Goal: Task Accomplishment & Management: Use online tool/utility

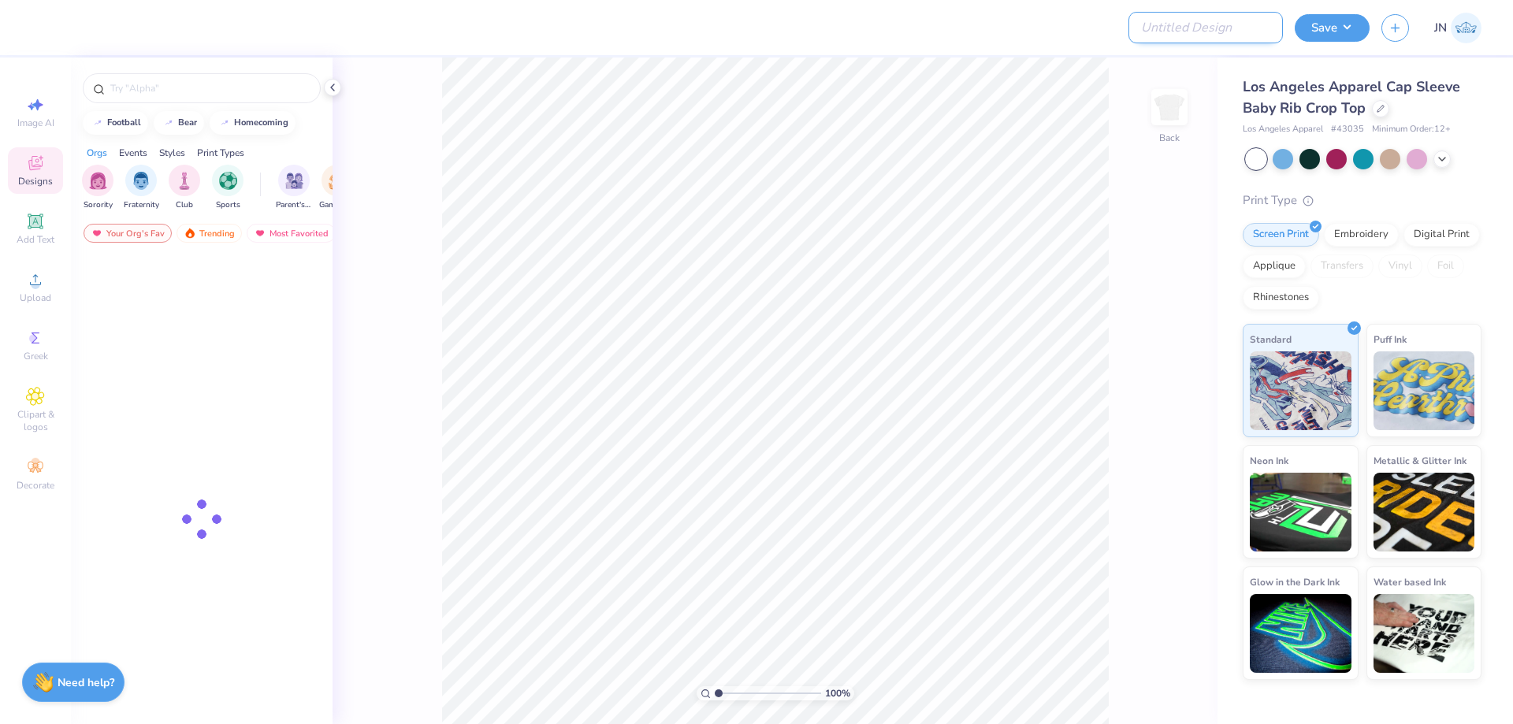
click at [1218, 32] on input "Design Title" at bounding box center [1206, 28] width 154 height 32
paste input "Pi Beta Phi, PR, preppy, crest, floral, handdrawn"
type input "Pi Beta Phi, PR, preppy, crest, floral, handdrawn"
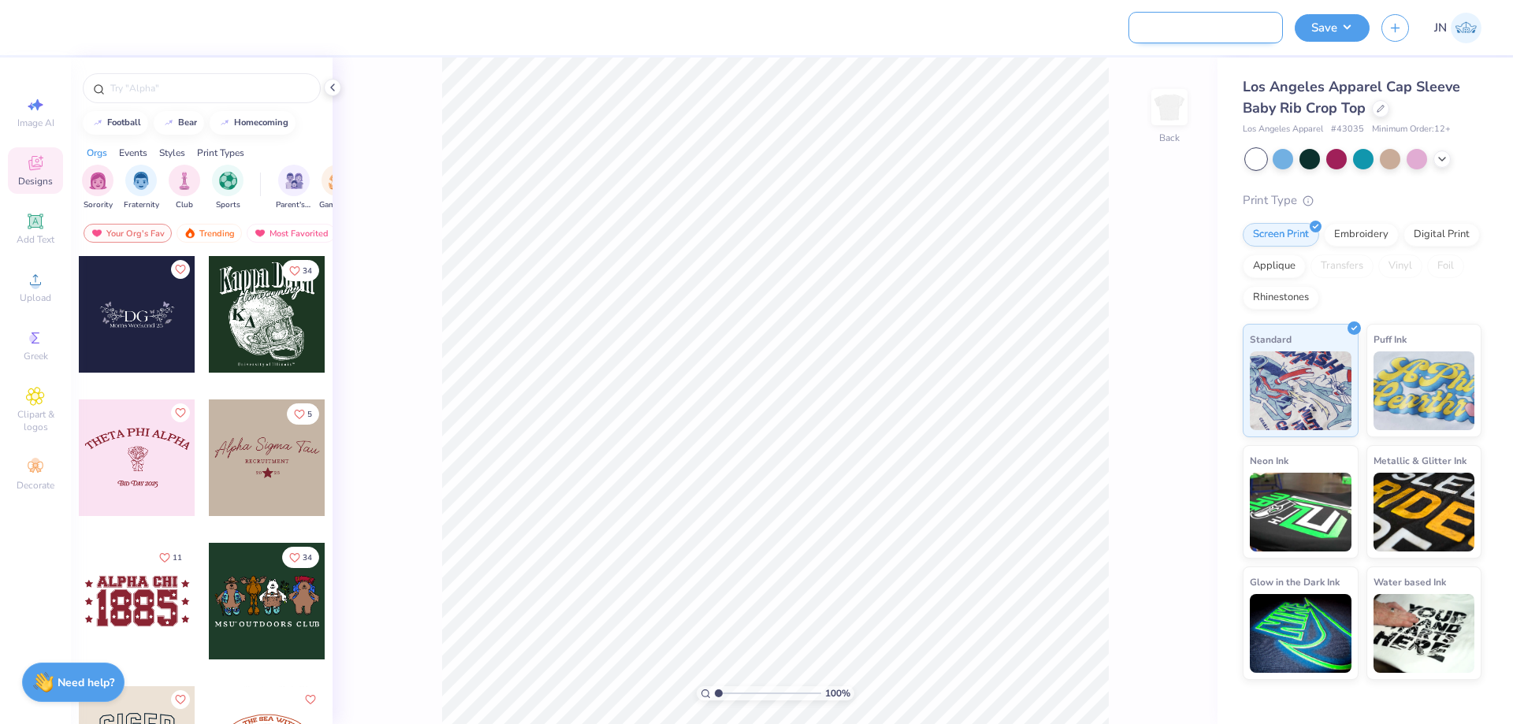
click at [1205, 32] on input "Pi Beta Phi, PR, preppy, crest, floral, handdrawn" at bounding box center [1206, 28] width 154 height 32
click at [1213, 30] on input "Pi Beta Phi, PR, preppy, crest, floral, handdrawn" at bounding box center [1206, 28] width 154 height 32
click at [53, 281] on div "Upload" at bounding box center [35, 287] width 55 height 47
drag, startPoint x: 1225, startPoint y: 27, endPoint x: 1216, endPoint y: 32, distance: 9.9
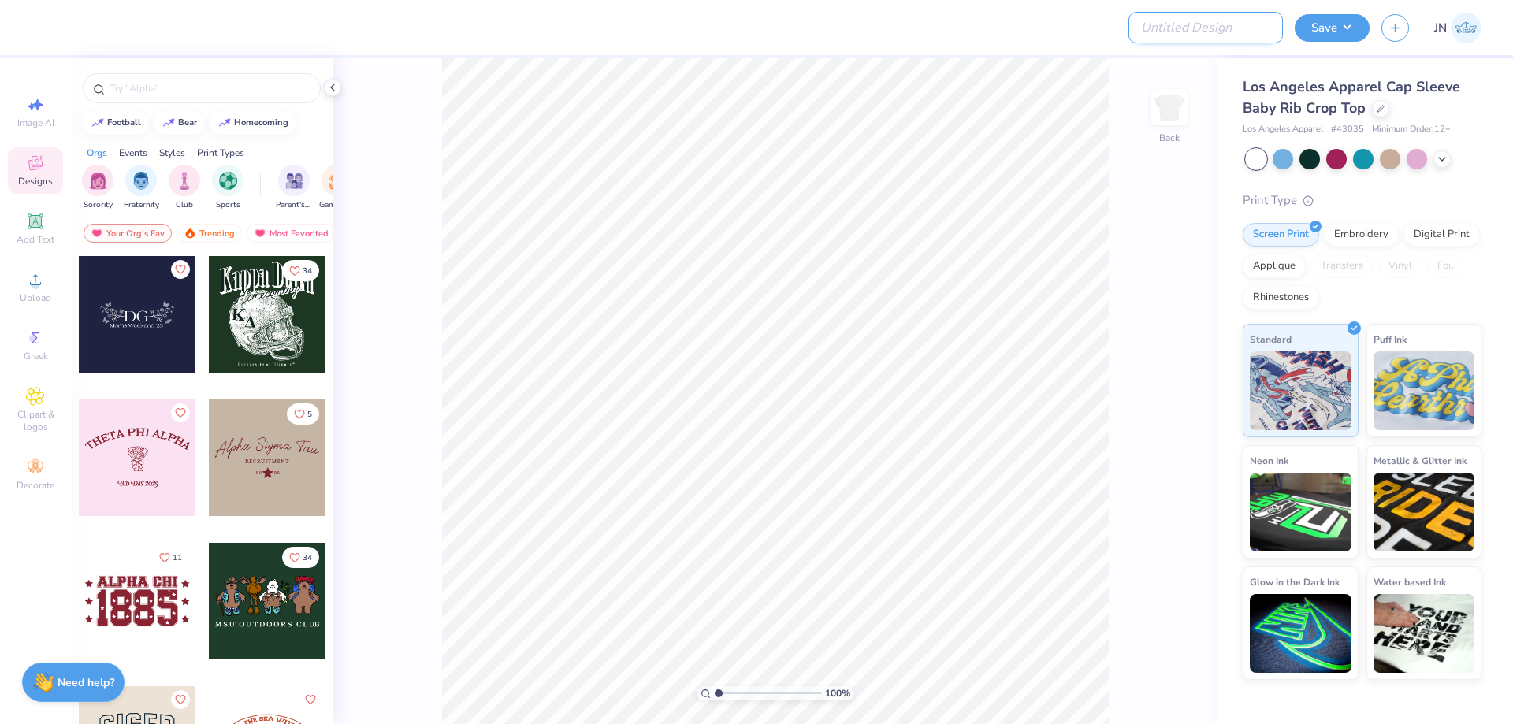
click at [1225, 27] on input "Design Title" at bounding box center [1206, 28] width 154 height 32
paste input "FPS239879"
type input "FPS239879"
click at [32, 285] on icon at bounding box center [35, 279] width 11 height 11
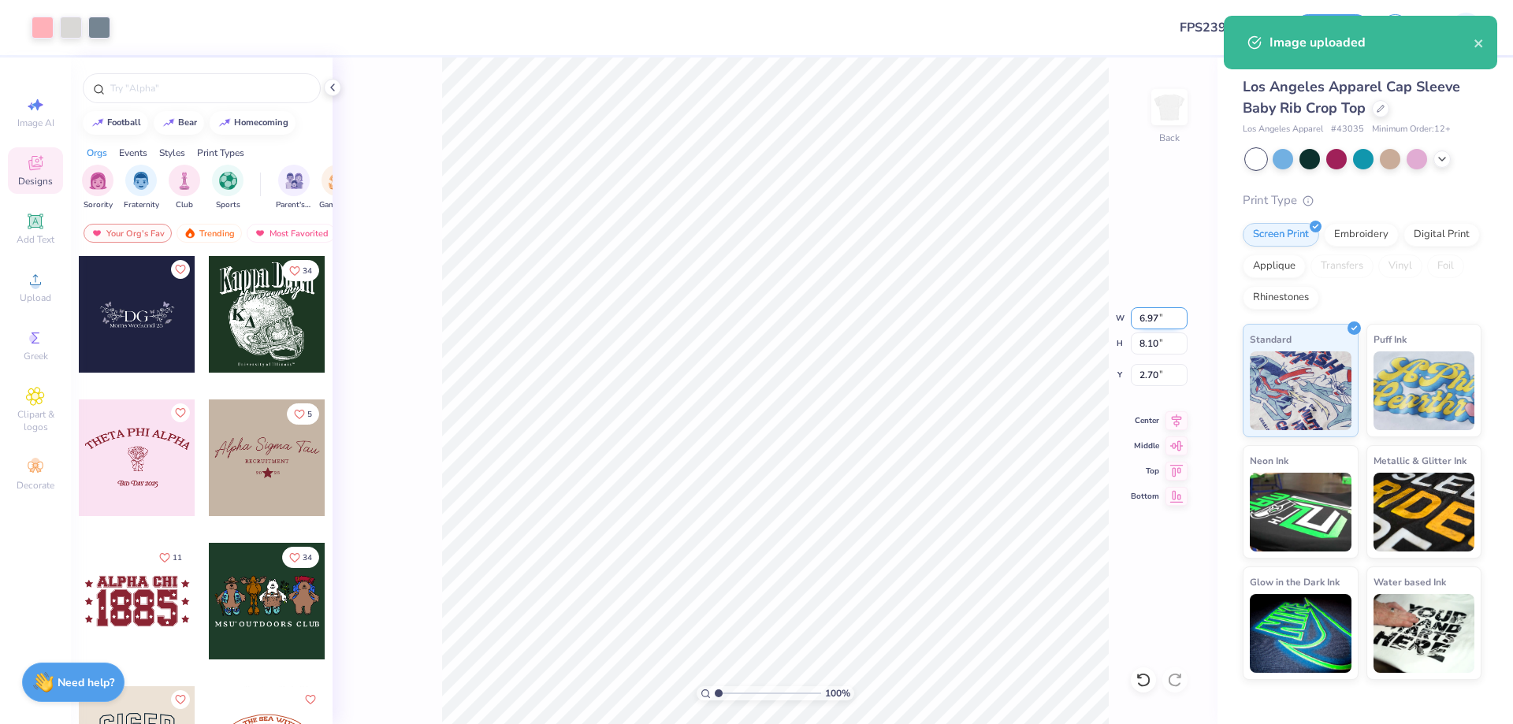
click at [1148, 324] on input "6.97" at bounding box center [1159, 318] width 57 height 22
click at [1148, 317] on input "6.97" at bounding box center [1159, 318] width 57 height 22
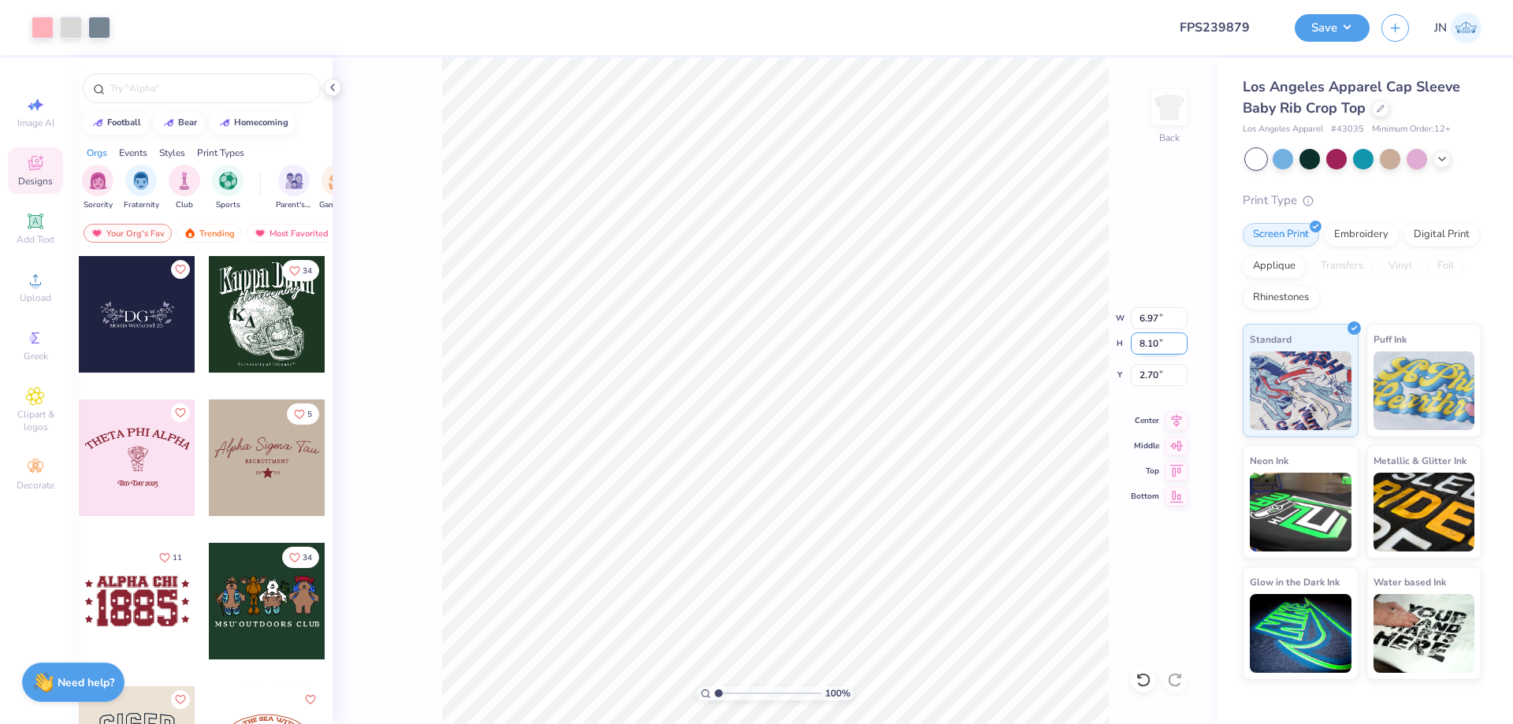
click at [1140, 343] on input "8.10" at bounding box center [1159, 344] width 57 height 22
click at [1152, 373] on input "2.70" at bounding box center [1159, 375] width 57 height 22
type input "2.00"
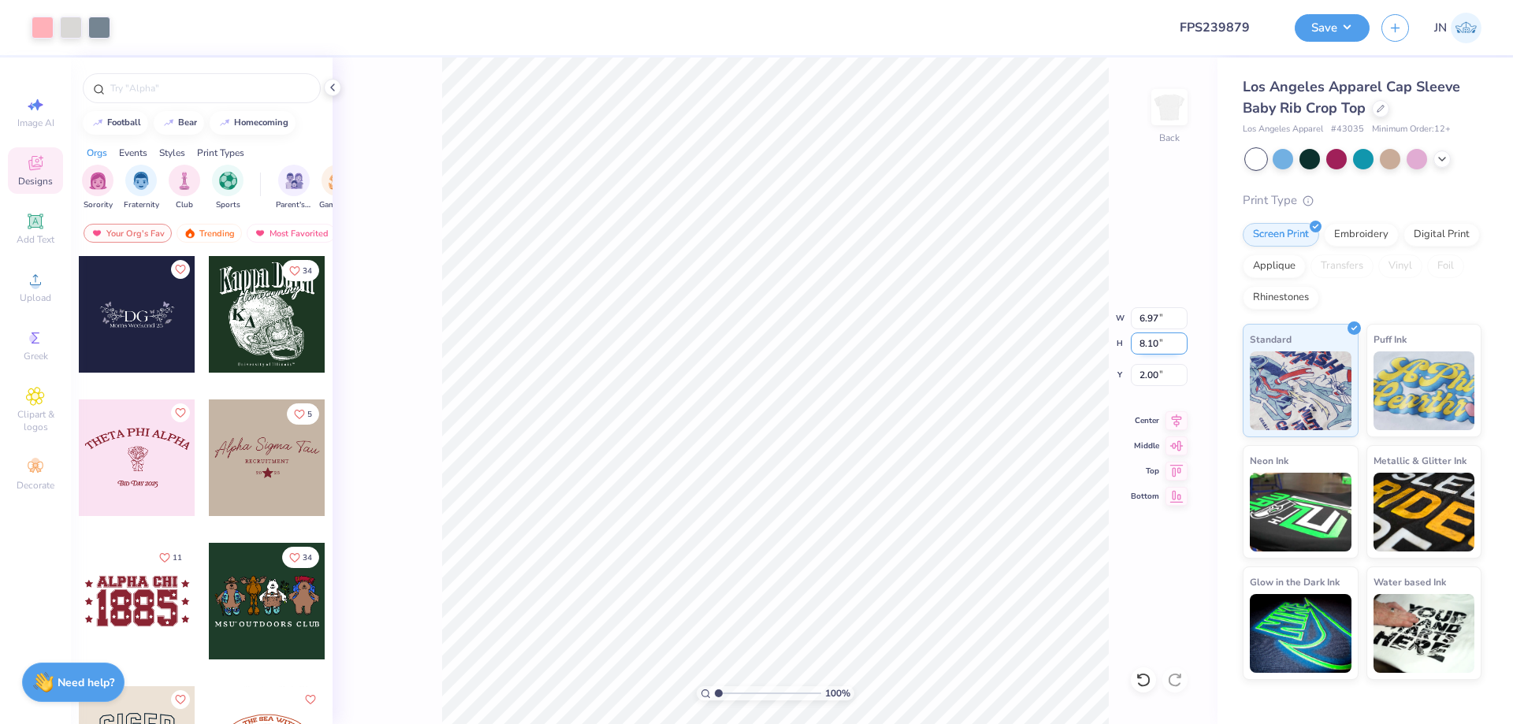
click at [1139, 337] on input "8.10" at bounding box center [1159, 344] width 57 height 22
type input "5.00"
type input "4.30"
click at [1147, 378] on input "3.55" at bounding box center [1159, 375] width 57 height 22
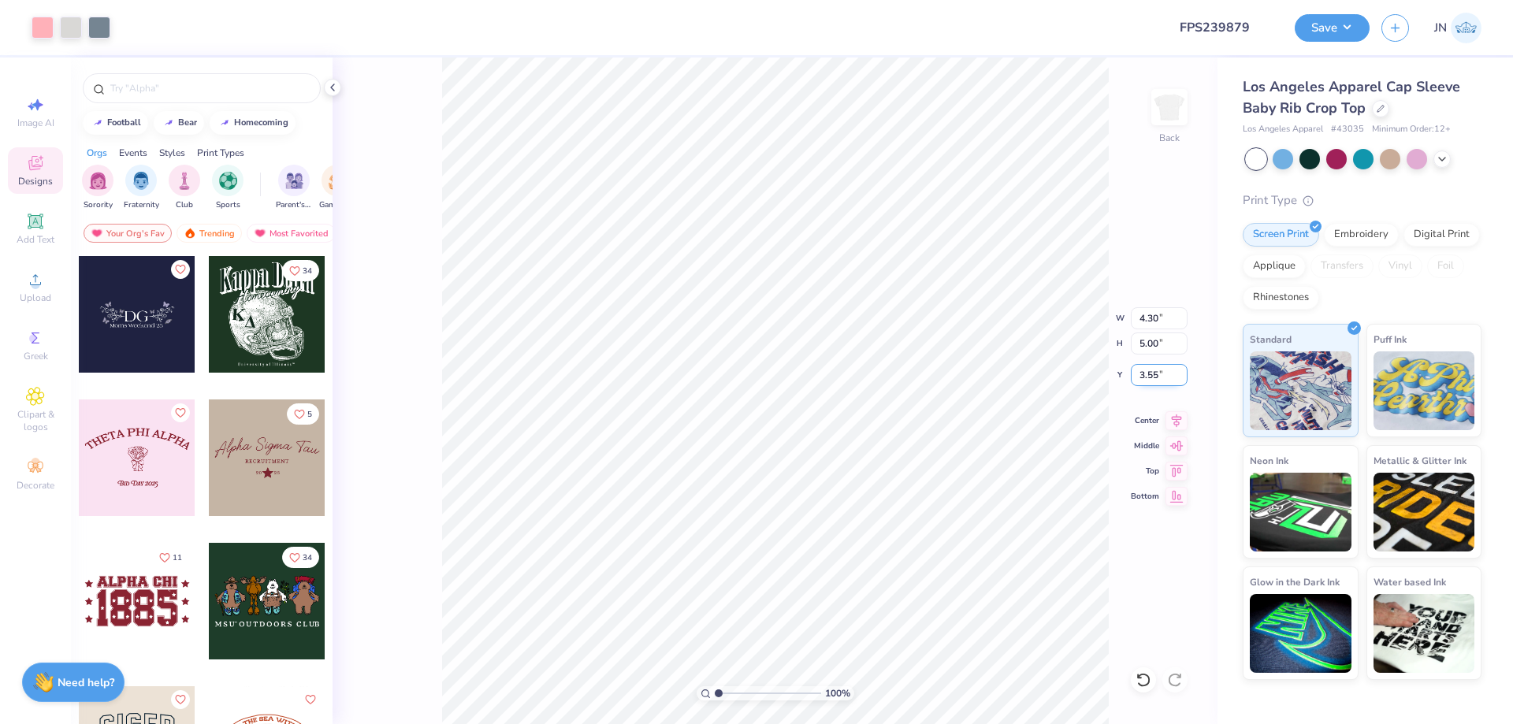
click at [1147, 378] on input "3.55" at bounding box center [1159, 375] width 57 height 22
type input "2.00"
click at [1140, 381] on input "2.00" at bounding box center [1159, 375] width 57 height 22
type input "1.50"
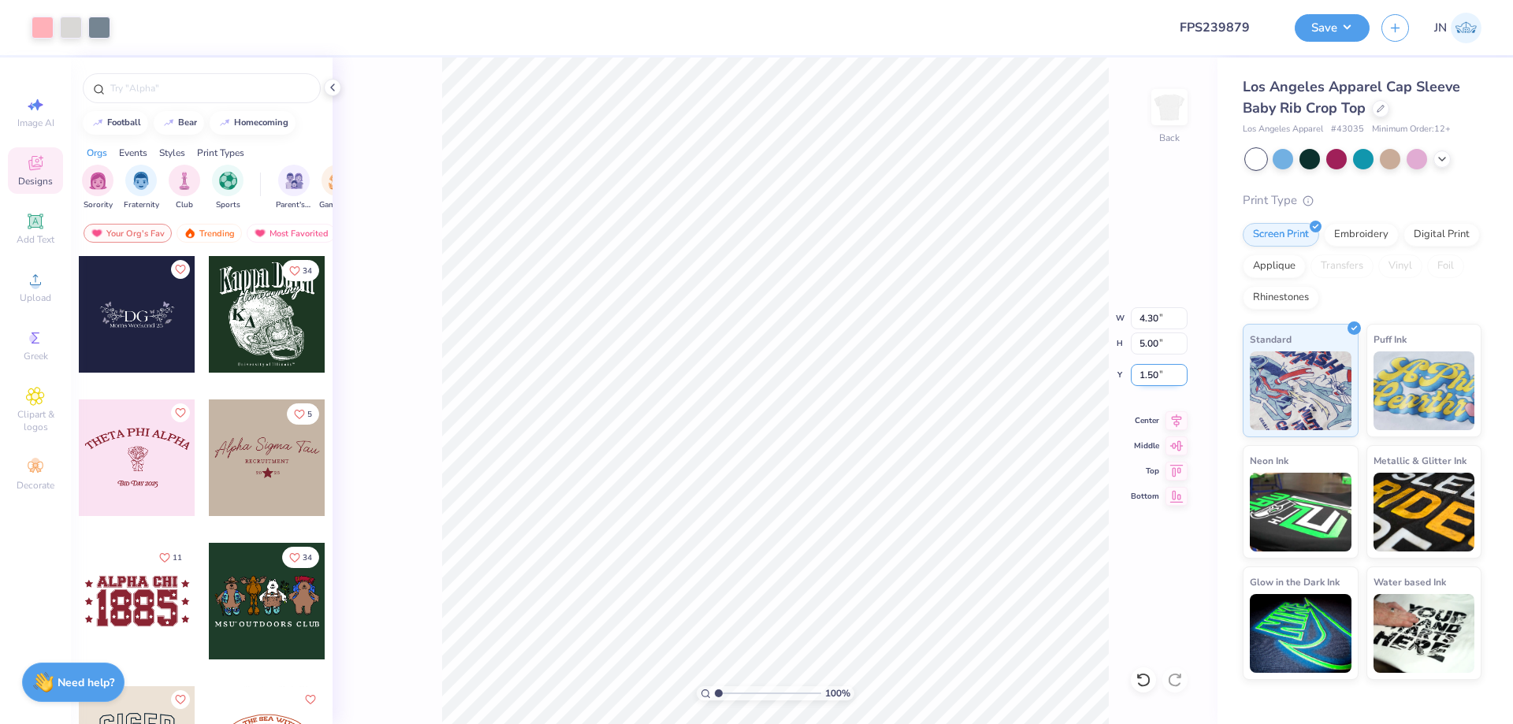
click at [1154, 366] on input "1.50" at bounding box center [1159, 375] width 57 height 22
type input "1.00"
click at [740, 696] on input "range" at bounding box center [768, 693] width 106 height 14
drag, startPoint x: 740, startPoint y: 695, endPoint x: 723, endPoint y: 696, distance: 17.4
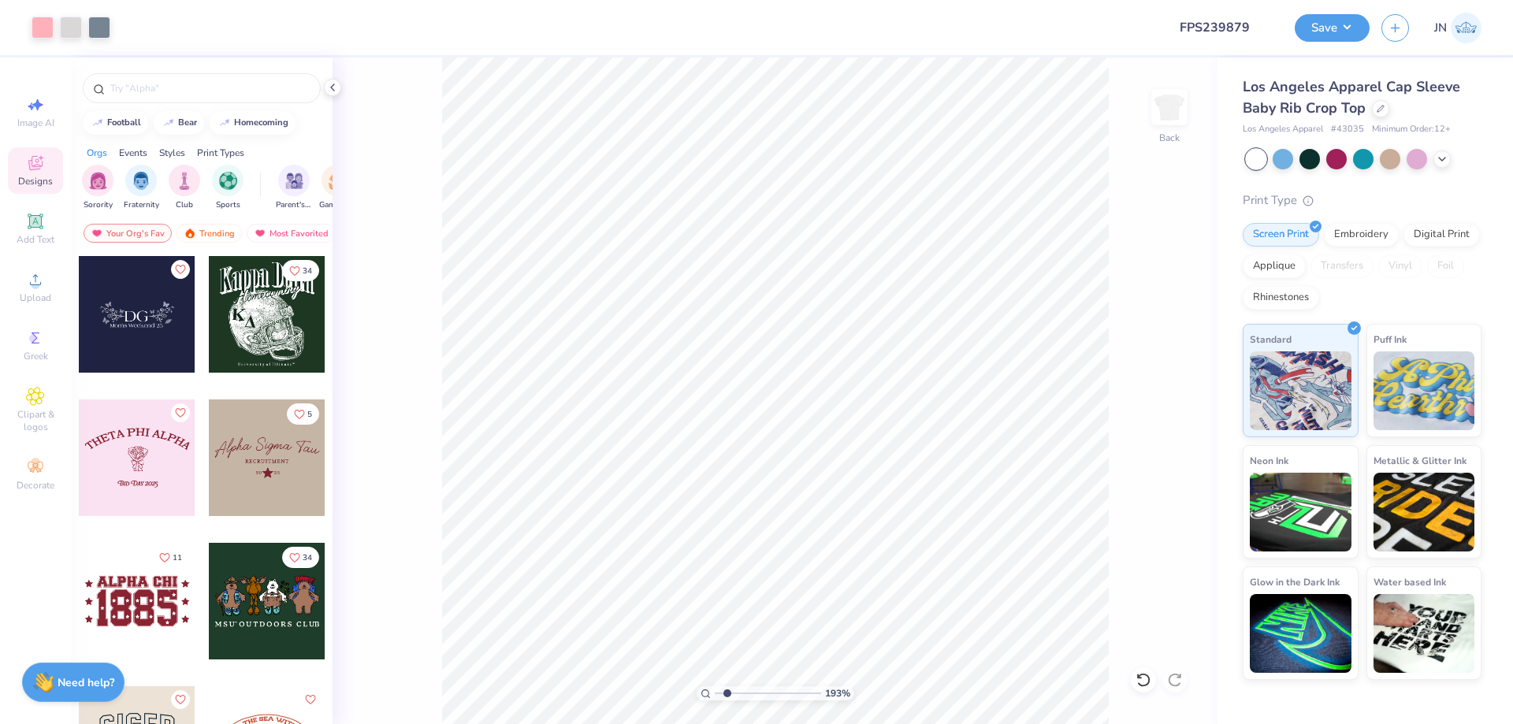
type input "1.48"
click at [724, 696] on input "range" at bounding box center [768, 693] width 106 height 14
click at [33, 229] on icon at bounding box center [35, 221] width 19 height 19
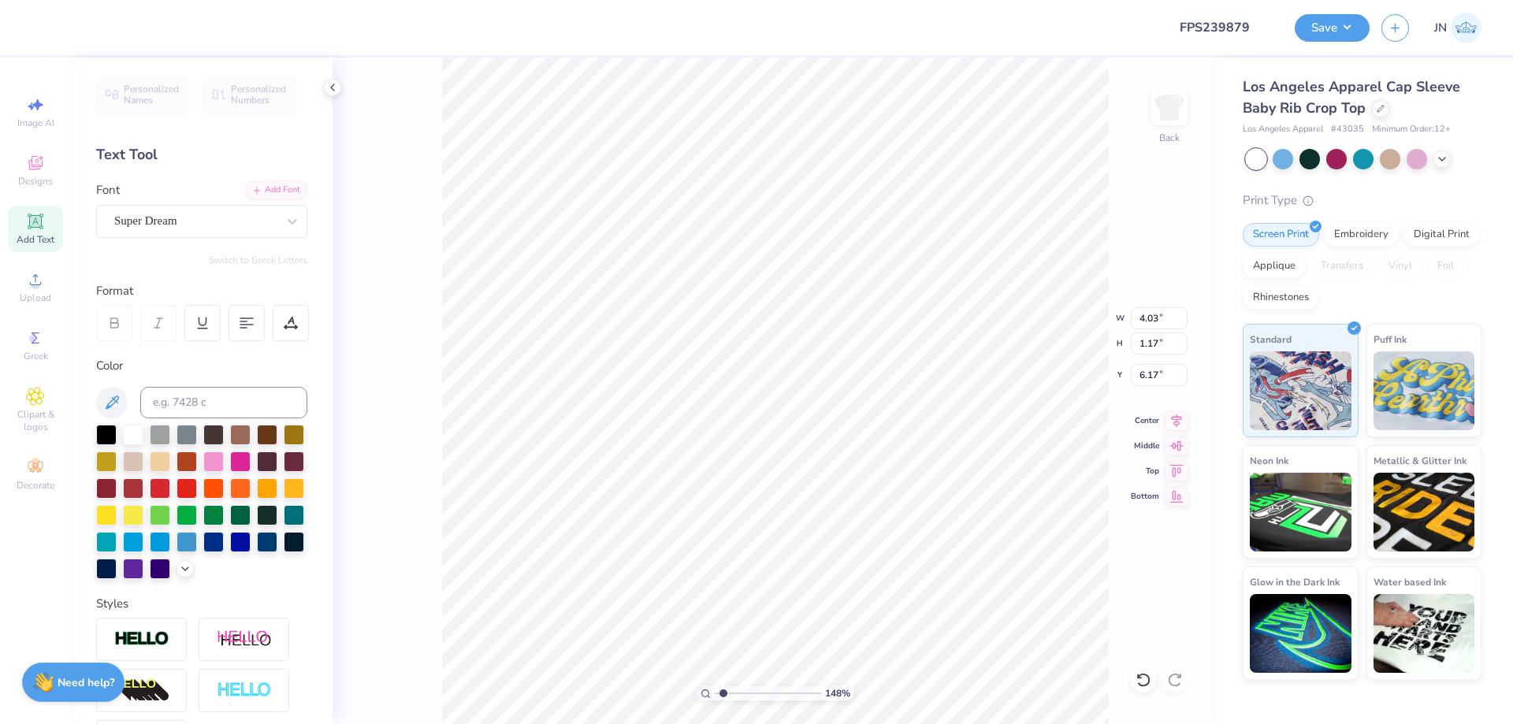
scroll to position [13, 2]
type textarea "p"
type textarea "Pi"
type input "1.38"
type input "1.16"
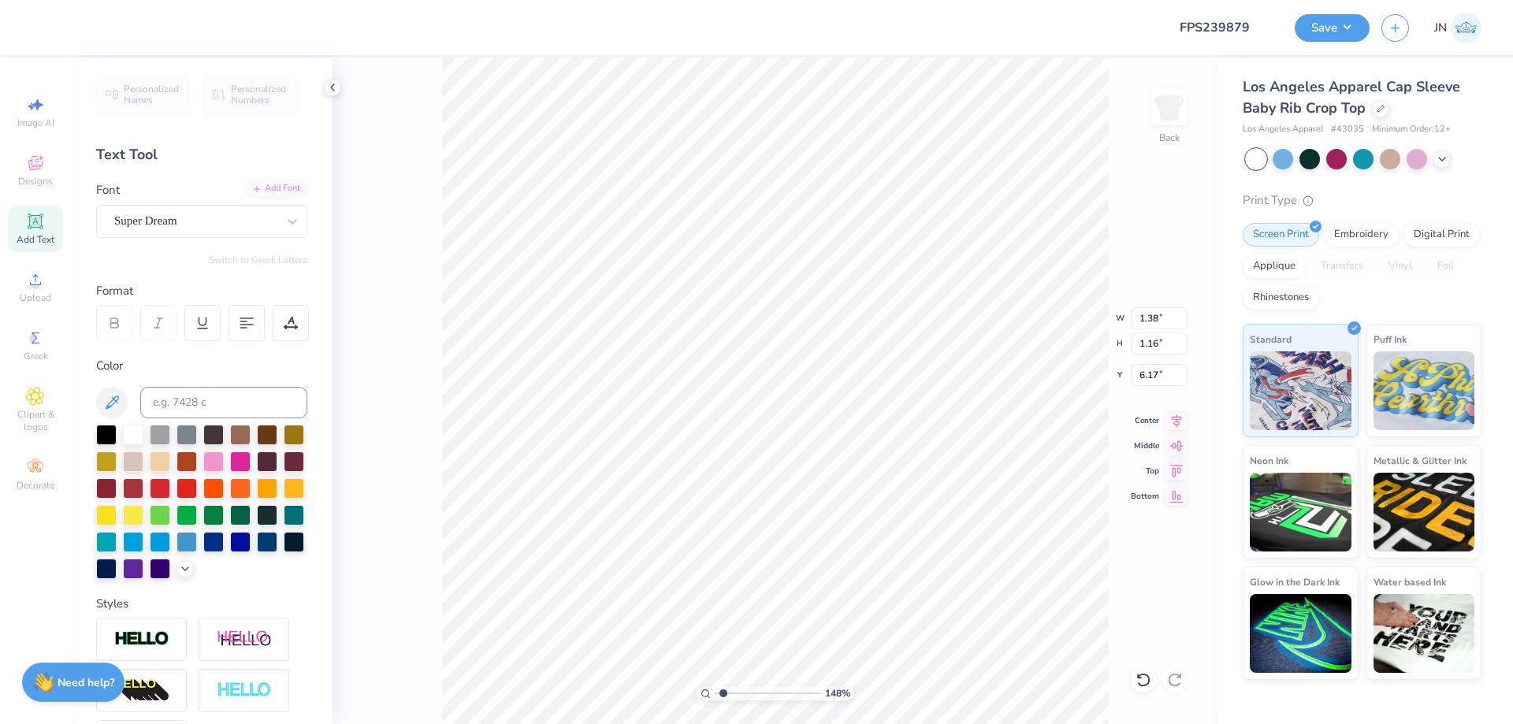
click at [264, 192] on div "Add Font" at bounding box center [276, 189] width 62 height 18
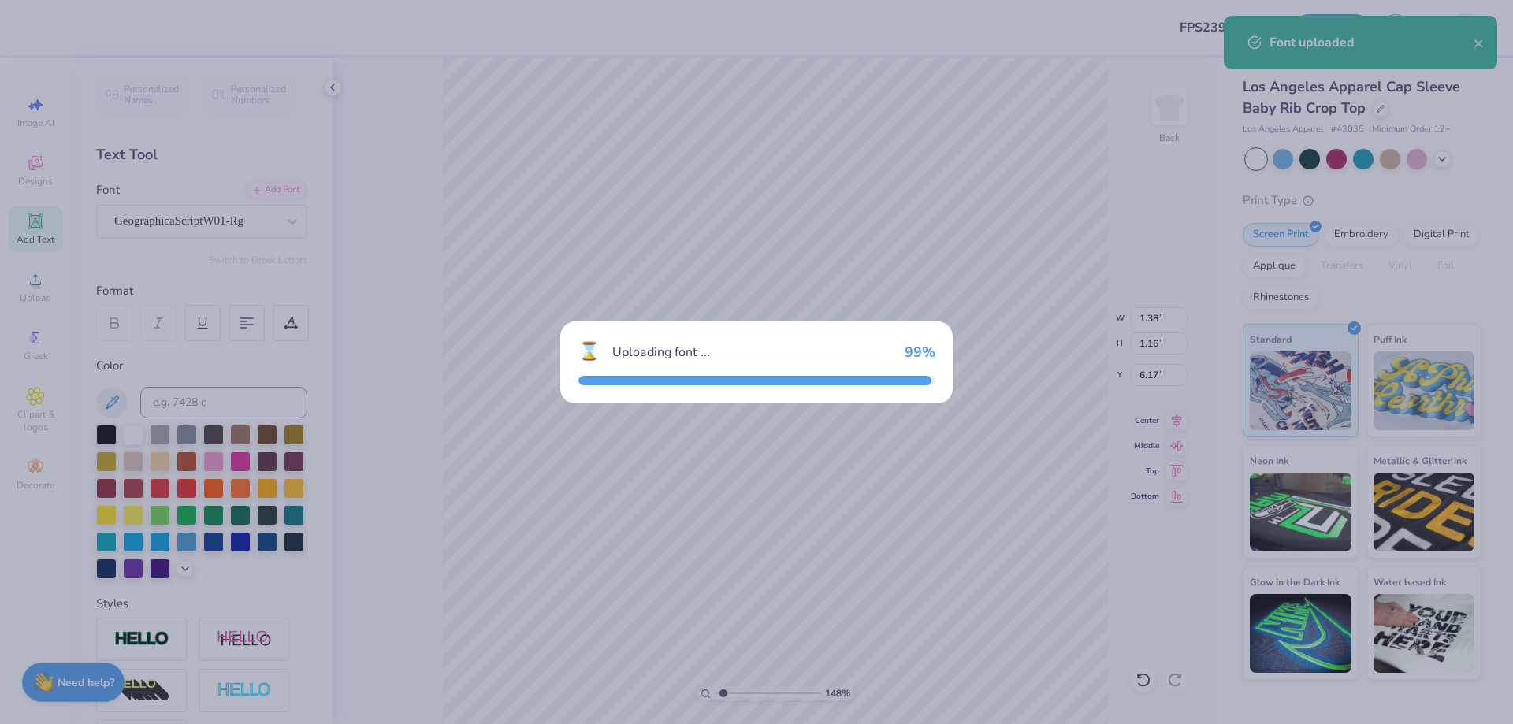
type input "2.01"
type input "1.25"
type input "6.13"
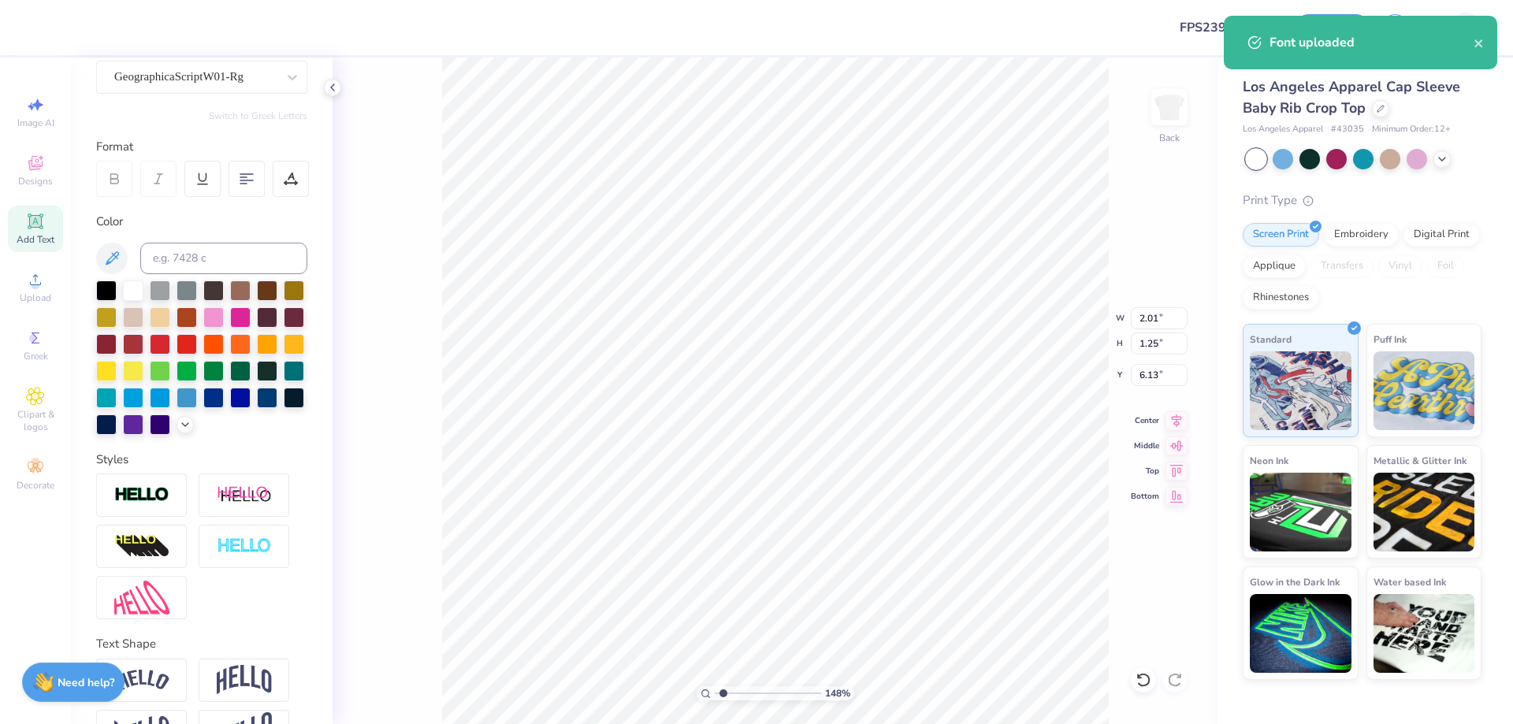
scroll to position [158, 0]
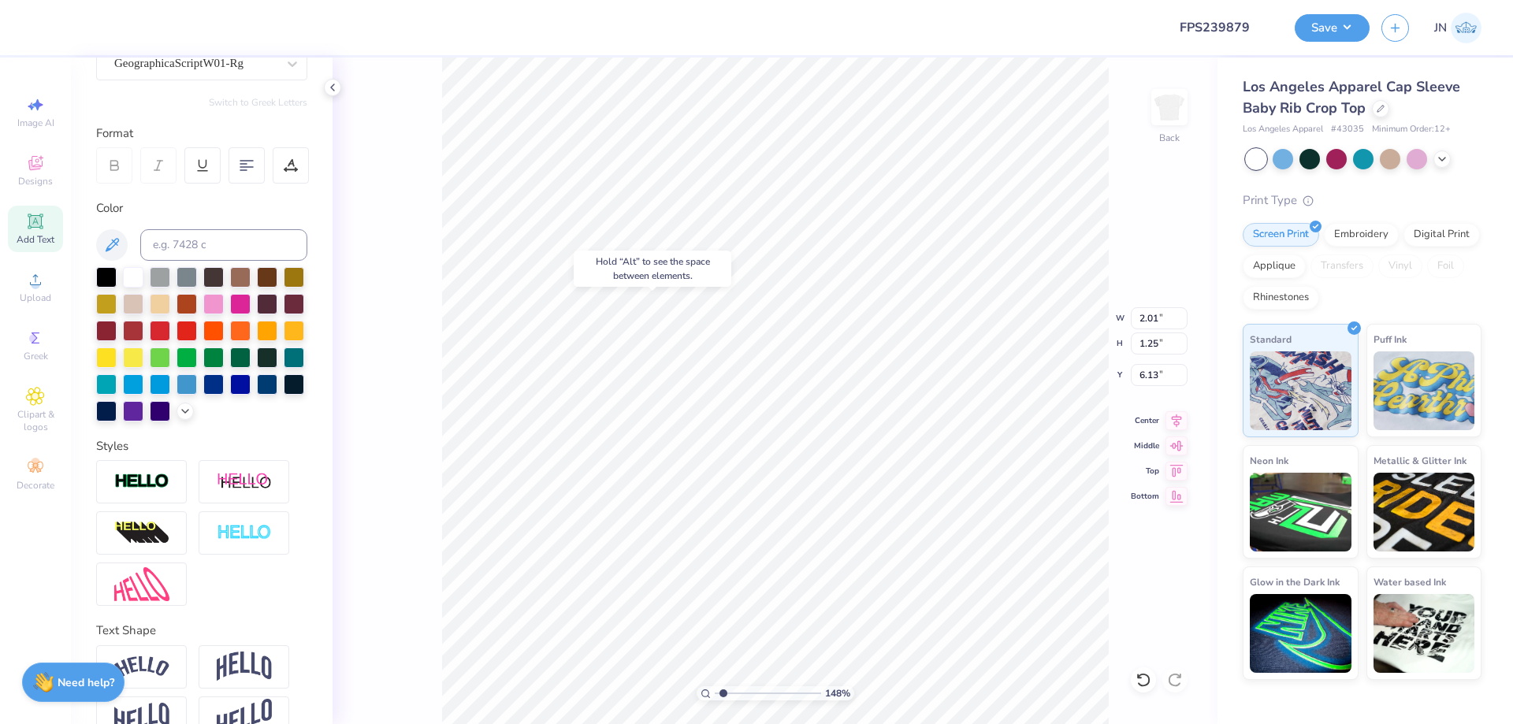
type input "1.24"
type input "2.57"
type input "2.75"
click at [737, 691] on input "range" at bounding box center [768, 693] width 106 height 14
type input "1.16"
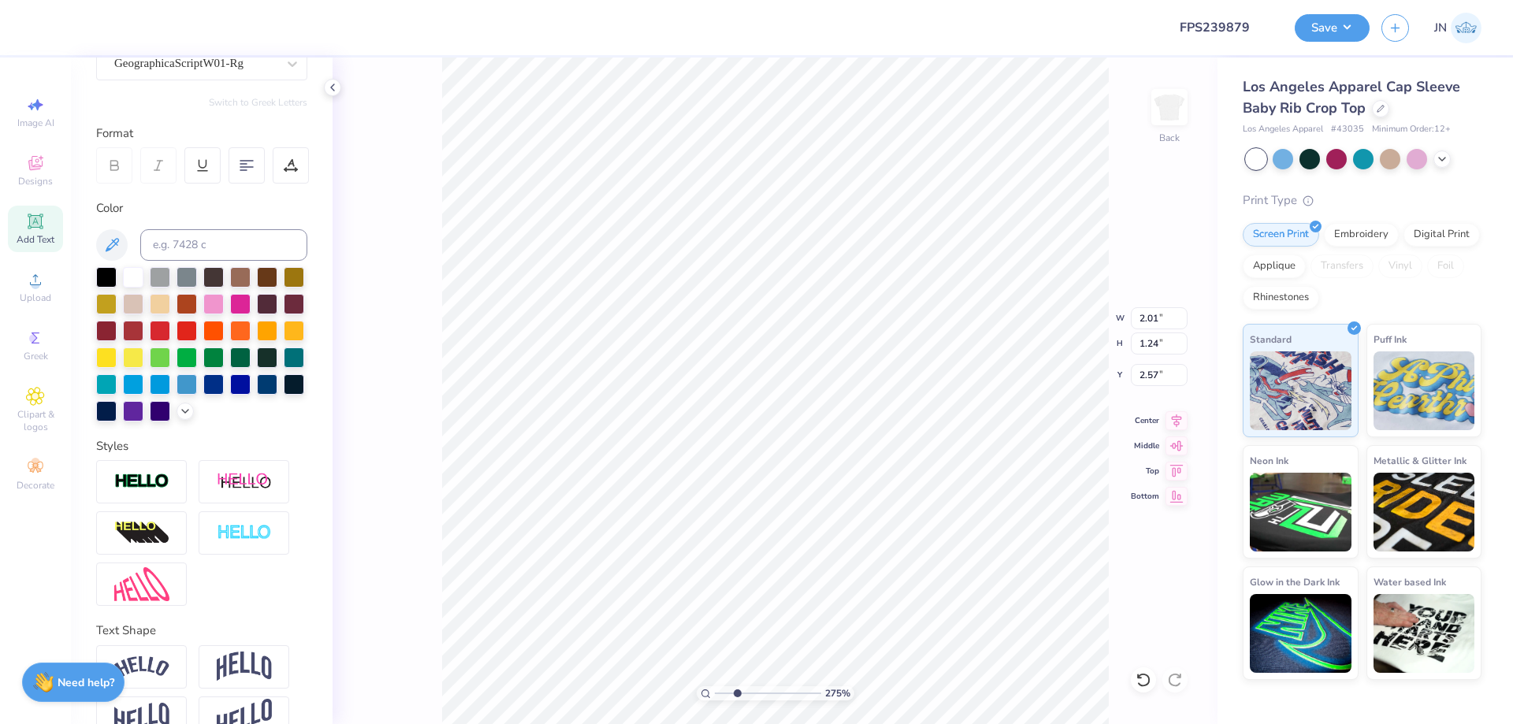
type input "0.72"
type input "2.64"
type input "1.24"
type input "0.77"
type input "2.59"
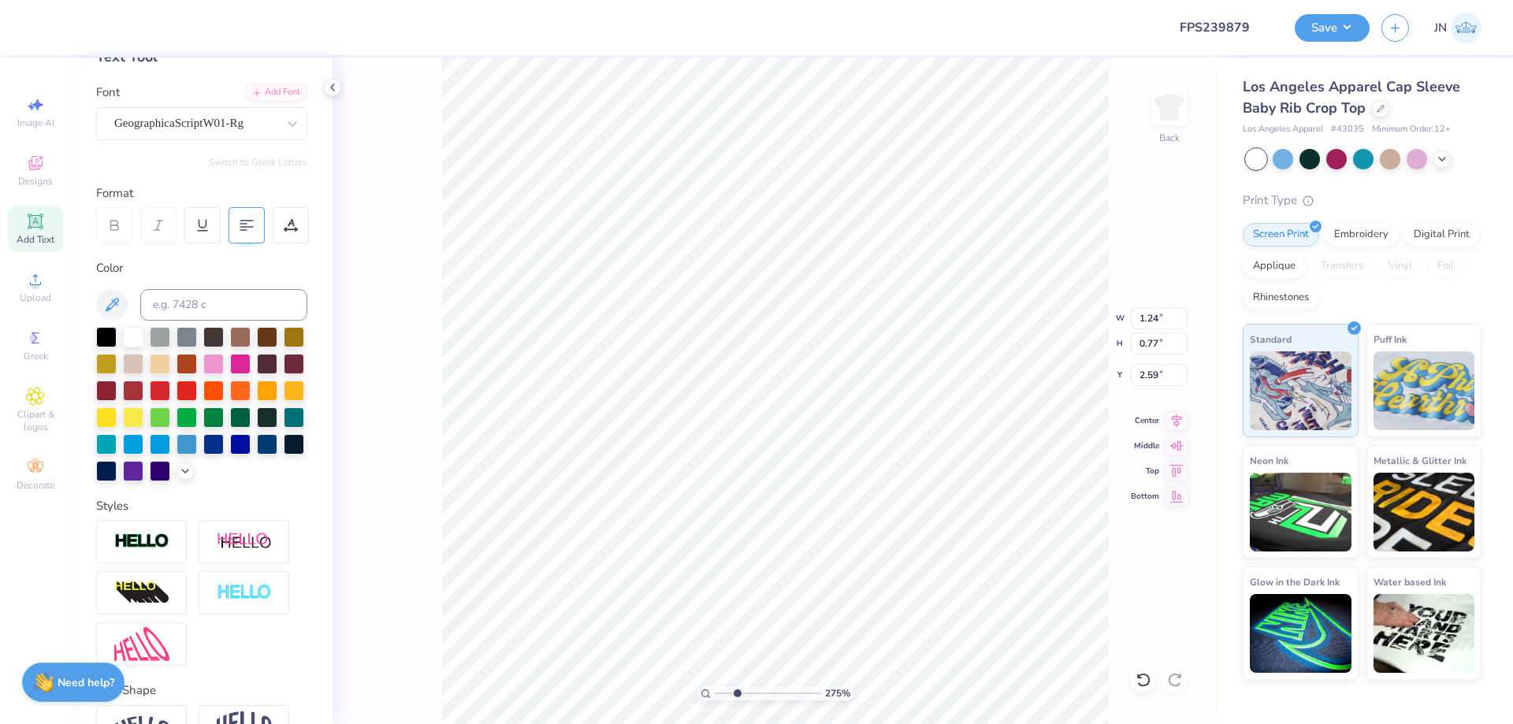
scroll to position [0, 0]
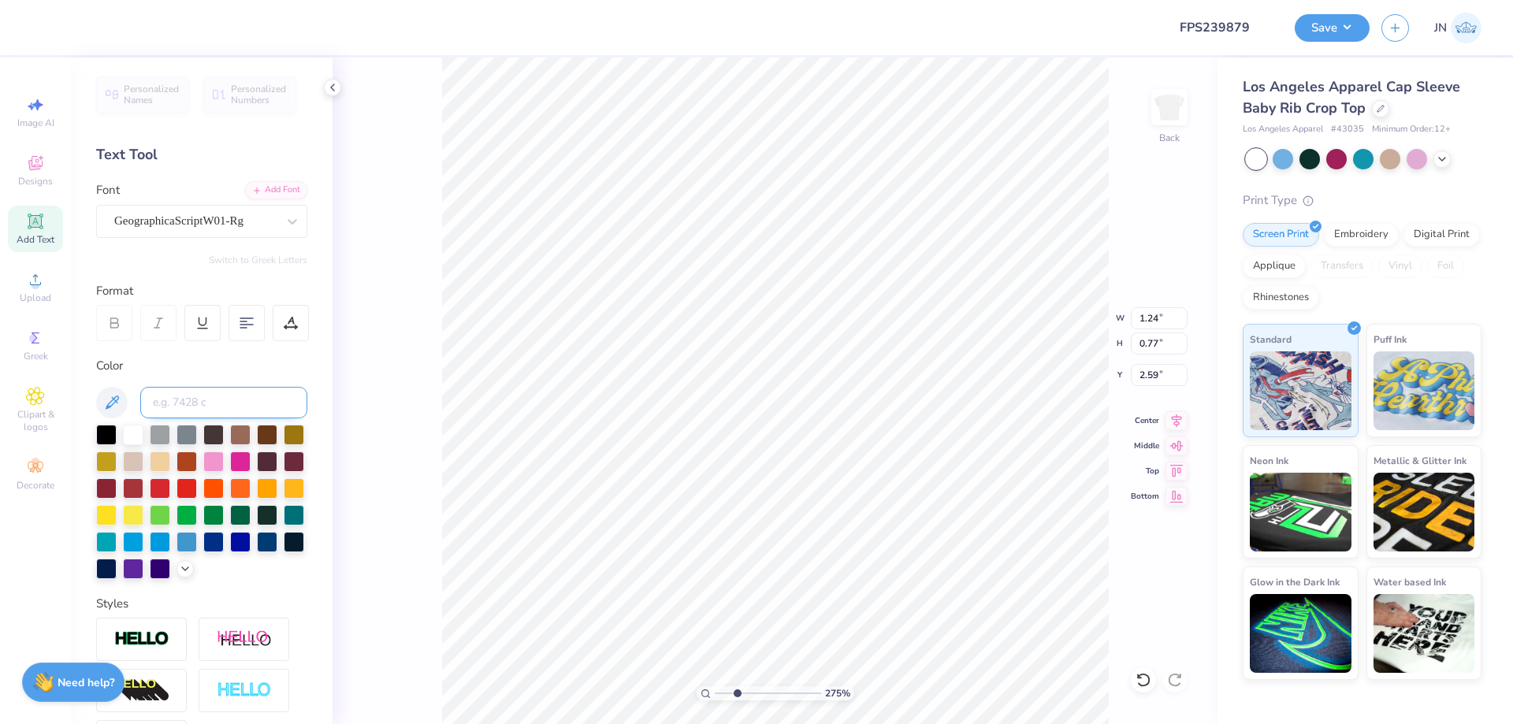
click at [189, 407] on input at bounding box center [223, 403] width 167 height 32
type input "176"
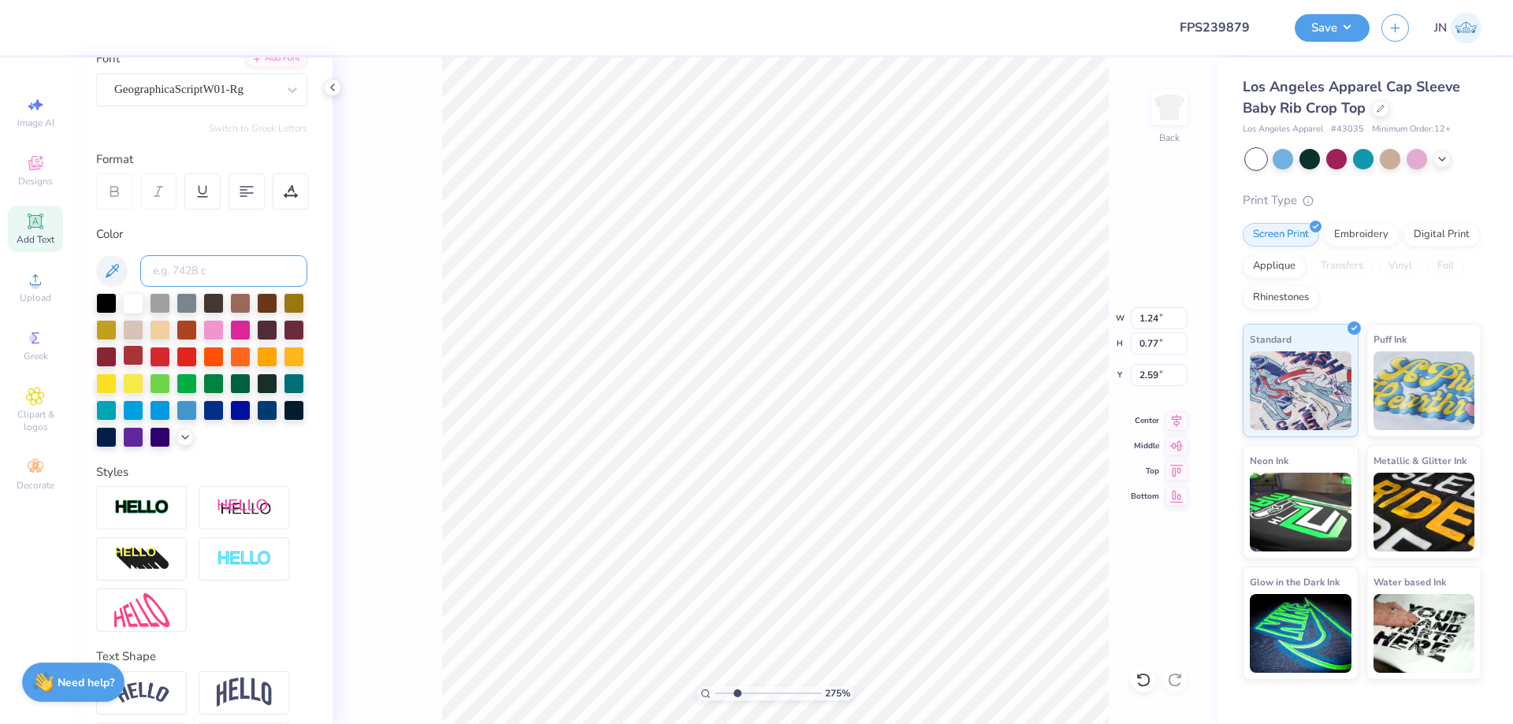
scroll to position [219, 0]
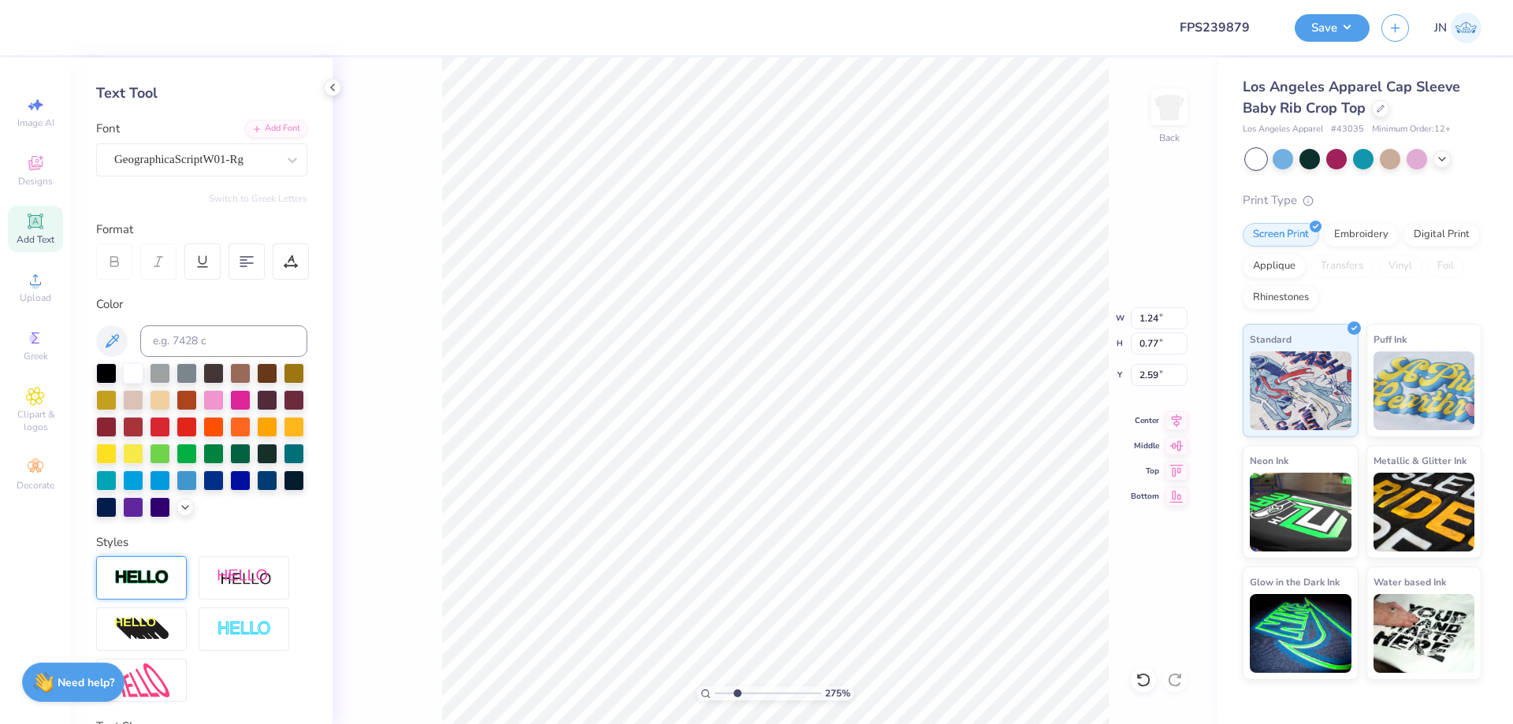
click at [144, 587] on img at bounding box center [141, 578] width 55 height 18
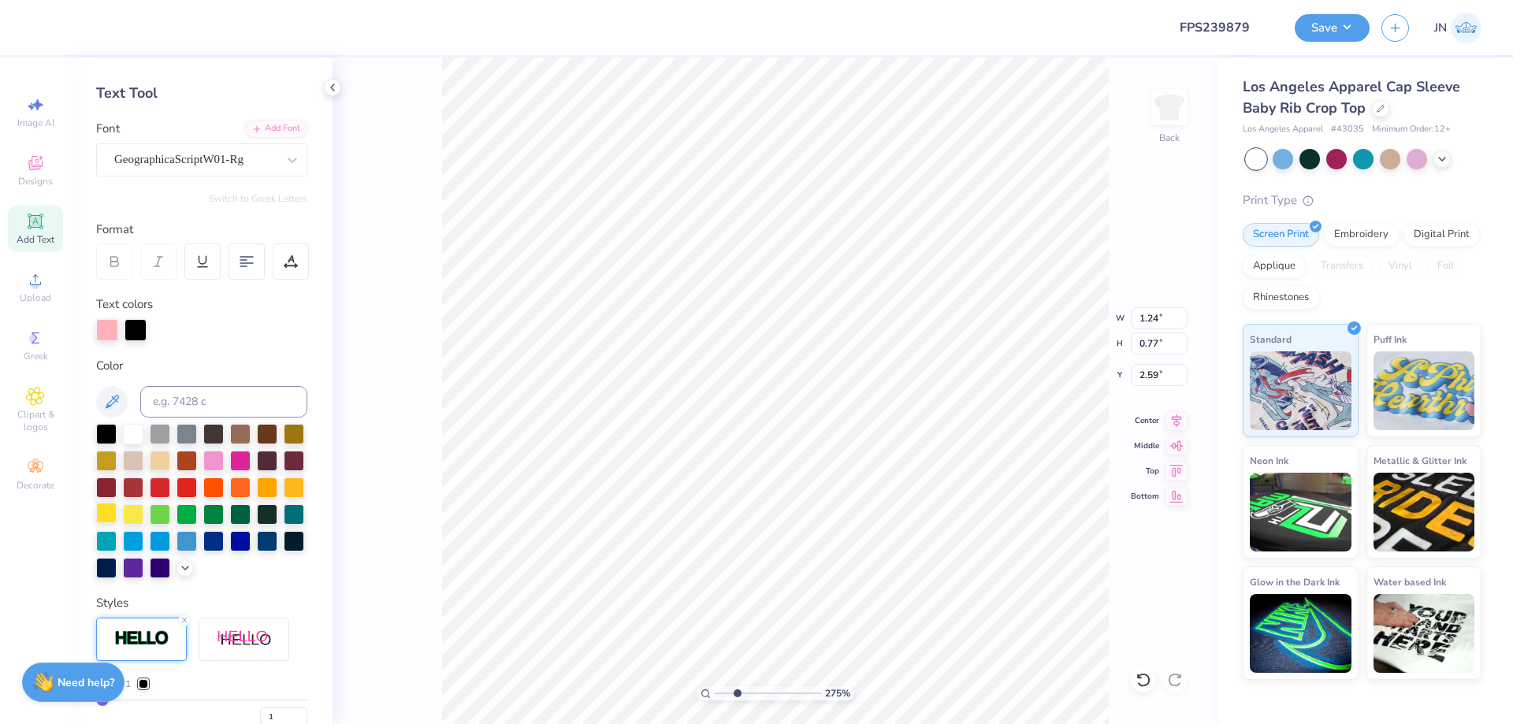
type input "1.25"
type input "0.78"
type input "2.58"
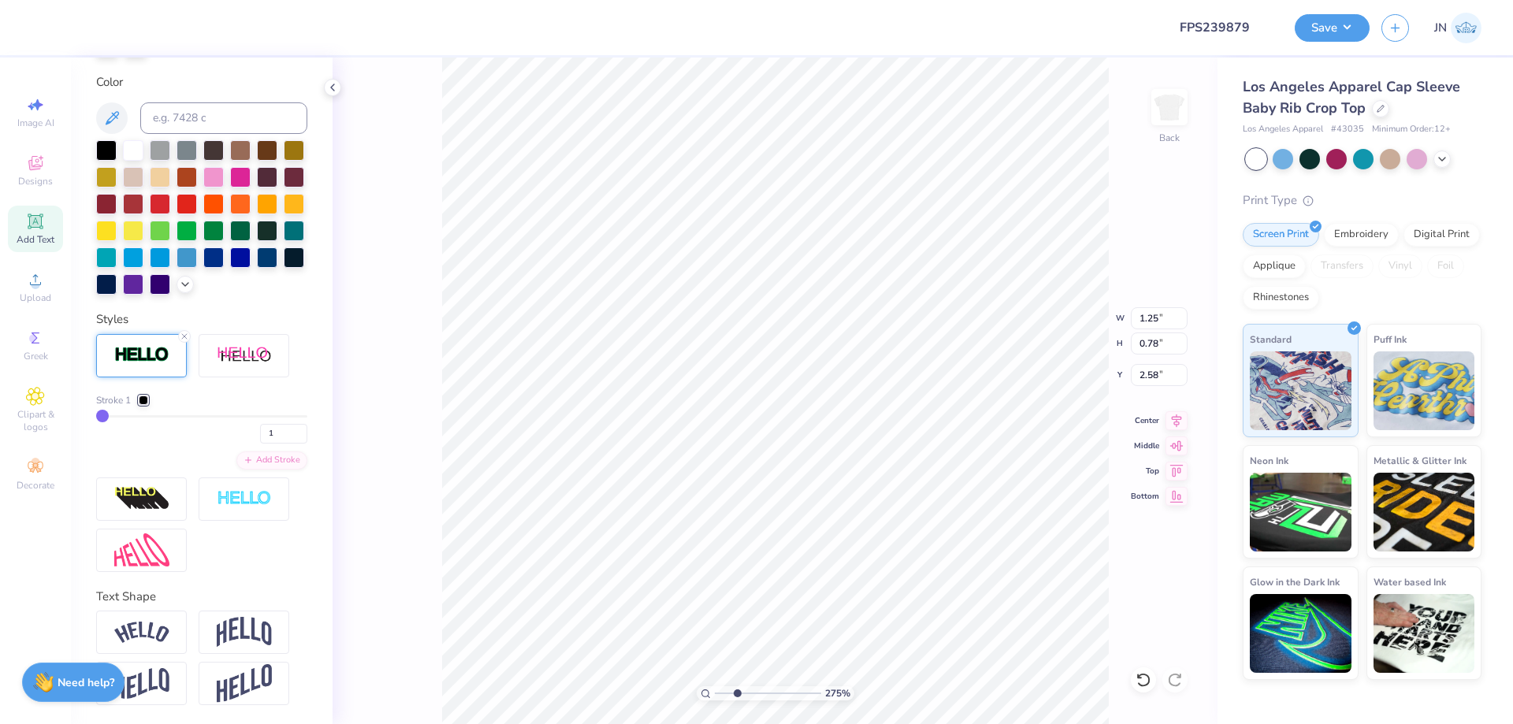
click at [147, 400] on div at bounding box center [143, 400] width 9 height 9
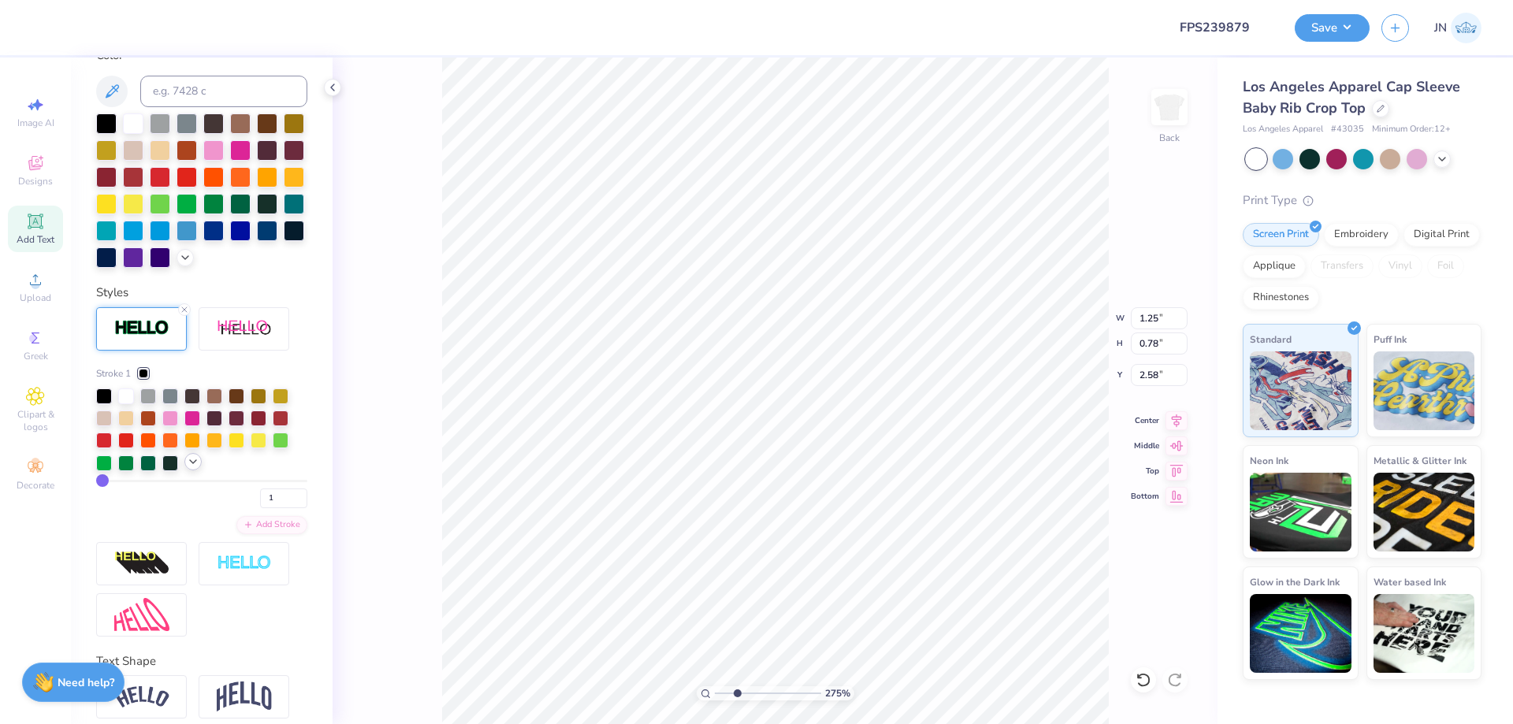
click at [190, 463] on polyline at bounding box center [193, 461] width 6 height 3
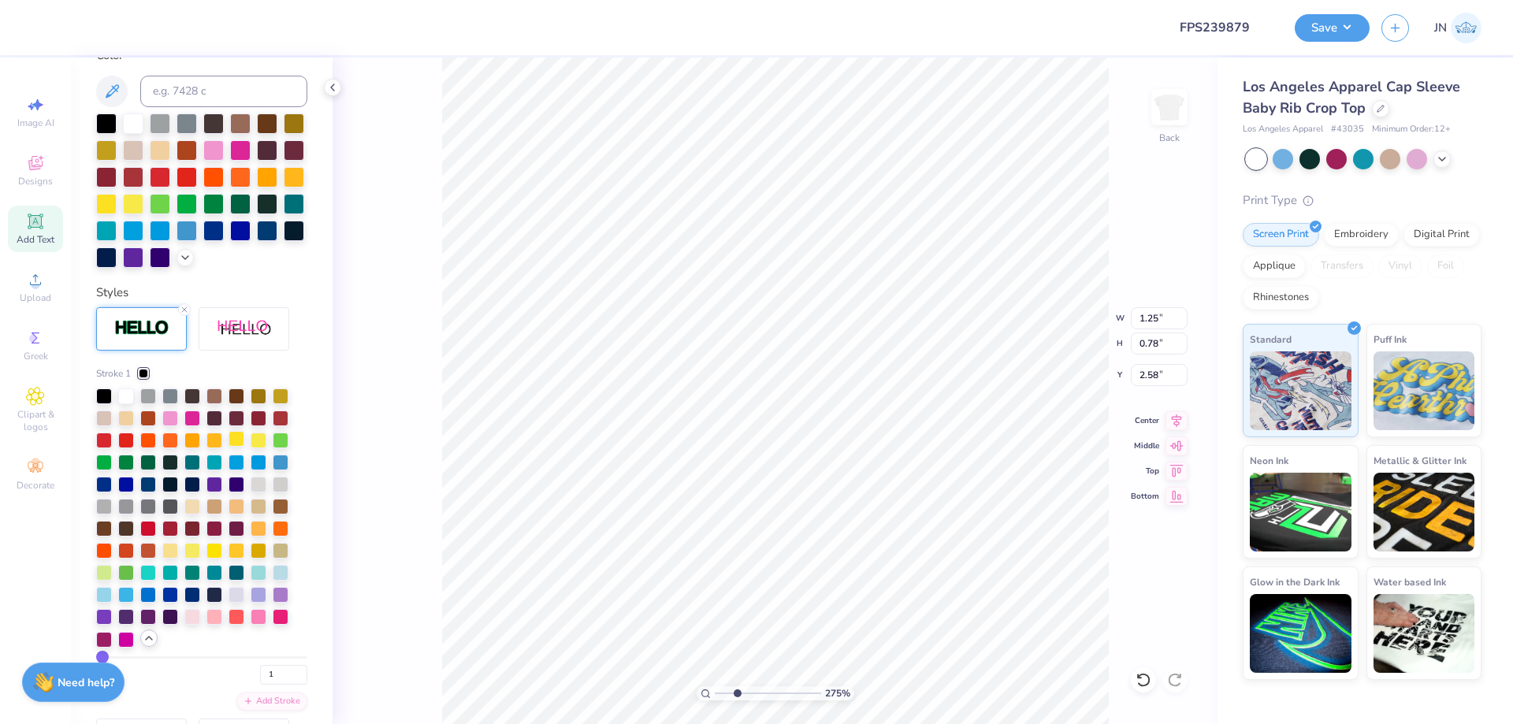
scroll to position [530, 0]
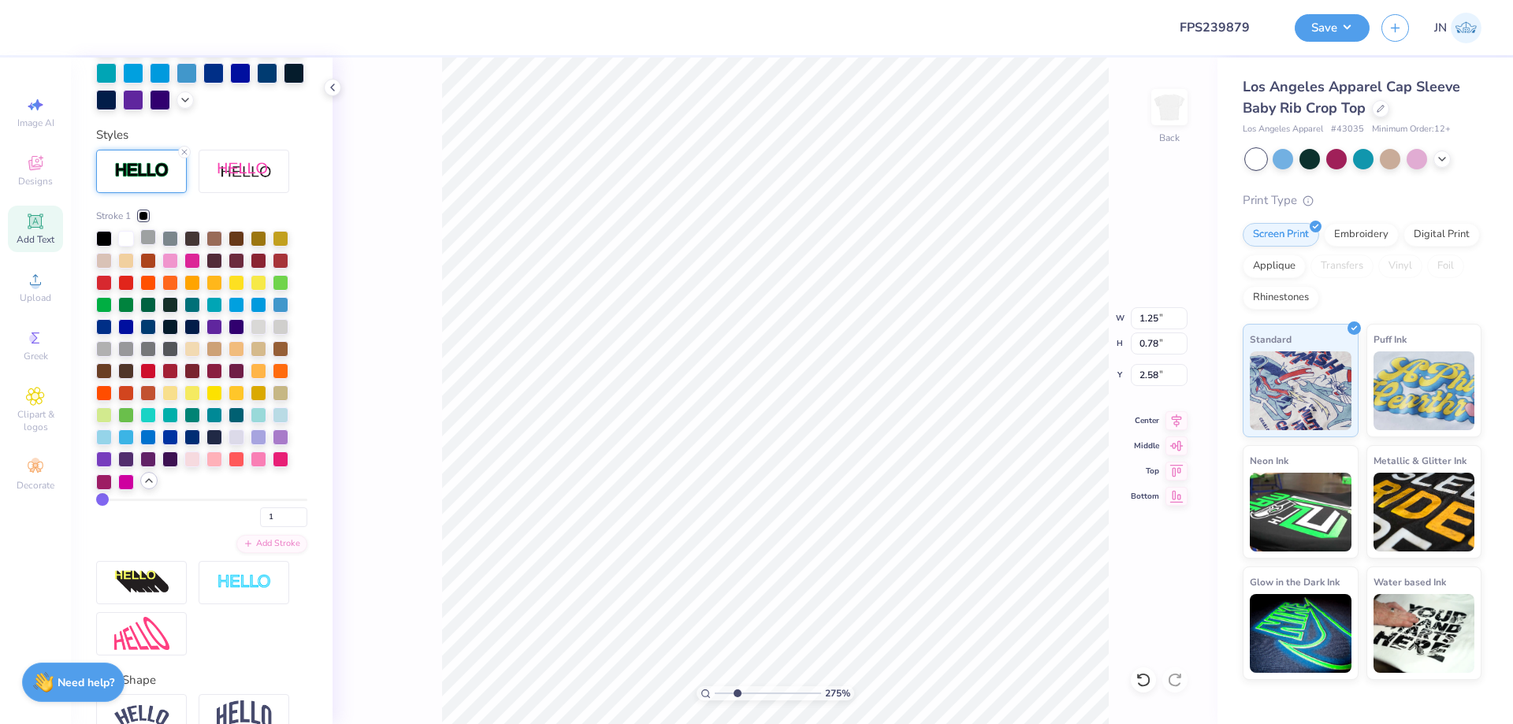
click at [148, 245] on div at bounding box center [148, 237] width 16 height 16
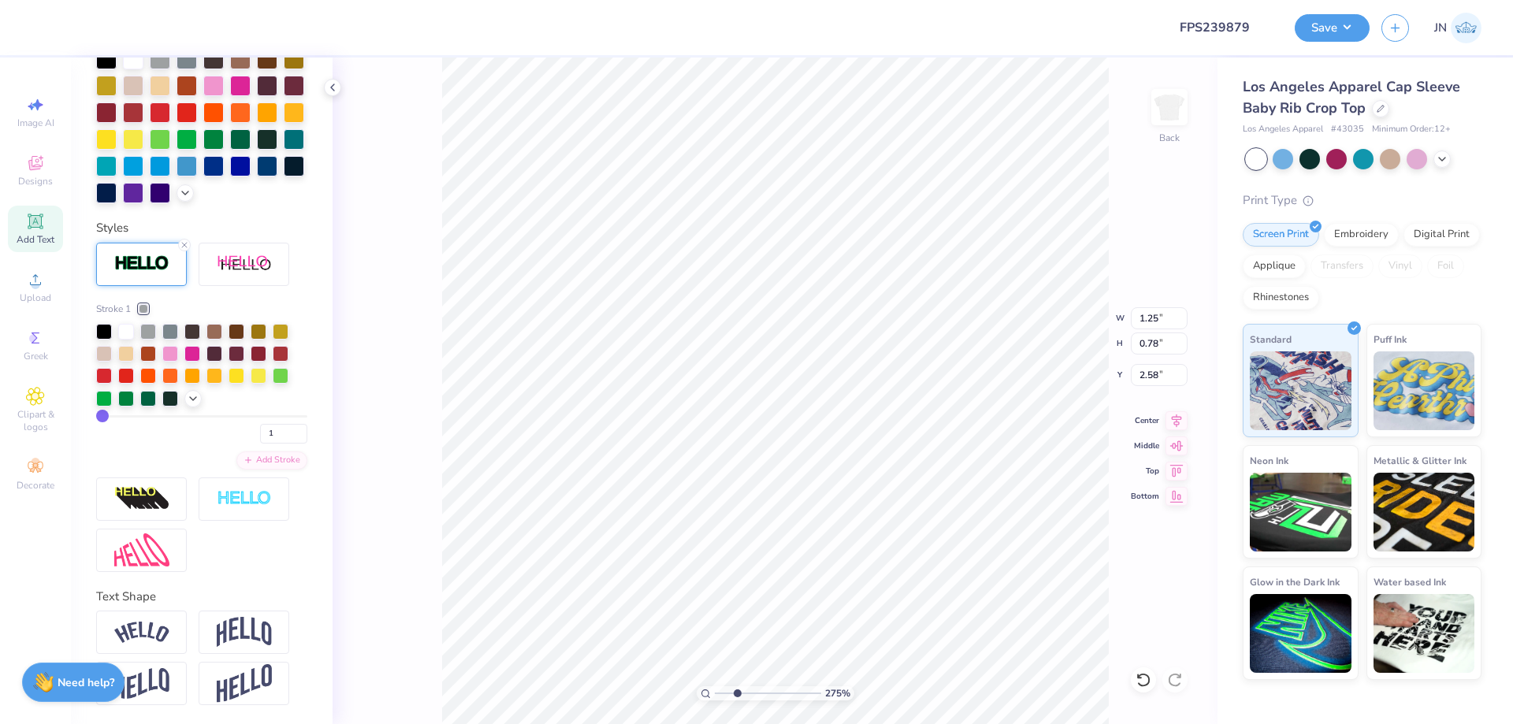
scroll to position [463, 0]
click at [272, 434] on input "1" at bounding box center [283, 434] width 47 height 20
type input "2"
click at [286, 430] on input "2" at bounding box center [283, 434] width 47 height 20
type input "2"
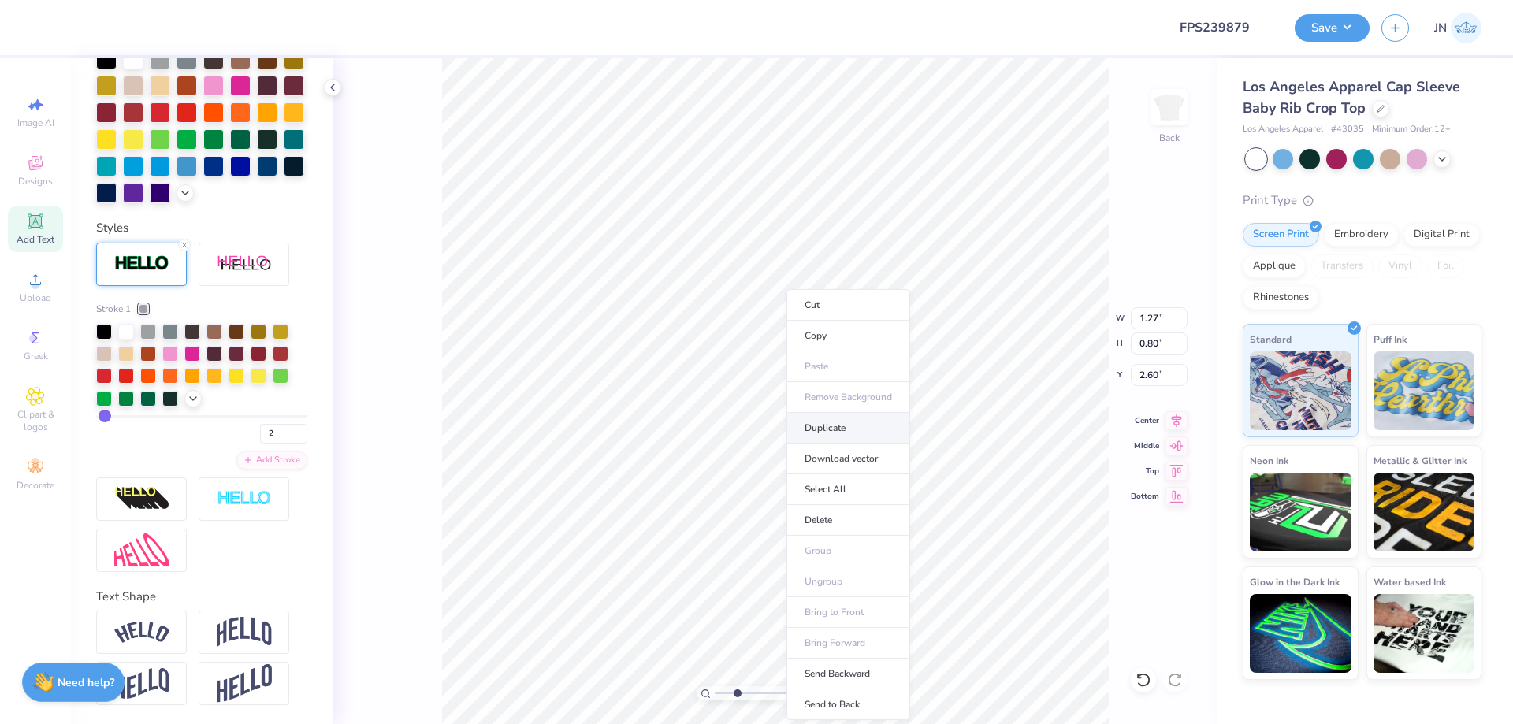
click at [818, 421] on li "Duplicate" at bounding box center [849, 428] width 124 height 31
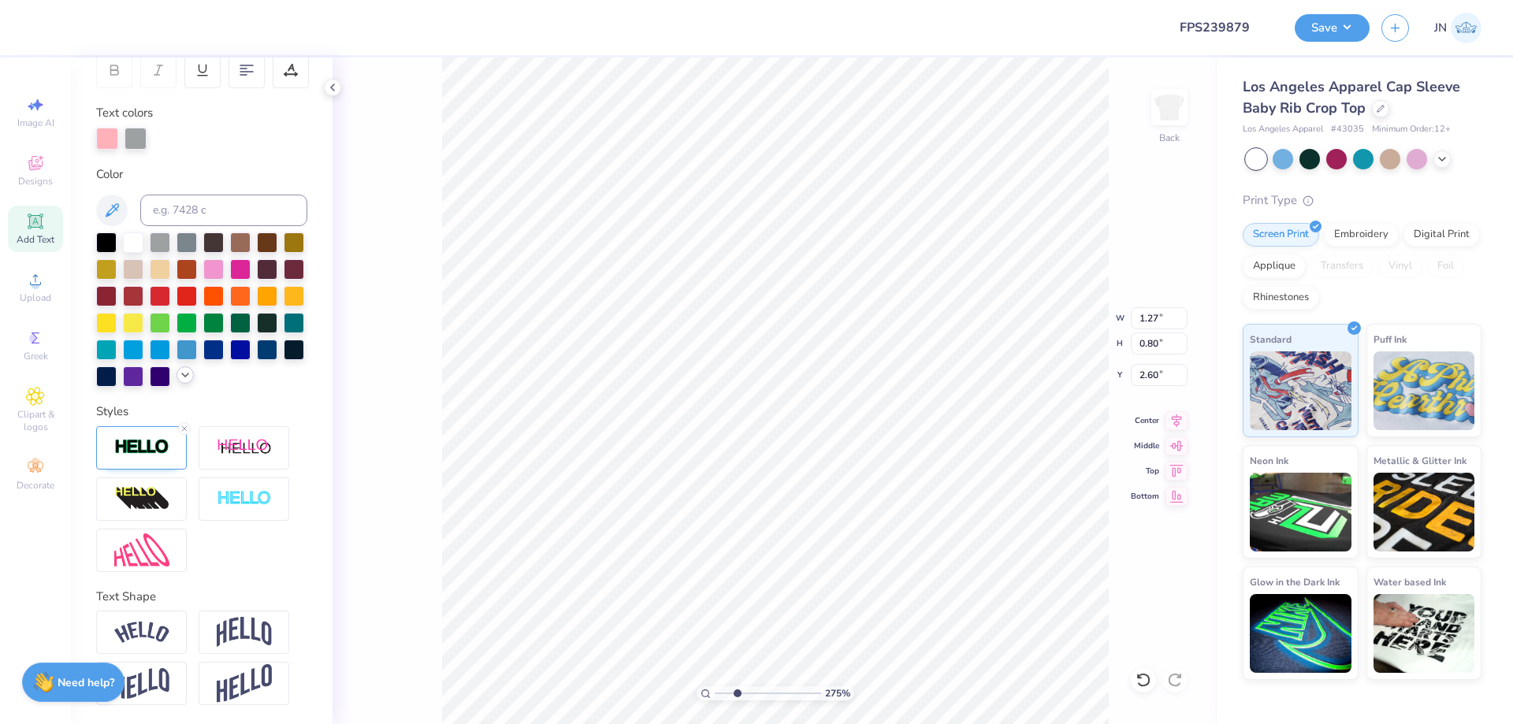
click at [179, 374] on icon at bounding box center [185, 375] width 13 height 13
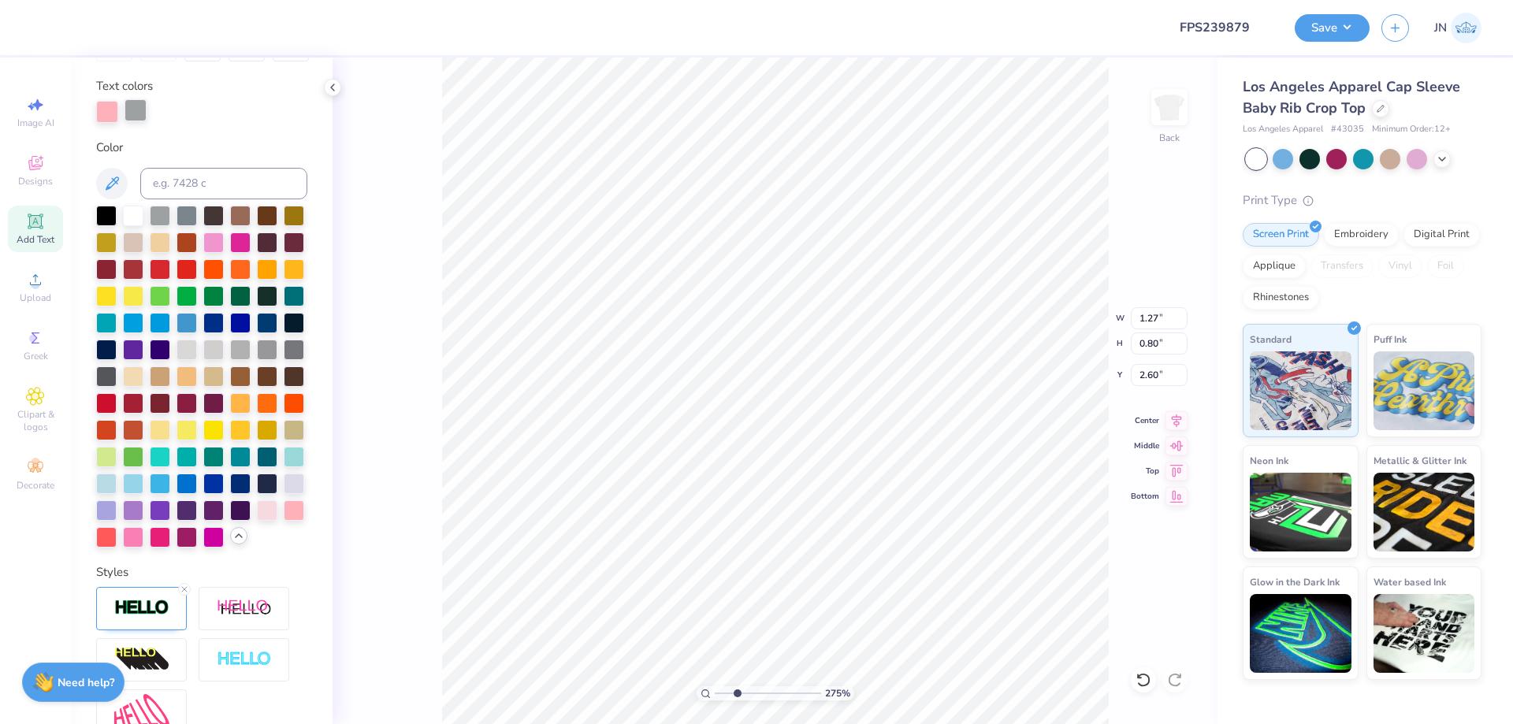
click at [140, 112] on div at bounding box center [136, 110] width 22 height 22
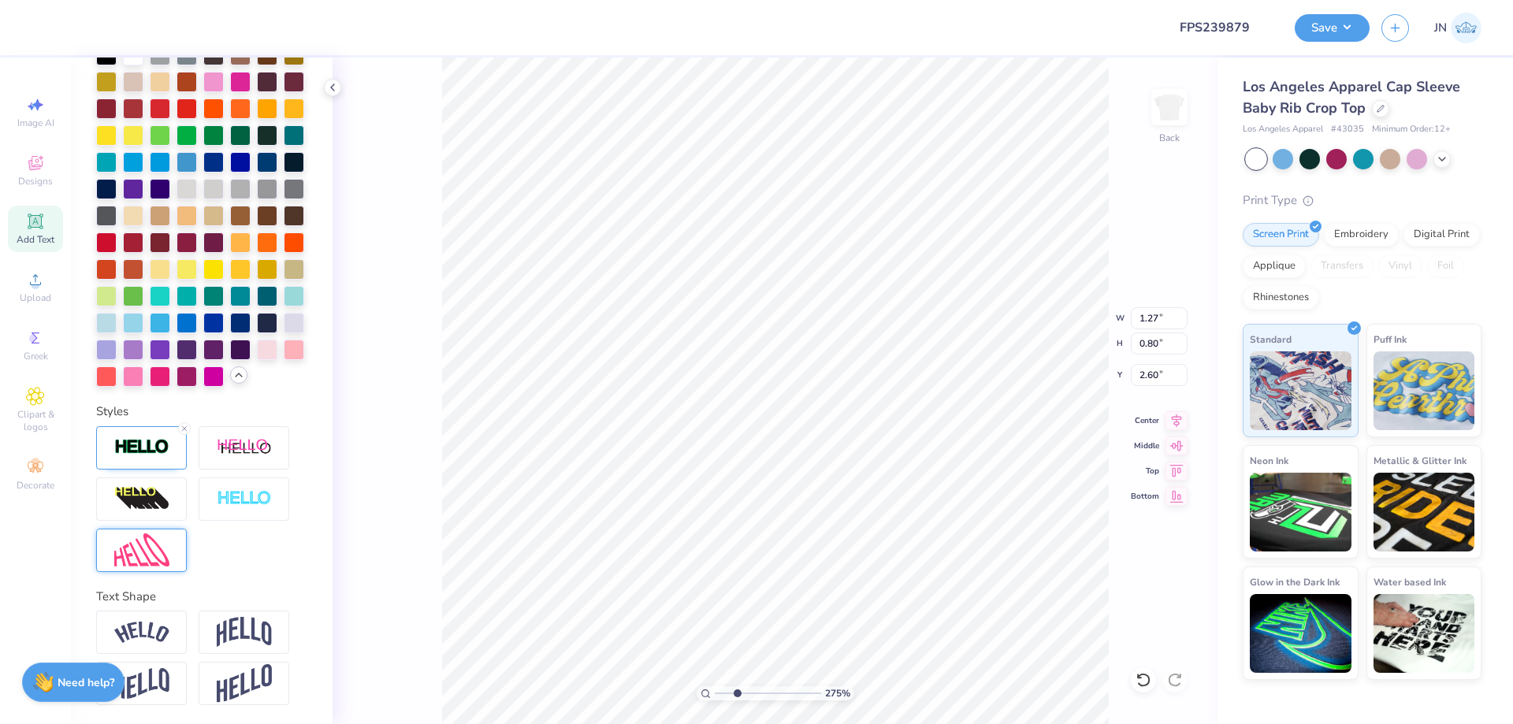
scroll to position [494, 0]
click at [141, 444] on img at bounding box center [141, 447] width 55 height 18
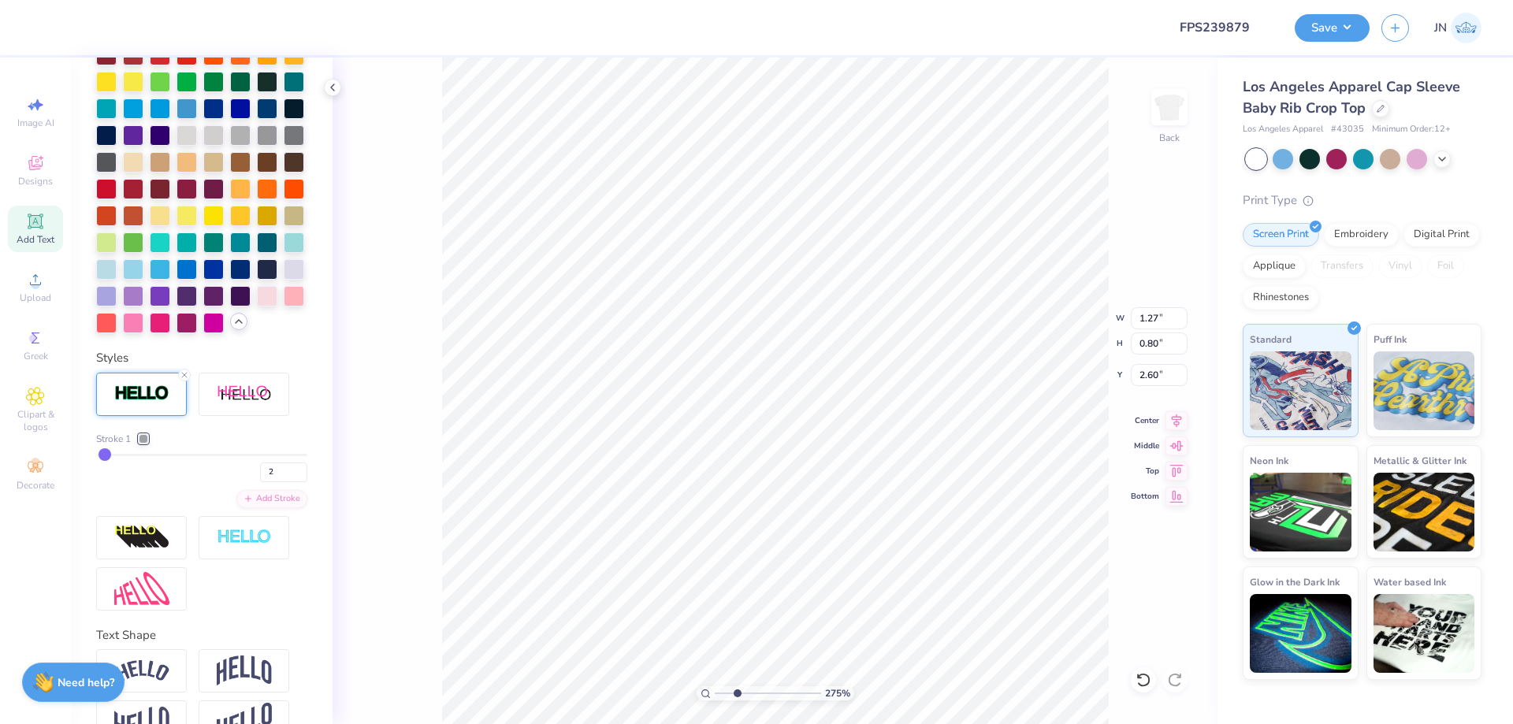
click at [143, 444] on div at bounding box center [143, 438] width 9 height 9
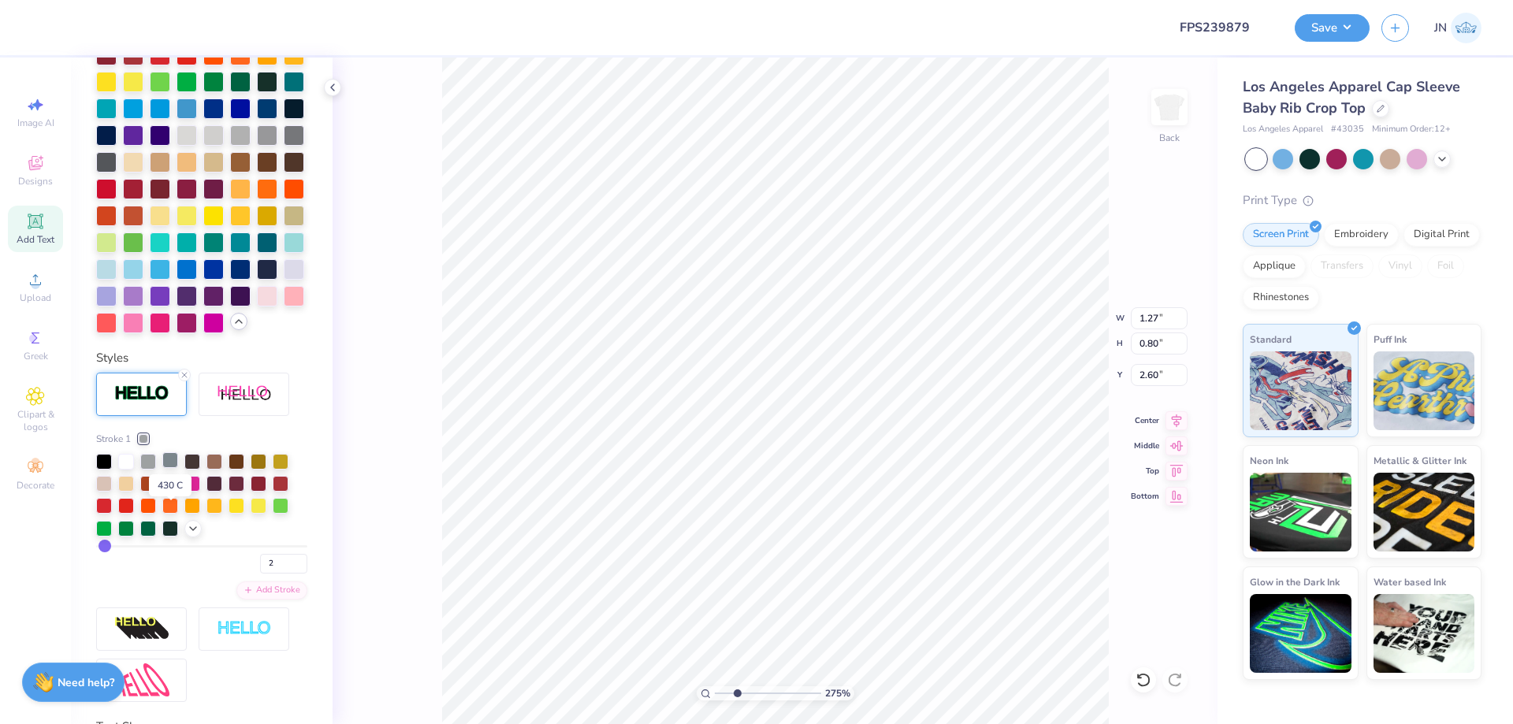
click at [169, 468] on div at bounding box center [170, 460] width 16 height 16
click at [194, 534] on icon at bounding box center [193, 527] width 13 height 13
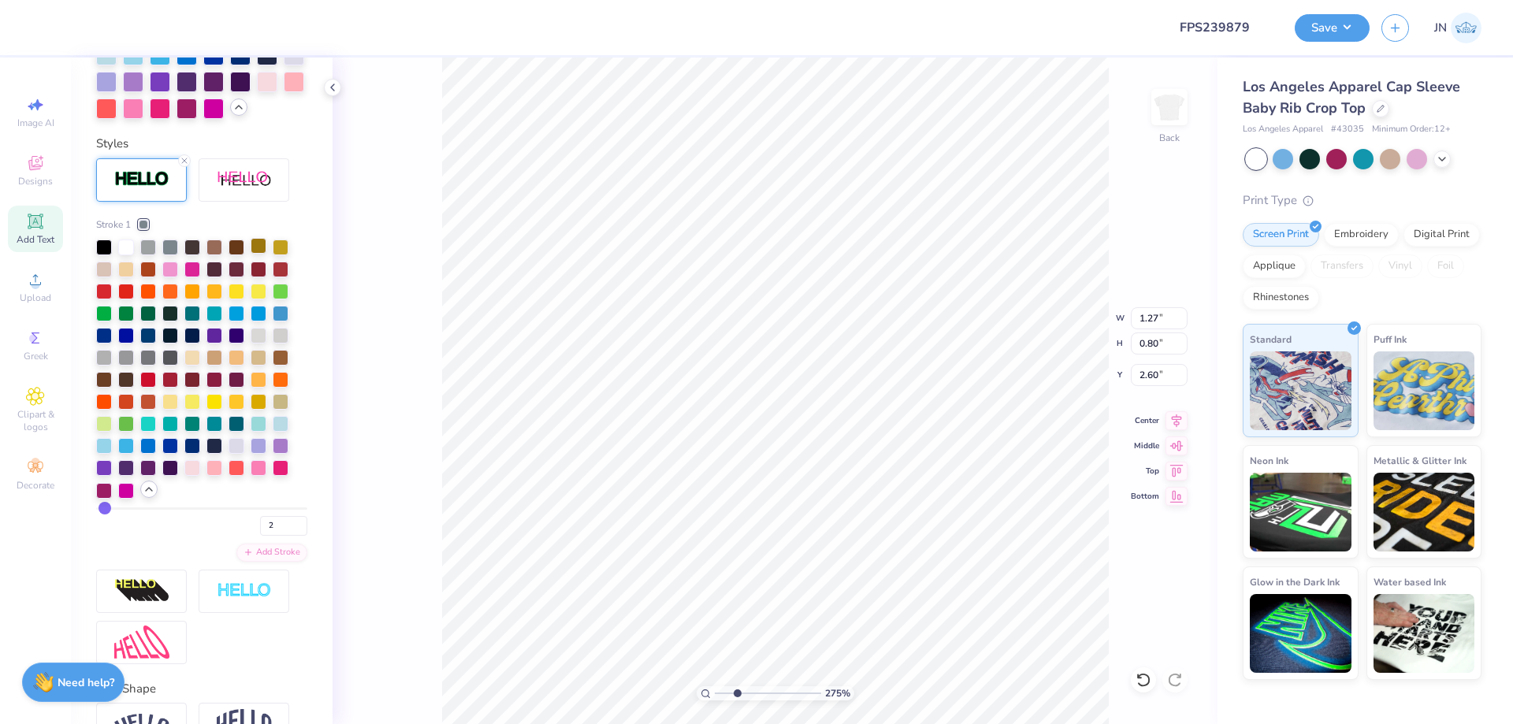
scroll to position [731, 0]
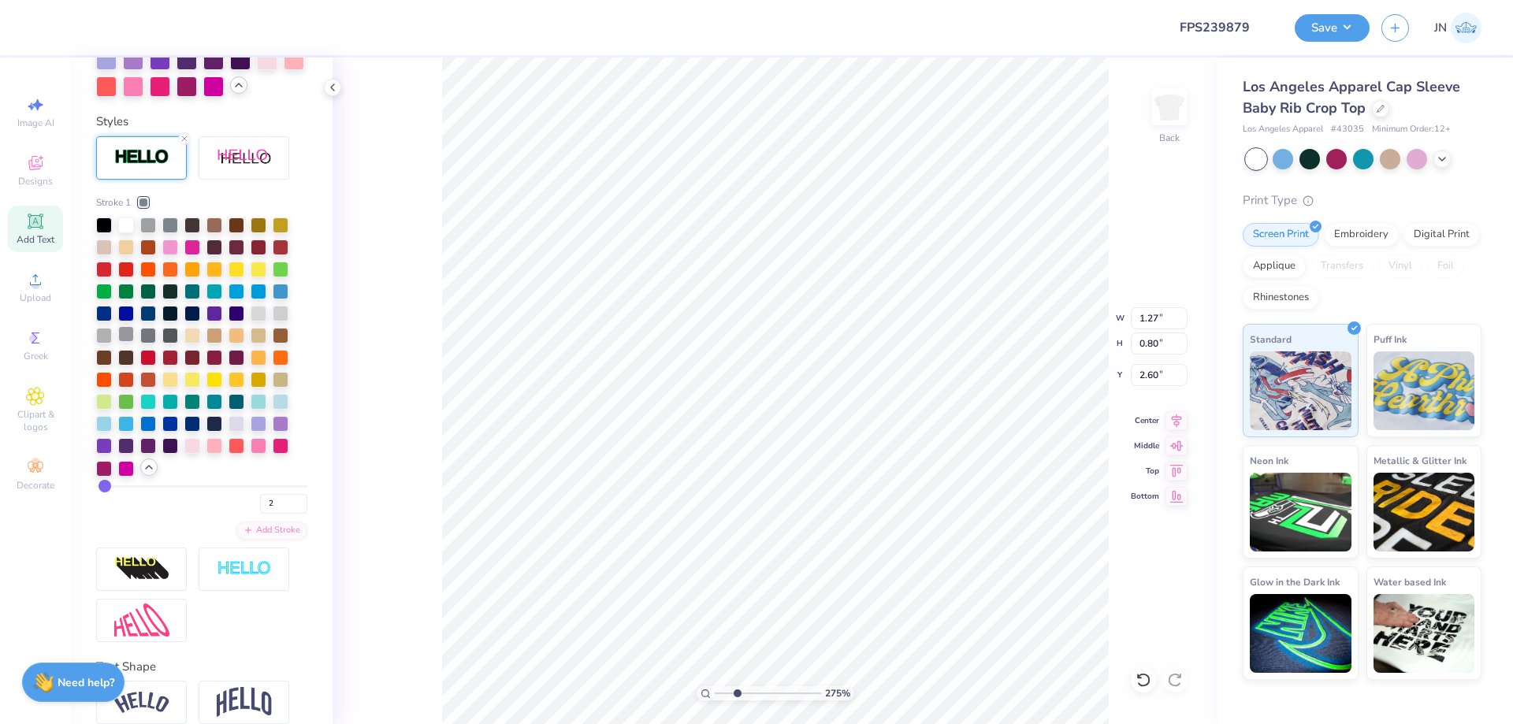
click at [125, 342] on div at bounding box center [126, 334] width 16 height 16
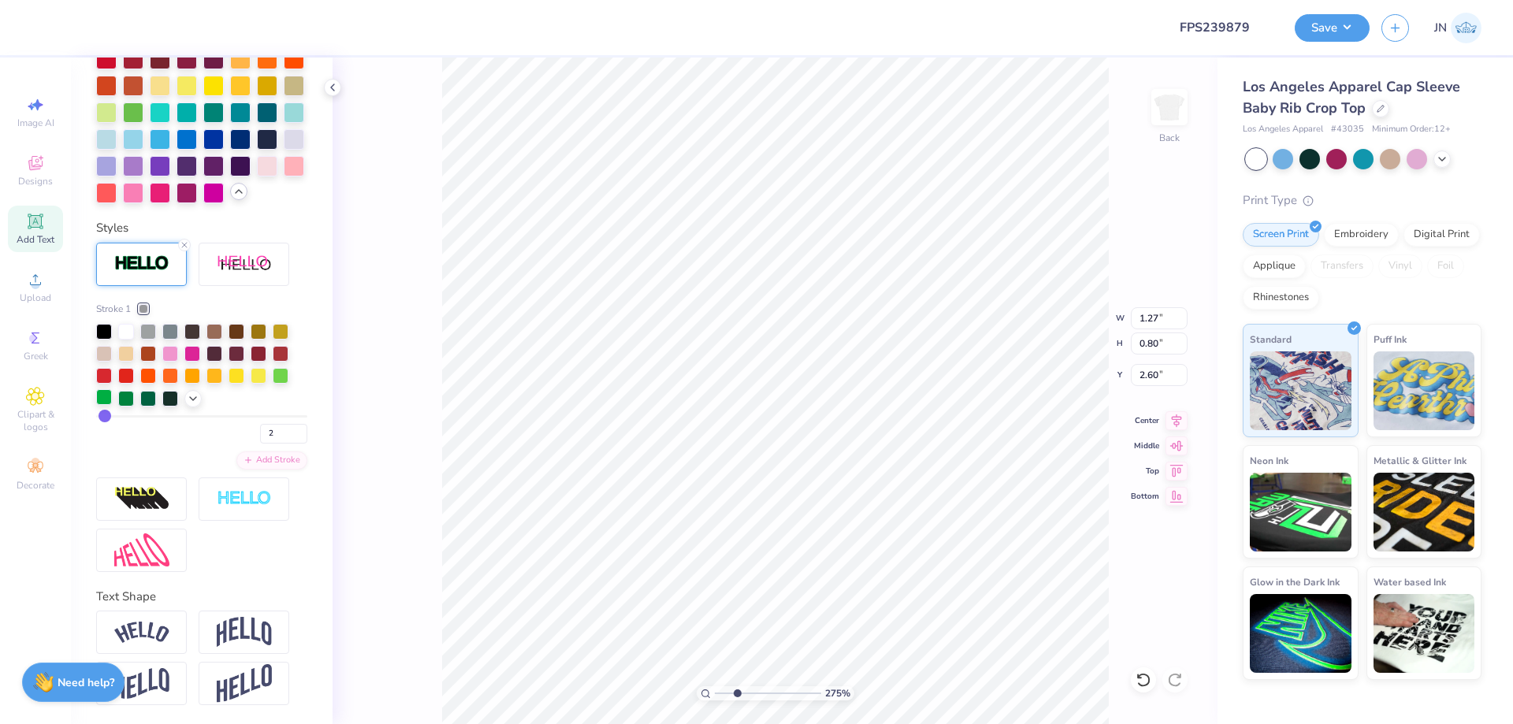
scroll to position [678, 0]
click at [195, 398] on icon at bounding box center [193, 397] width 13 height 13
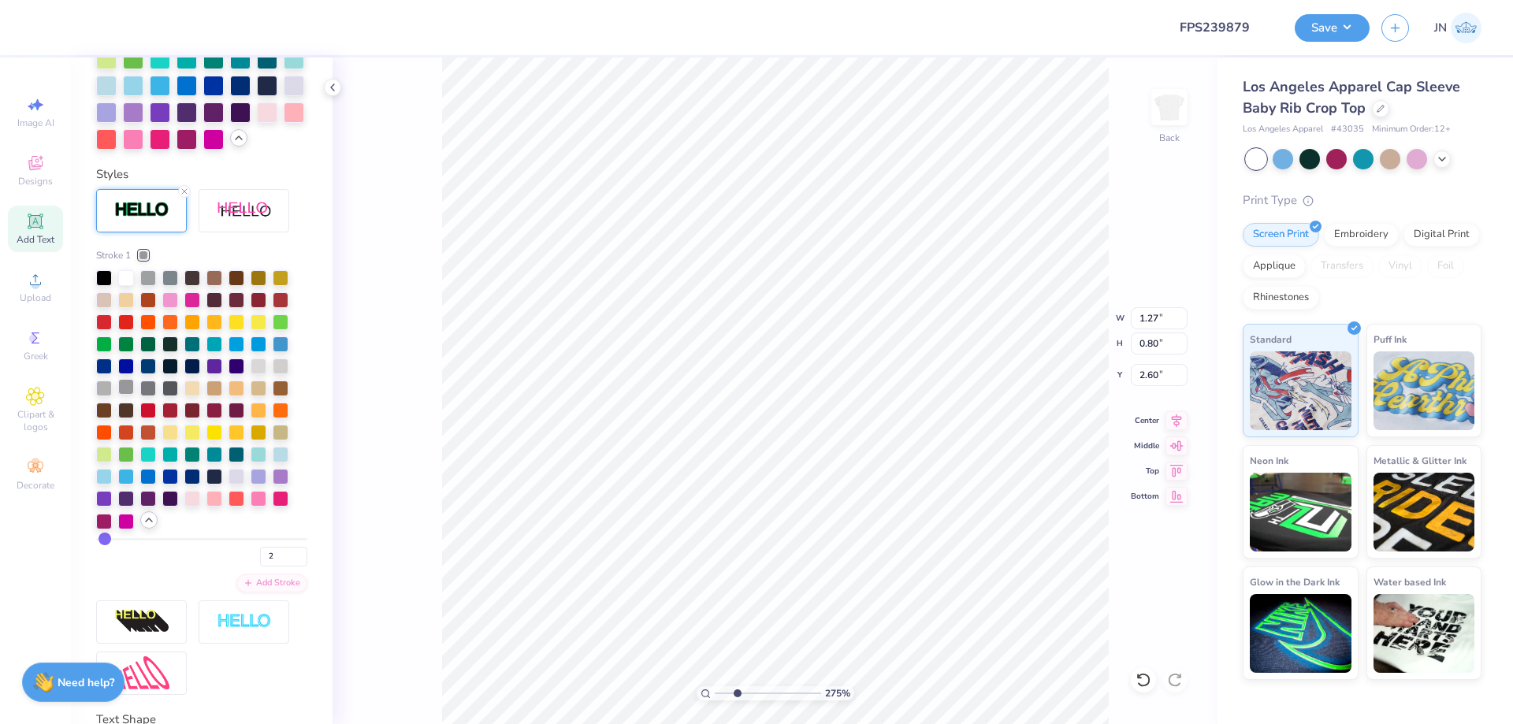
click at [121, 395] on div at bounding box center [126, 387] width 16 height 16
click at [158, 333] on div at bounding box center [201, 400] width 211 height 260
click at [151, 285] on div at bounding box center [148, 277] width 16 height 16
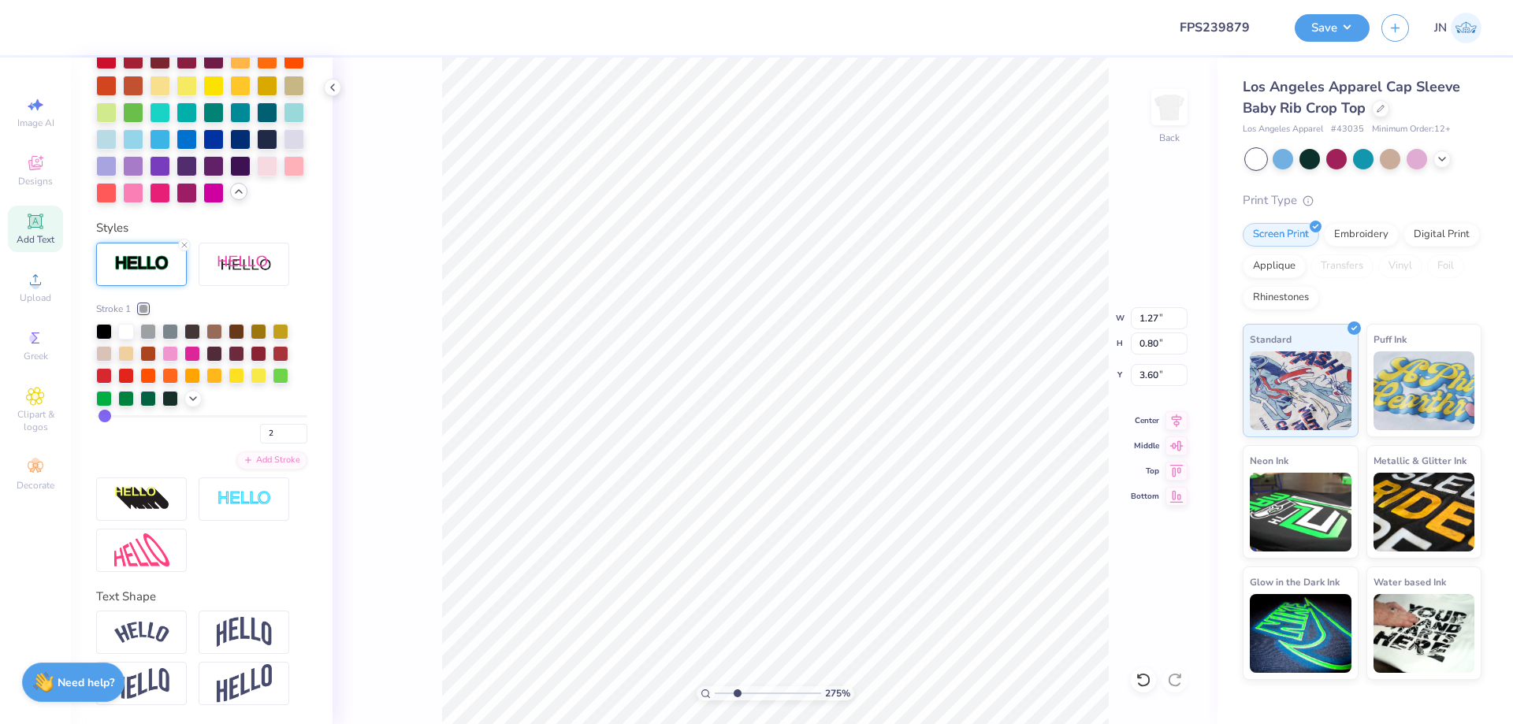
scroll to position [494, 0]
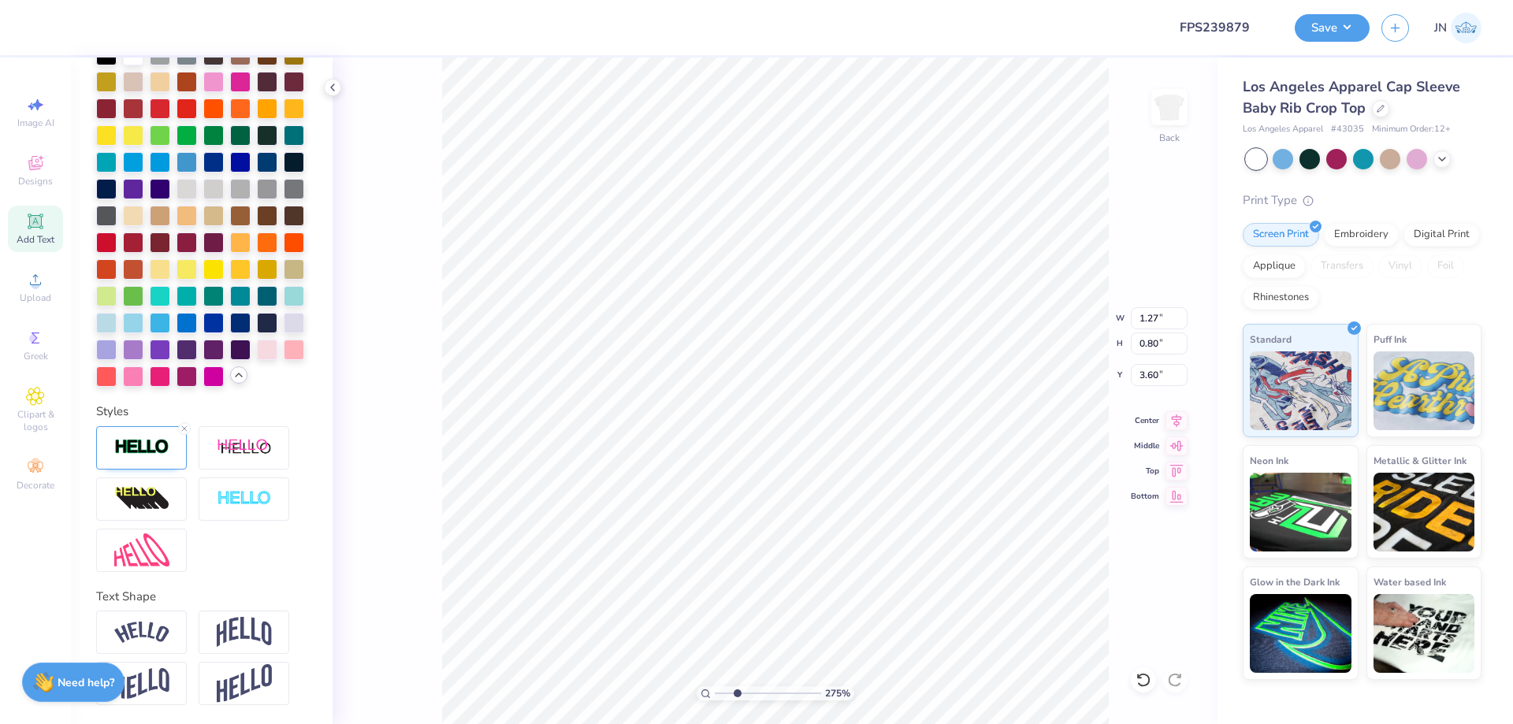
type input "3.59"
type textarea "Phi"
type input "1.62"
type input "3.60"
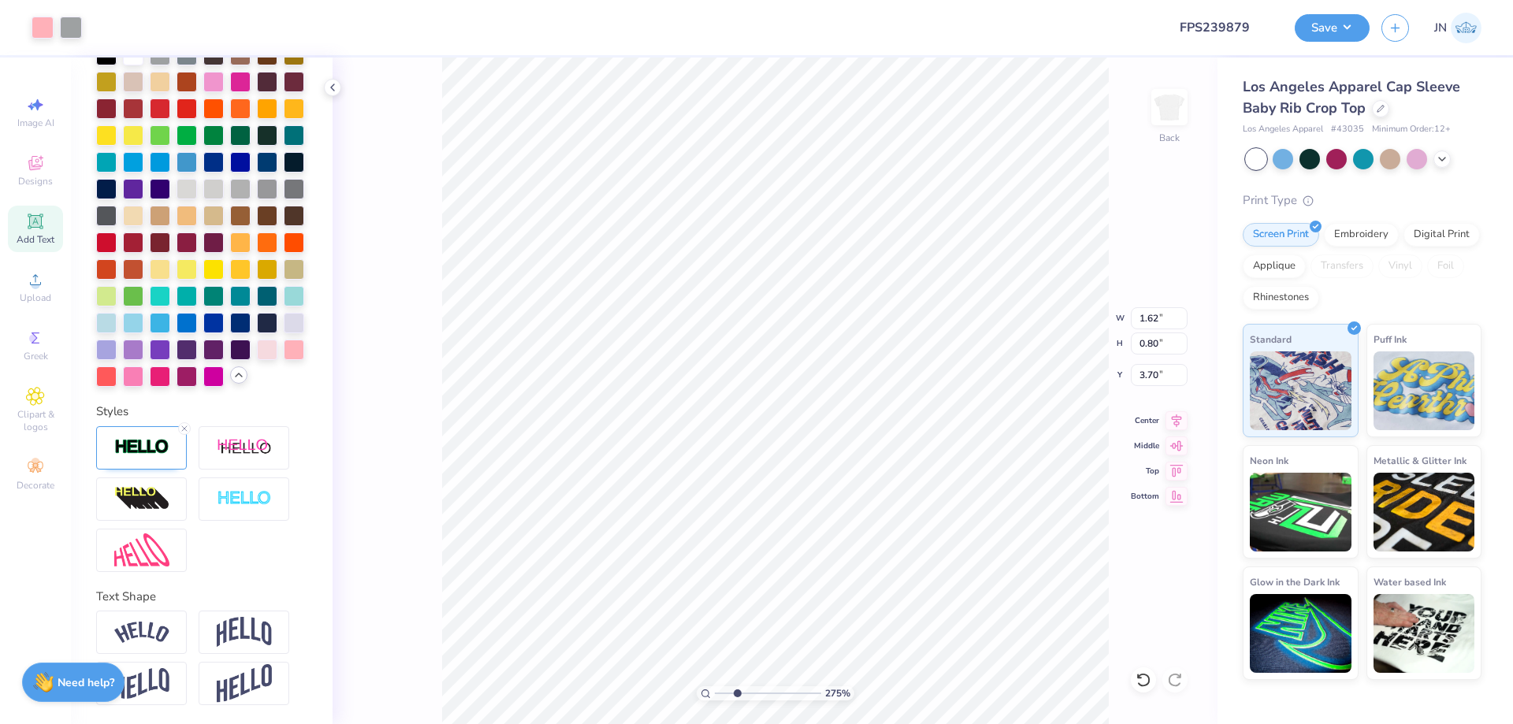
type input "3.70"
type input "1.76"
type input "0.87"
type input "3.67"
type input "1.83"
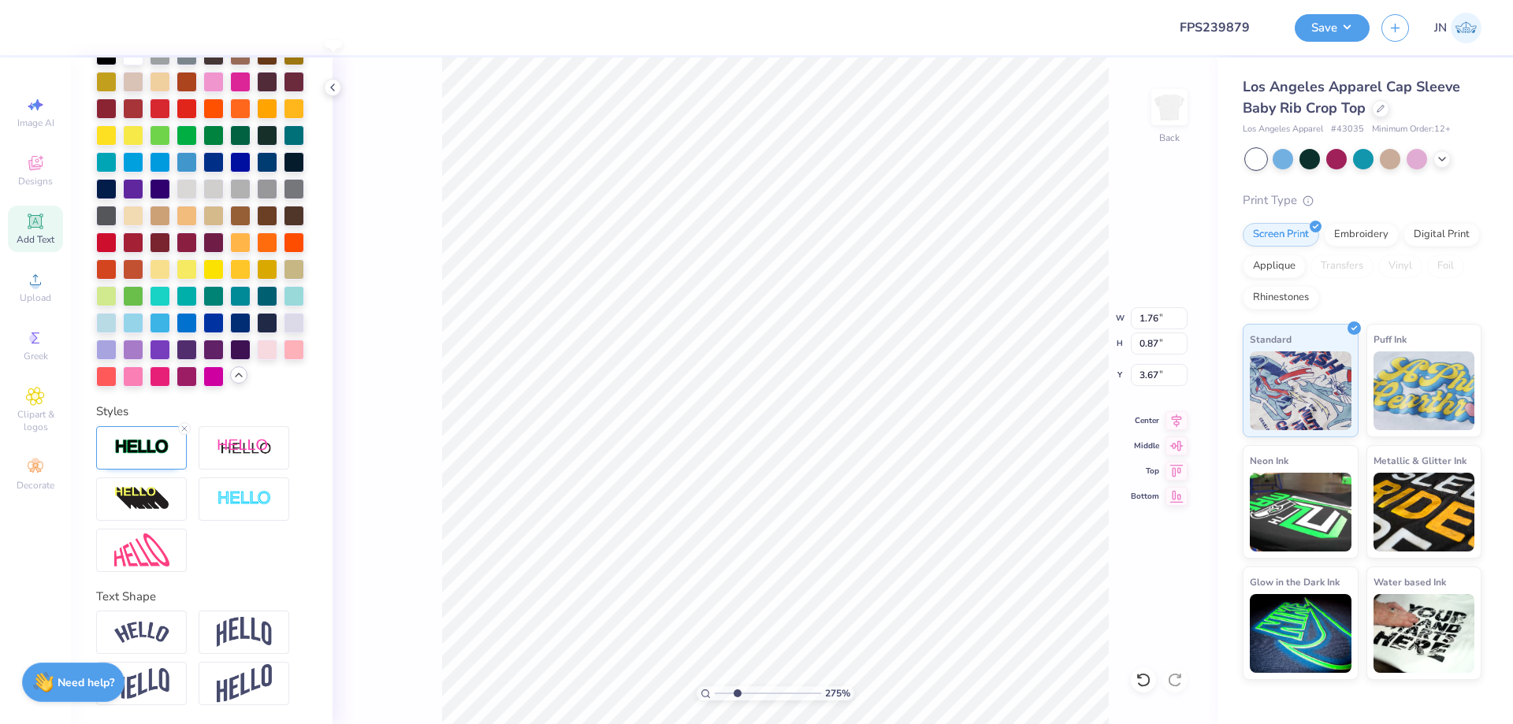
type input "0.90"
type input "3.64"
type input "1.27"
type input "0.80"
type input "2.60"
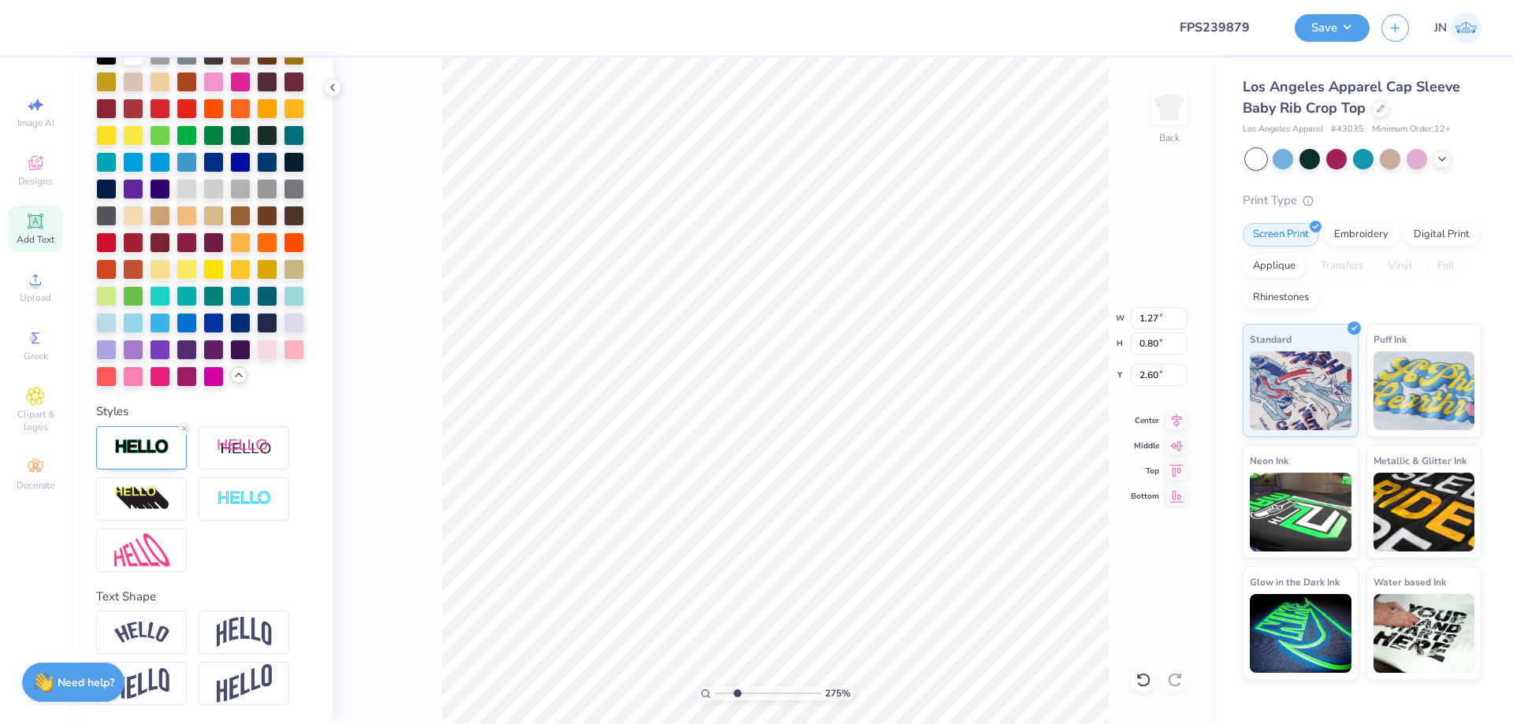
type input "1.44"
type input "0.90"
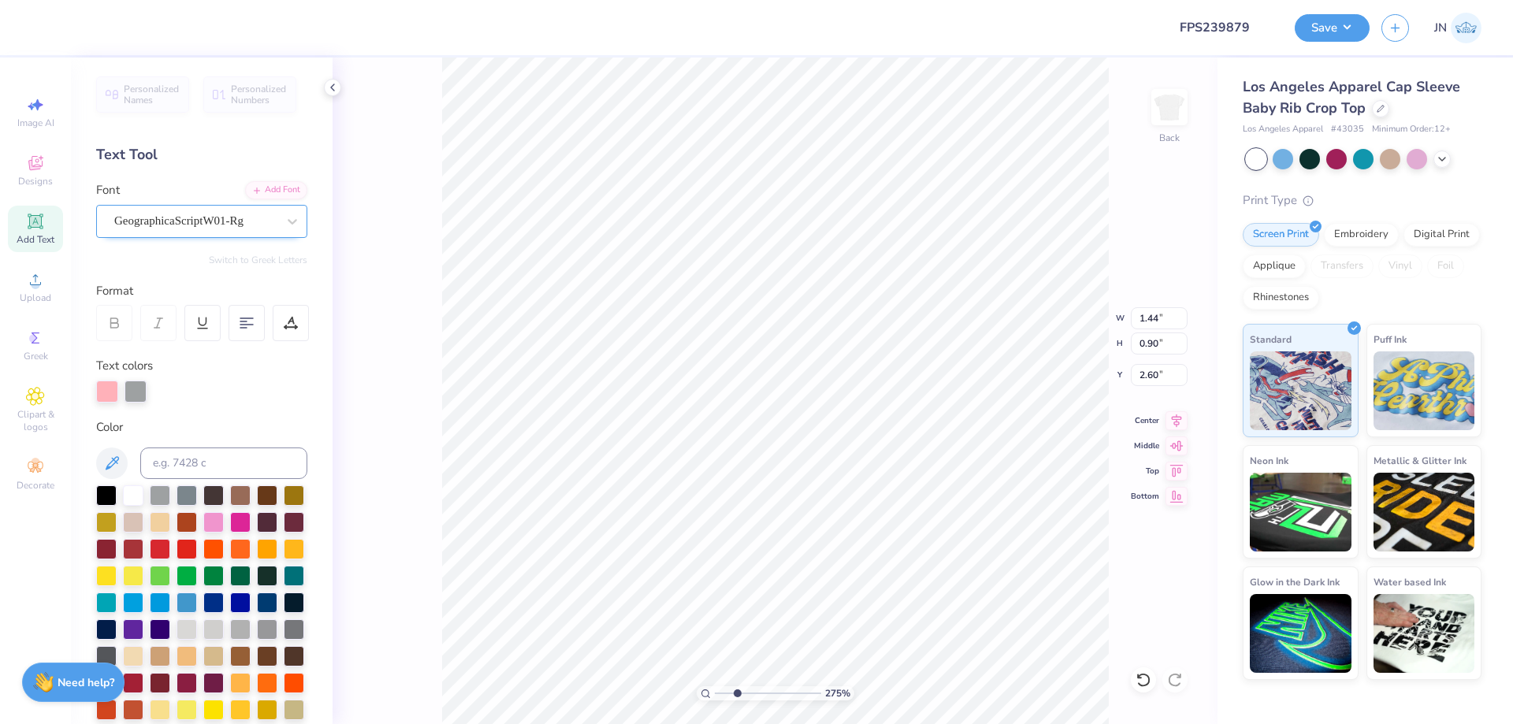
click at [239, 233] on div "GeographicaScriptW01-Rg" at bounding box center [196, 221] width 166 height 24
click at [240, 221] on div "GeographicaScriptW01-Rg" at bounding box center [195, 221] width 162 height 18
click at [245, 182] on div "Add Font" at bounding box center [276, 189] width 62 height 18
click at [1140, 683] on icon at bounding box center [1144, 680] width 16 height 16
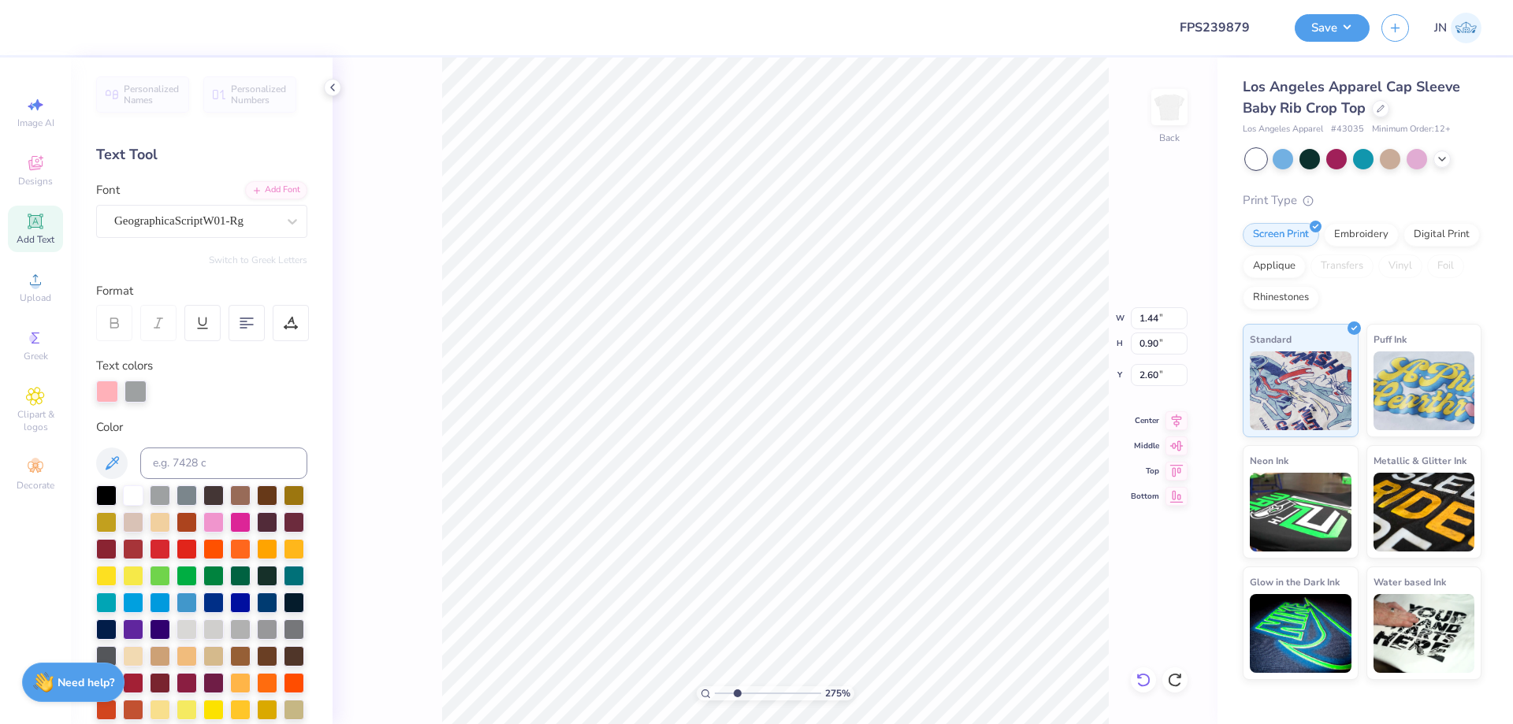
type textarea "Pi"
click at [26, 221] on icon at bounding box center [35, 221] width 19 height 19
type input "4.03"
type input "1.17"
type input "6.17"
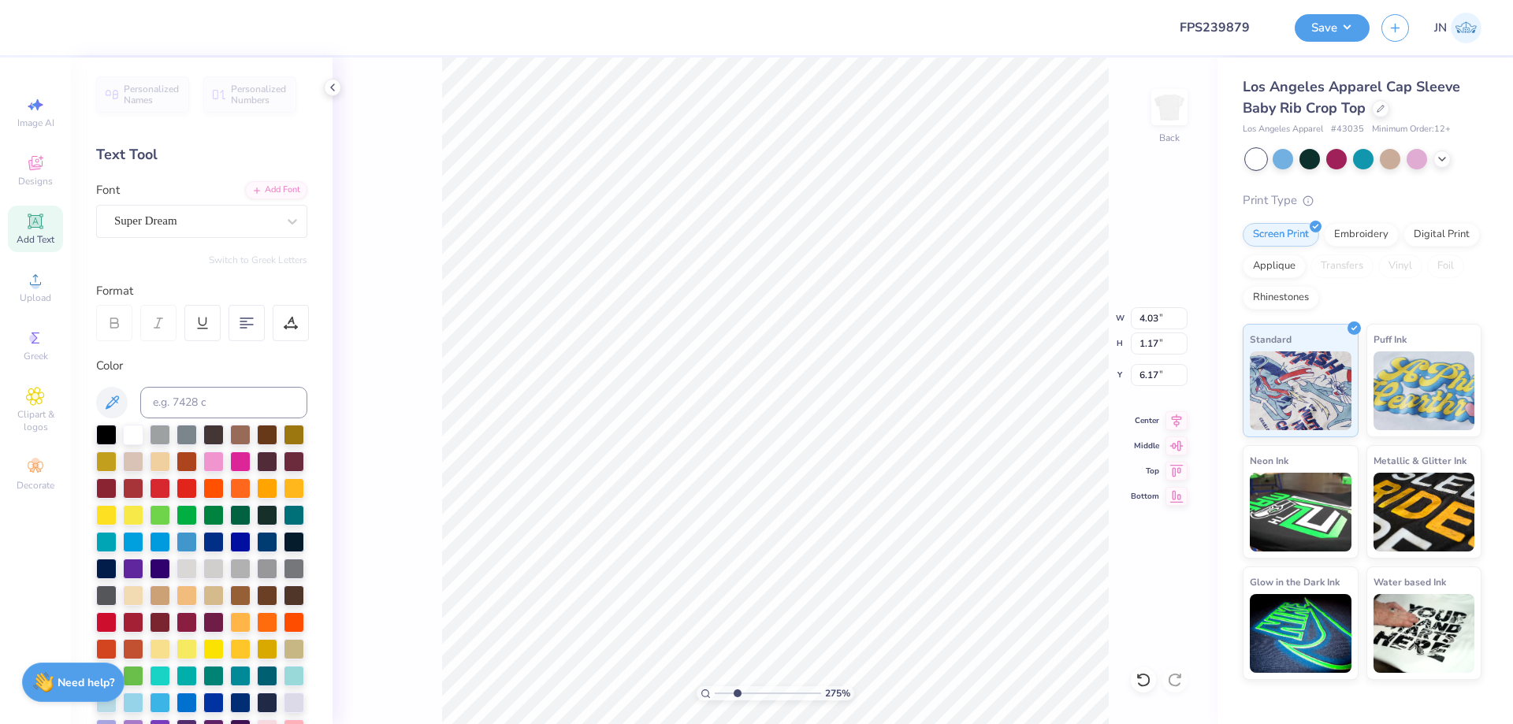
scroll to position [13, 2]
type textarea "1867"
type input "3.53"
type input "6.16"
click at [252, 184] on div "Add Font" at bounding box center [276, 189] width 62 height 18
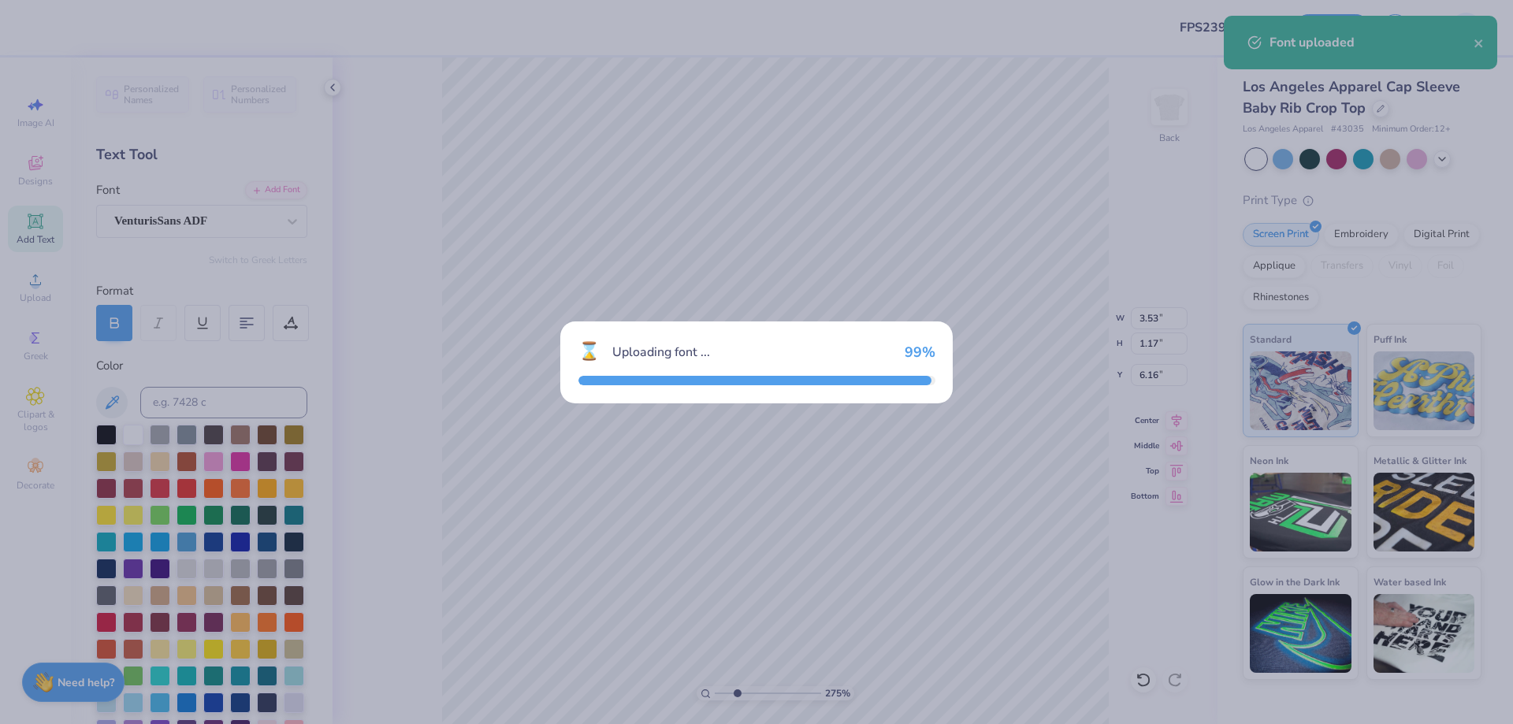
type input "2.94"
type input "1.10"
type input "6.20"
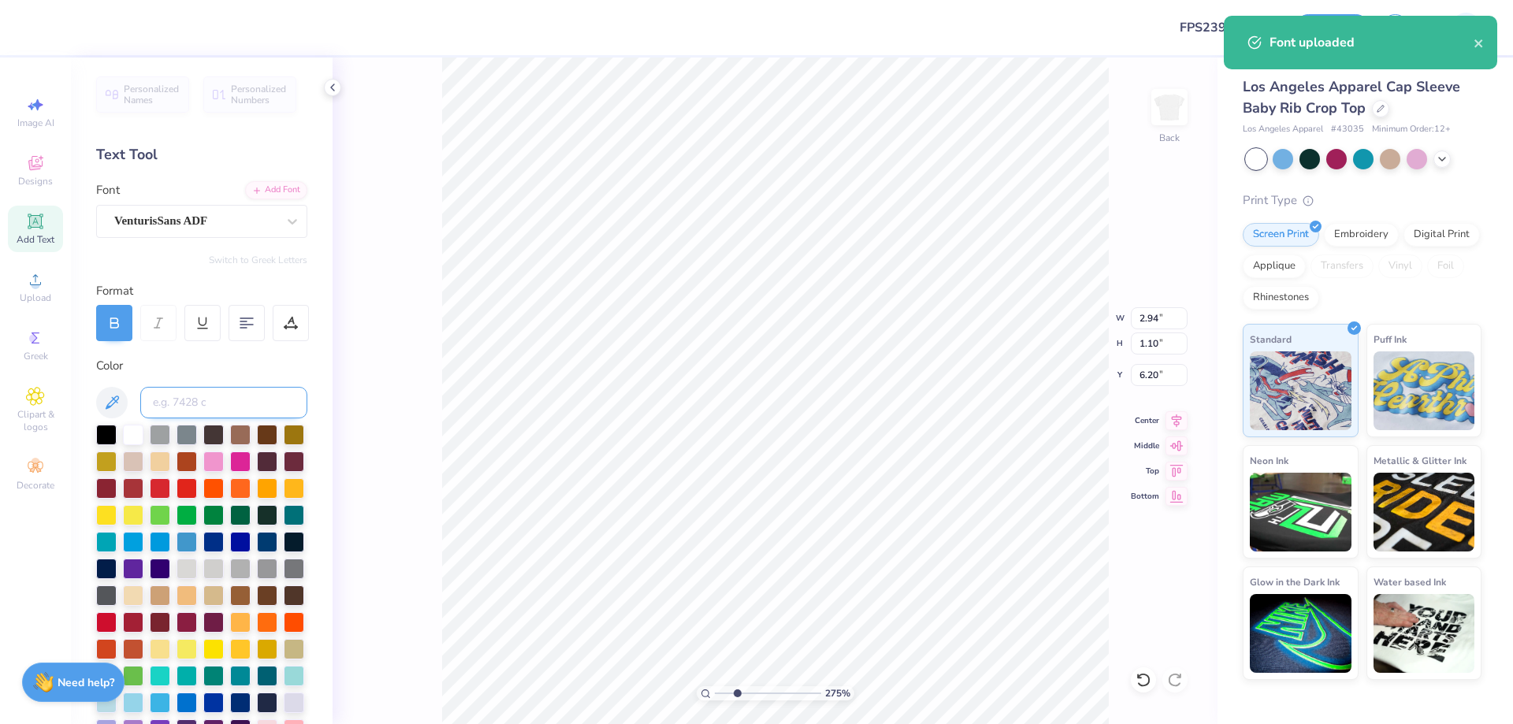
click at [198, 397] on input at bounding box center [223, 403] width 167 height 32
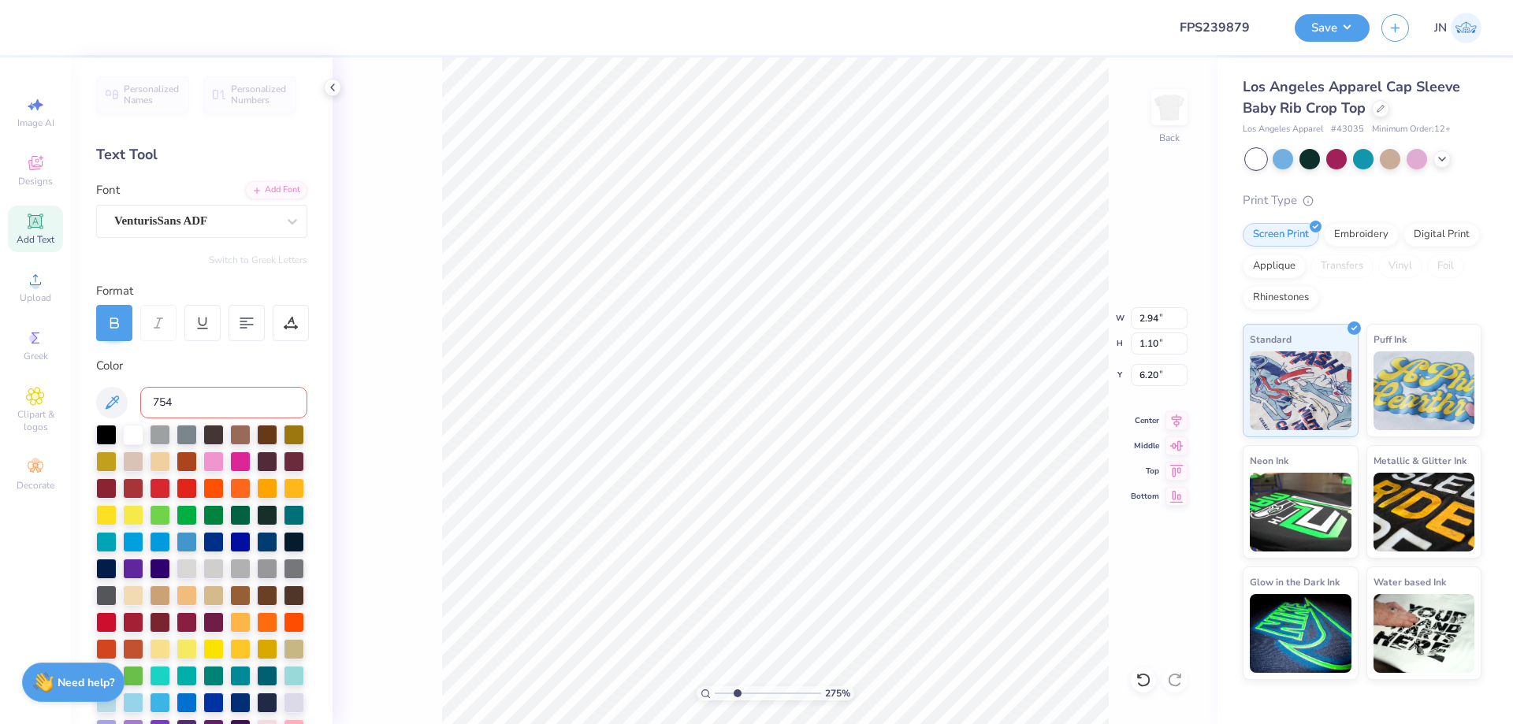
type input "7544"
type input "0.70"
type input "0.26"
click at [281, 321] on div at bounding box center [291, 323] width 36 height 36
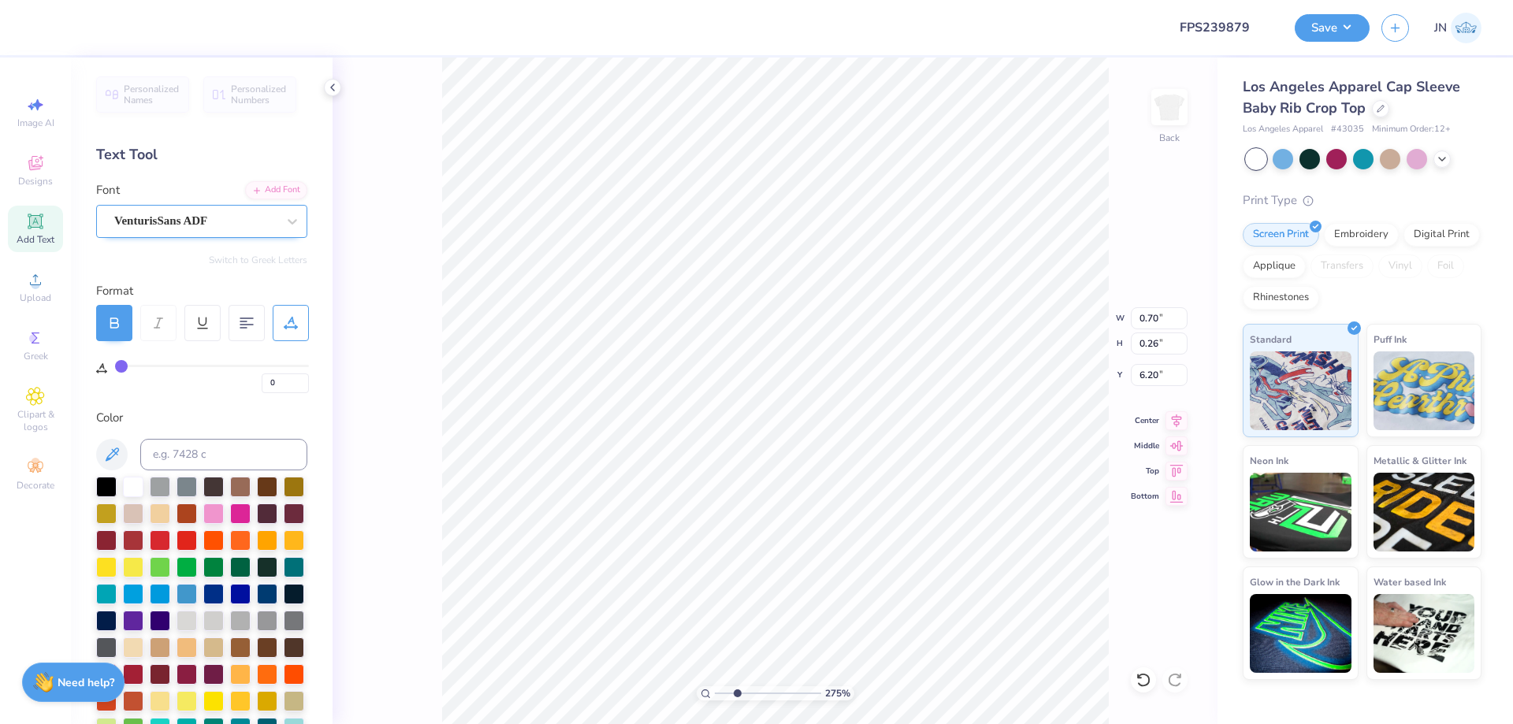
click at [256, 224] on div "VenturisSans ADF" at bounding box center [196, 221] width 166 height 24
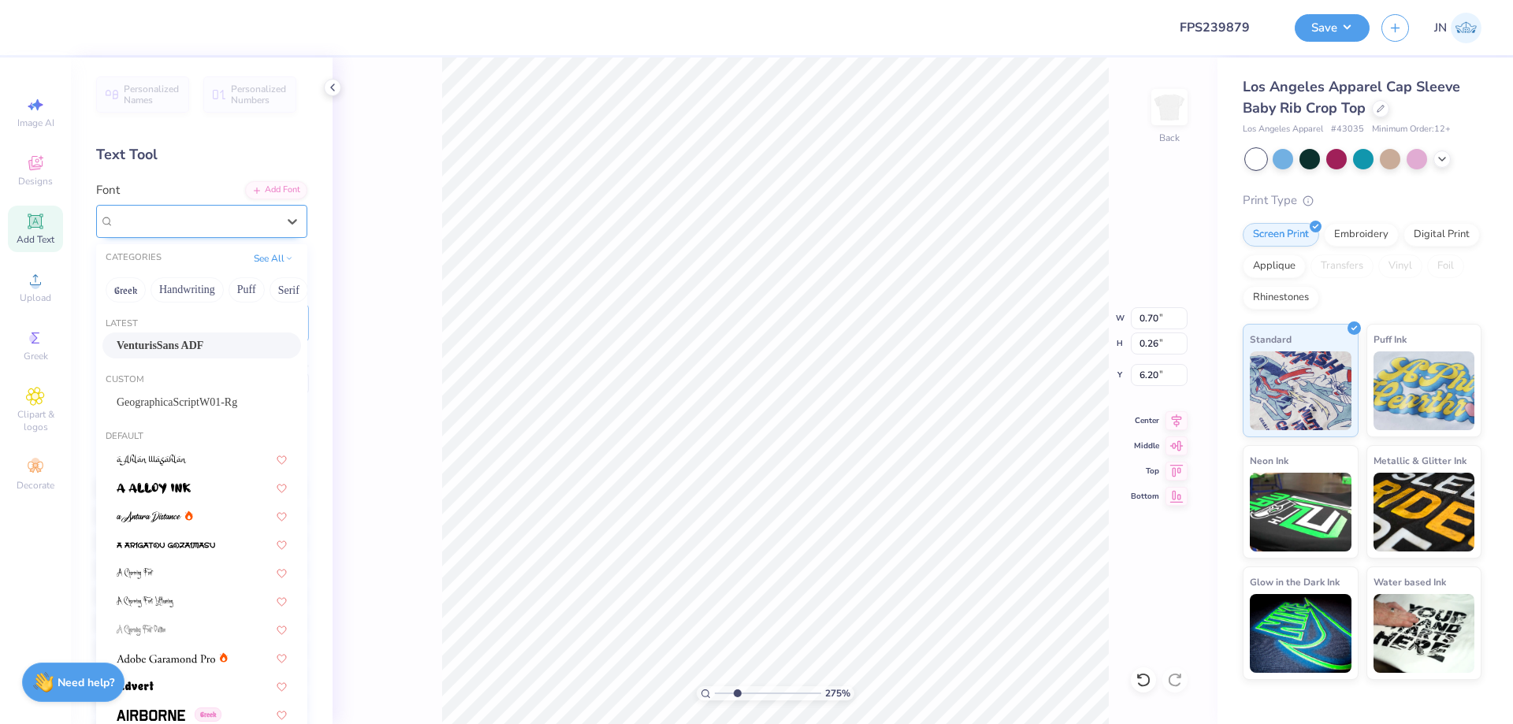
click at [232, 230] on div at bounding box center [195, 220] width 162 height 21
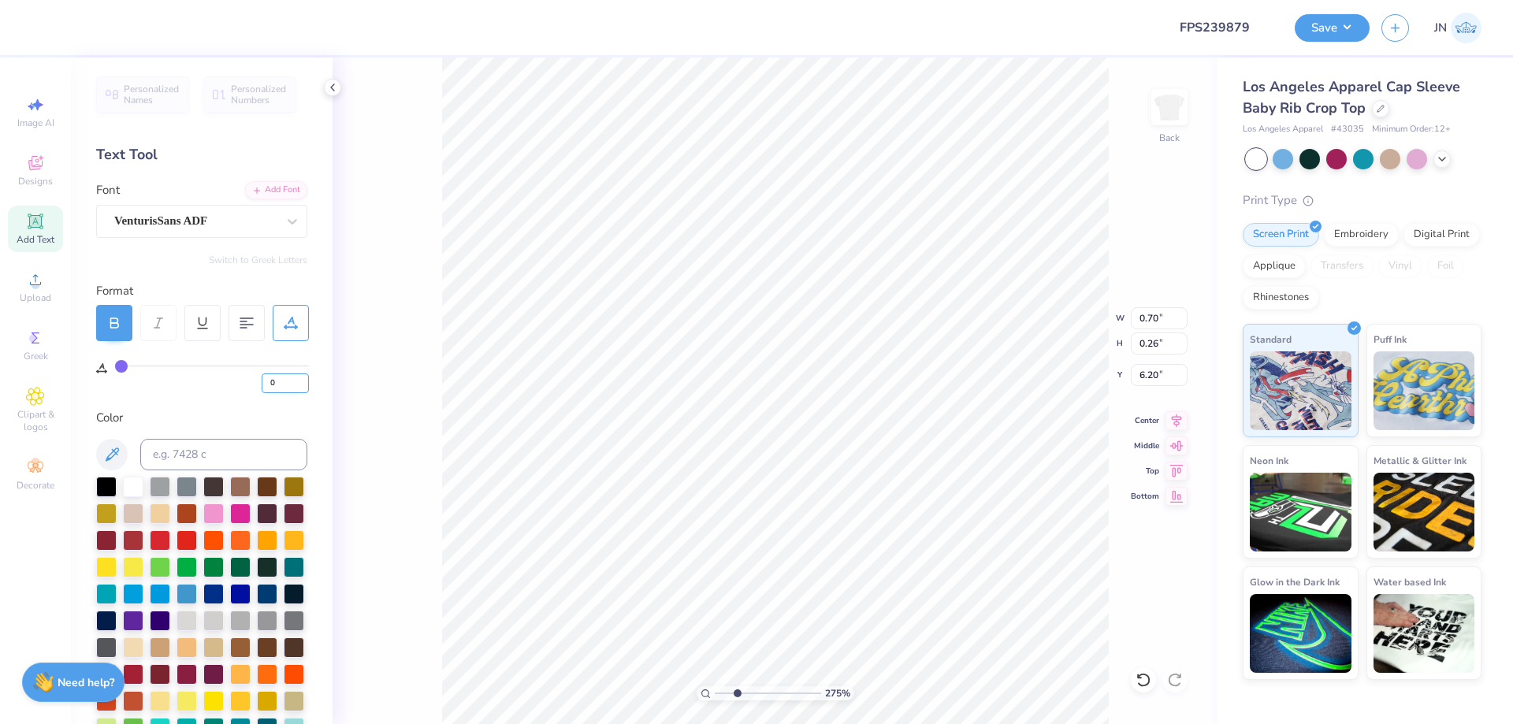
drag, startPoint x: 281, startPoint y: 392, endPoint x: 266, endPoint y: 383, distance: 18.4
click at [266, 383] on input "0" at bounding box center [285, 384] width 47 height 20
type input "2"
type input "0.72"
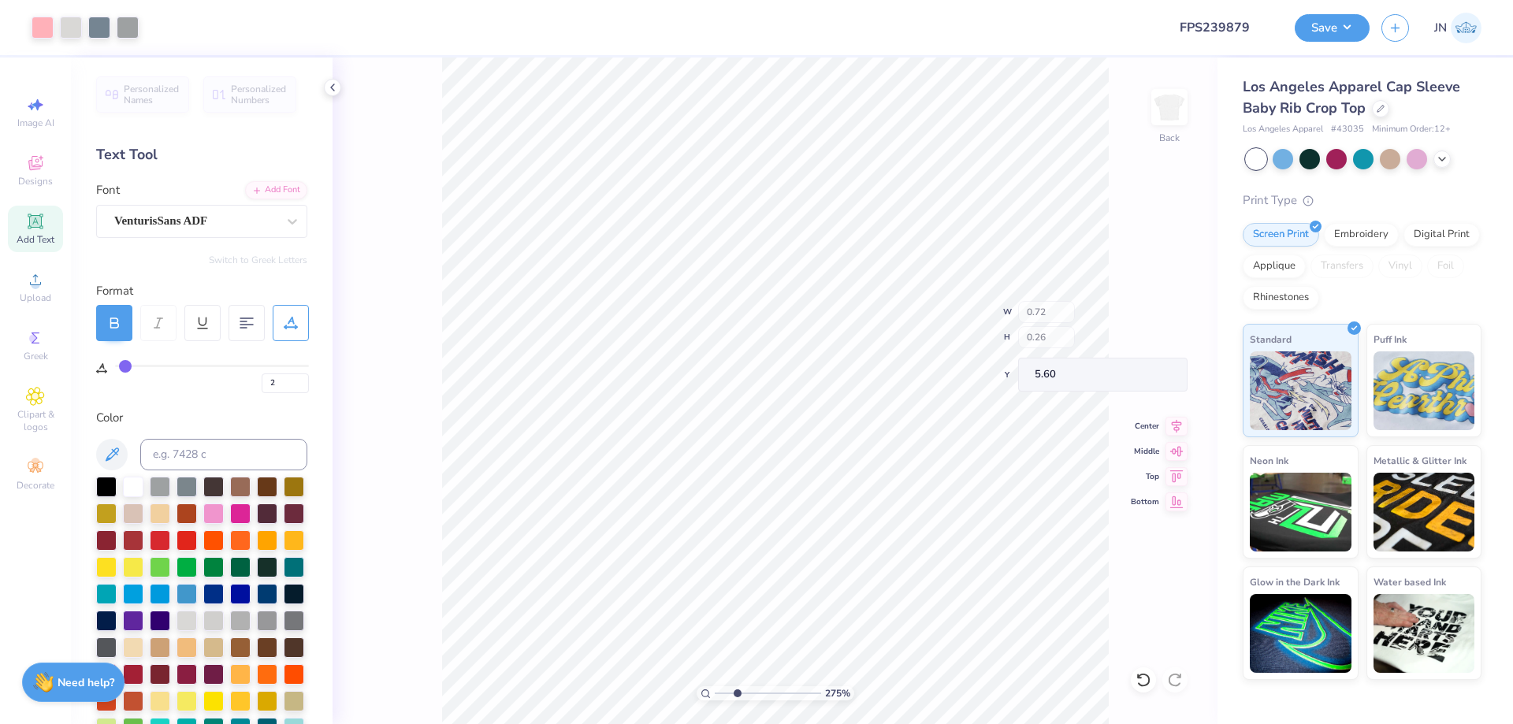
type input "5.60"
type input "5.58"
drag, startPoint x: 735, startPoint y: 690, endPoint x: 762, endPoint y: 683, distance: 28.5
type input "5.14"
click at [762, 686] on input "range" at bounding box center [768, 693] width 106 height 14
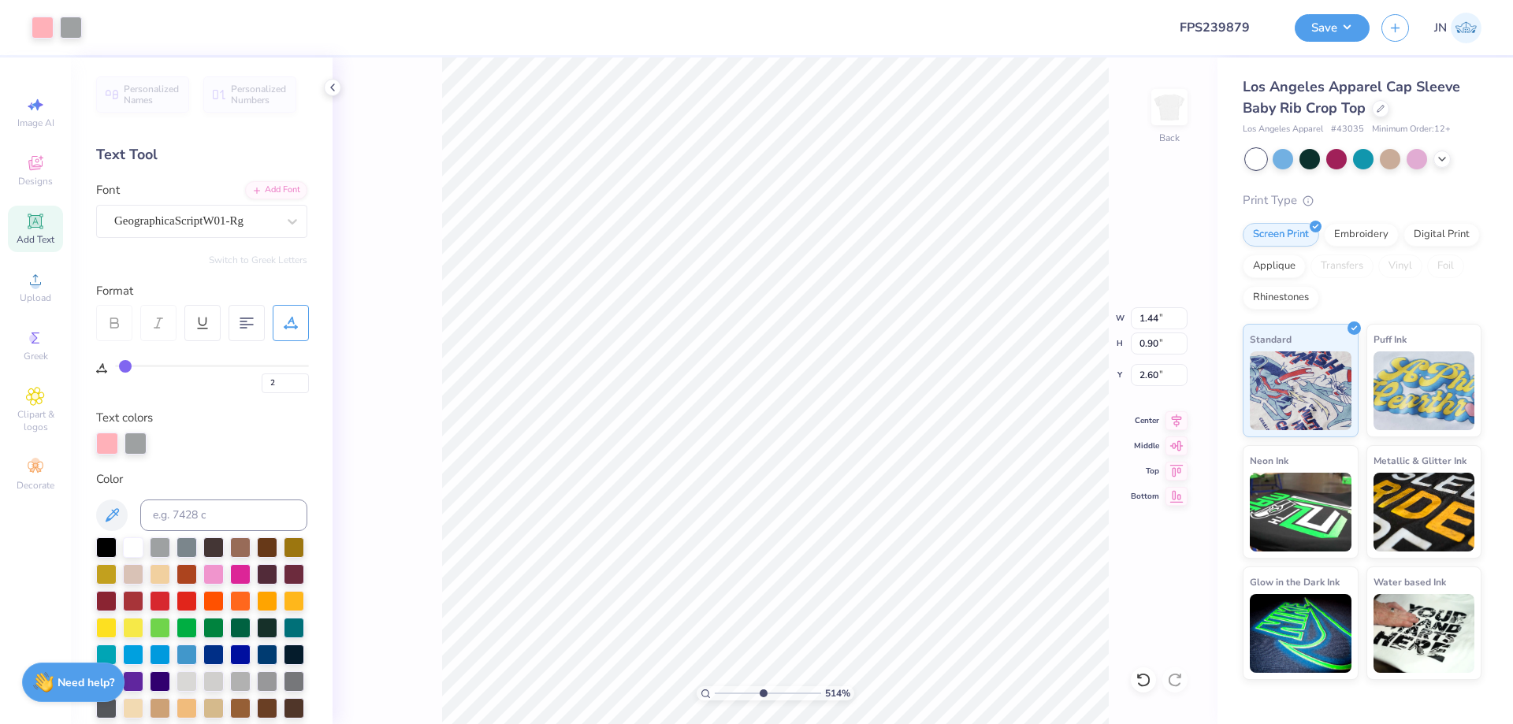
type input "0"
click at [145, 437] on div at bounding box center [136, 442] width 22 height 22
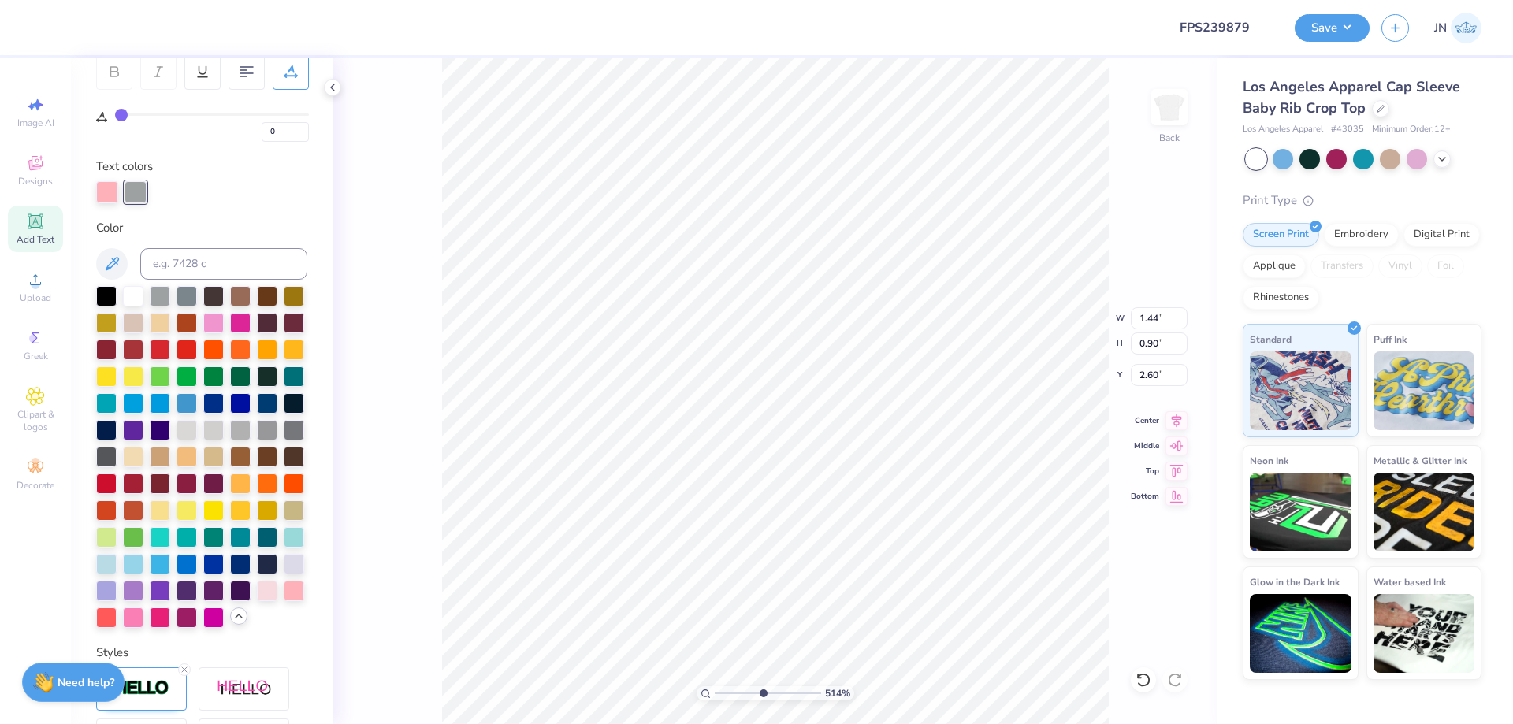
scroll to position [315, 0]
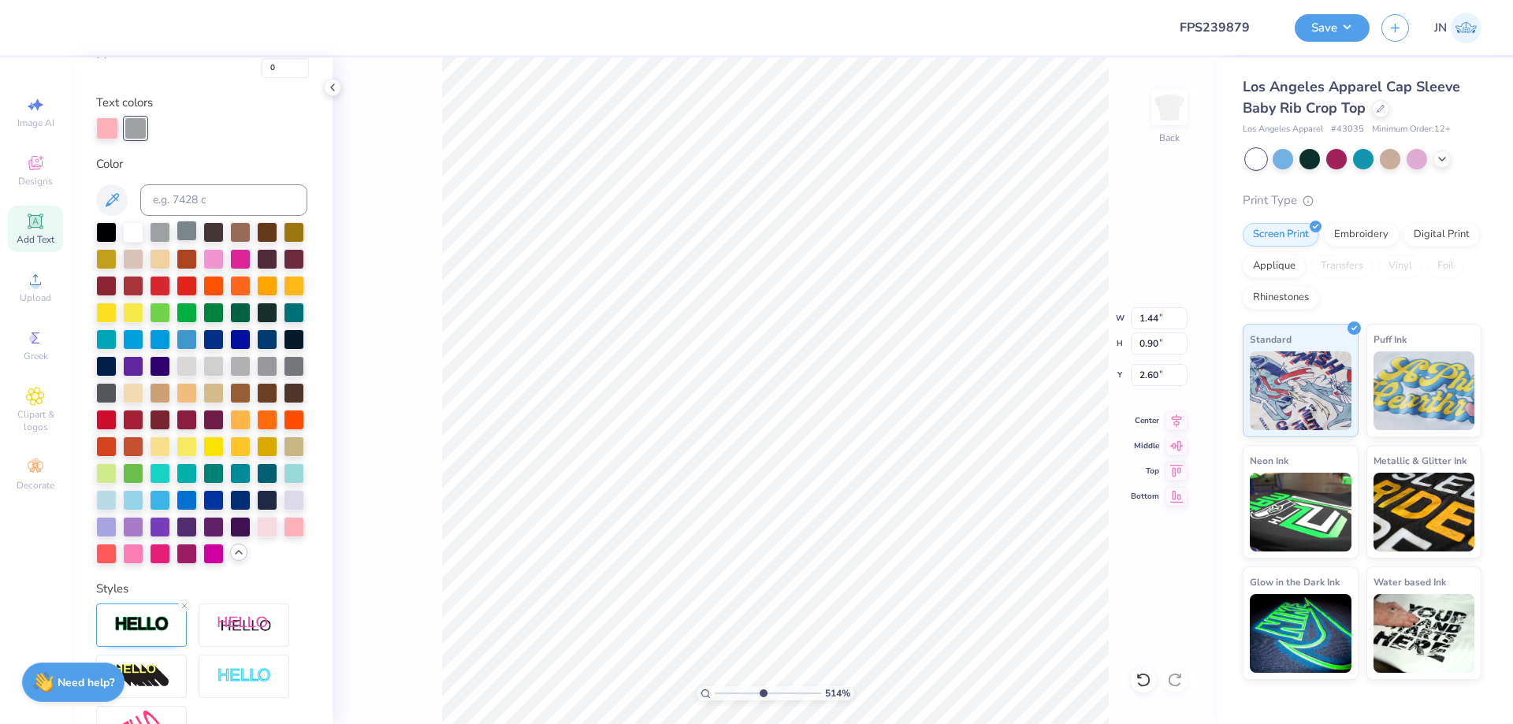
click at [186, 233] on div at bounding box center [187, 231] width 20 height 20
type input "1.83"
type input "3.63"
click at [184, 235] on div at bounding box center [187, 231] width 20 height 20
drag, startPoint x: 1149, startPoint y: 684, endPoint x: 143, endPoint y: 273, distance: 1086.3
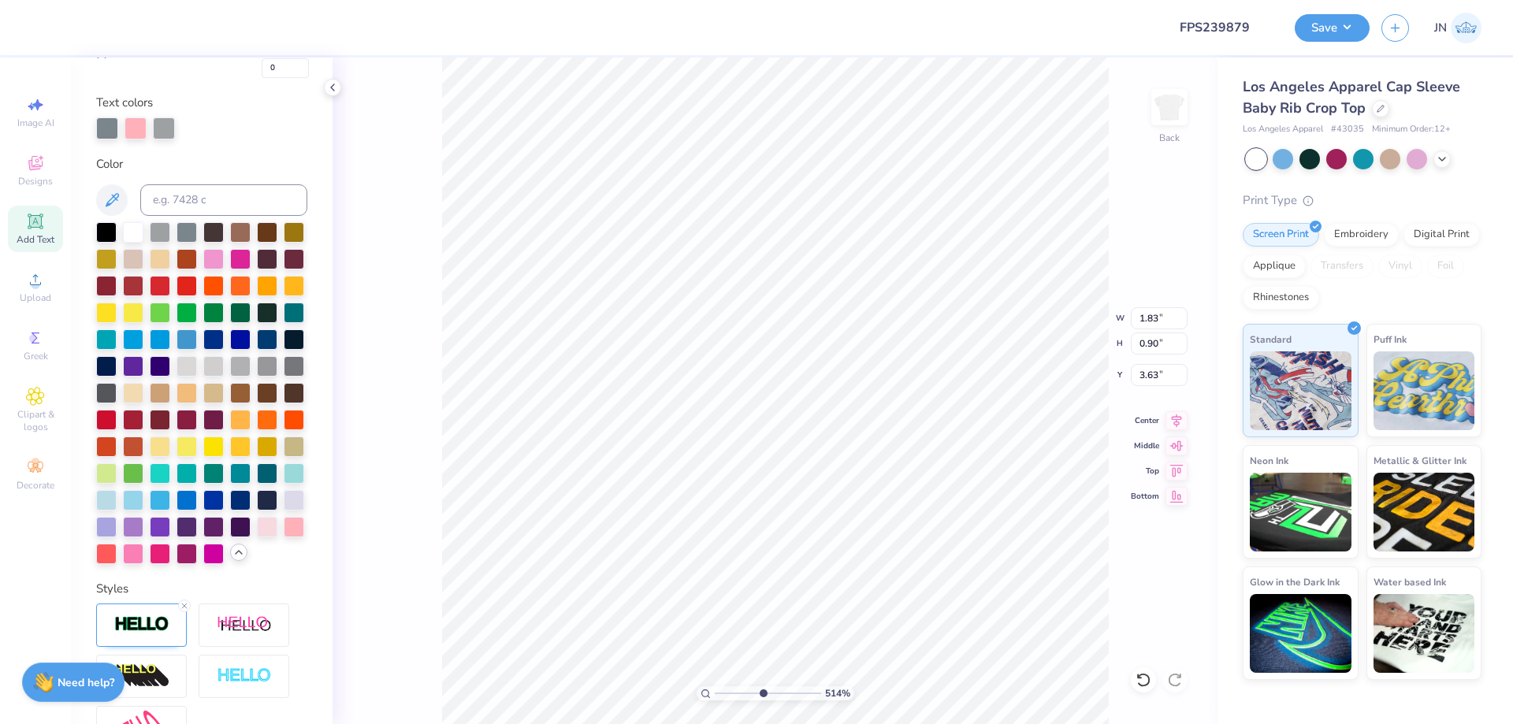
click at [1148, 683] on icon at bounding box center [1144, 680] width 16 height 16
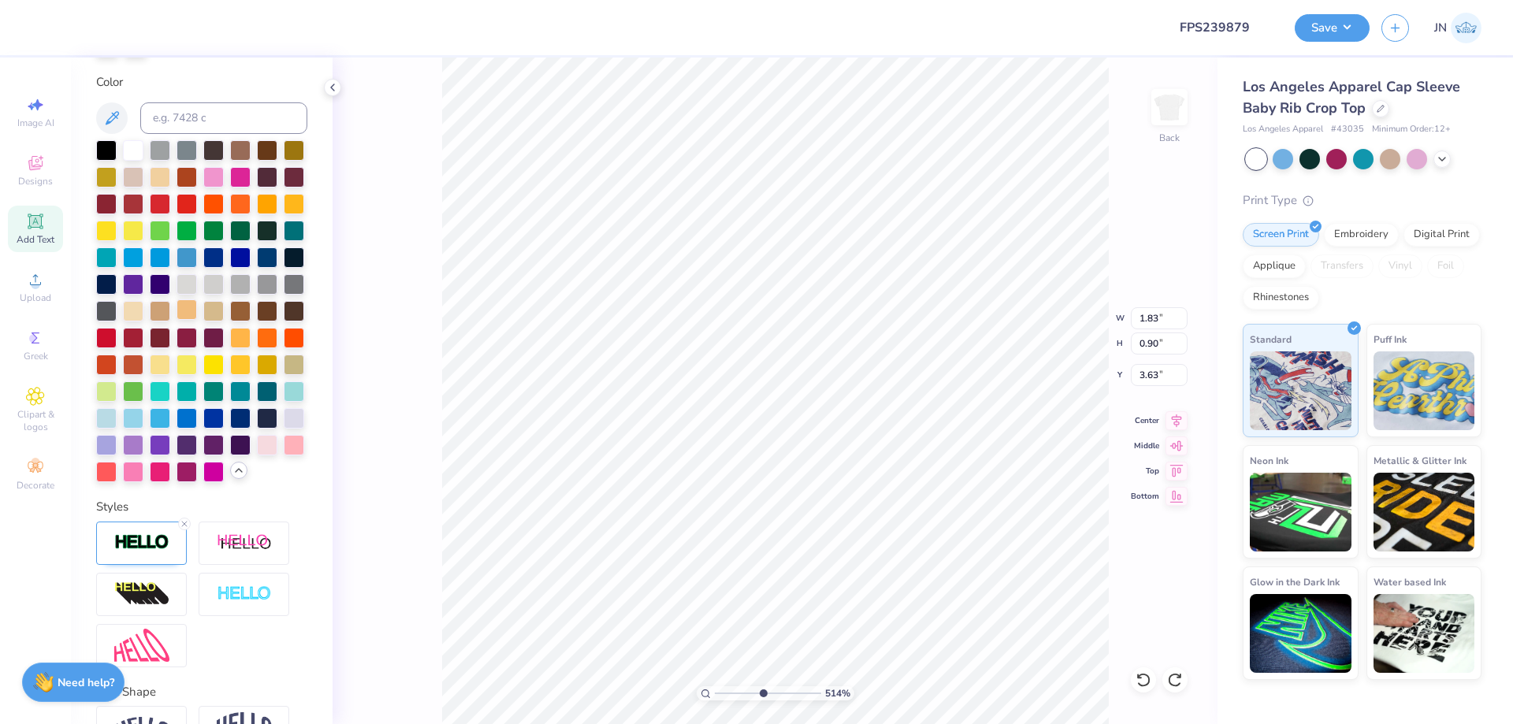
scroll to position [546, 0]
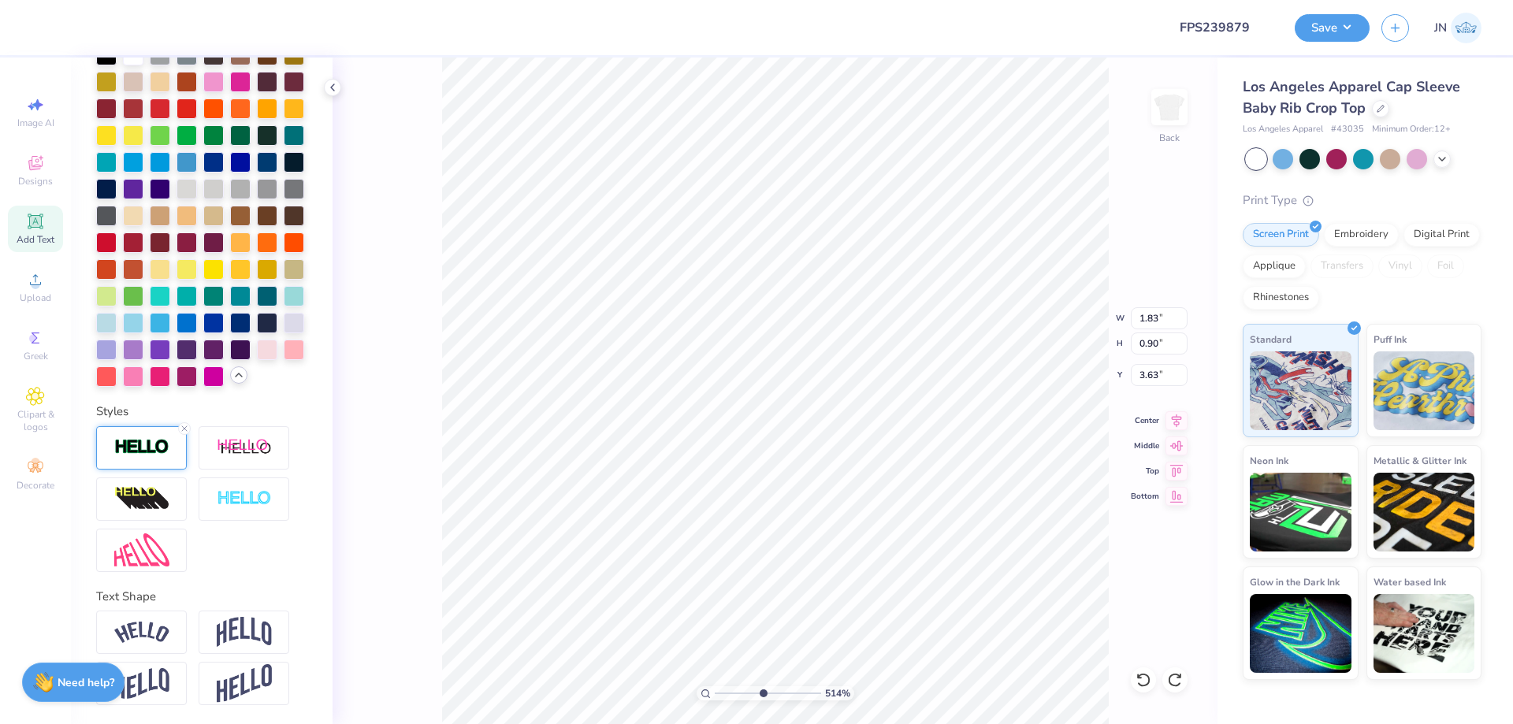
click at [146, 435] on div at bounding box center [141, 447] width 91 height 43
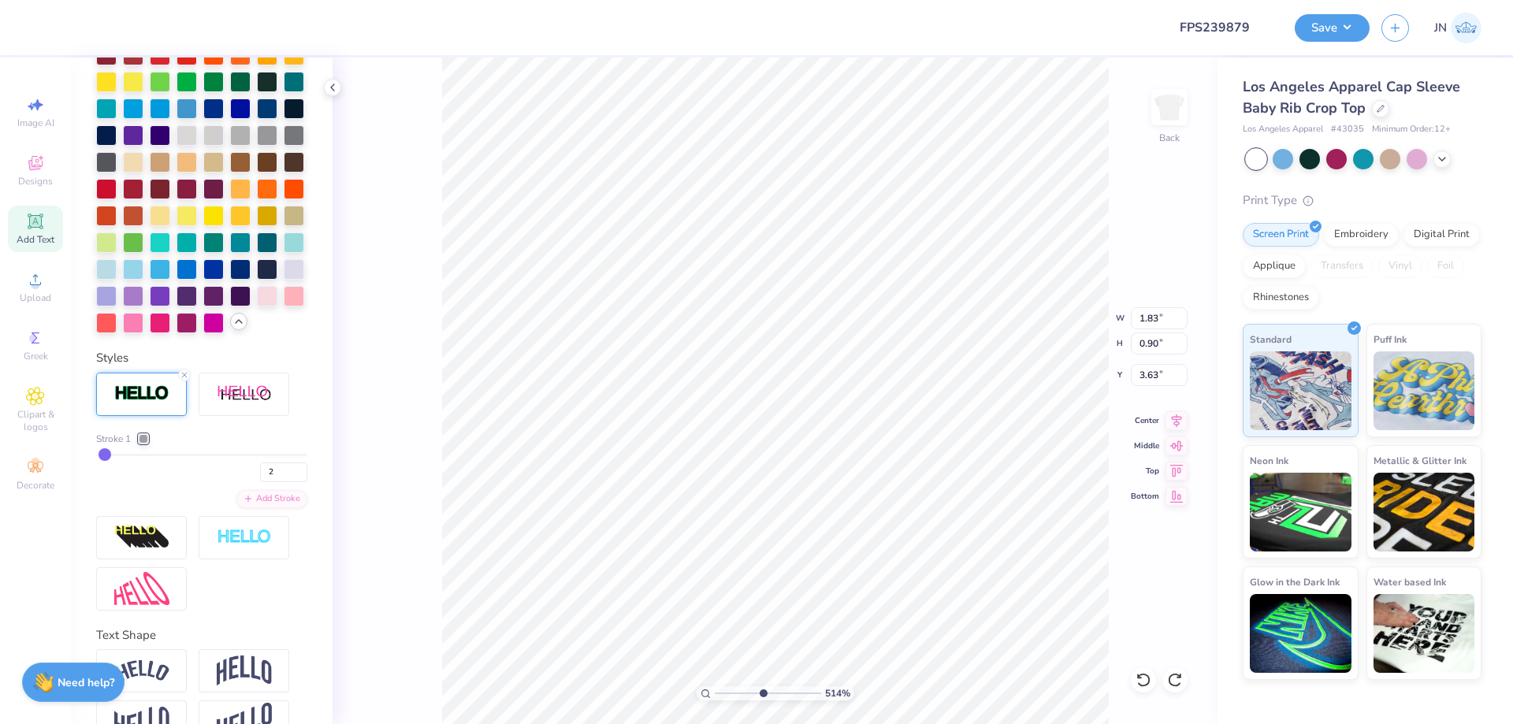
click at [145, 444] on div at bounding box center [143, 438] width 9 height 9
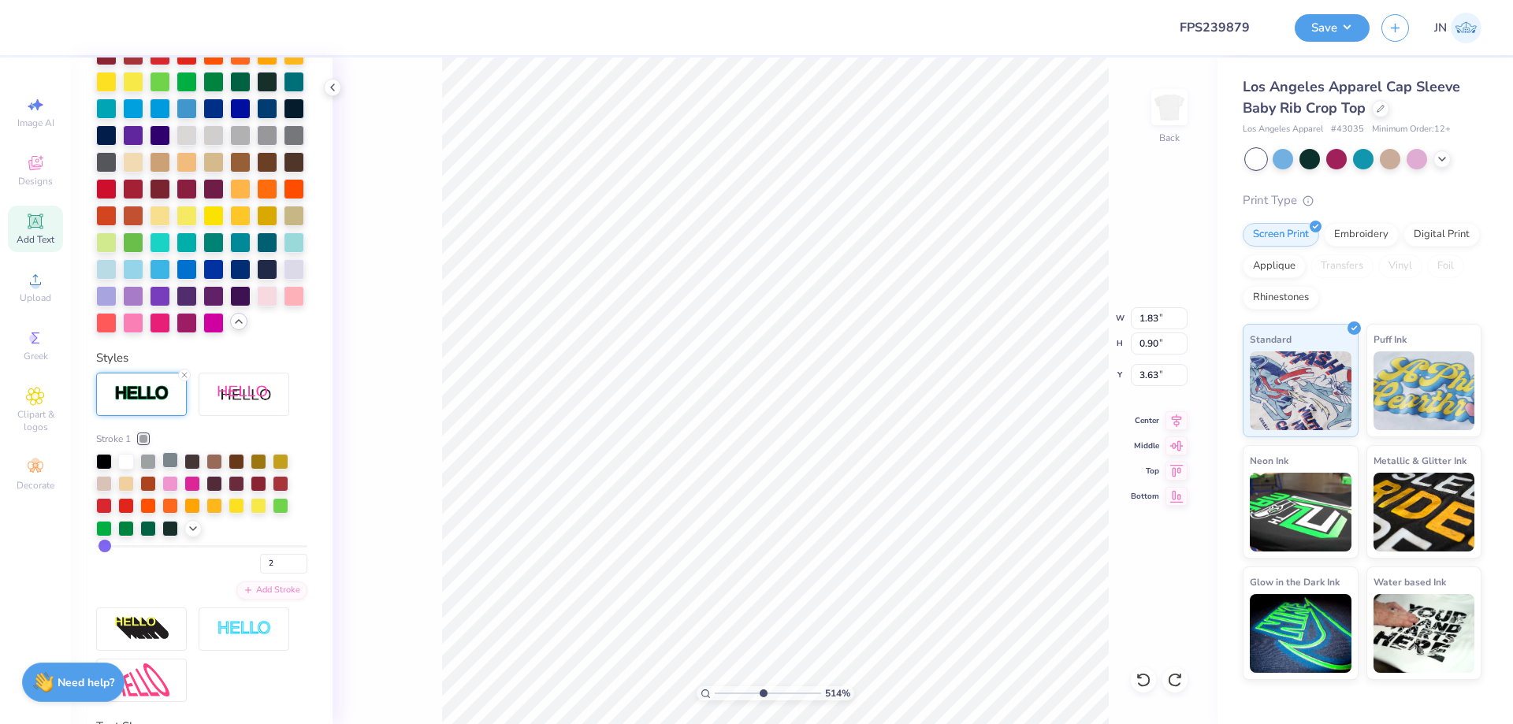
click at [173, 468] on div at bounding box center [170, 460] width 16 height 16
click at [417, 471] on div "514 % Back W 1.83 1.83 " H 0.90 0.90 " Y 3.63 3.63 " Center Middle Top Bottom" at bounding box center [775, 391] width 885 height 667
type input "5.14"
click at [762, 694] on input "range" at bounding box center [768, 693] width 106 height 14
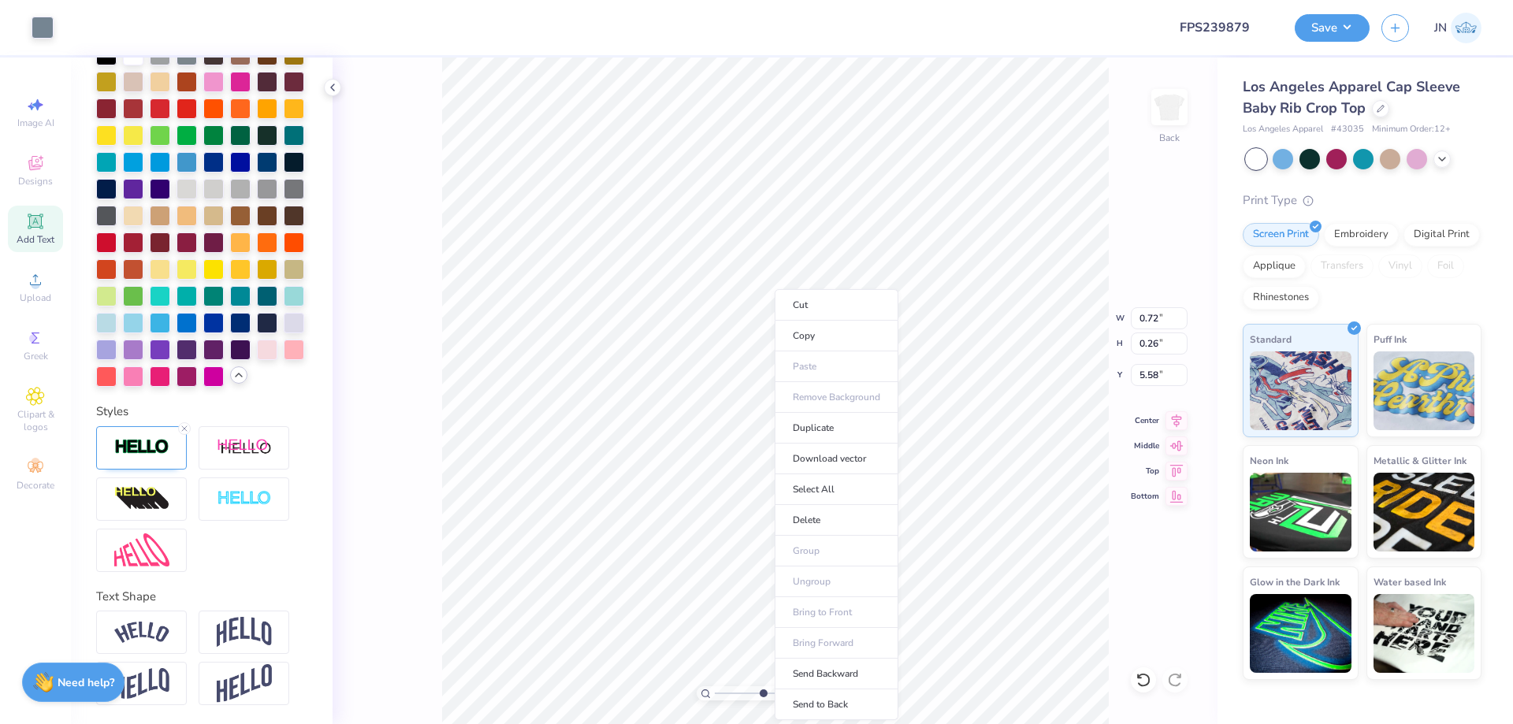
type input "2"
type input "0.73"
type input "0.27"
click at [791, 428] on li "Duplicate" at bounding box center [837, 428] width 124 height 31
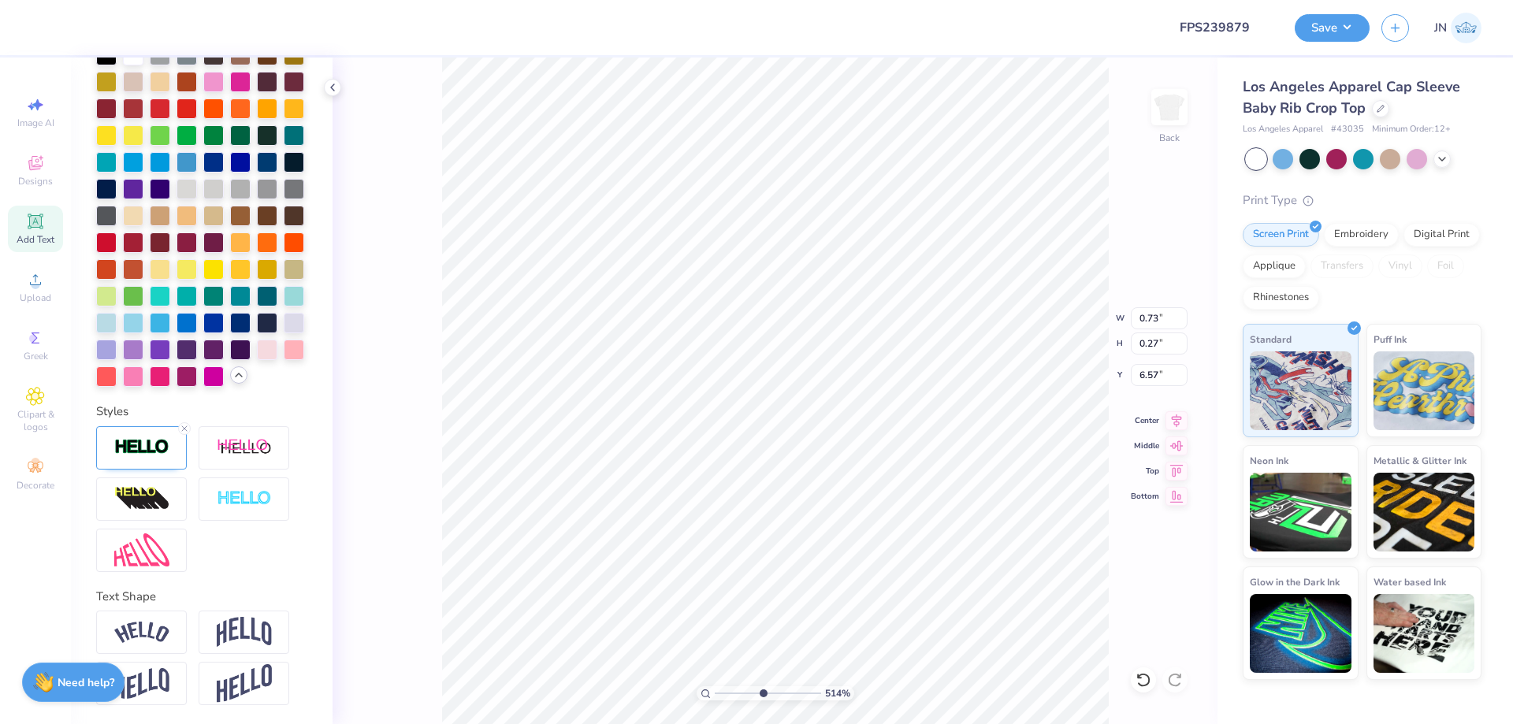
type input "5.57"
click at [183, 428] on icon at bounding box center [184, 428] width 9 height 9
type input "0.72"
type input "0.26"
type input "5.58"
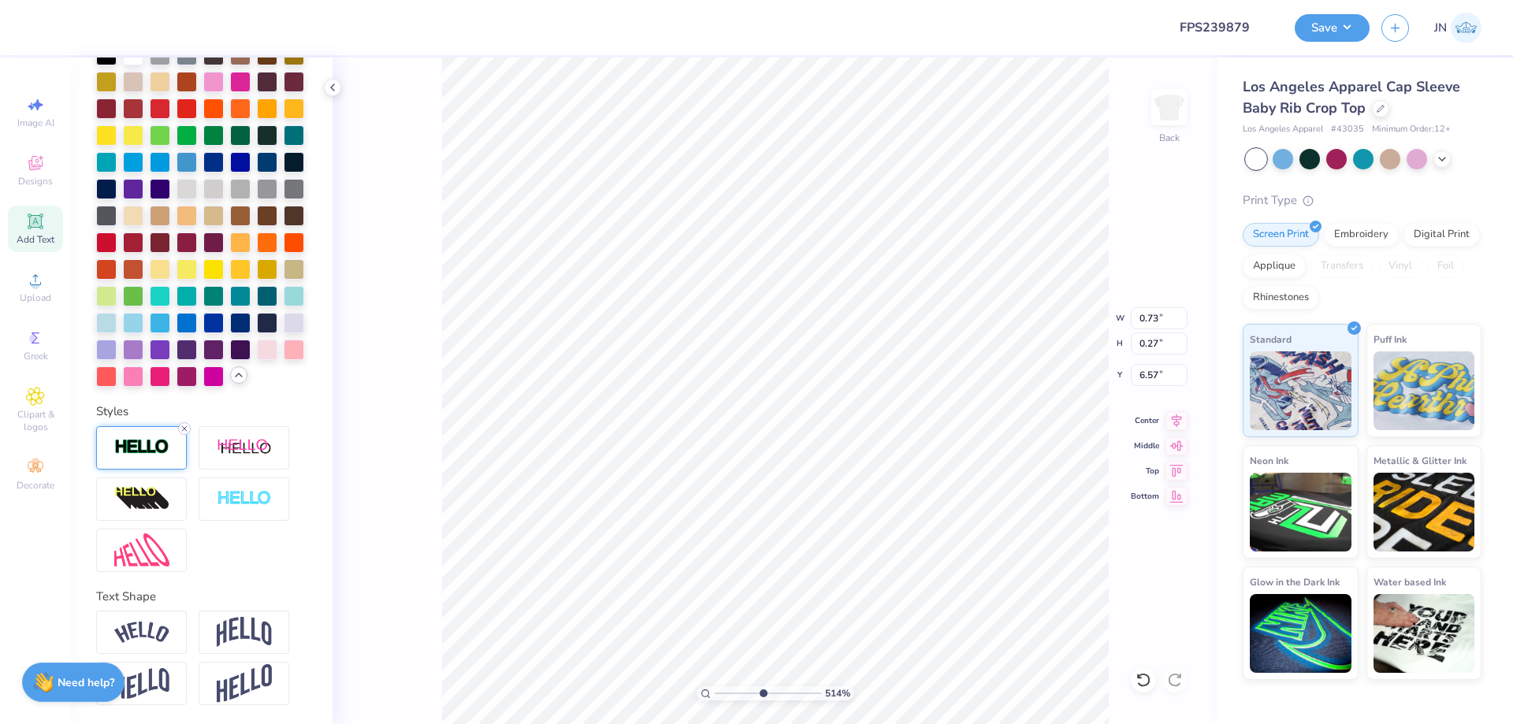
click at [185, 429] on line at bounding box center [184, 428] width 5 height 5
type input "0.72"
type input "0.26"
type input "6.58"
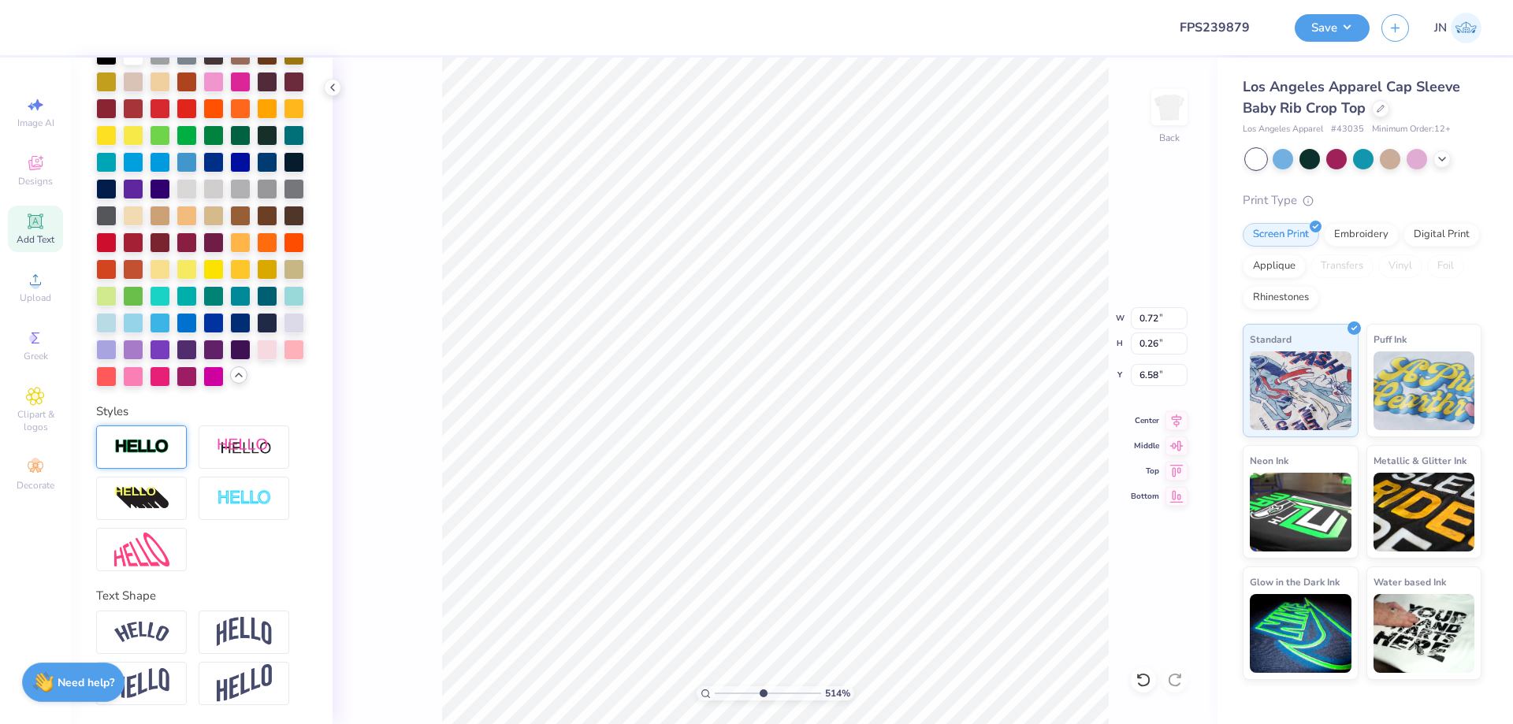
type textarea "s"
type textarea "SINCE"
type input "1.00"
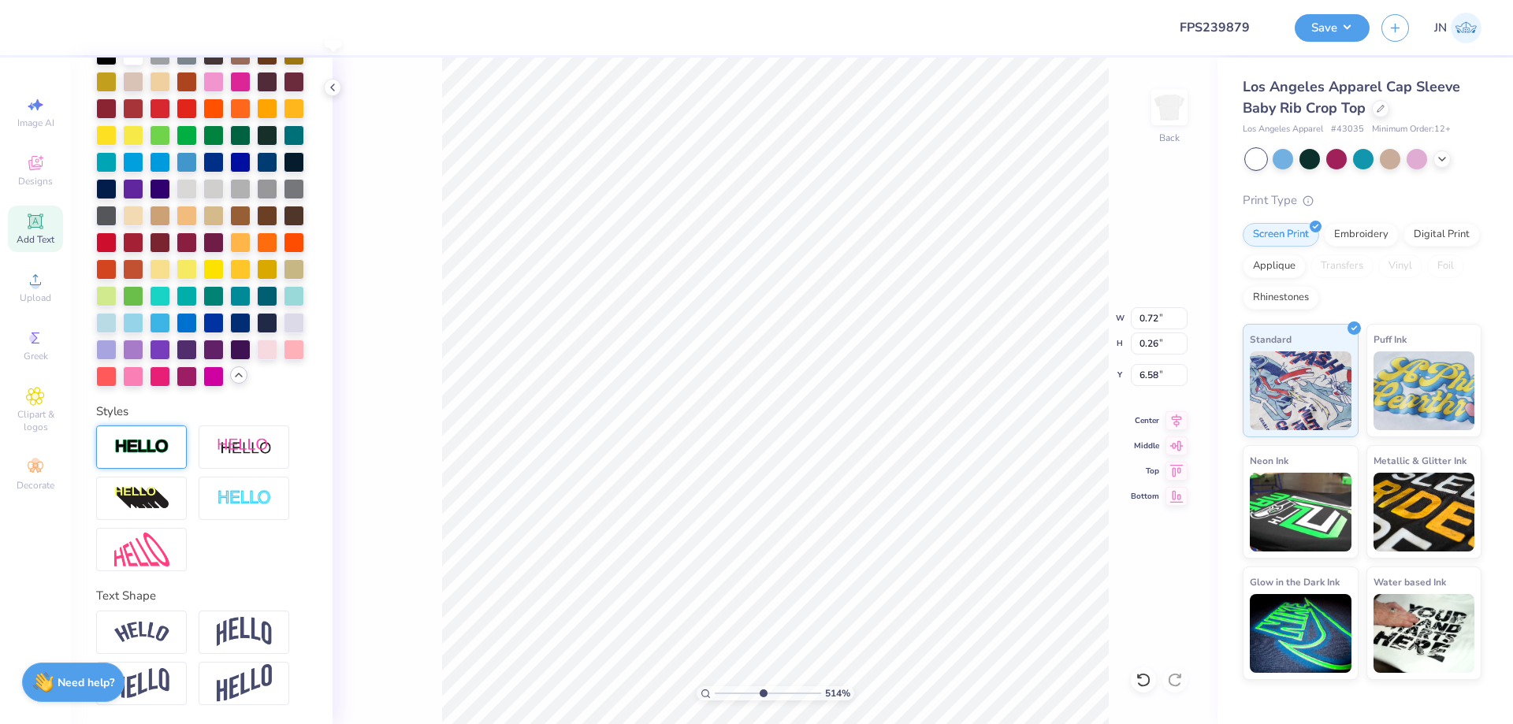
type input "0.27"
type input "6.57"
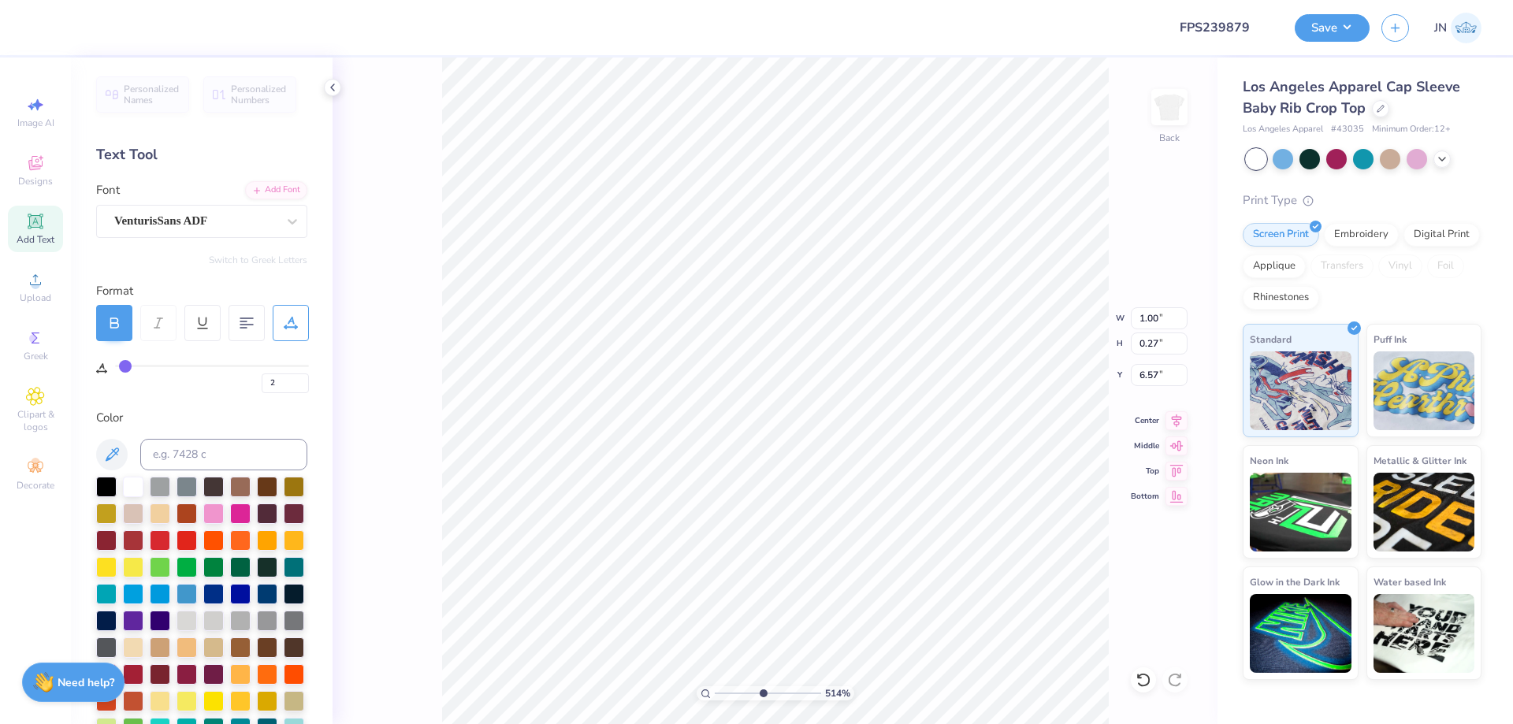
click at [263, 168] on div "Personalized Names Personalized Numbers Text Tool Add Font Font VenturisSans AD…" at bounding box center [202, 391] width 262 height 667
click at [262, 184] on div "Add Font" at bounding box center [276, 189] width 62 height 18
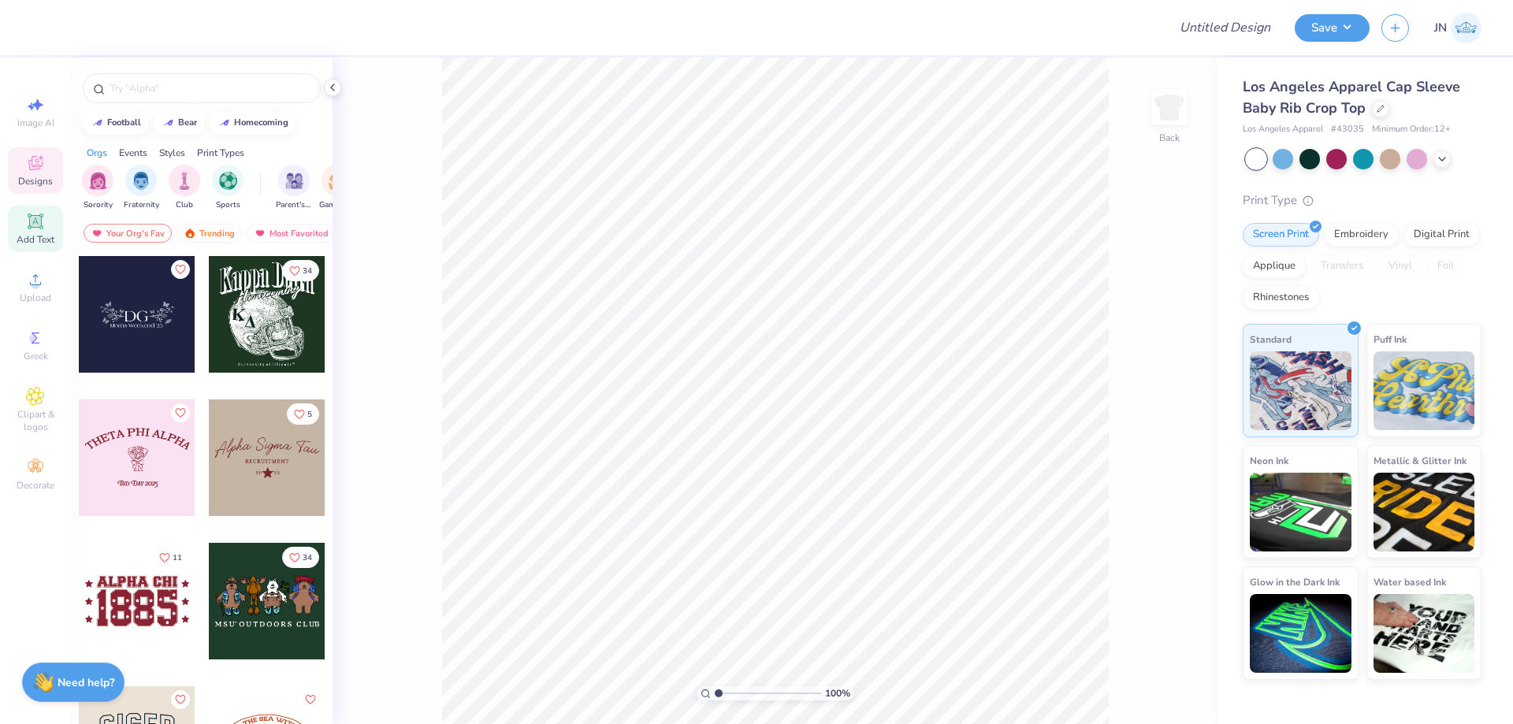
click at [38, 240] on span "Add Text" at bounding box center [36, 239] width 38 height 13
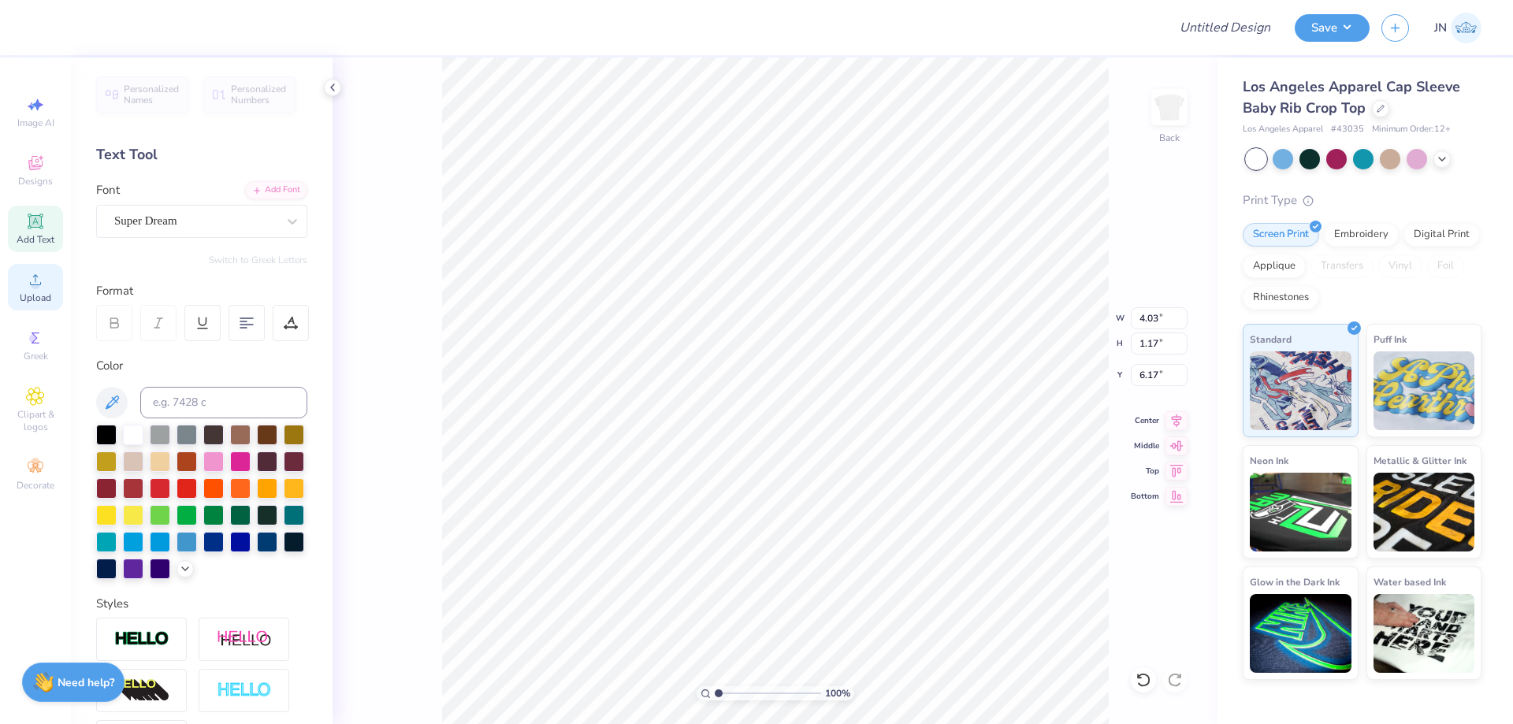
click at [24, 298] on span "Upload" at bounding box center [36, 298] width 32 height 13
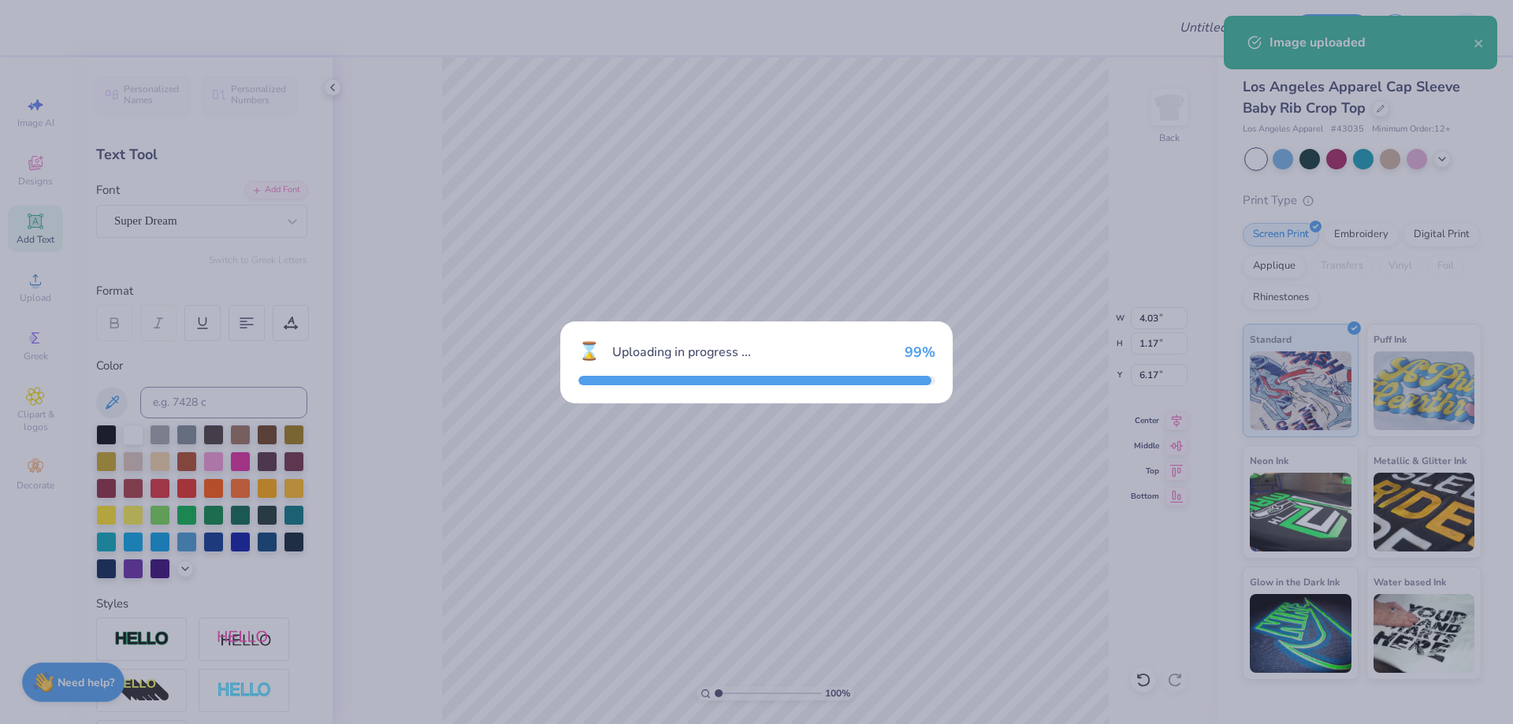
type input "6.97"
type input "8.10"
type input "2.70"
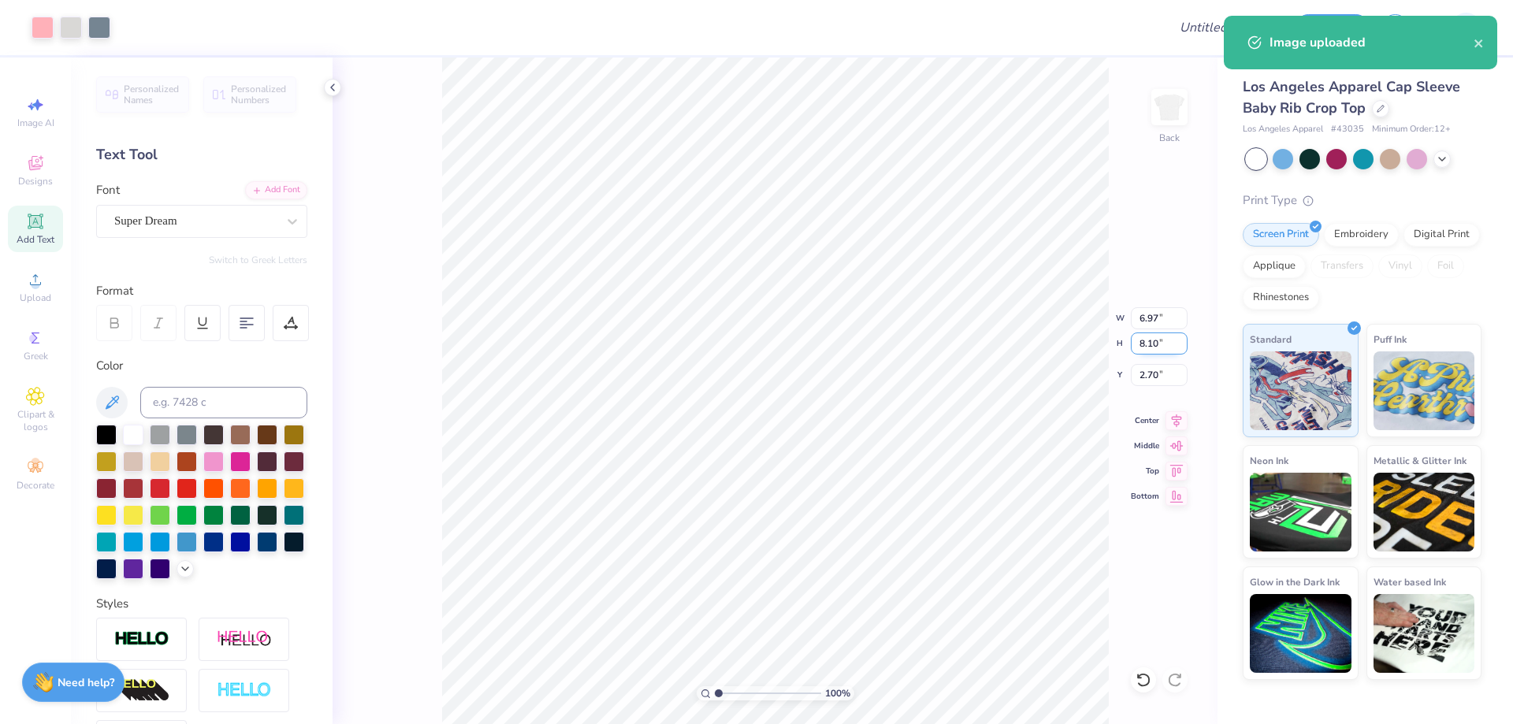
click at [1148, 343] on input "8.10" at bounding box center [1159, 344] width 57 height 22
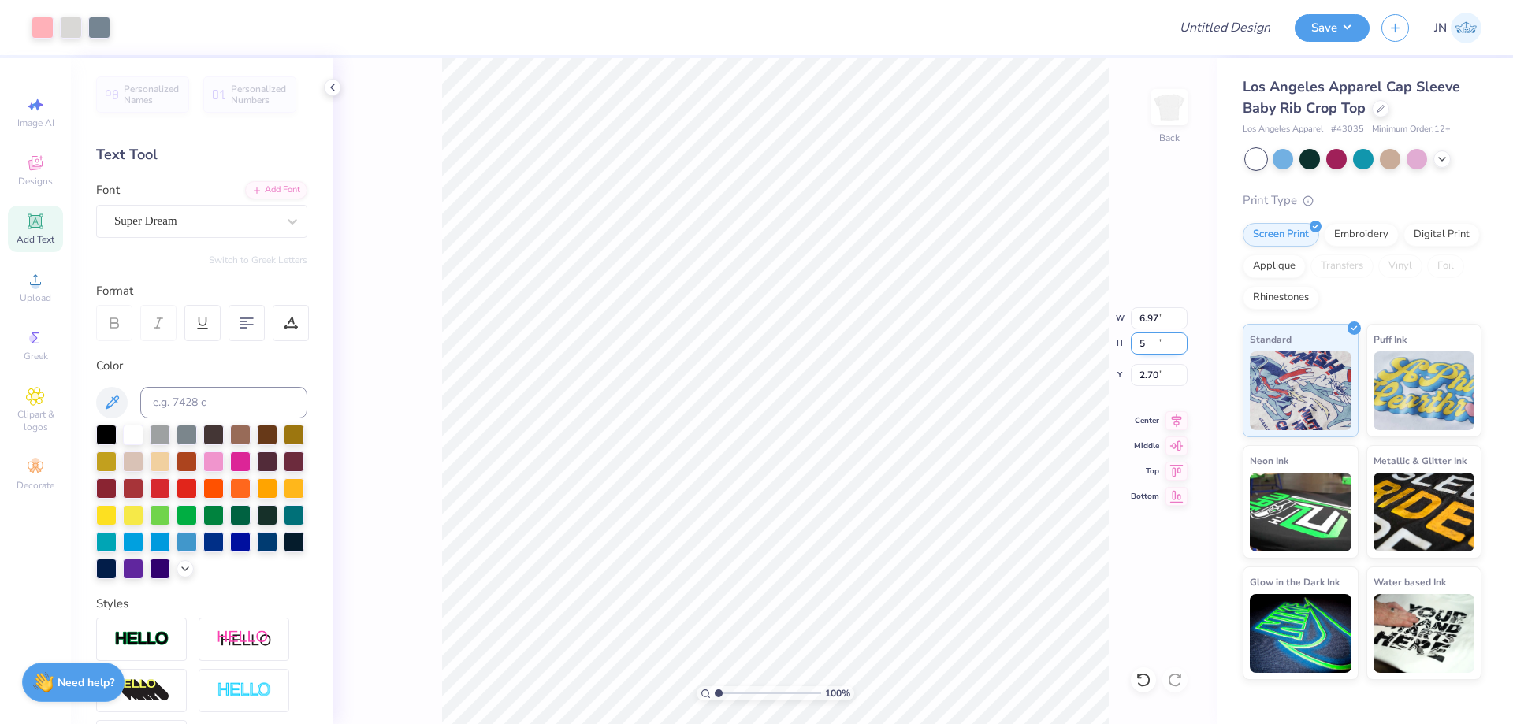
type input "5"
type input "4.30"
type input "5.00"
click at [1140, 371] on input "4.25" at bounding box center [1159, 375] width 57 height 22
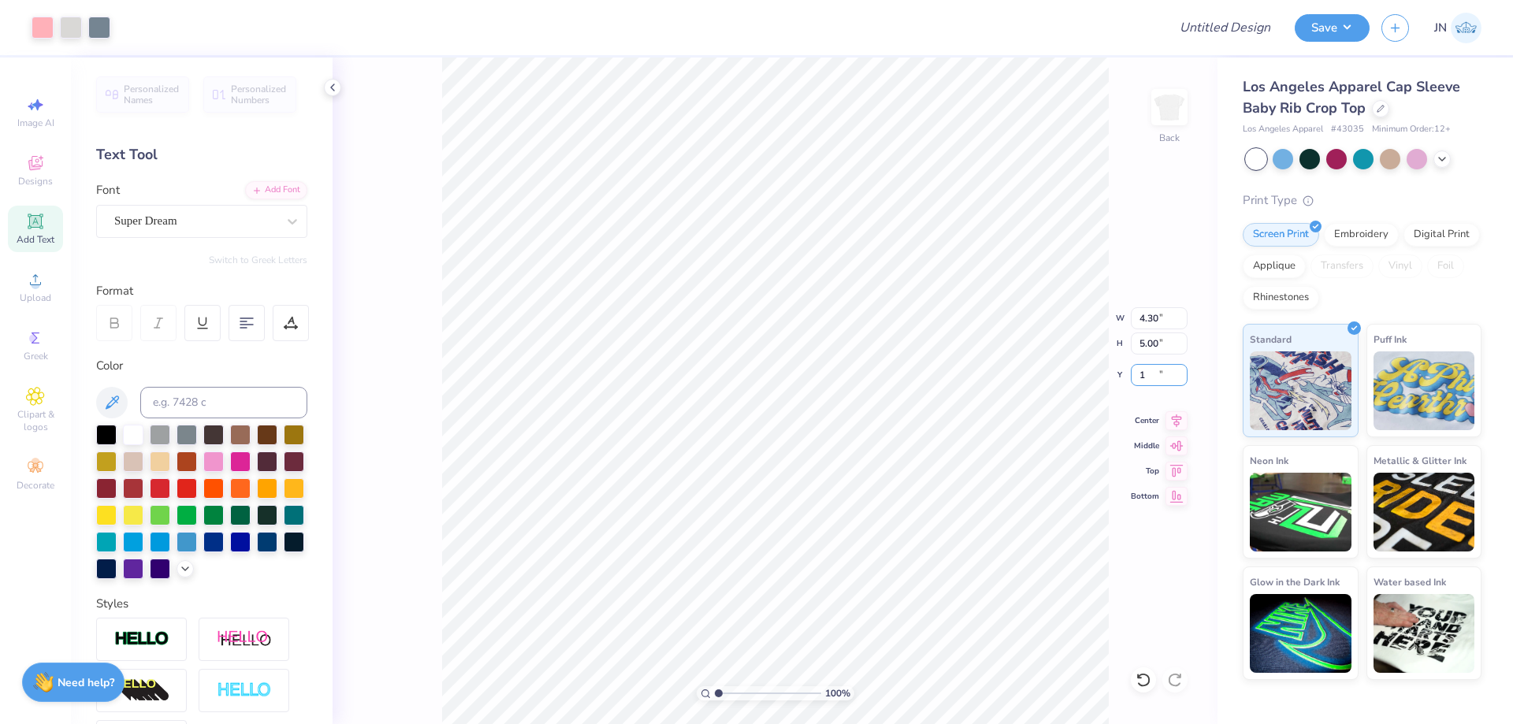
type input "1.00"
type input "2.53"
click at [735, 693] on input "range" at bounding box center [768, 693] width 106 height 14
click at [259, 216] on div "Super Dream" at bounding box center [196, 221] width 166 height 24
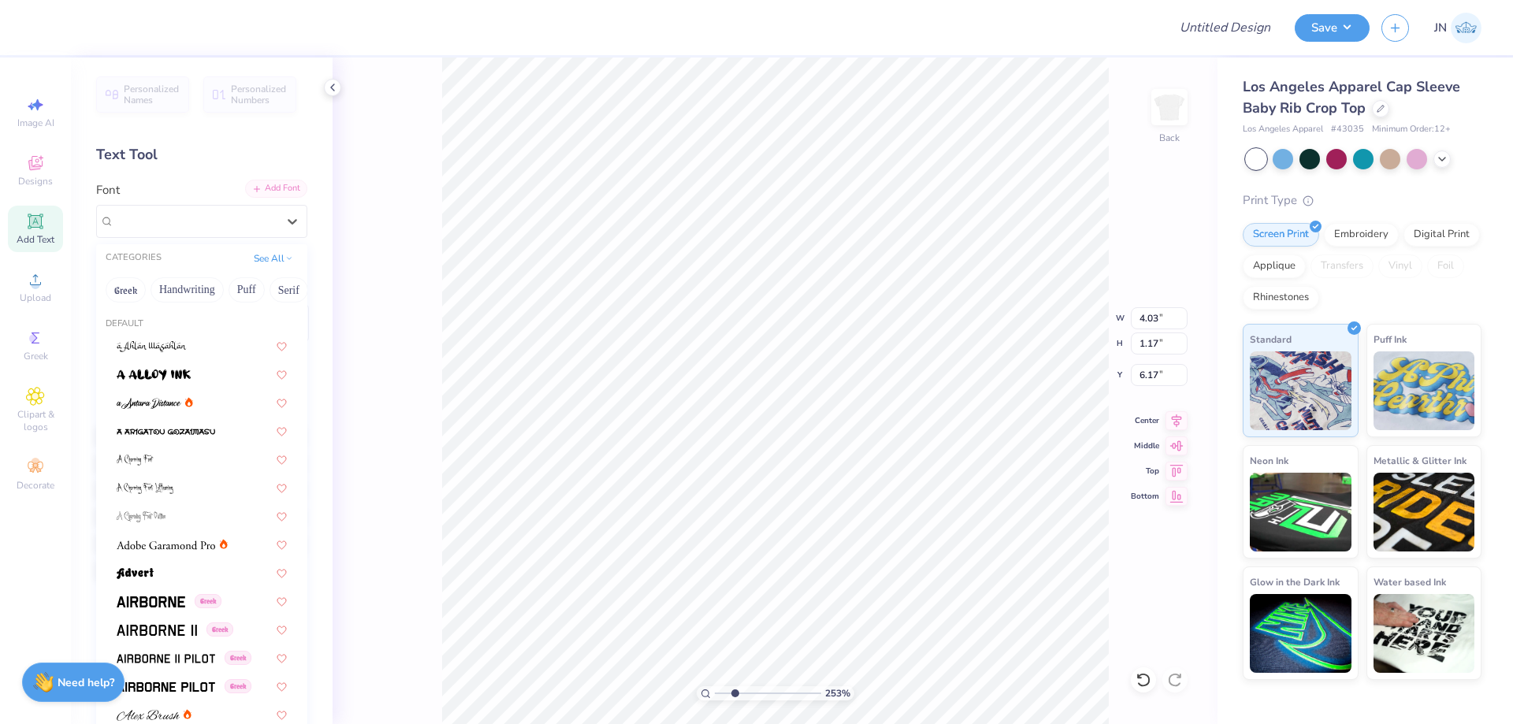
click at [265, 184] on div "Add Font" at bounding box center [276, 189] width 62 height 18
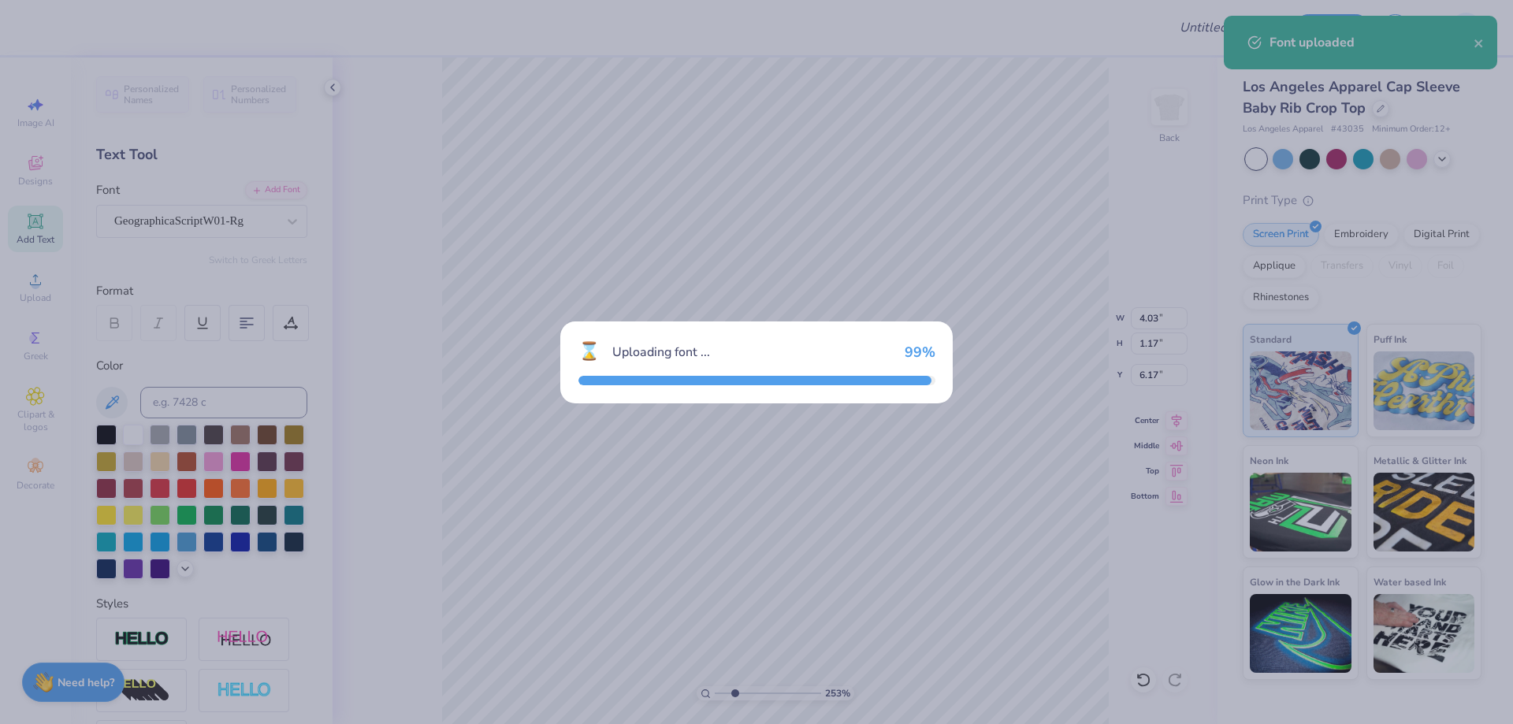
type input "4.96"
type input "1.28"
type input "6.11"
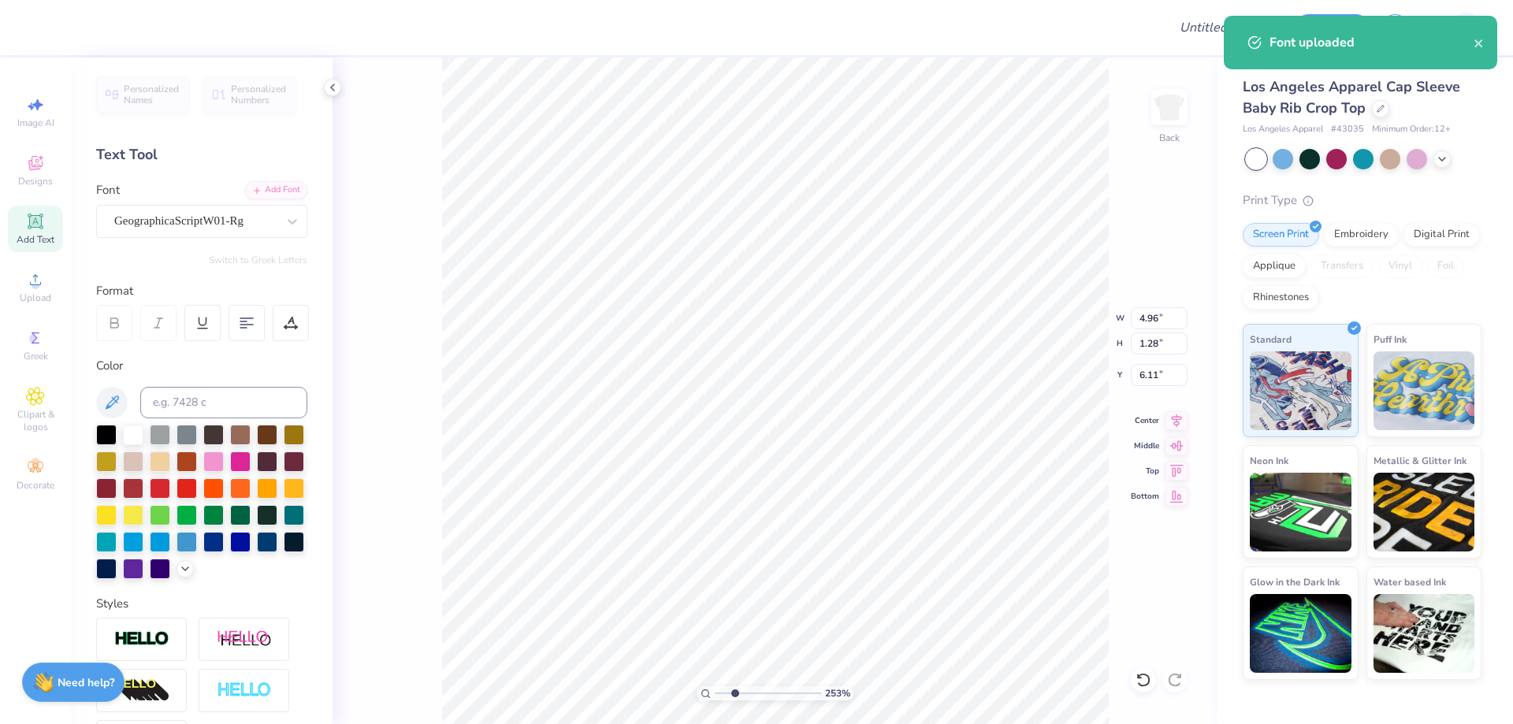
scroll to position [13, 2]
type textarea "Pi"
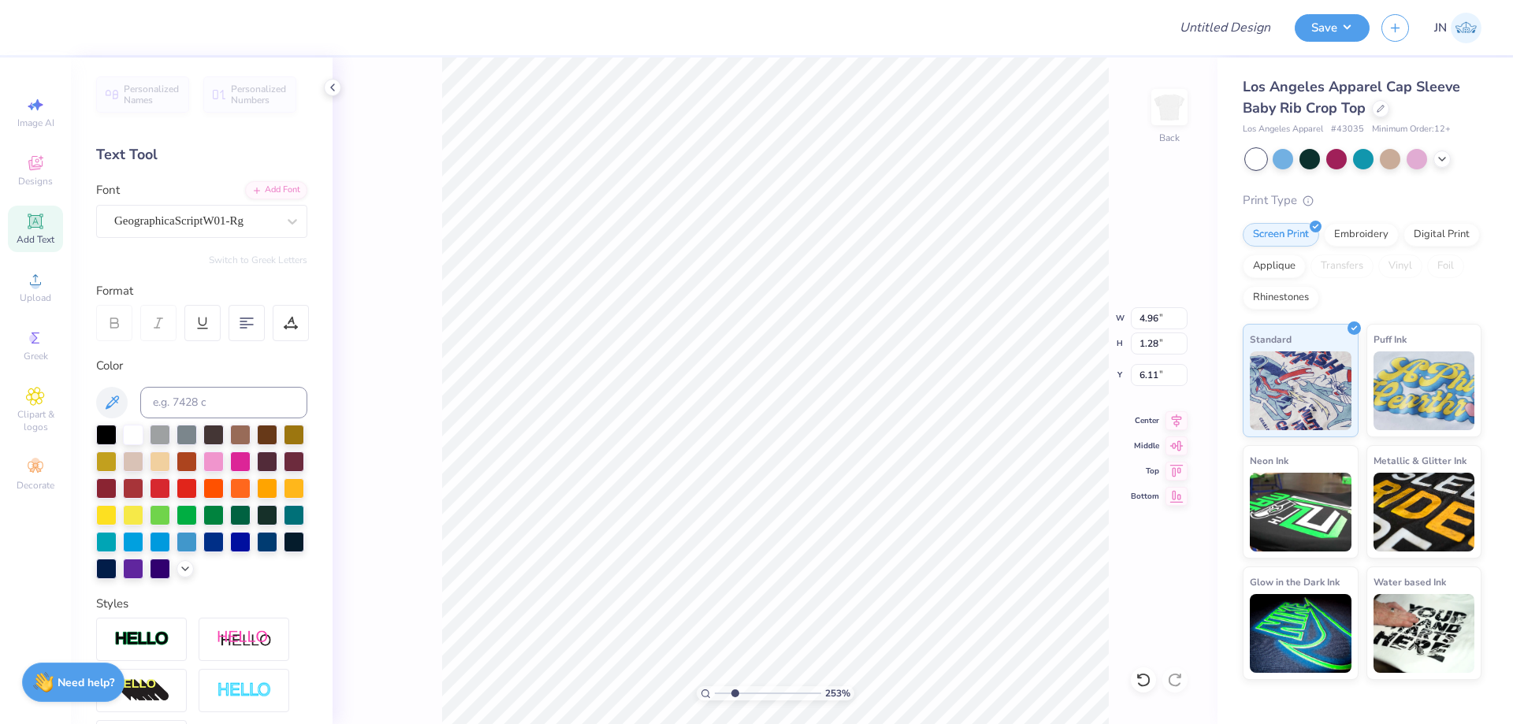
type input "2.01"
type input "1.25"
type input "6.13"
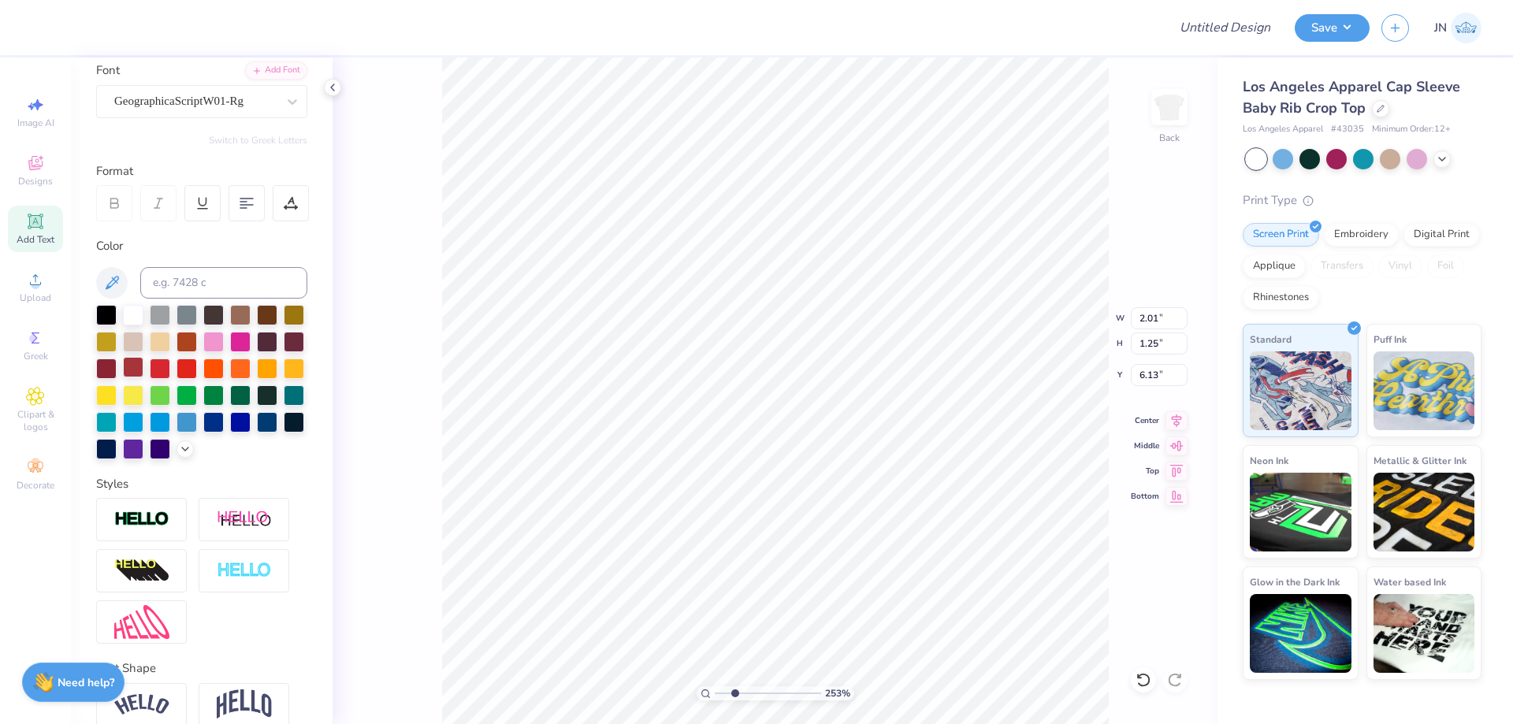
scroll to position [219, 0]
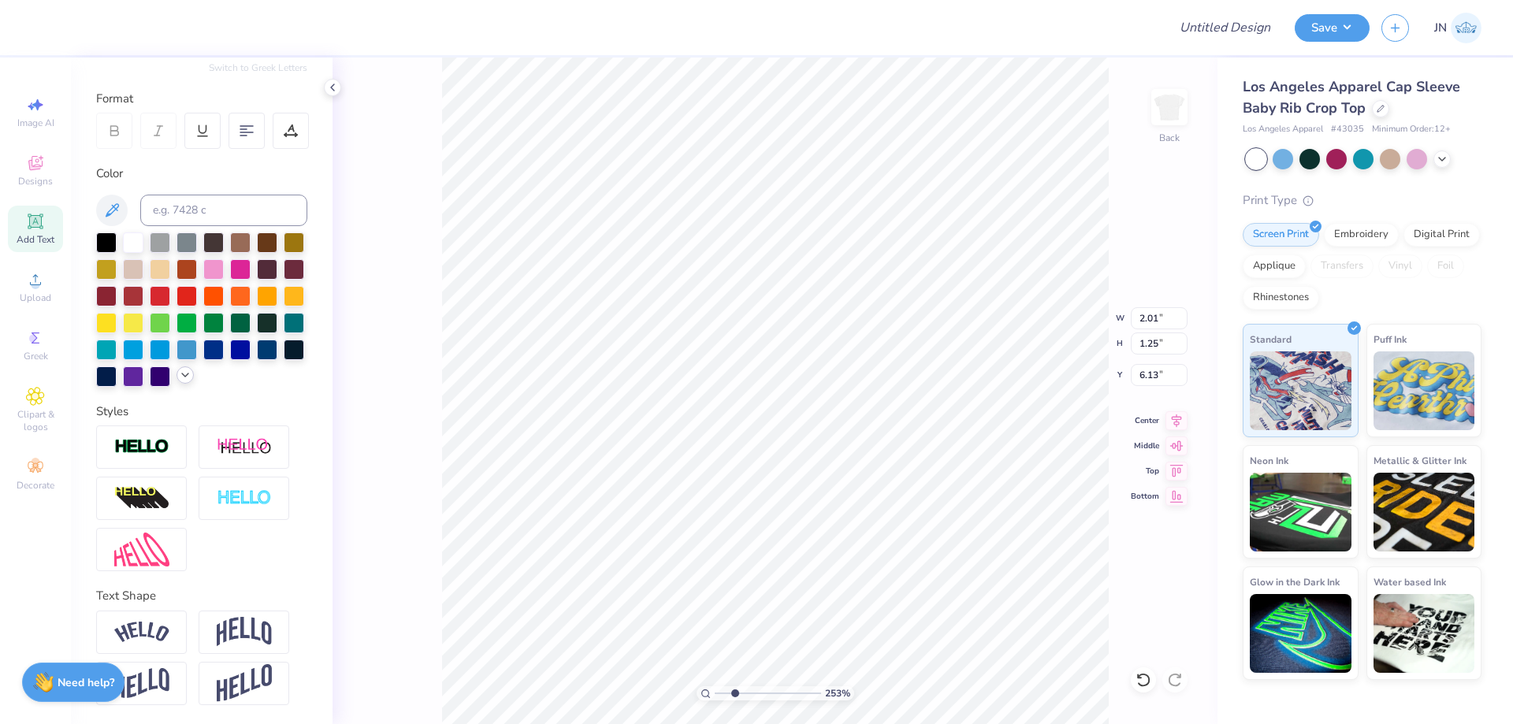
click at [177, 380] on div at bounding box center [185, 374] width 17 height 17
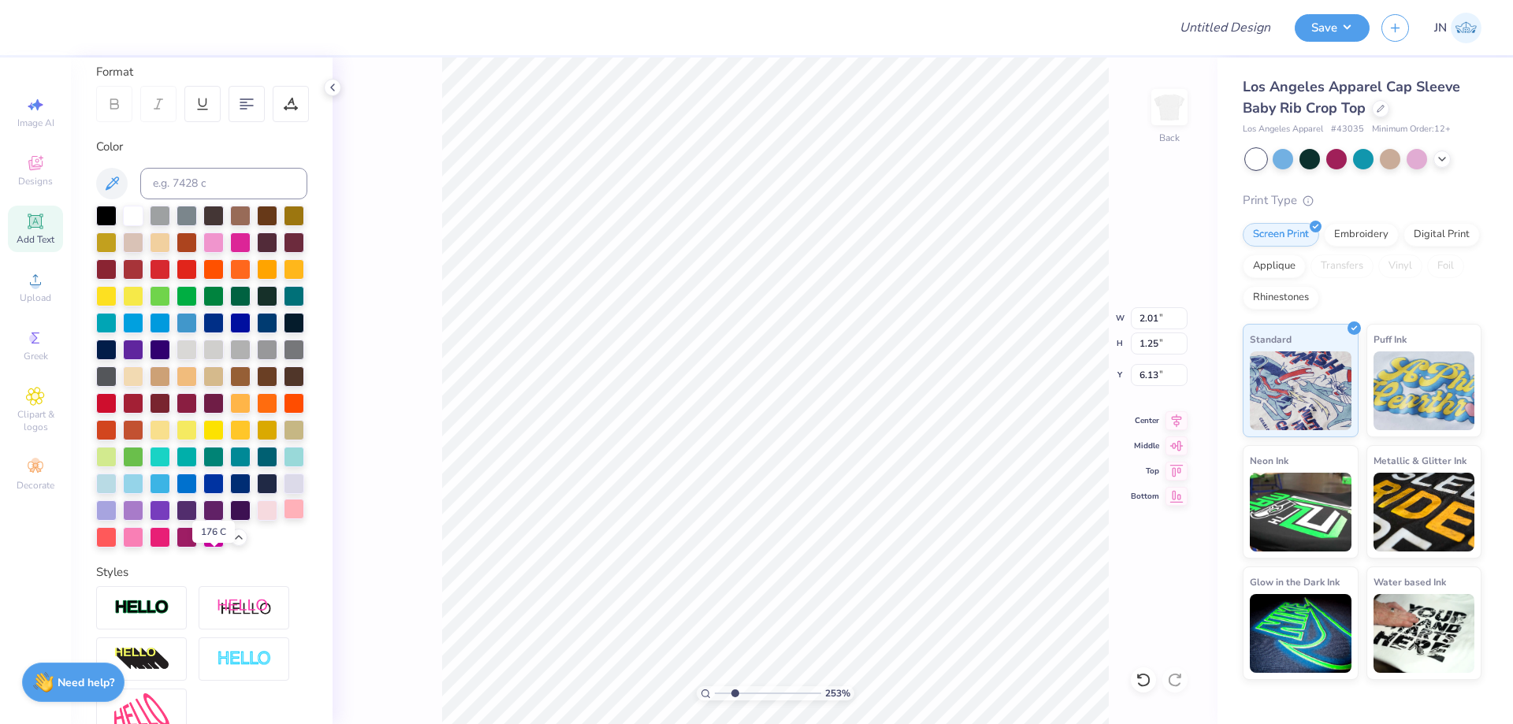
click at [284, 519] on div at bounding box center [294, 509] width 20 height 20
type input "1.24"
type input "2.13"
type input "1.43"
type input "0.89"
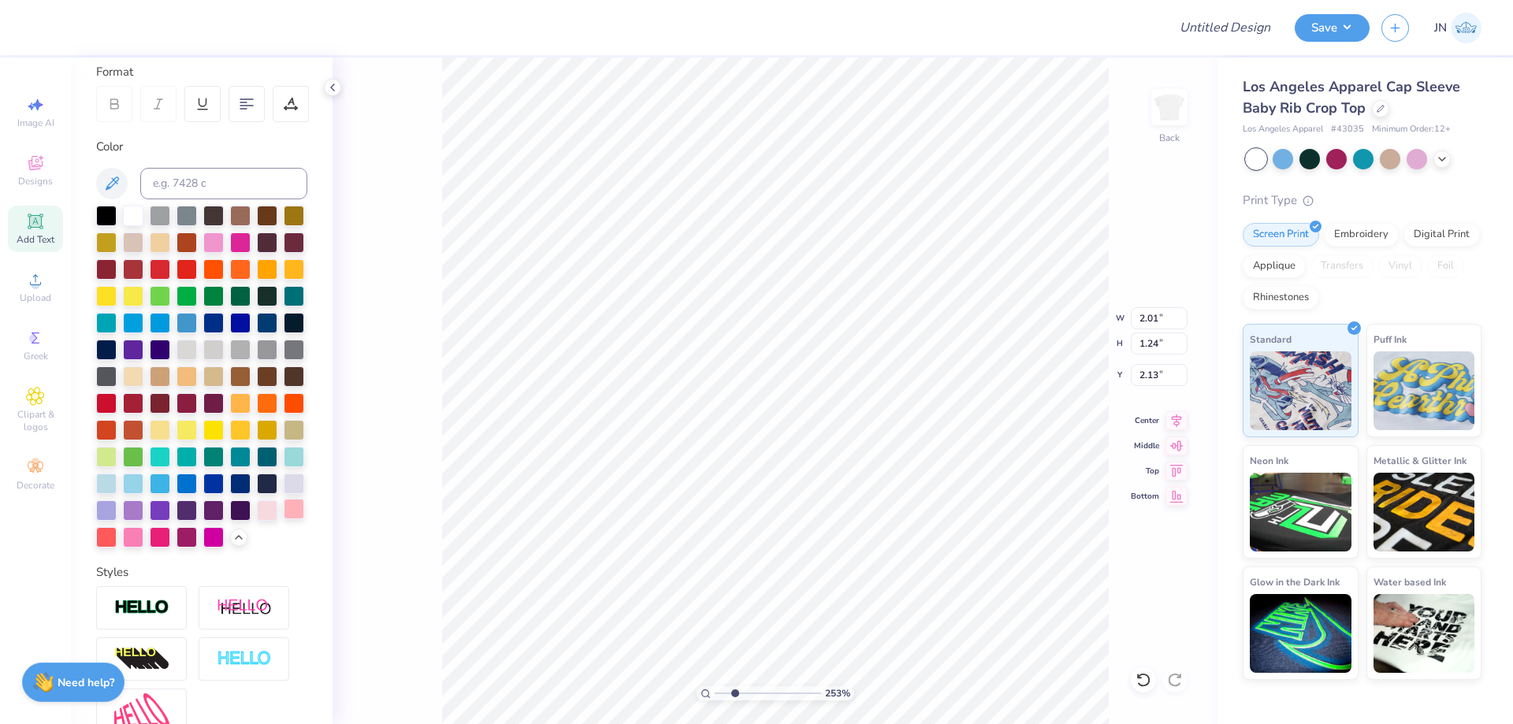
type input "2.49"
type input "4.30"
type input "5.00"
click at [1140, 680] on icon at bounding box center [1144, 680] width 16 height 16
type input "1.00"
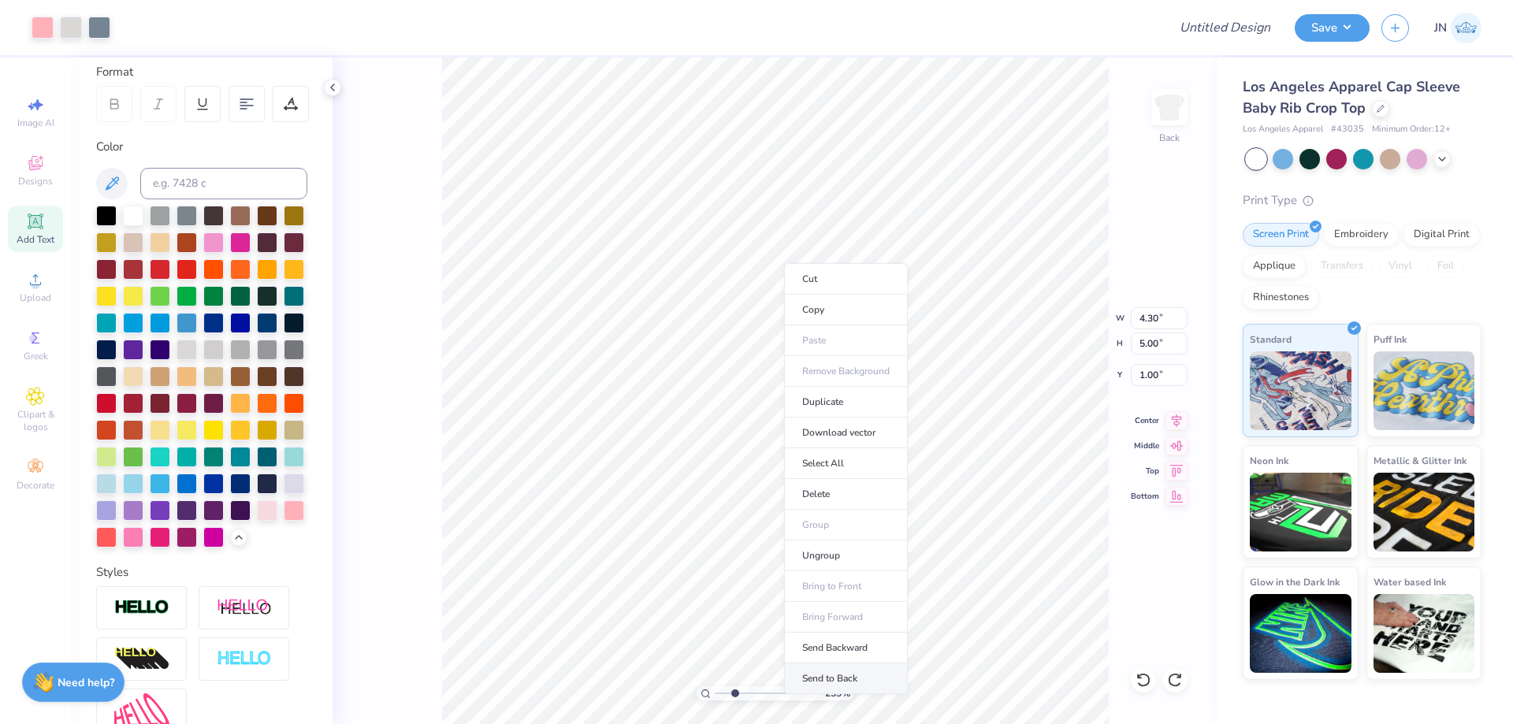
click at [819, 675] on li "Send to Back" at bounding box center [846, 679] width 124 height 31
type input "1.23"
type input "0.76"
click at [806, 418] on li "Duplicate" at bounding box center [833, 416] width 124 height 31
type input "3.62"
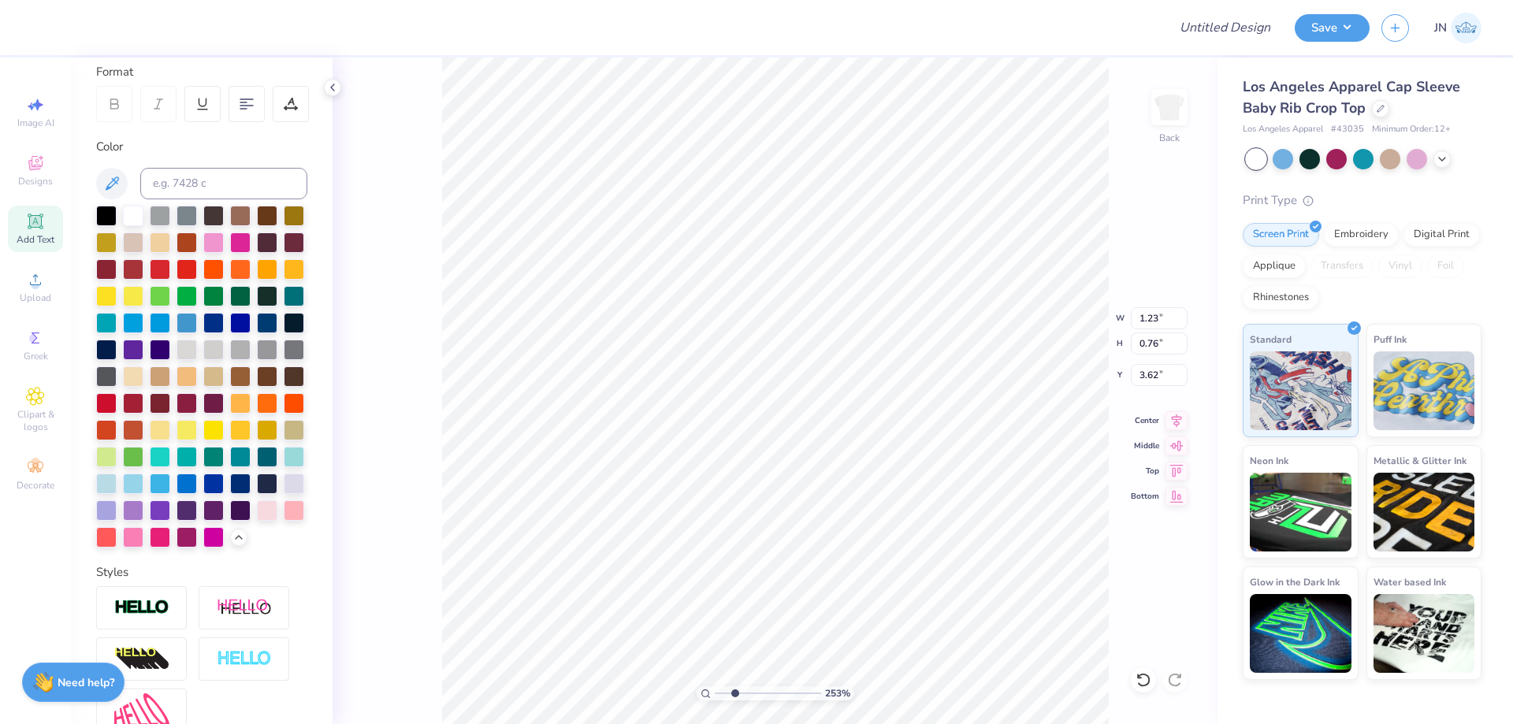
scroll to position [13, 2]
type textarea "Phi"
type input "1.58"
type input "3.60"
type input "1.94"
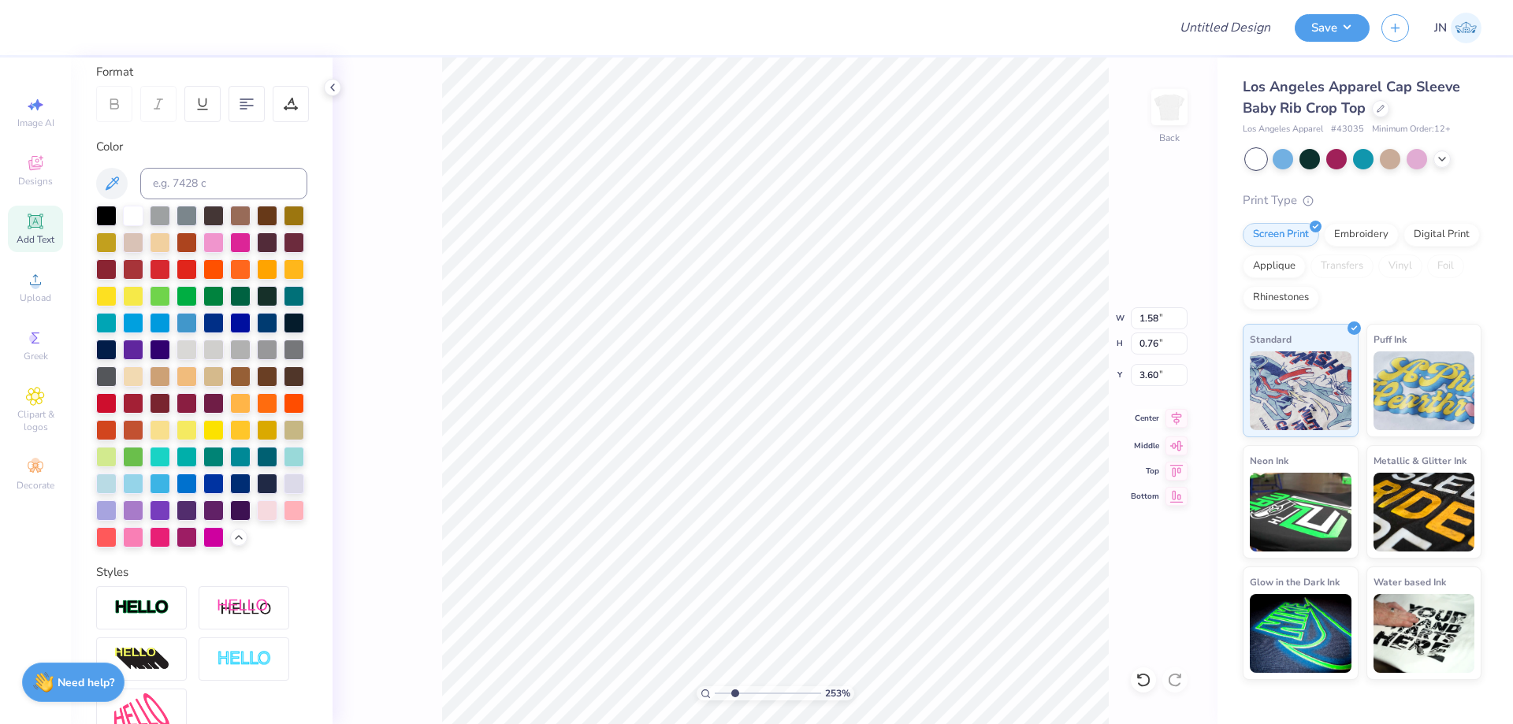
type input "0.94"
click at [1181, 422] on icon at bounding box center [1177, 418] width 22 height 19
type input "1.23"
type input "0.76"
type input "2.62"
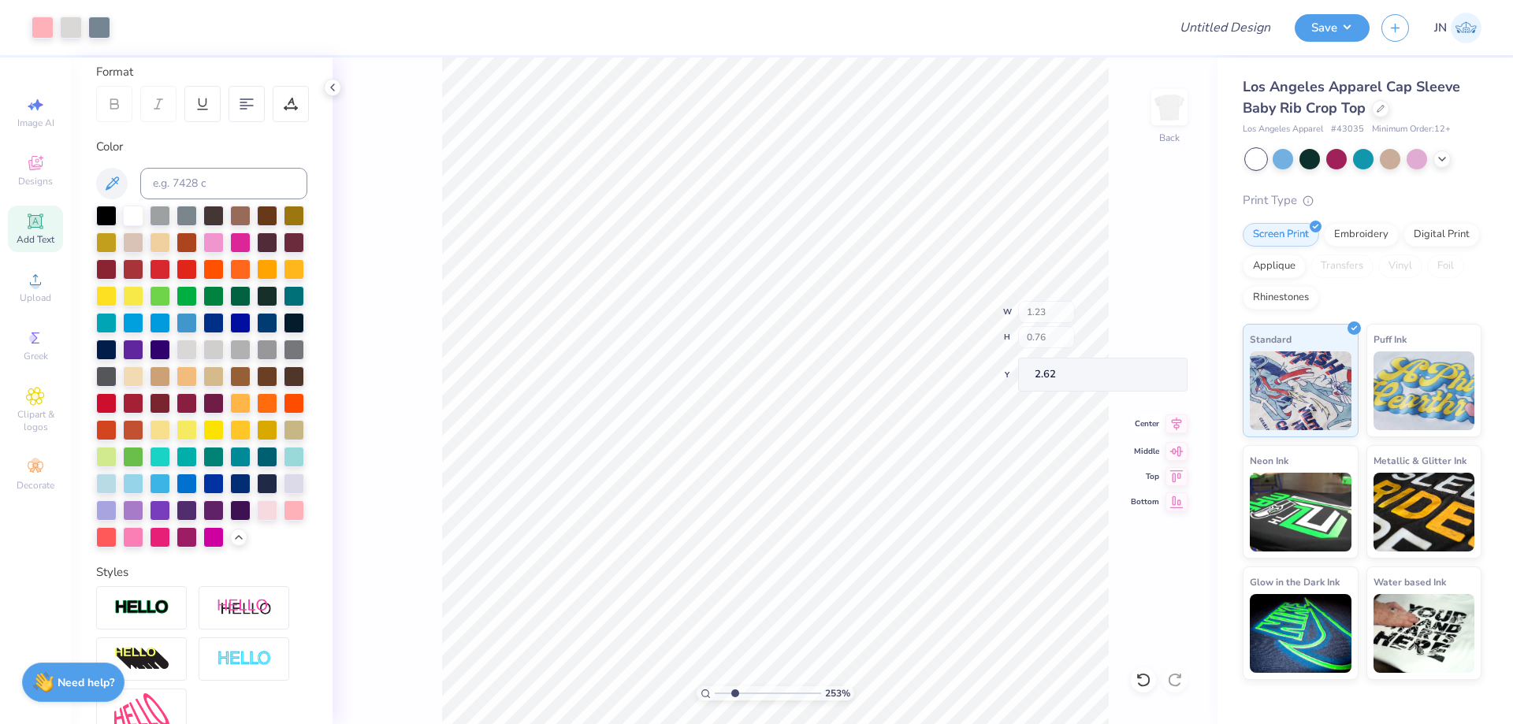
type input "1.48"
type input "0.92"
type input "2.46"
drag, startPoint x: 735, startPoint y: 693, endPoint x: 722, endPoint y: 693, distance: 12.6
type input "1.34"
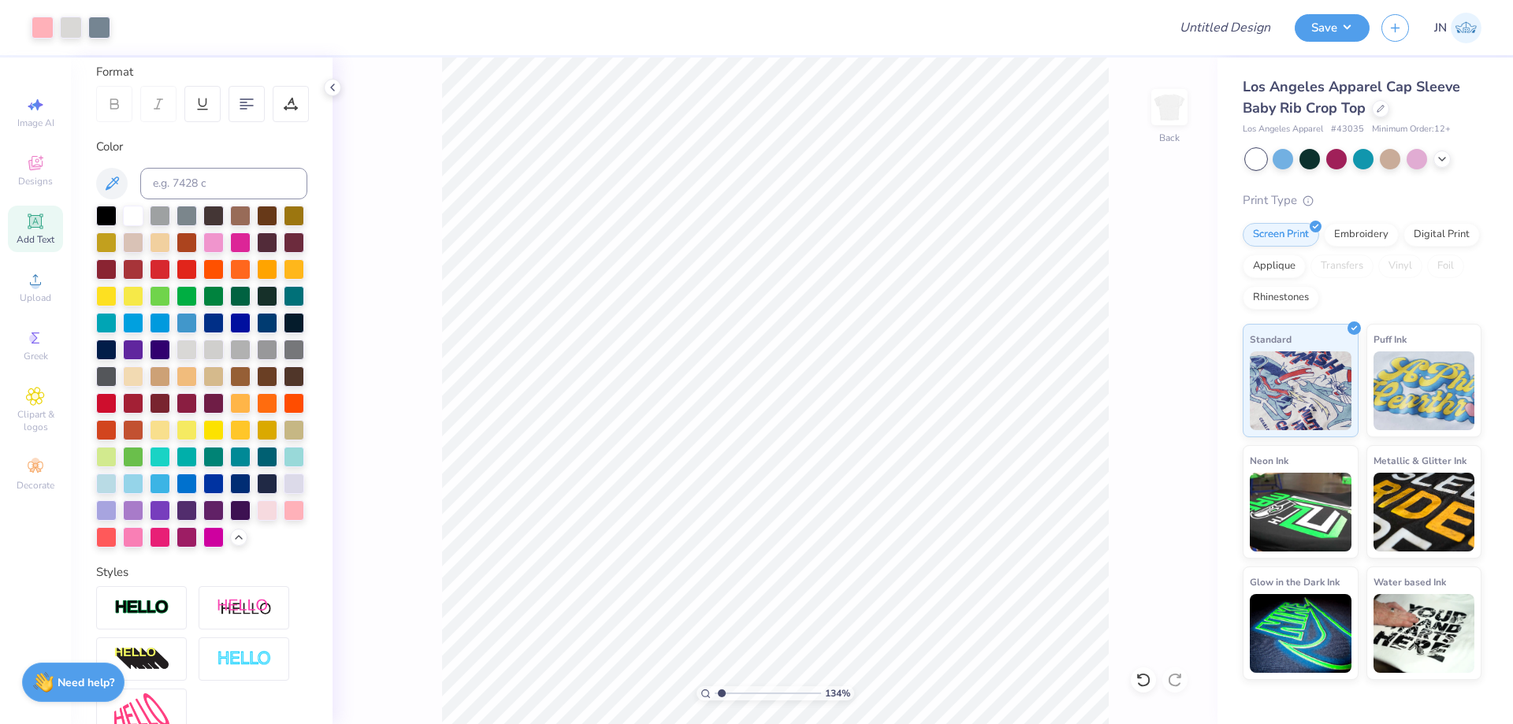
click at [722, 693] on input "range" at bounding box center [768, 693] width 106 height 14
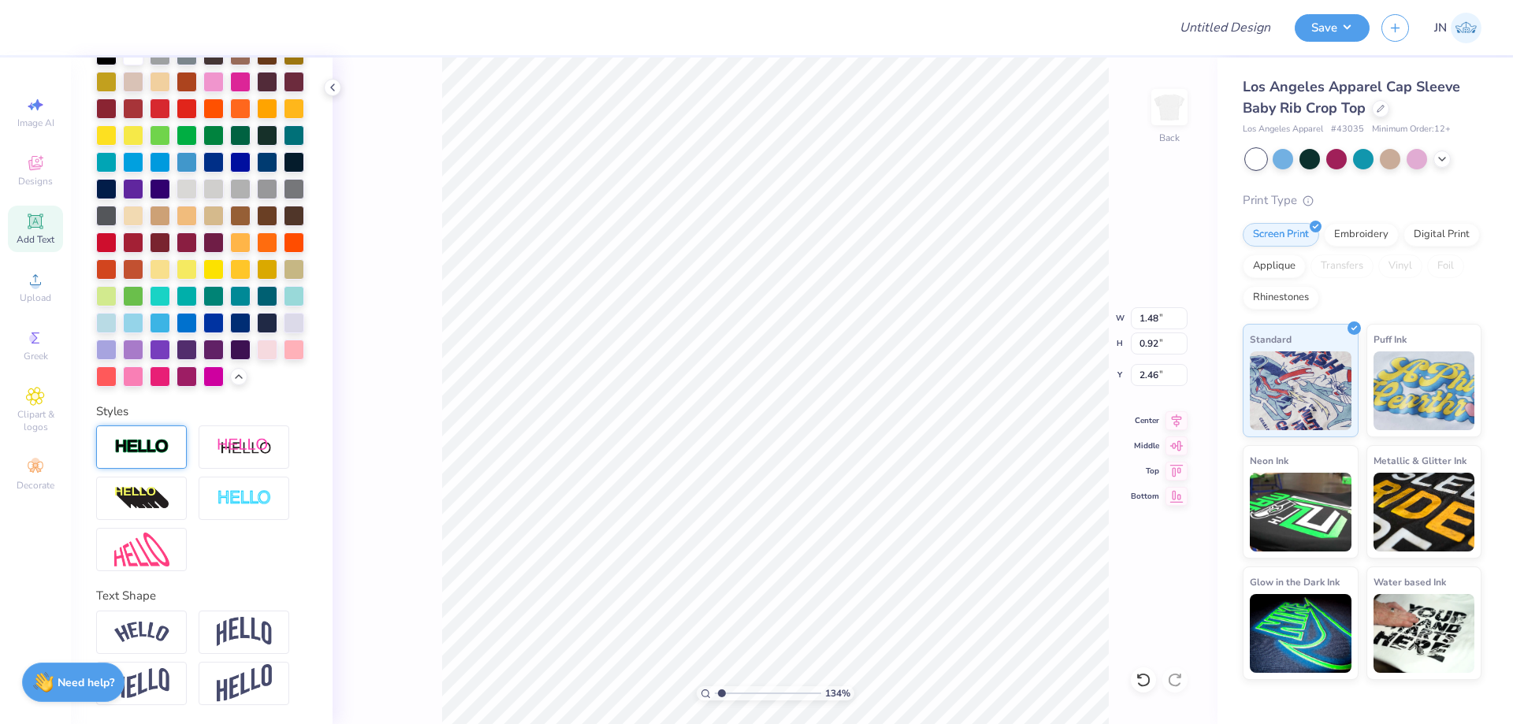
click at [162, 437] on div at bounding box center [141, 447] width 91 height 43
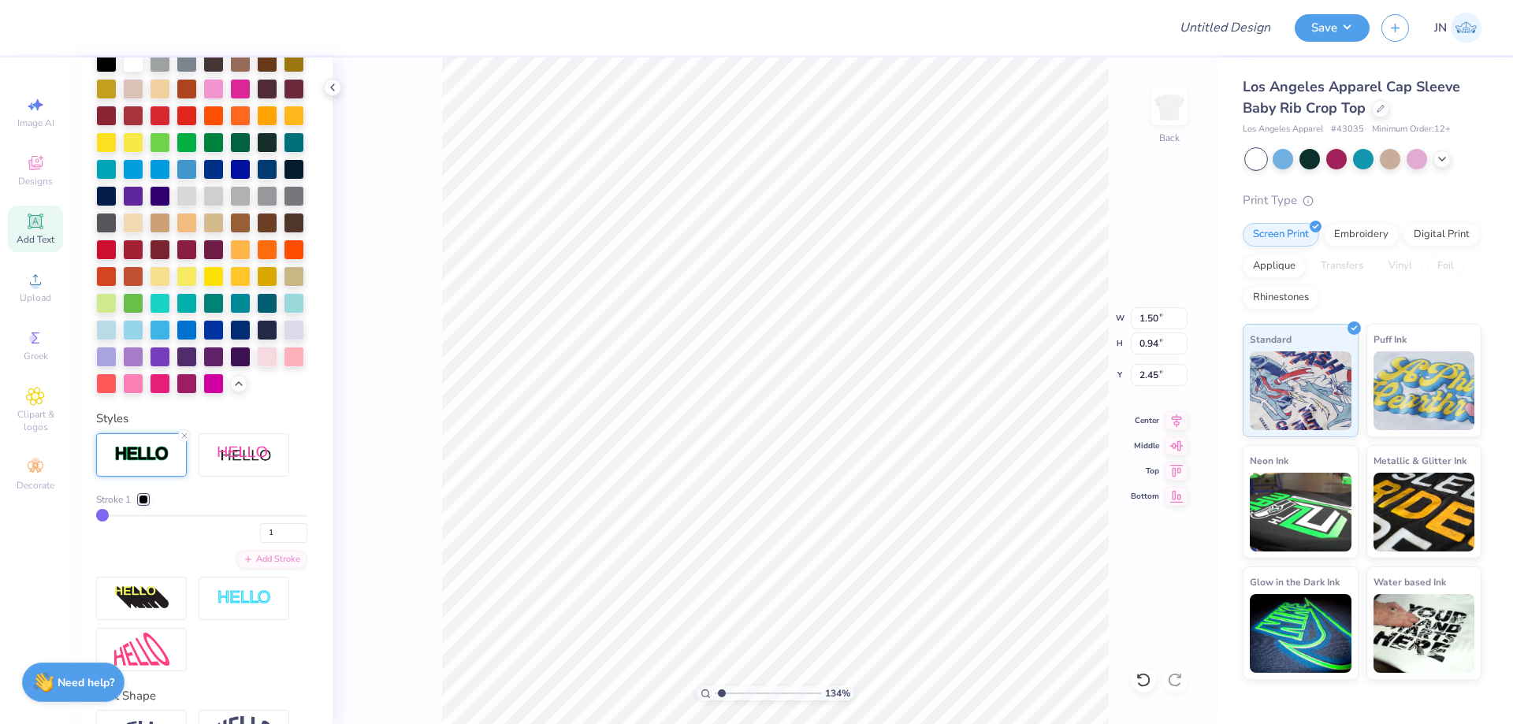
type input "1.50"
type input "0.94"
type input "2.45"
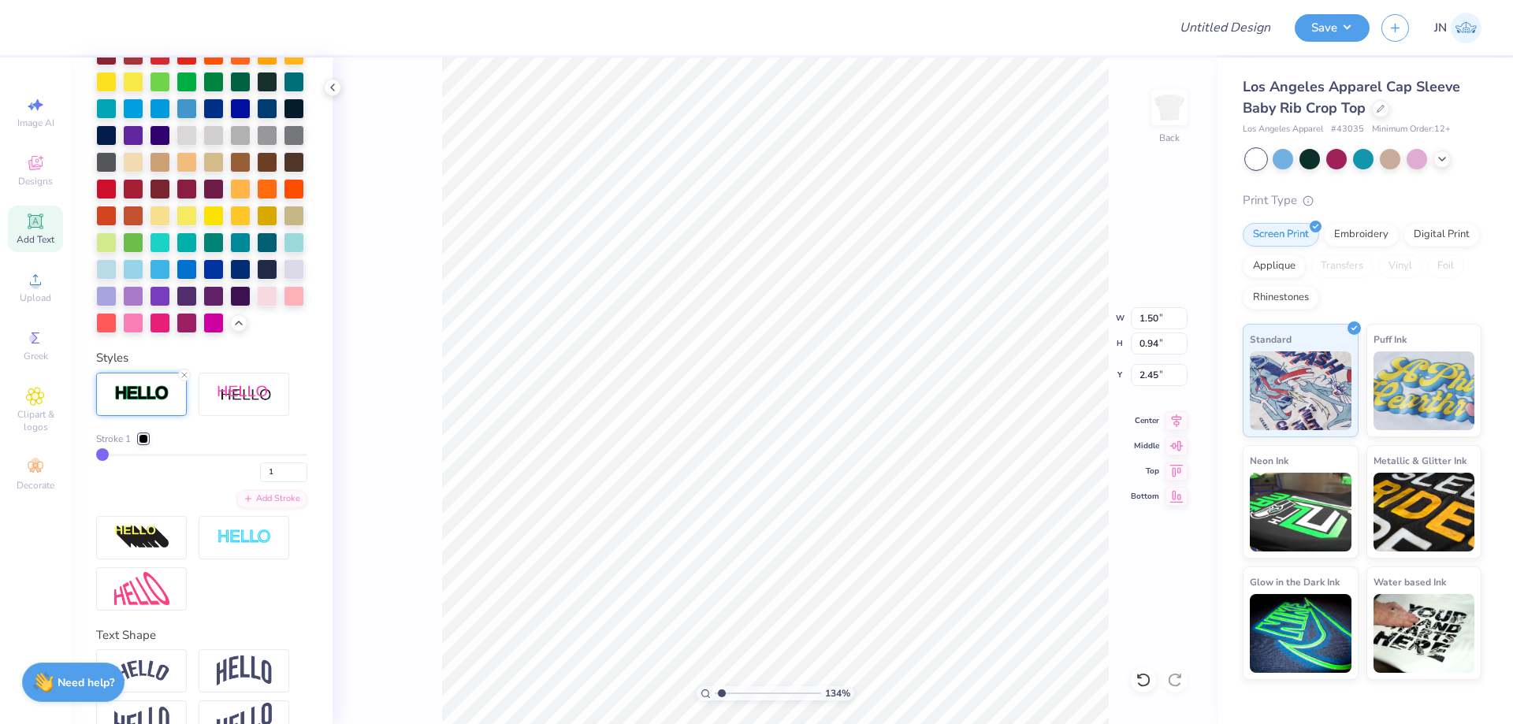
click at [146, 444] on div at bounding box center [143, 438] width 9 height 9
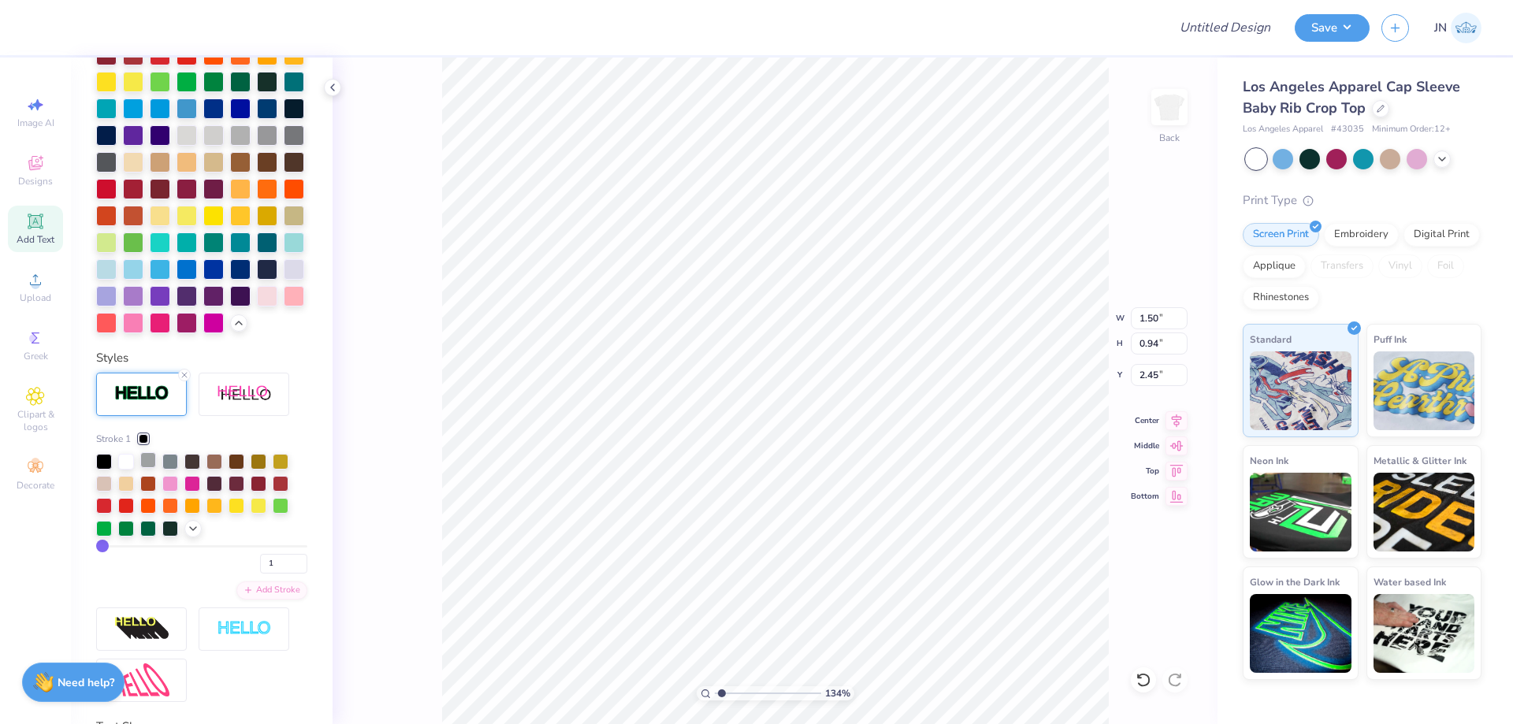
click at [150, 468] on div at bounding box center [148, 460] width 16 height 16
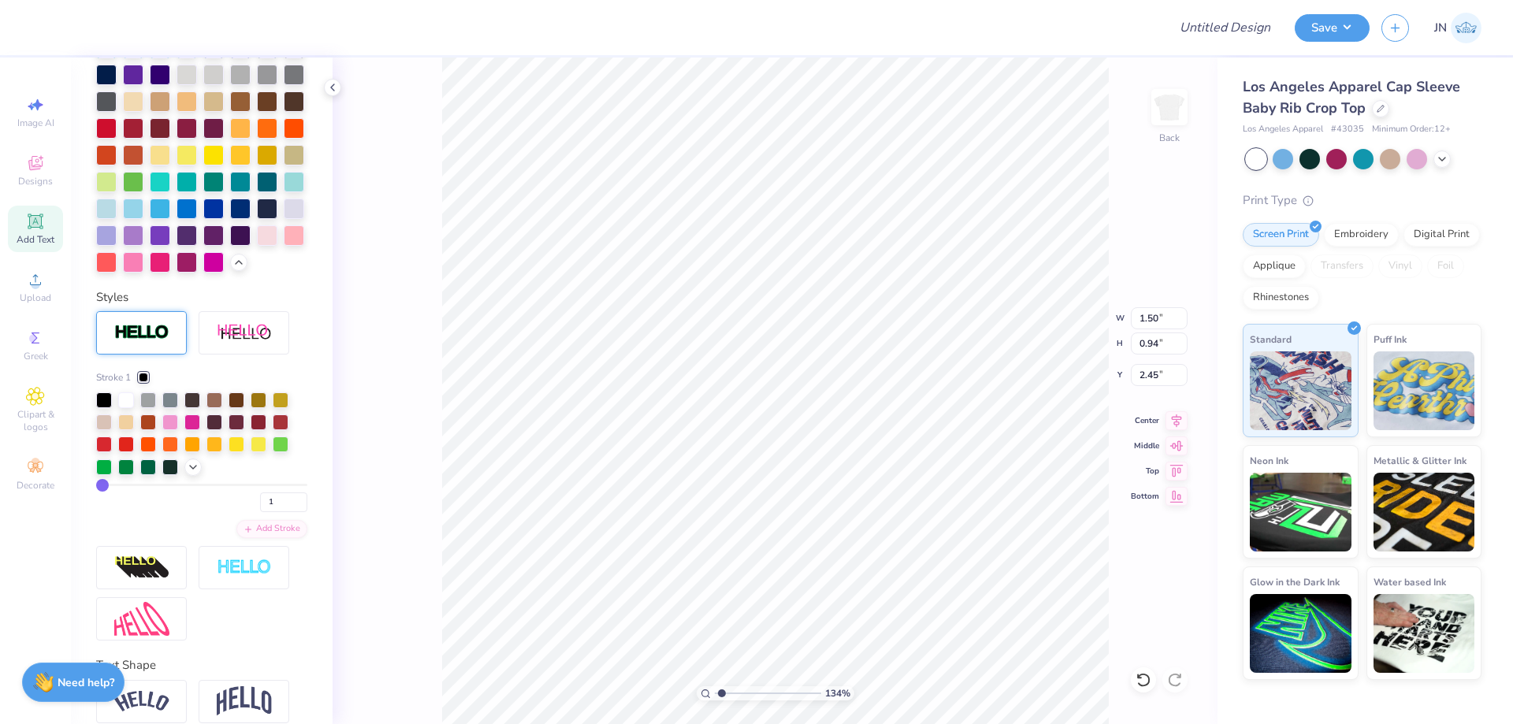
type input "1.94"
type input "3.60"
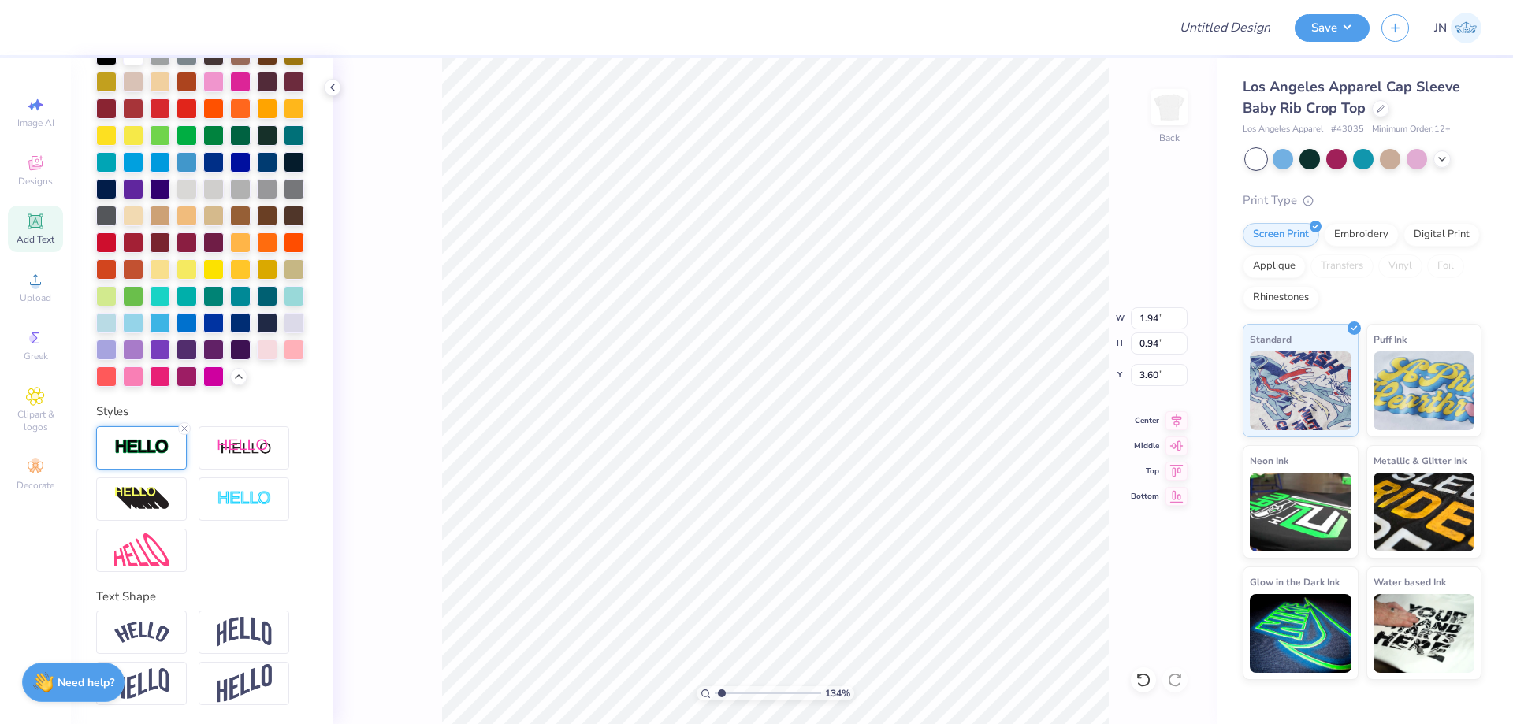
type input "1.95"
type input "0.95"
type input "3.59"
click at [149, 459] on div at bounding box center [141, 447] width 91 height 43
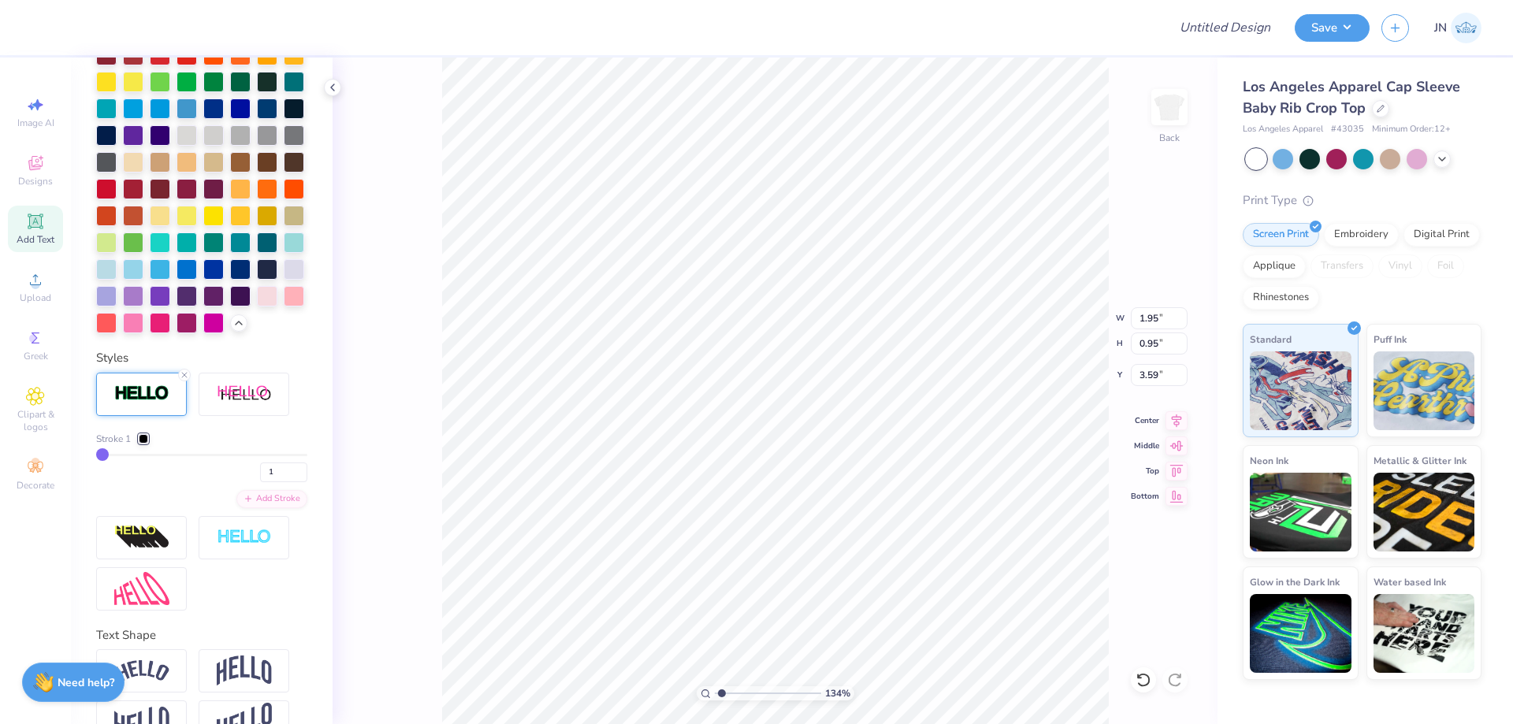
click at [148, 444] on div at bounding box center [143, 438] width 9 height 9
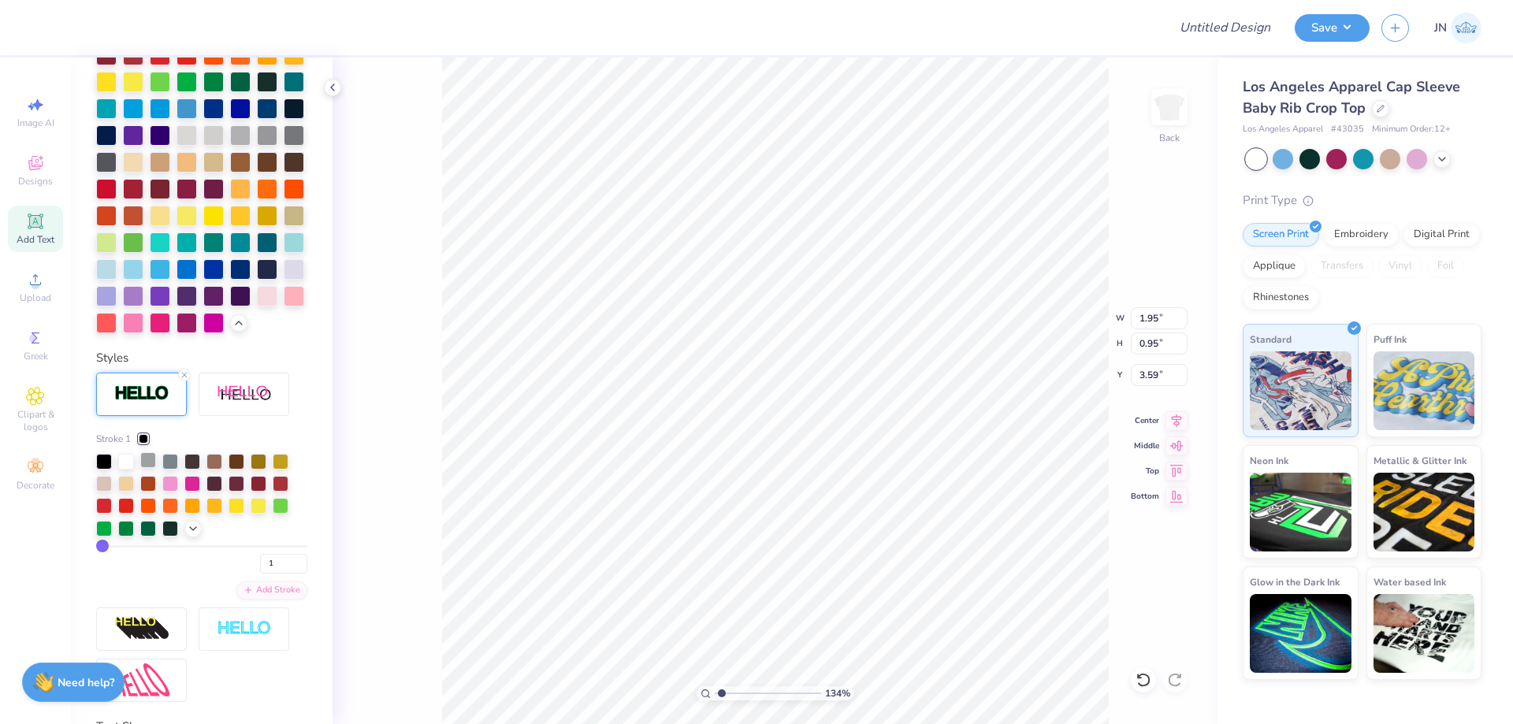
click at [152, 468] on div at bounding box center [148, 460] width 16 height 16
click at [35, 233] on span "Add Text" at bounding box center [36, 239] width 38 height 13
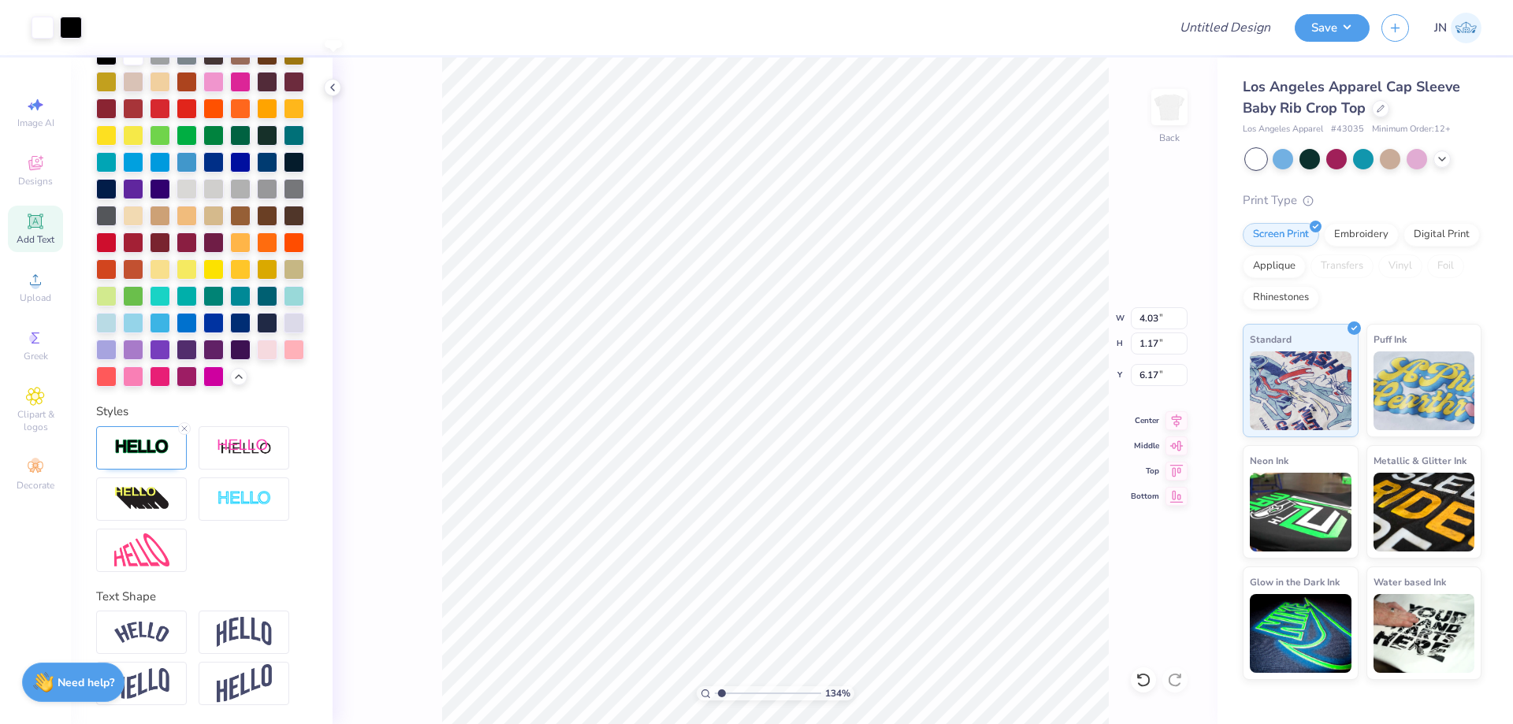
type input "4.06"
type input "1.19"
type input "6.16"
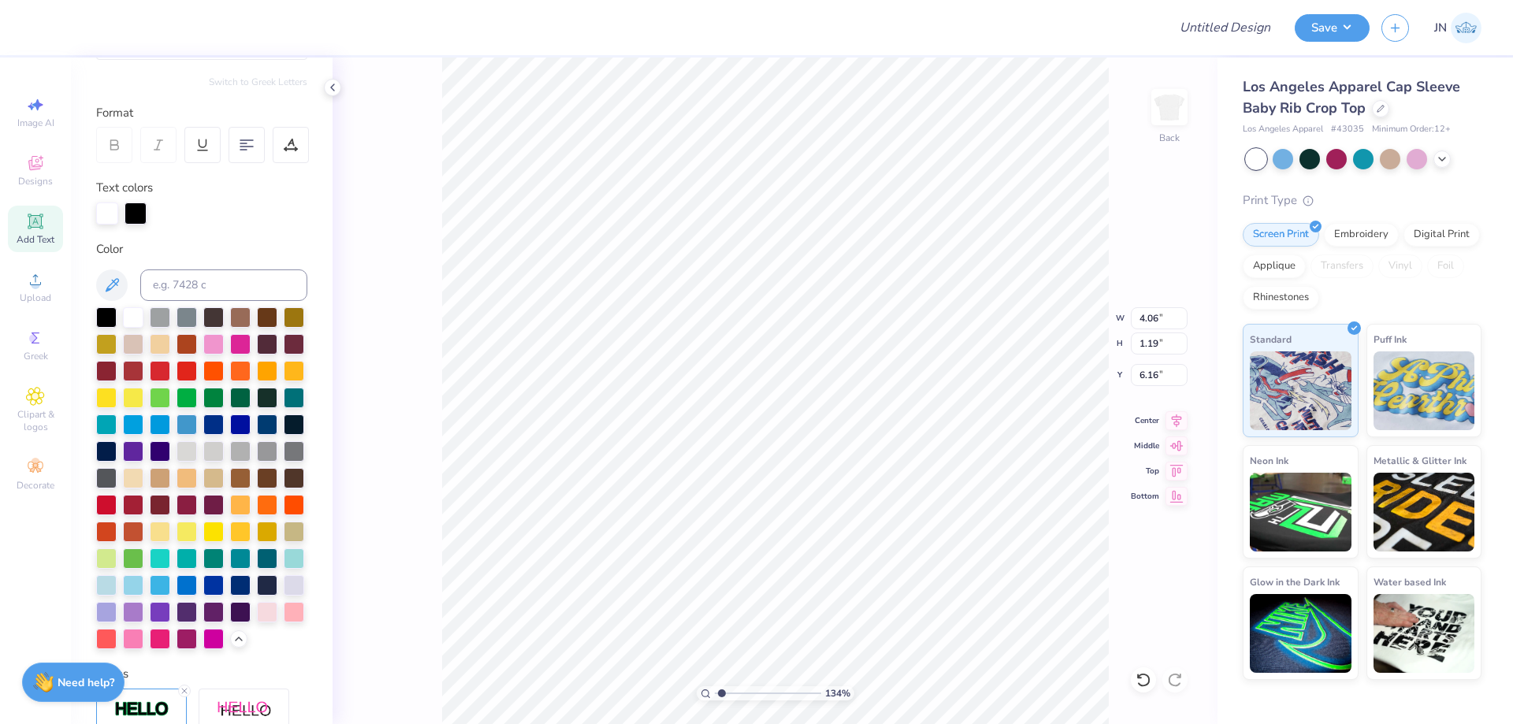
scroll to position [100, 0]
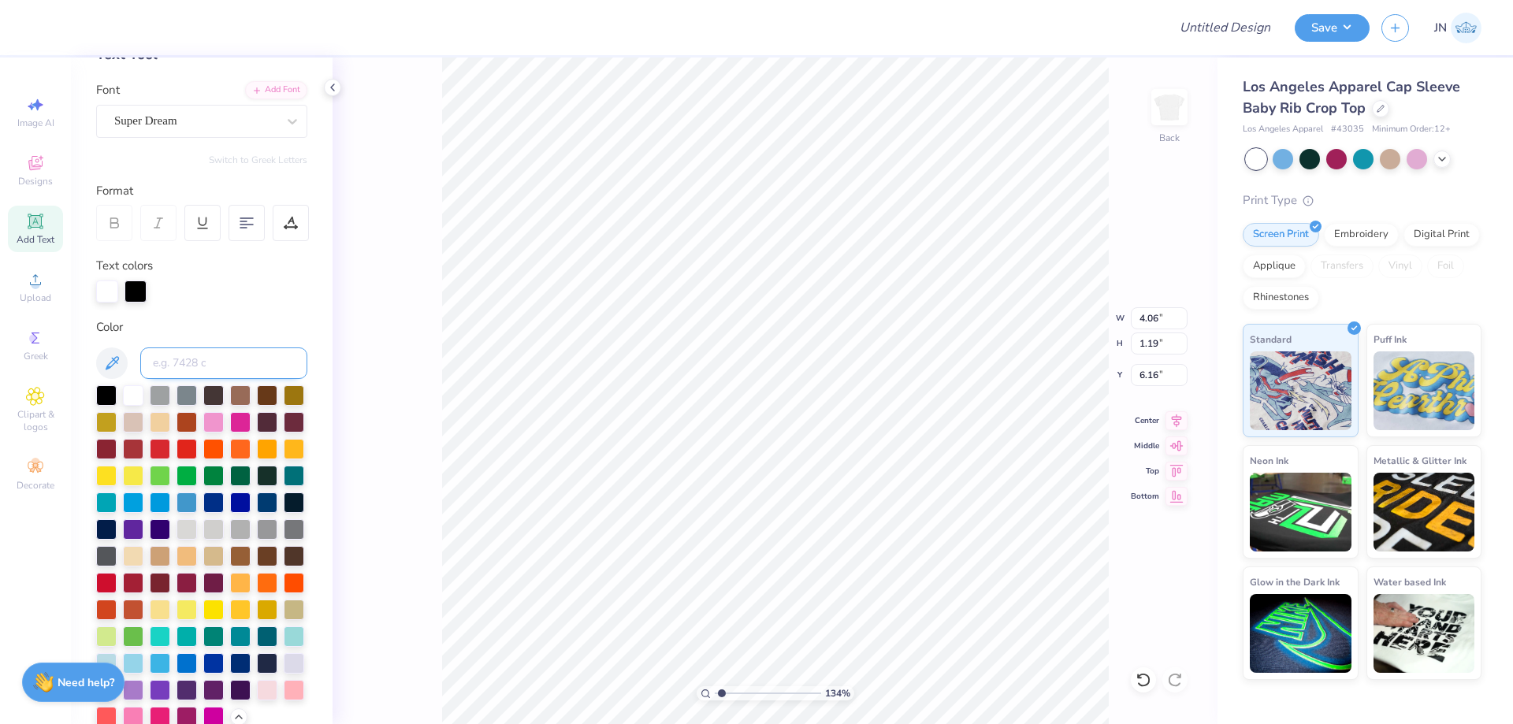
click at [198, 378] on input at bounding box center [223, 364] width 167 height 32
click at [263, 93] on div "Add Font" at bounding box center [276, 89] width 62 height 18
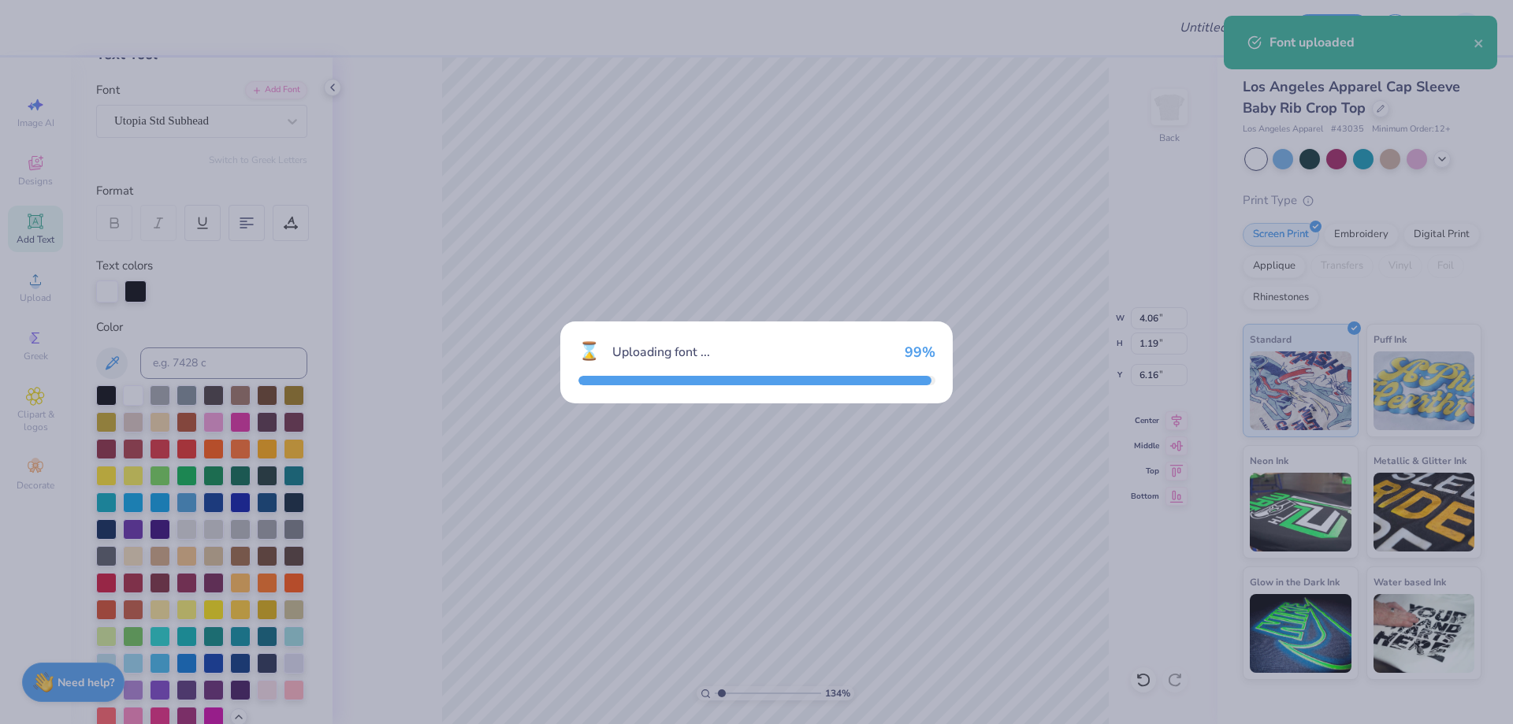
type input "3.92"
type input "1.12"
type input "6.19"
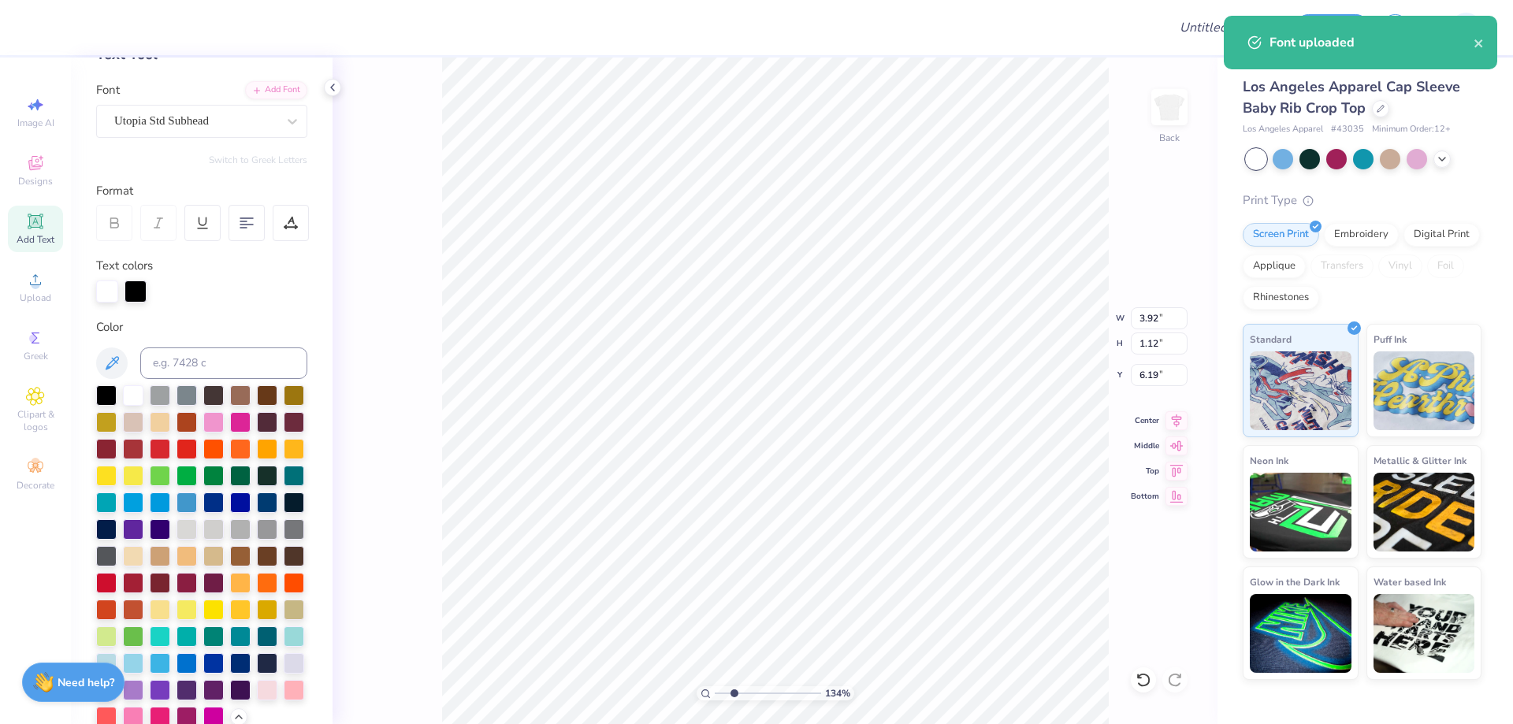
type input "2.45"
click at [734, 692] on input "range" at bounding box center [768, 693] width 106 height 14
click at [169, 368] on input at bounding box center [223, 364] width 167 height 32
click at [167, 392] on div at bounding box center [160, 394] width 20 height 20
click at [190, 370] on input at bounding box center [223, 364] width 167 height 32
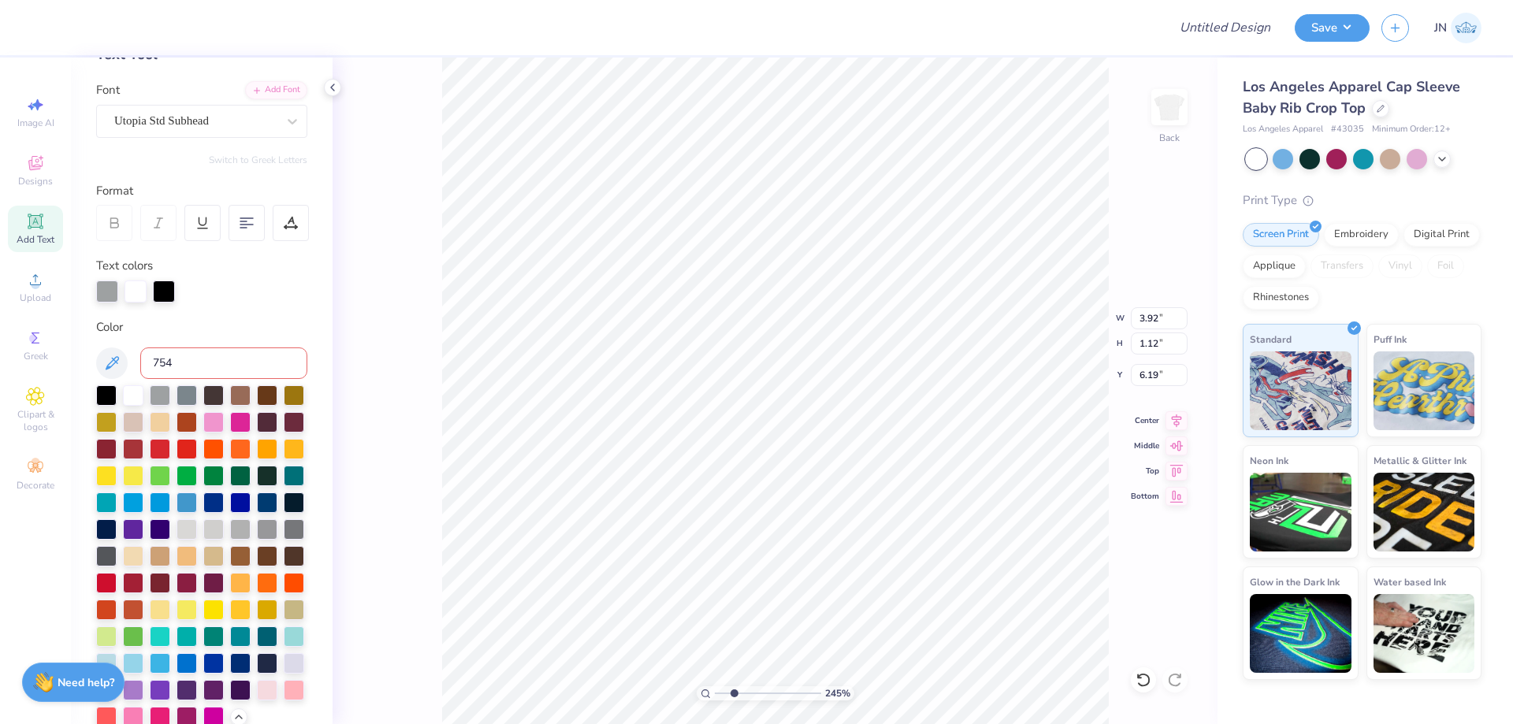
type input "7544"
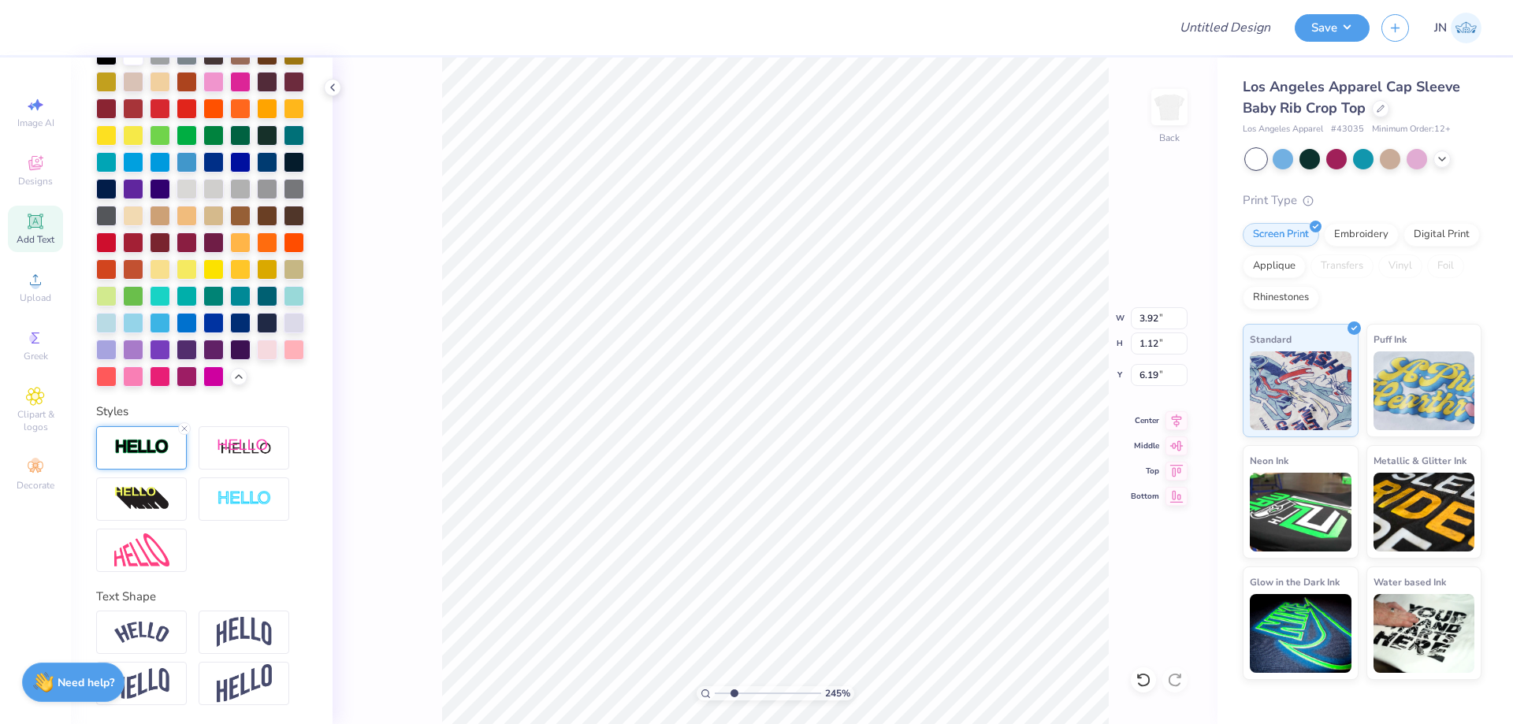
scroll to position [494, 0]
click at [186, 430] on line at bounding box center [184, 428] width 5 height 5
type input "3.90"
type input "1.09"
type input "6.20"
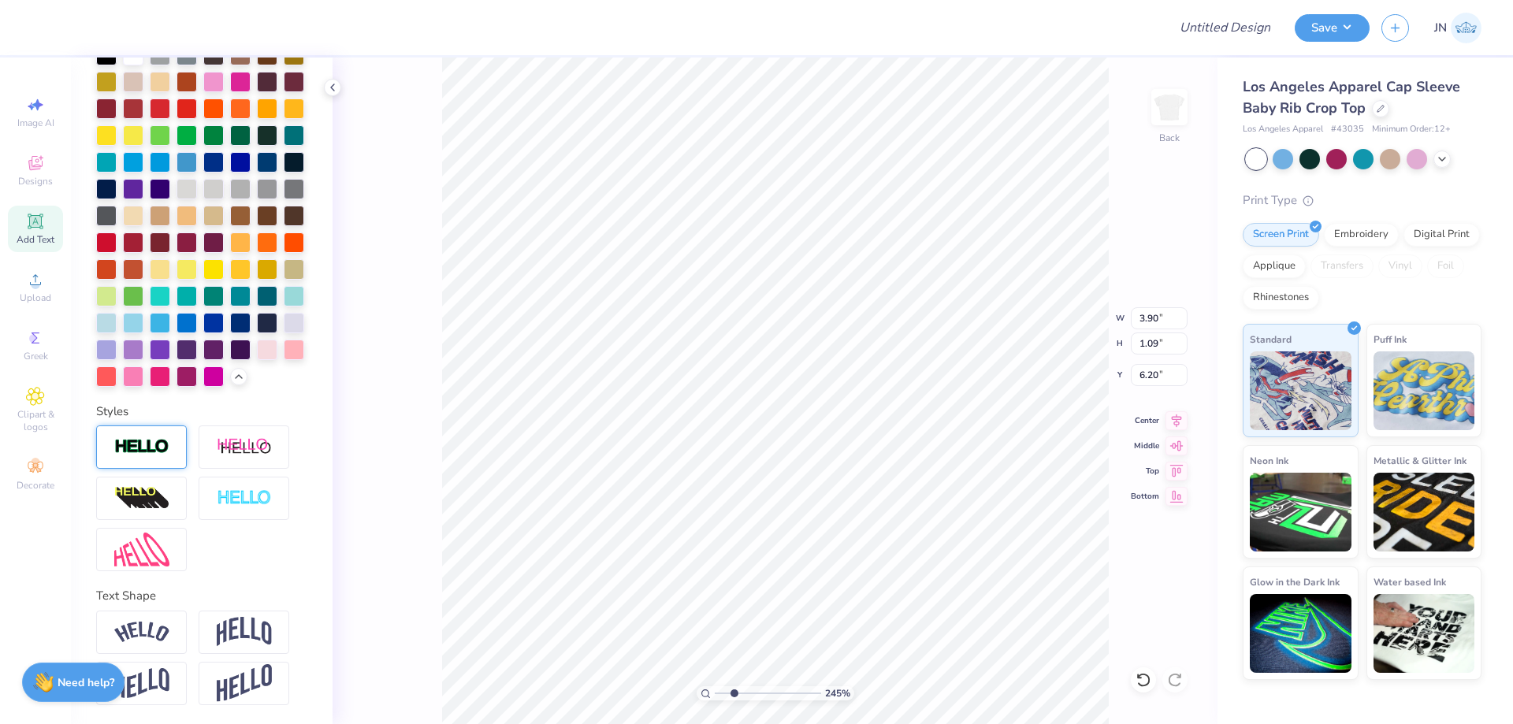
scroll to position [433, 0]
type input "1.19"
type input "0.33"
type textarea "4"
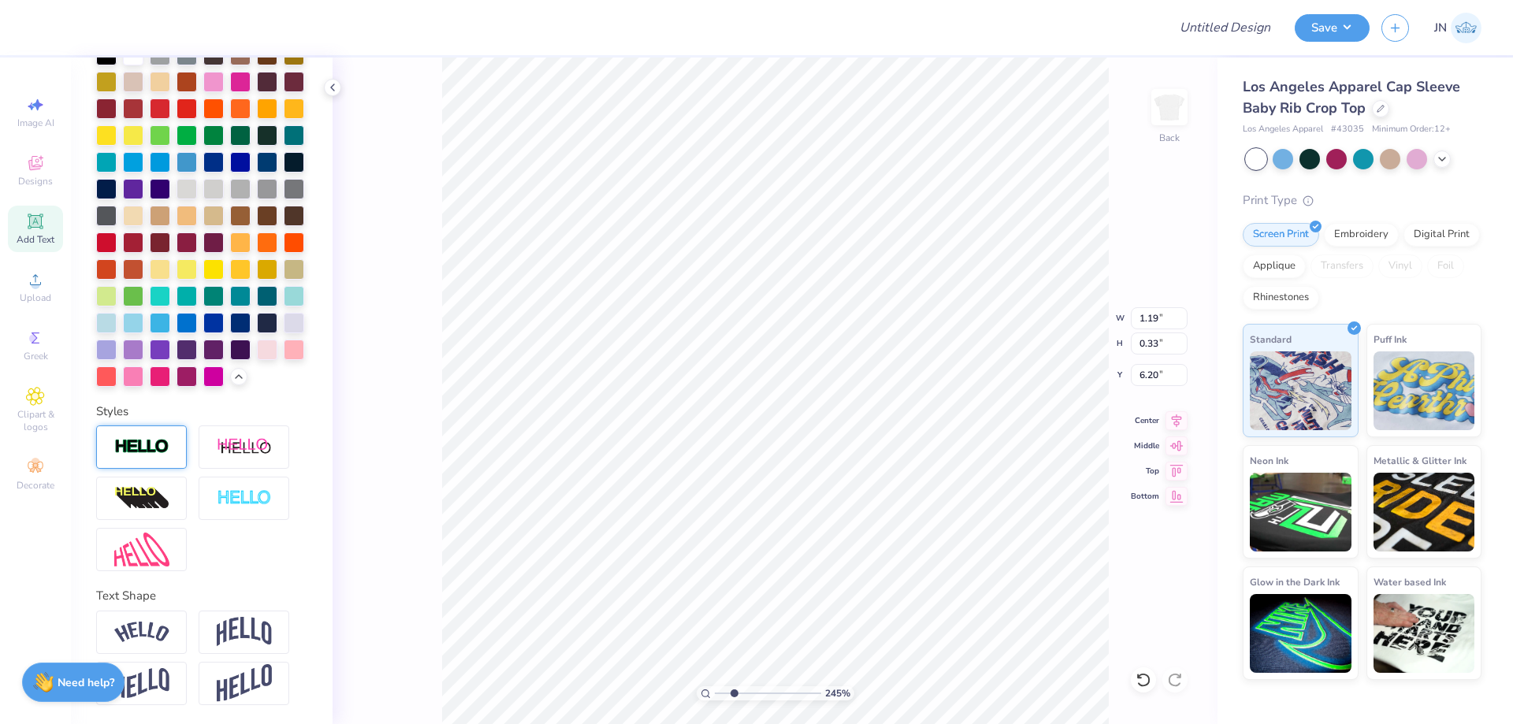
type textarea "1867"
type input "0.95"
type input "5.56"
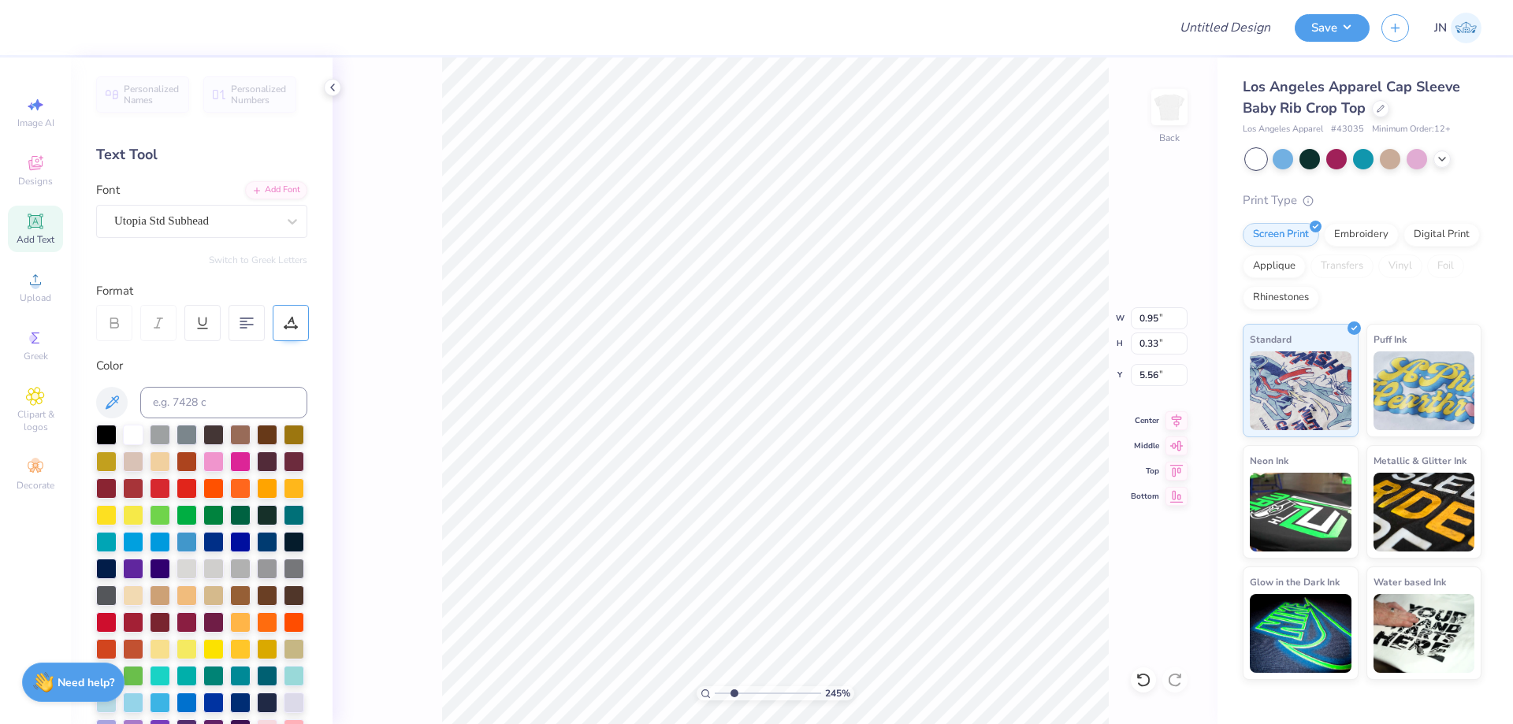
click at [288, 334] on div at bounding box center [291, 323] width 36 height 36
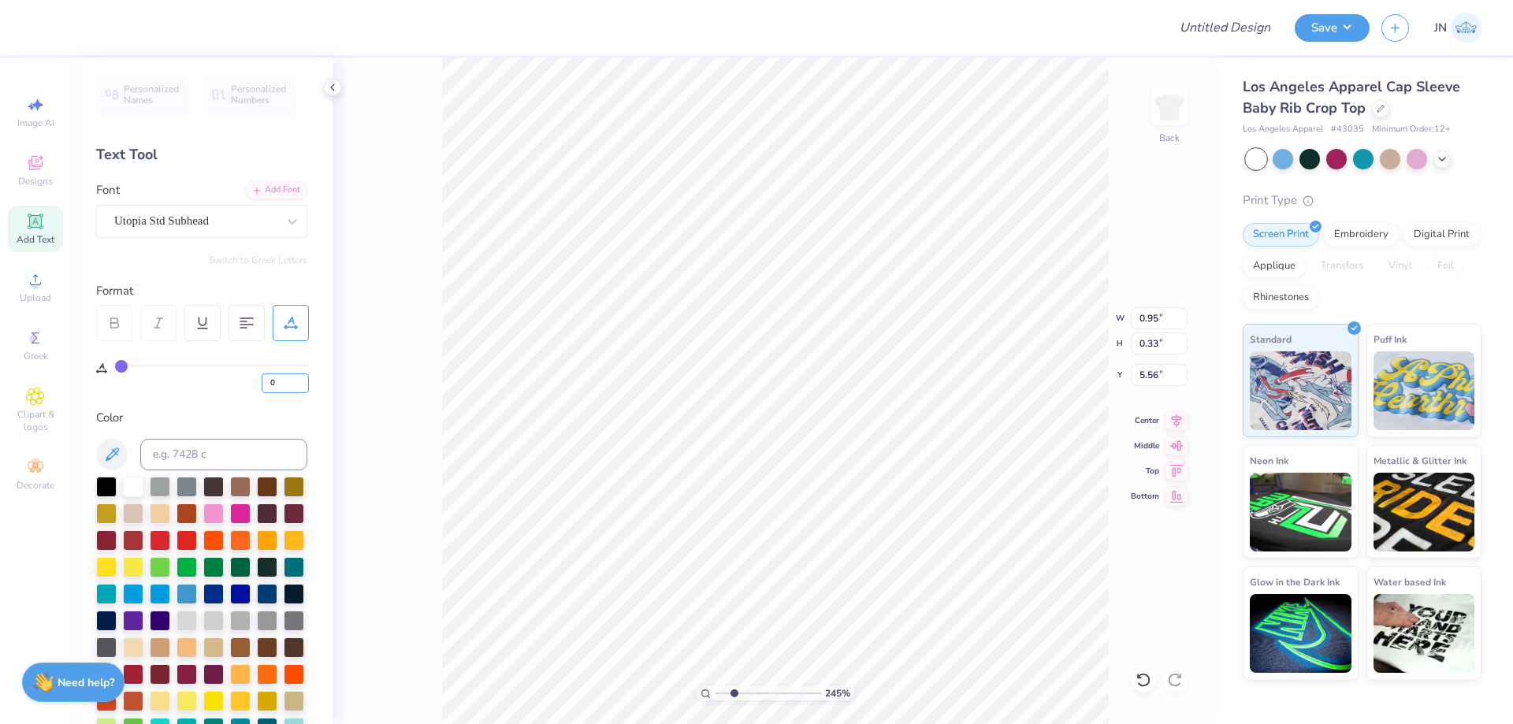
drag, startPoint x: 275, startPoint y: 382, endPoint x: 251, endPoint y: 383, distance: 24.4
click at [251, 383] on div "0" at bounding box center [212, 379] width 194 height 28
type input "3"
type input "0.67"
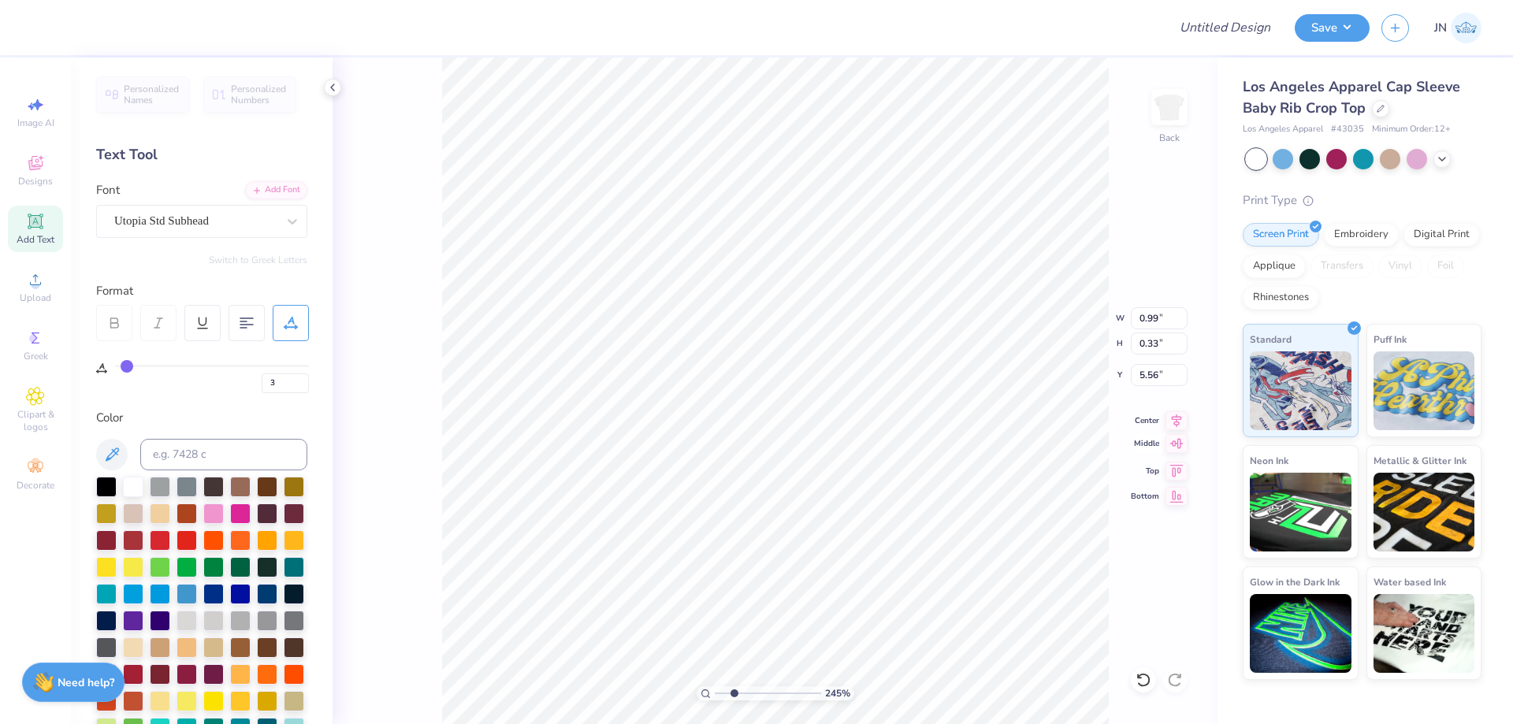
type input "0.22"
click at [1174, 419] on icon at bounding box center [1177, 418] width 22 height 19
type input "4.39"
click at [754, 692] on input "range" at bounding box center [768, 693] width 106 height 14
type input "0.72"
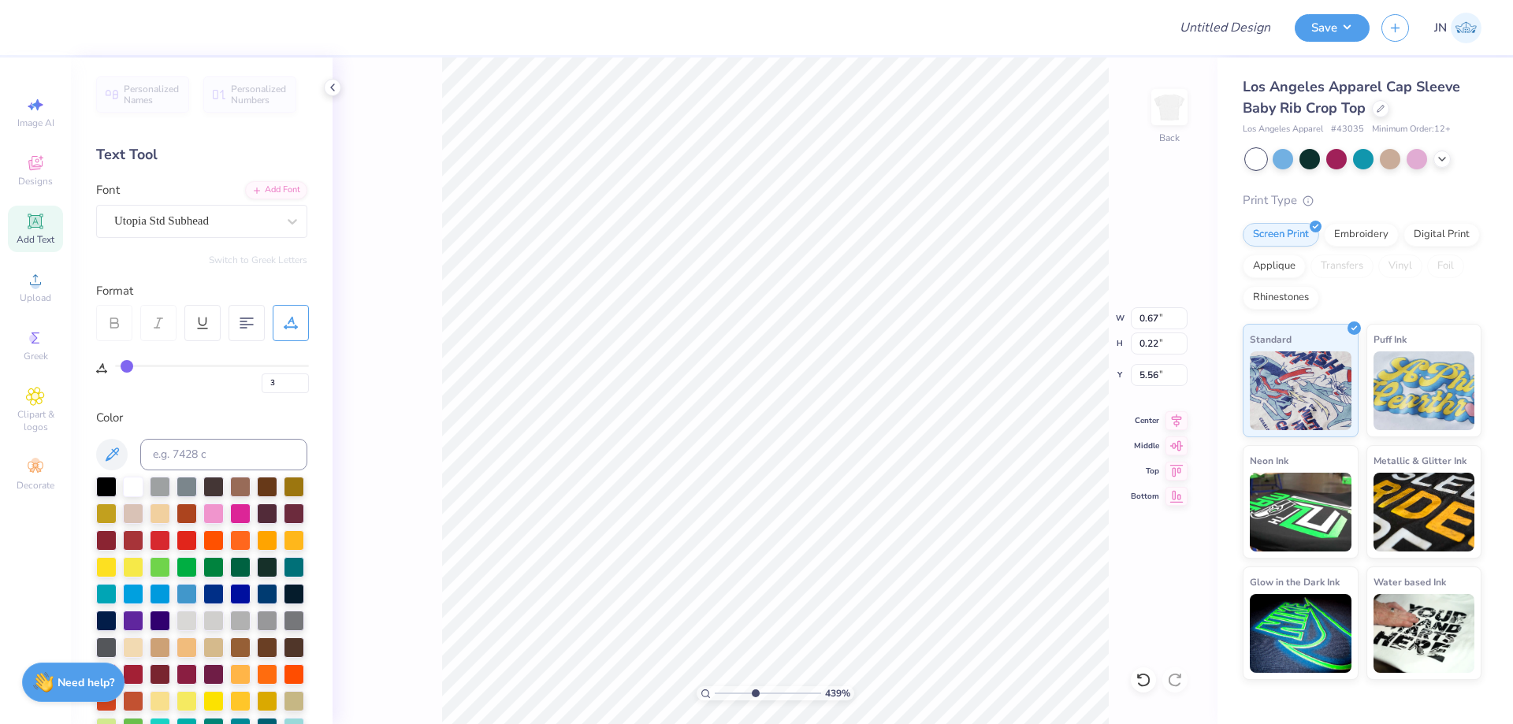
type input "0.24"
type input "5.60"
click at [808, 425] on li "Duplicate" at bounding box center [830, 428] width 124 height 31
type input "6.60"
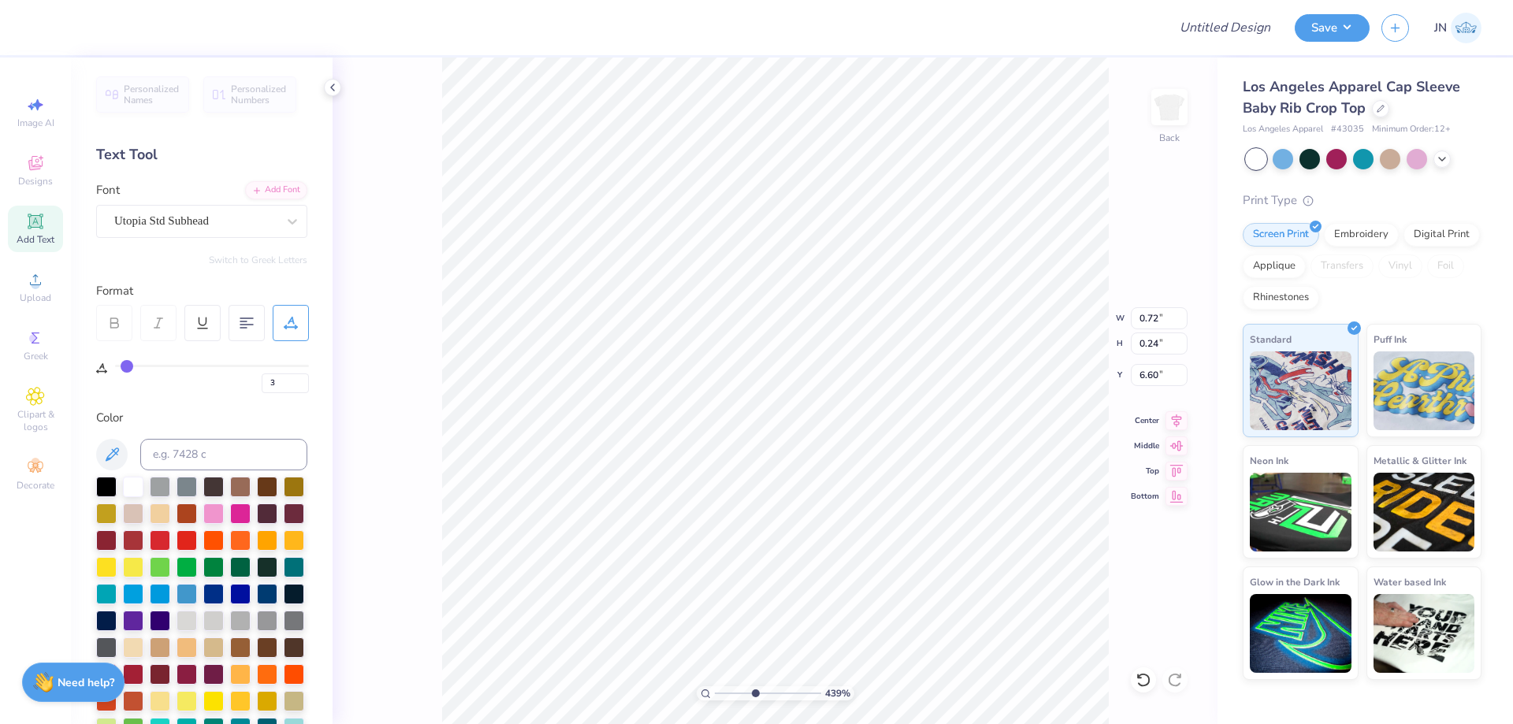
type textarea "7"
type textarea "SINCE"
type input "1.03"
type input "0.25"
type input "6.59"
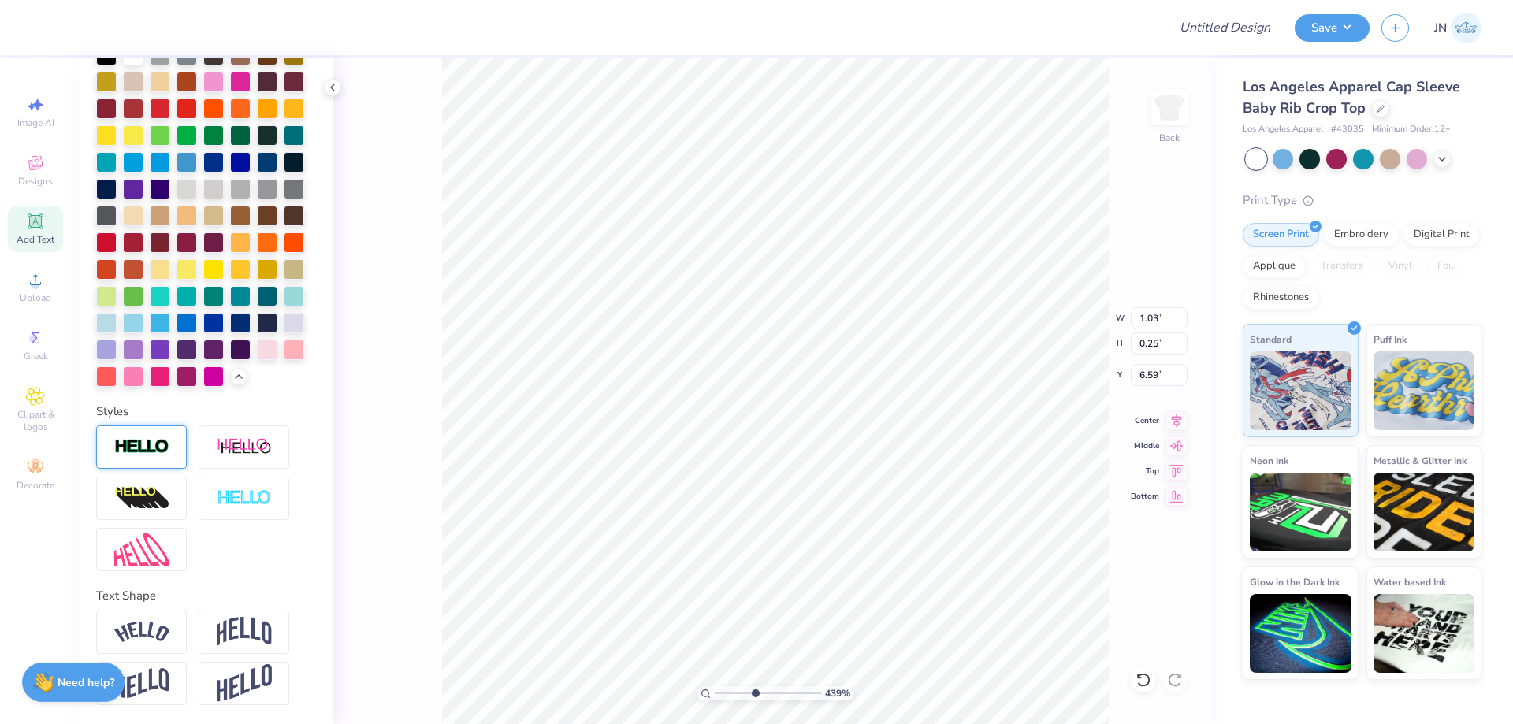
scroll to position [486, 0]
click at [133, 626] on img at bounding box center [141, 632] width 55 height 21
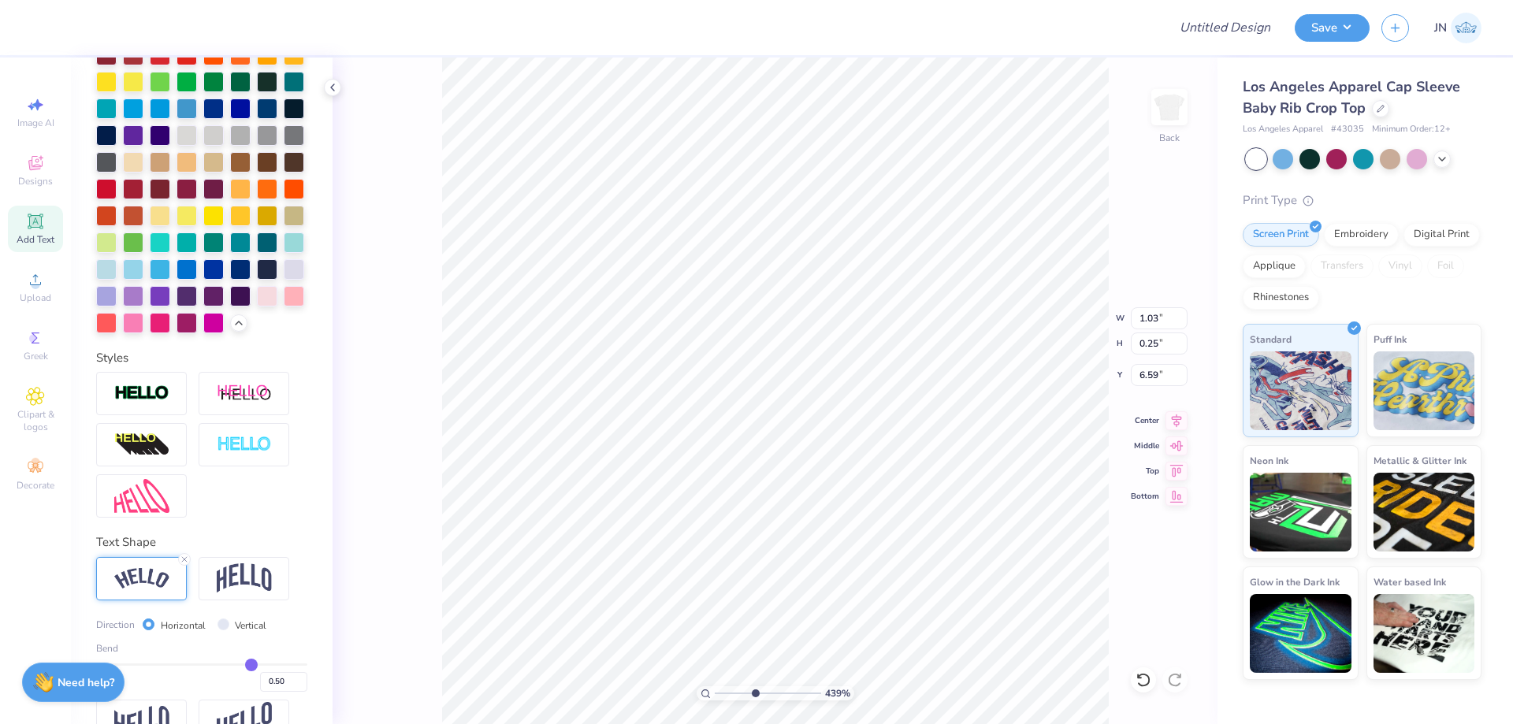
type input "1.33"
type input "0.39"
type input "5.36"
type input "0.53"
type input "0.16"
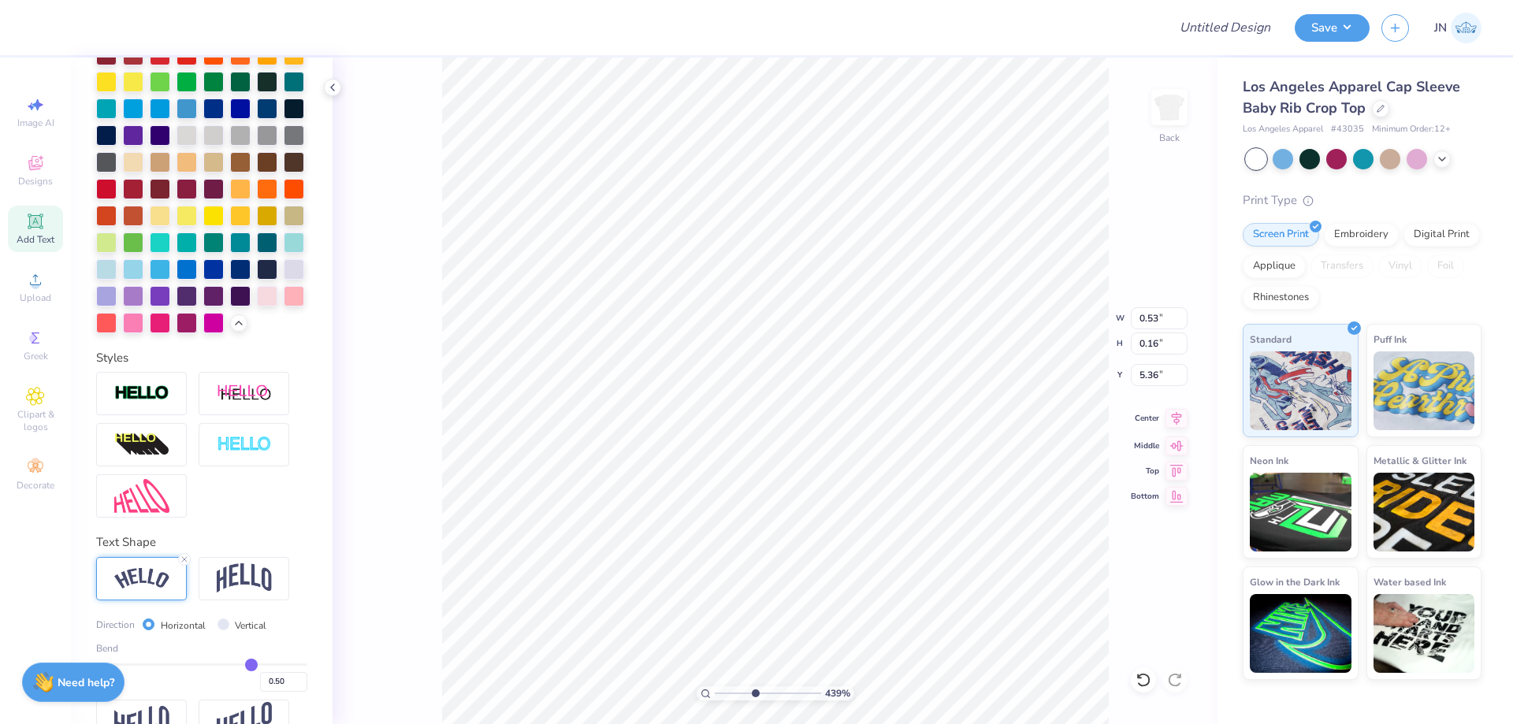
click at [1176, 417] on icon at bounding box center [1177, 418] width 22 height 19
type input "5.44"
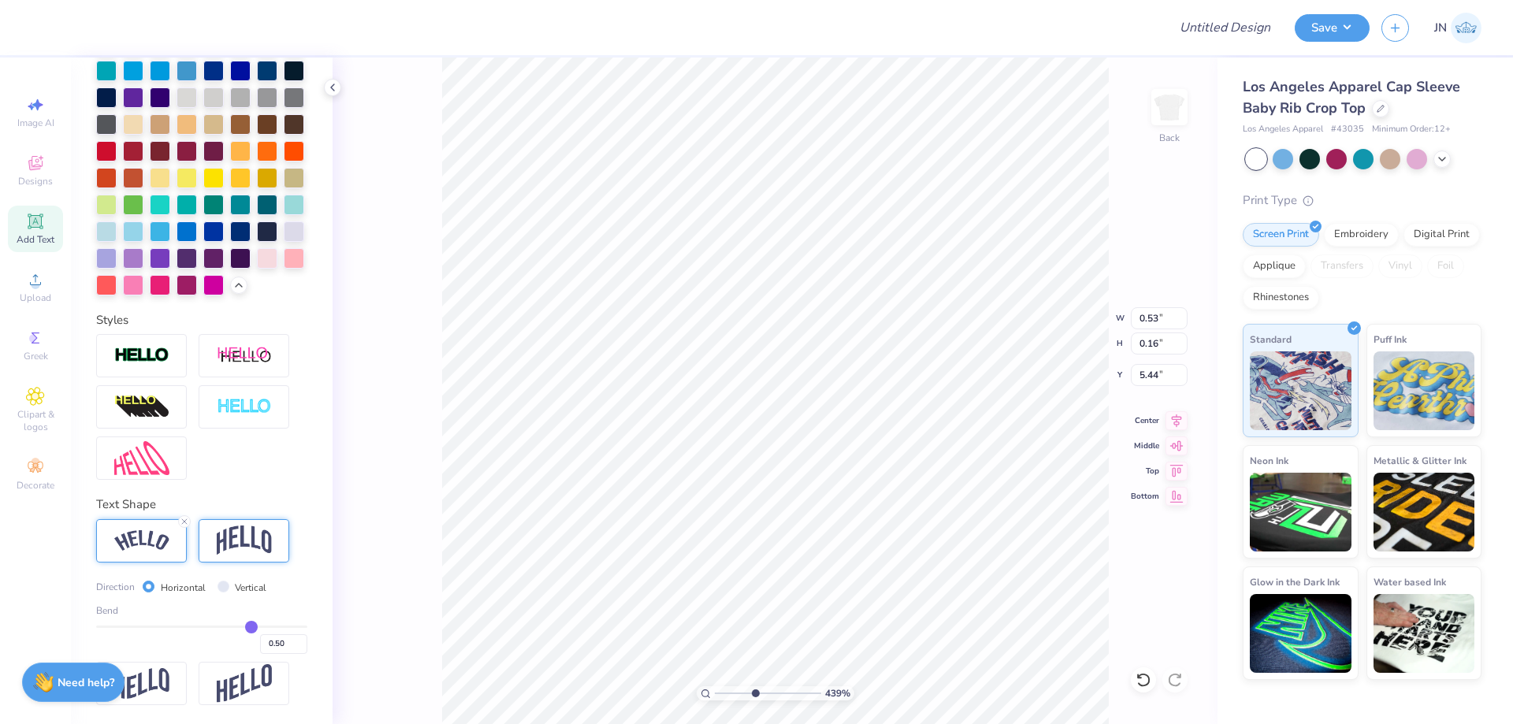
scroll to position [577, 0]
click at [265, 642] on input "0.50" at bounding box center [283, 644] width 47 height 20
type input "0.30"
type input "0.3"
drag, startPoint x: 281, startPoint y: 641, endPoint x: 268, endPoint y: 643, distance: 12.8
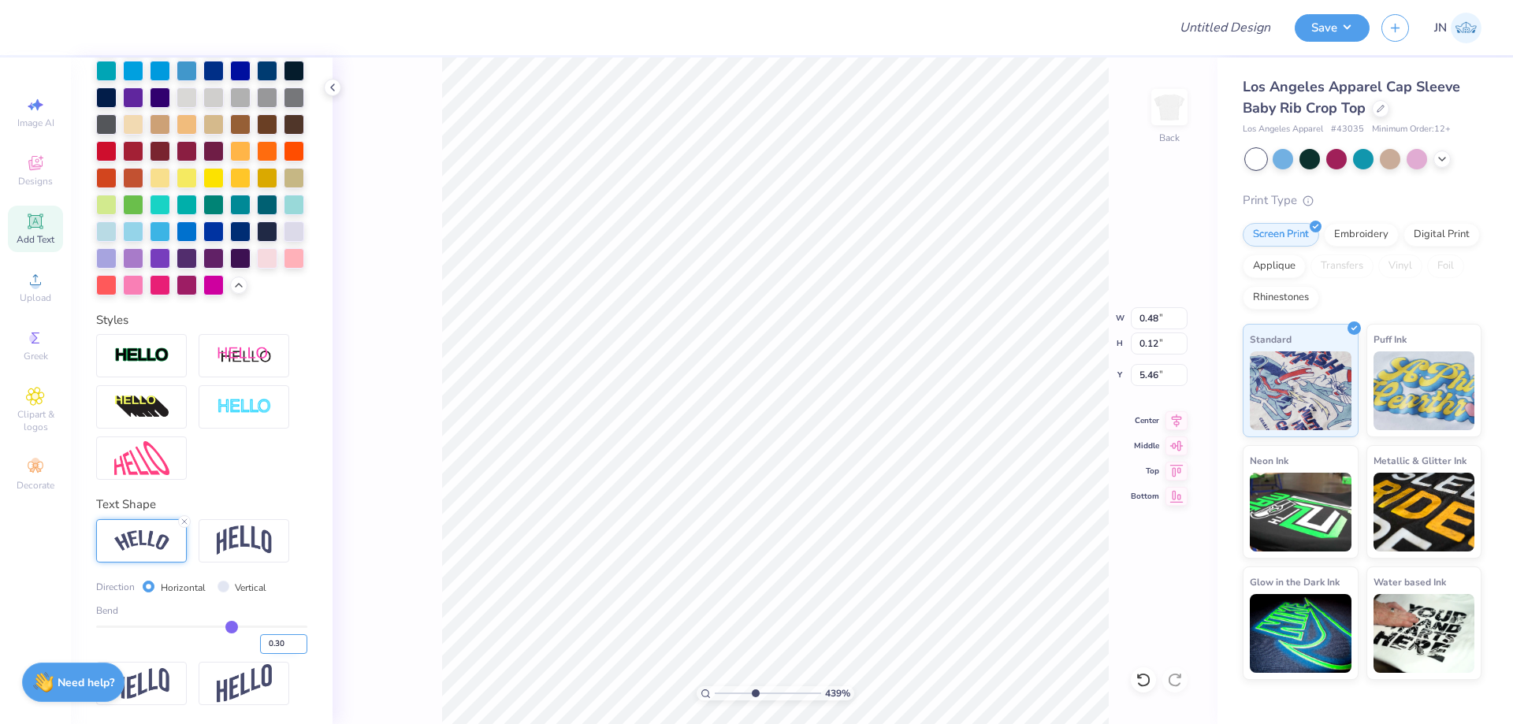
click at [268, 643] on input "0.30" at bounding box center [283, 644] width 47 height 20
type input "0.45"
click at [768, 690] on input "range" at bounding box center [768, 693] width 106 height 14
drag, startPoint x: 777, startPoint y: 688, endPoint x: 795, endPoint y: 688, distance: 18.1
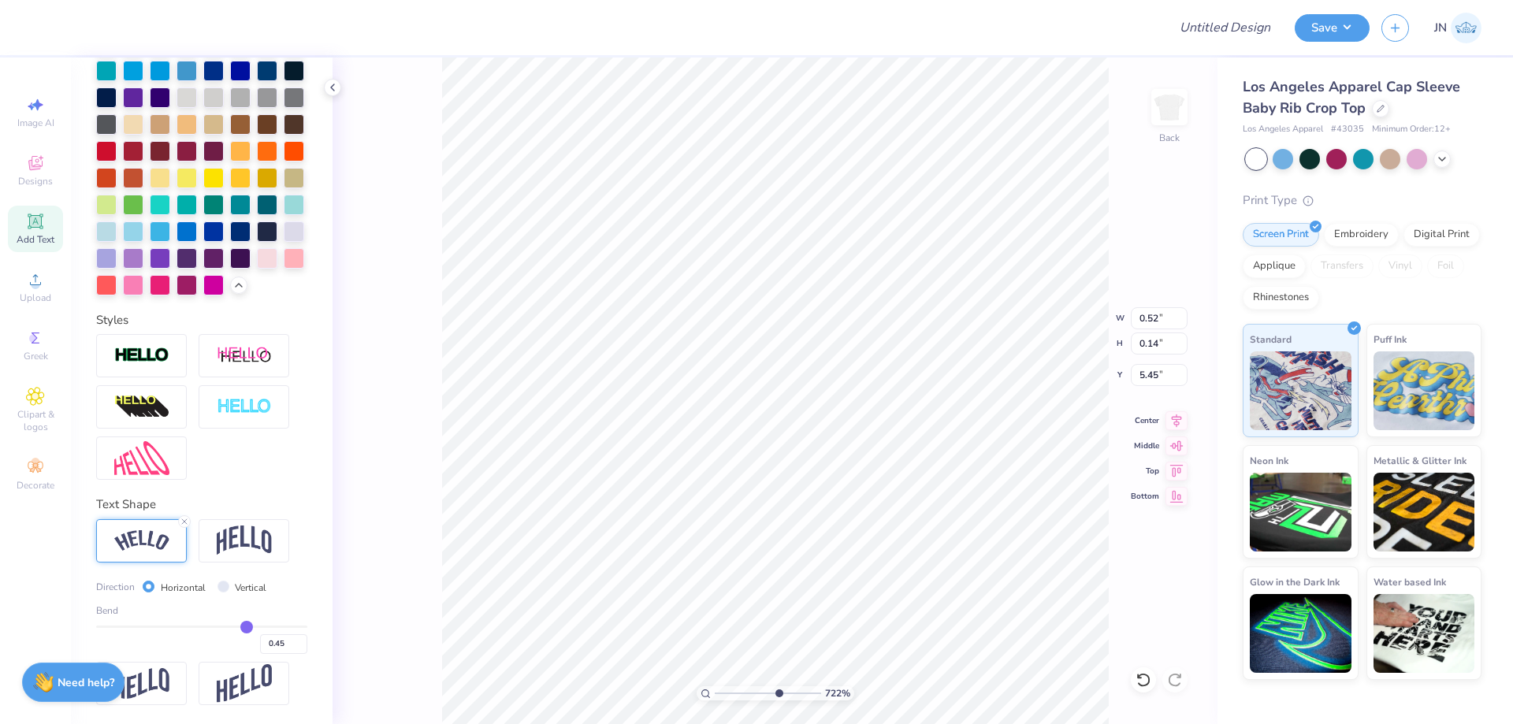
type input "8.26"
click at [795, 688] on input "range" at bounding box center [768, 693] width 106 height 14
type input "5.42"
drag, startPoint x: 757, startPoint y: 694, endPoint x: 746, endPoint y: 694, distance: 11.1
type input "3.57"
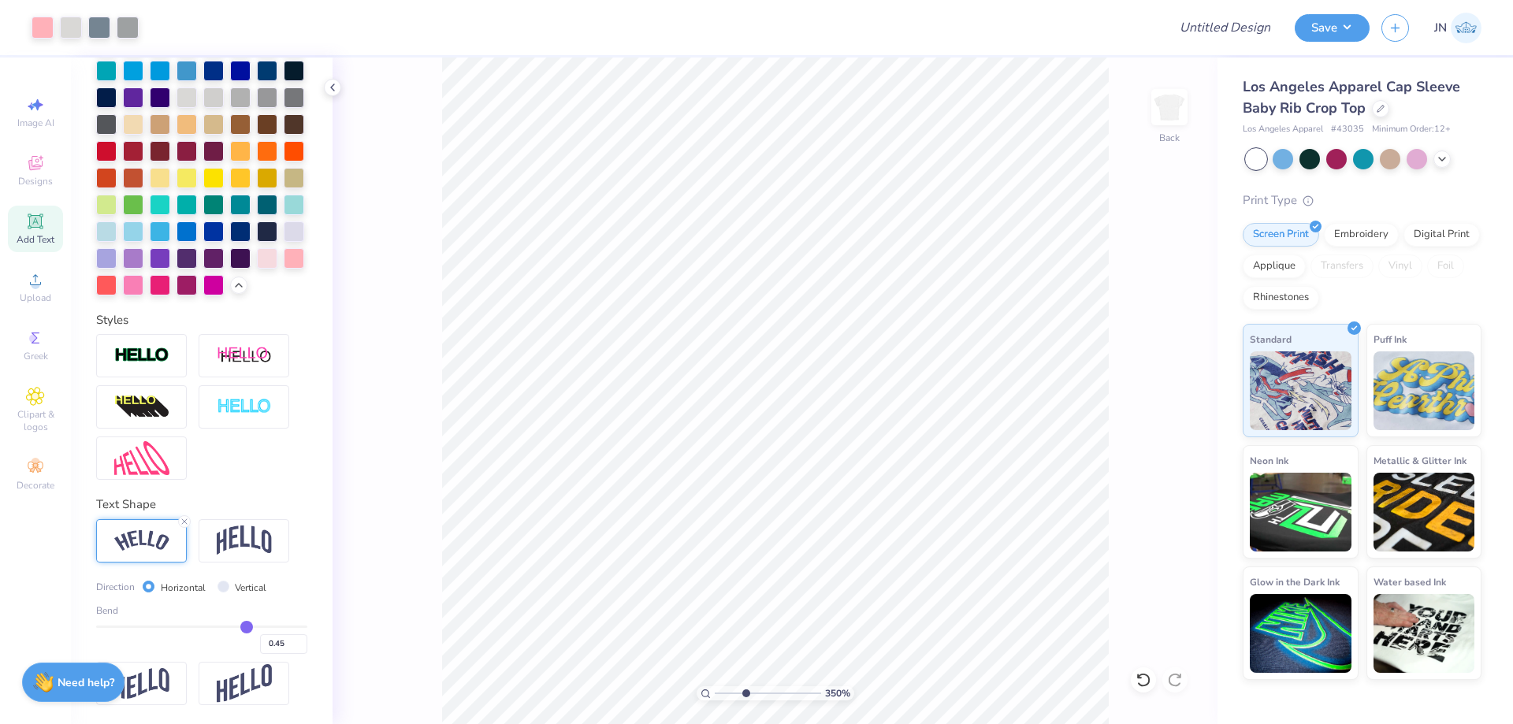
click at [746, 700] on input "range" at bounding box center [768, 693] width 106 height 14
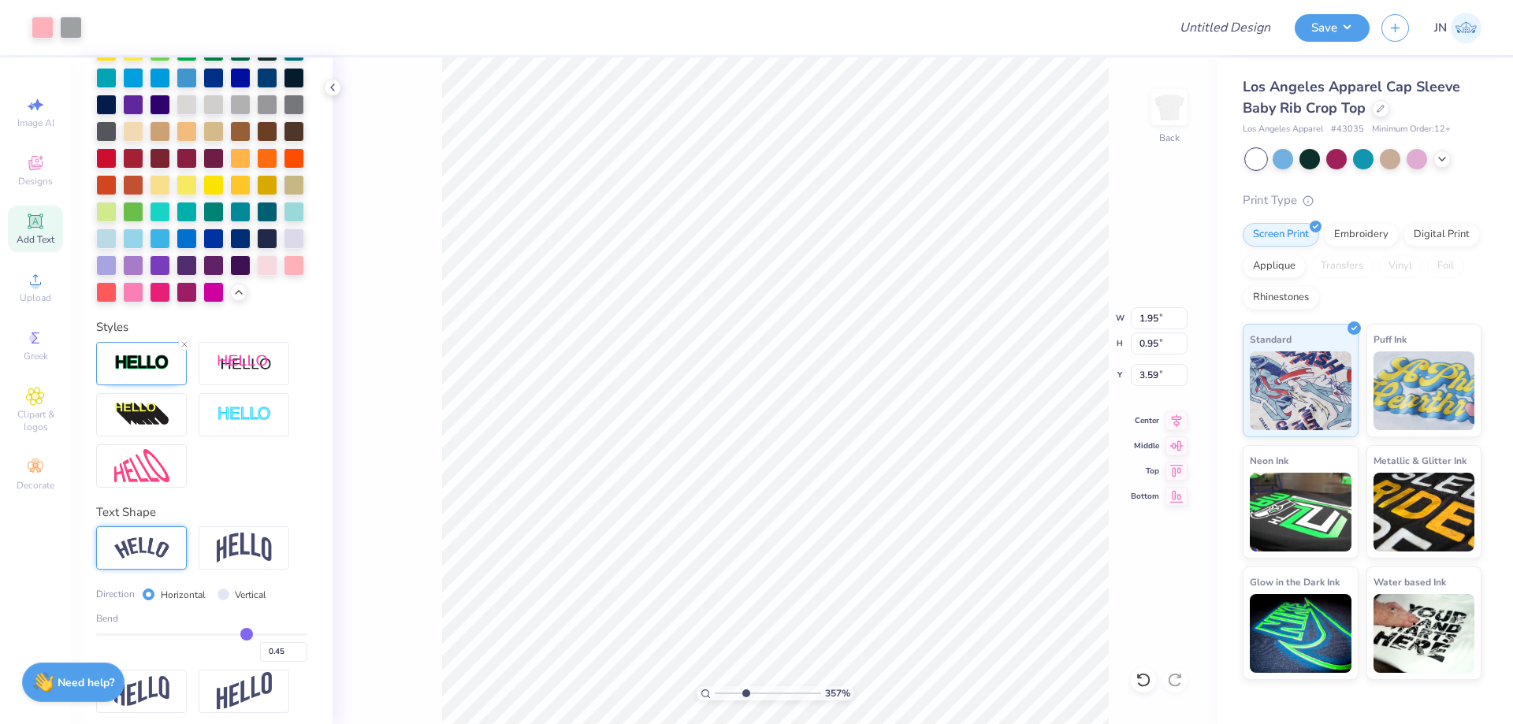
type input "0"
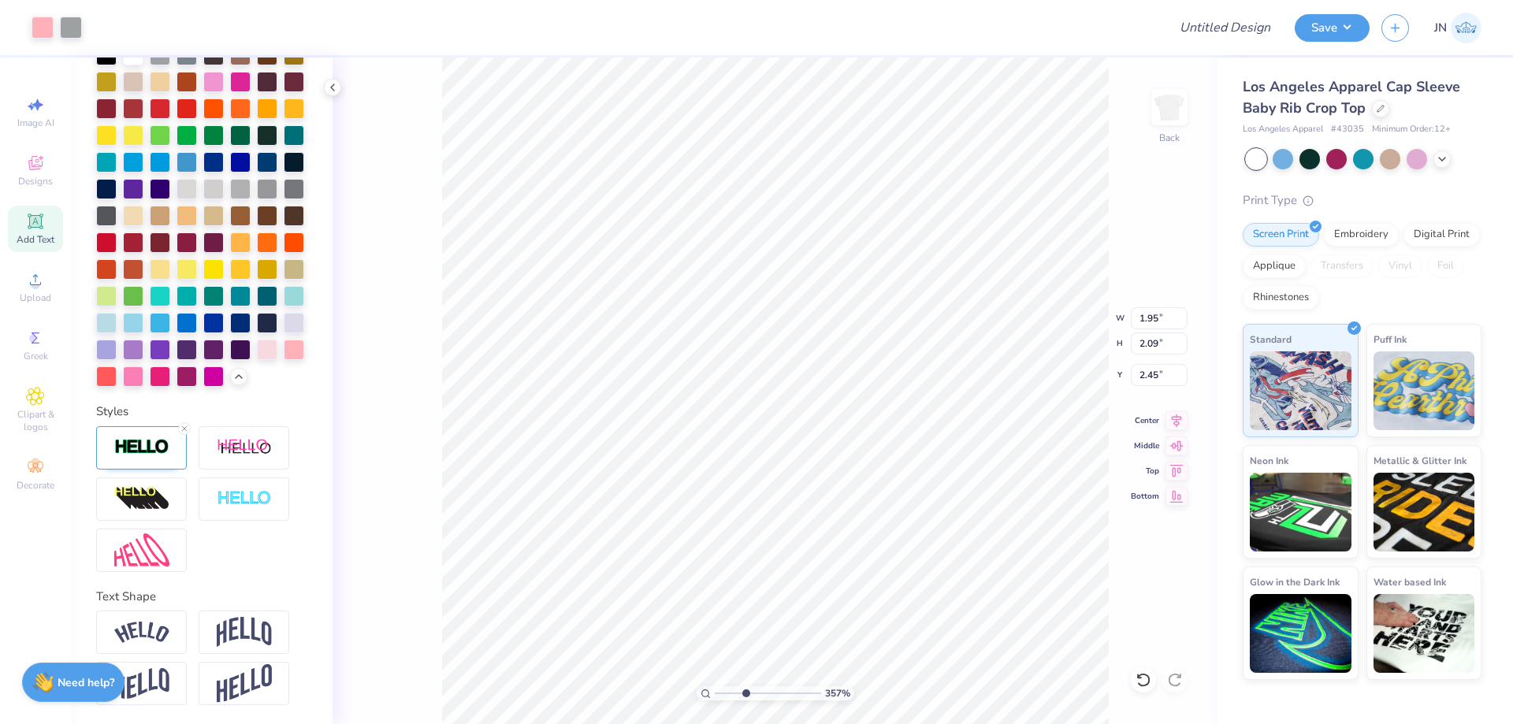
type input "2.09"
type input "2.45"
click at [161, 444] on img at bounding box center [141, 447] width 55 height 18
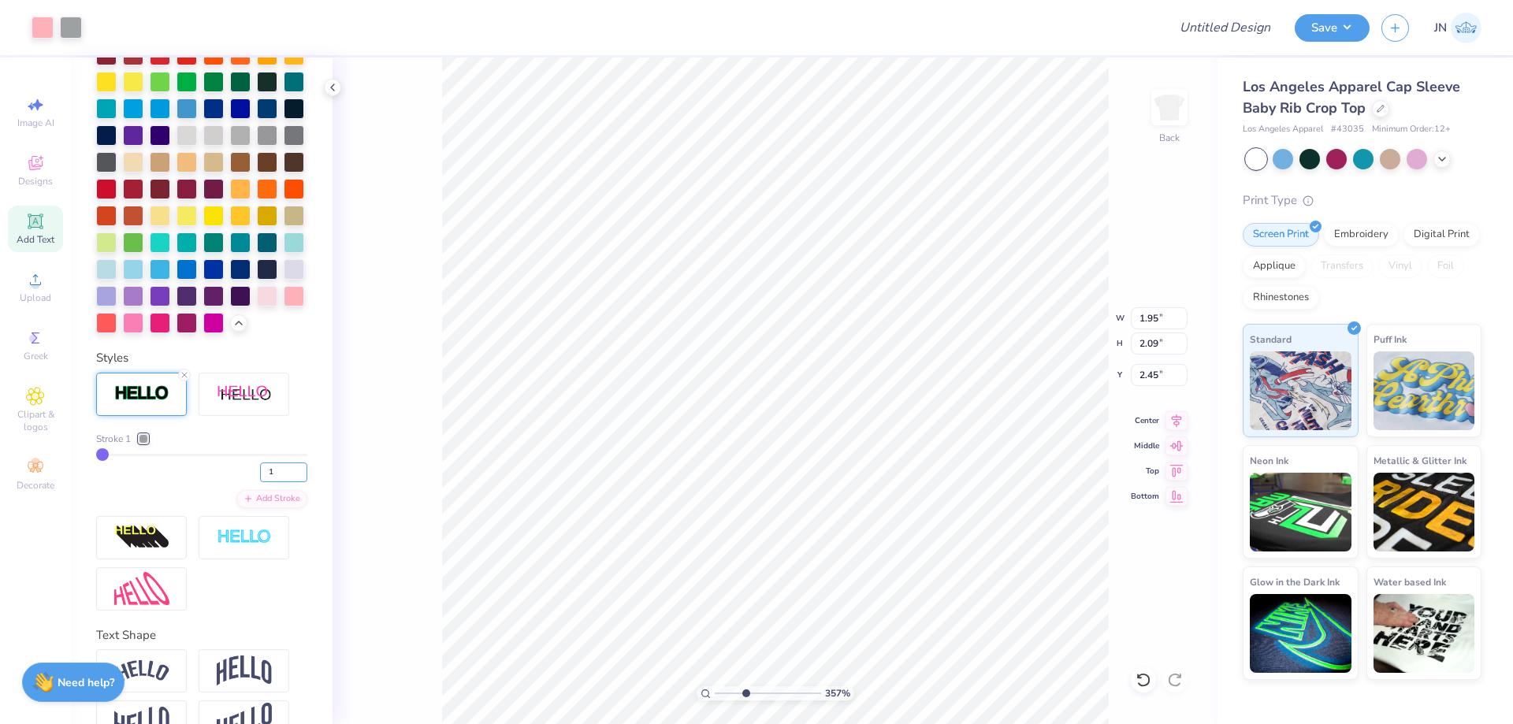
drag, startPoint x: 266, startPoint y: 526, endPoint x: 253, endPoint y: 526, distance: 12.6
click at [260, 482] on input "1" at bounding box center [283, 473] width 47 height 20
type input "2"
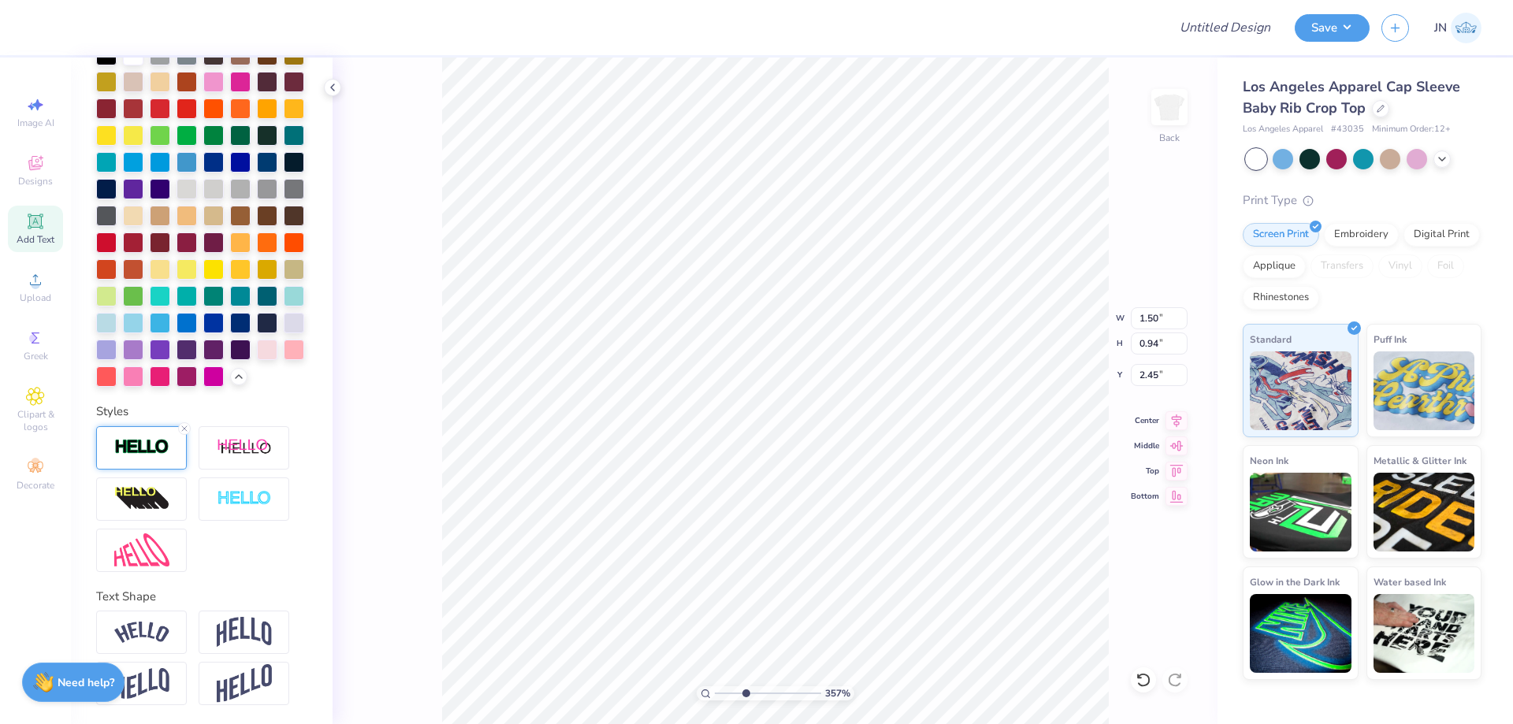
click at [125, 452] on img at bounding box center [141, 447] width 55 height 18
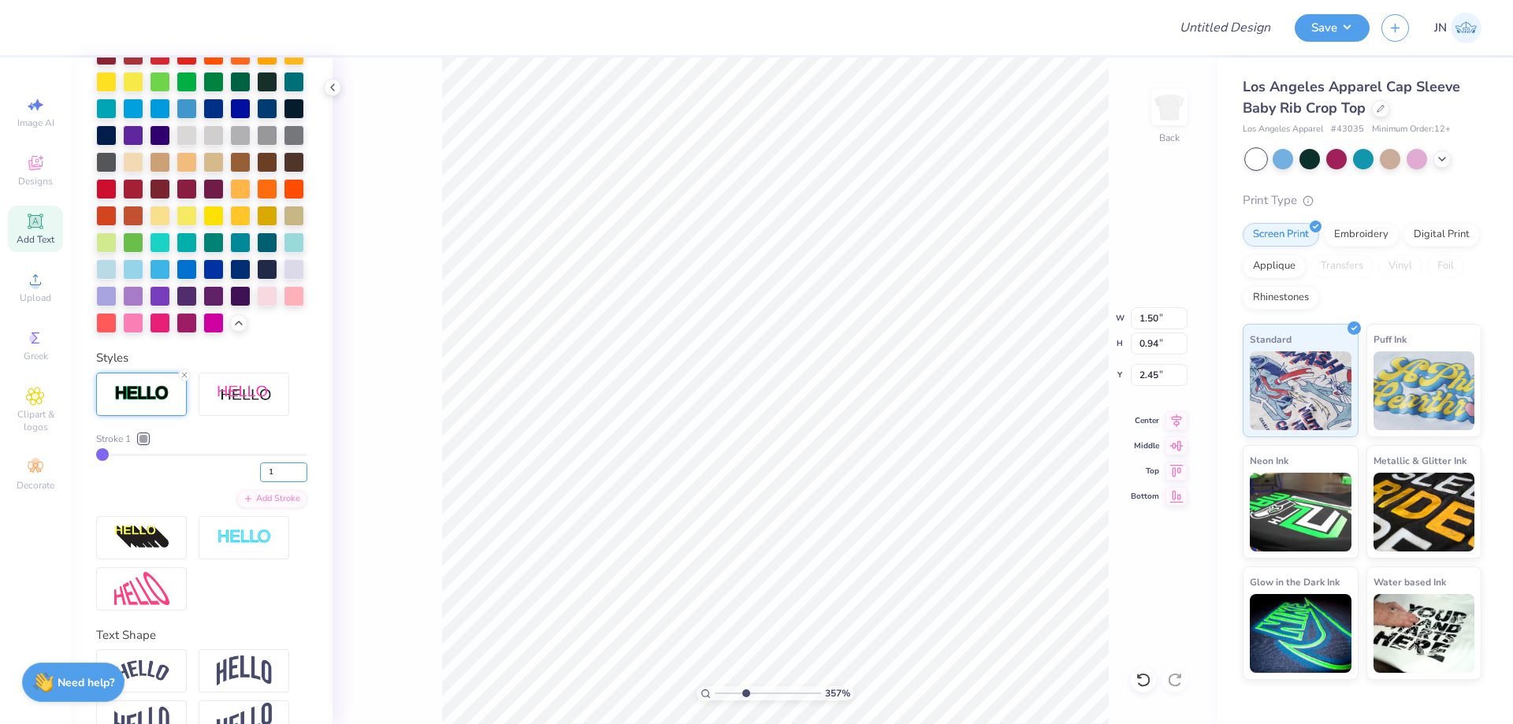
drag, startPoint x: 248, startPoint y: 530, endPoint x: 230, endPoint y: 531, distance: 18.2
click at [237, 482] on div "1" at bounding box center [201, 468] width 211 height 28
type input "2"
drag, startPoint x: 735, startPoint y: 692, endPoint x: 712, endPoint y: 694, distance: 22.9
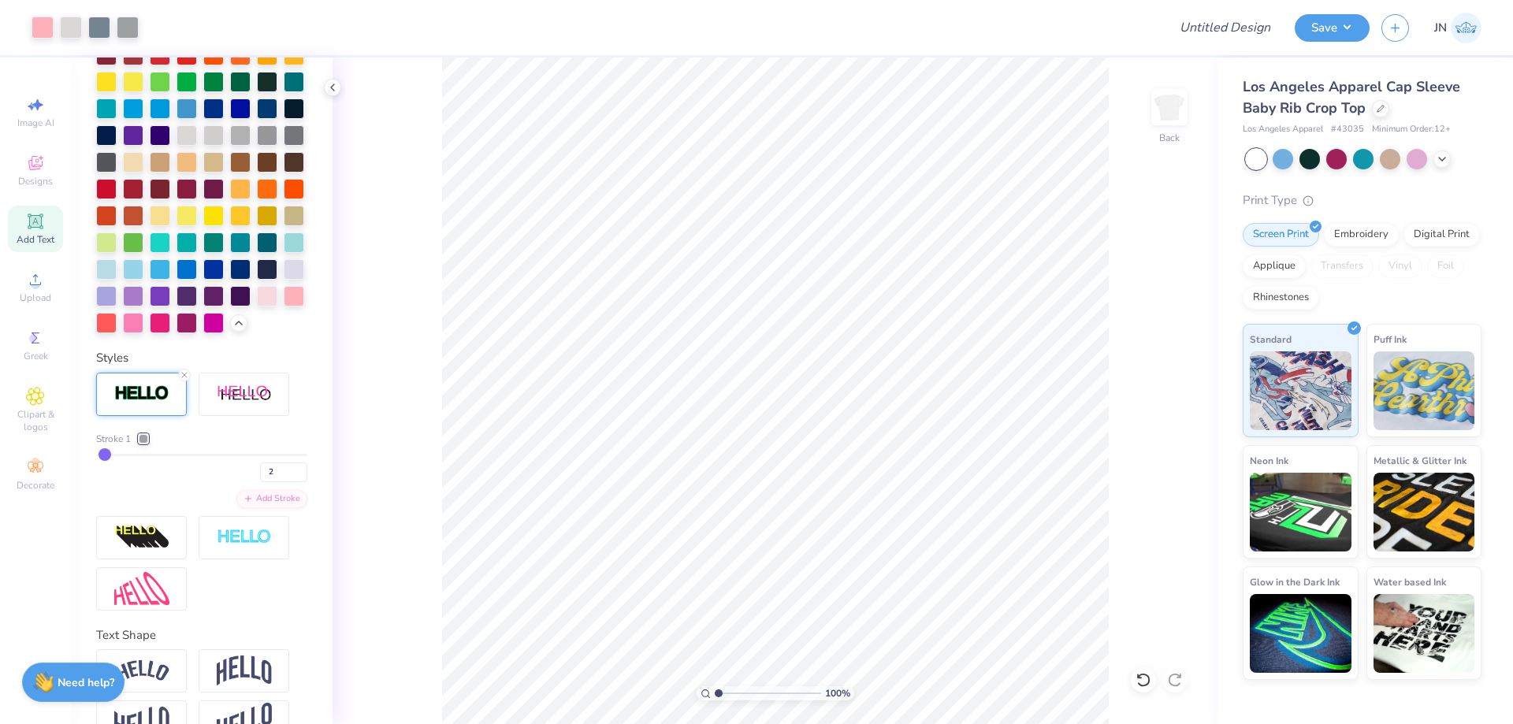
type input "1"
click at [715, 694] on input "range" at bounding box center [768, 693] width 106 height 14
drag, startPoint x: 1224, startPoint y: 43, endPoint x: 1224, endPoint y: 35, distance: 8.7
click at [1224, 35] on div "Design Title" at bounding box center [1225, 27] width 116 height 55
click at [1224, 33] on input "Design Title" at bounding box center [1206, 28] width 154 height 32
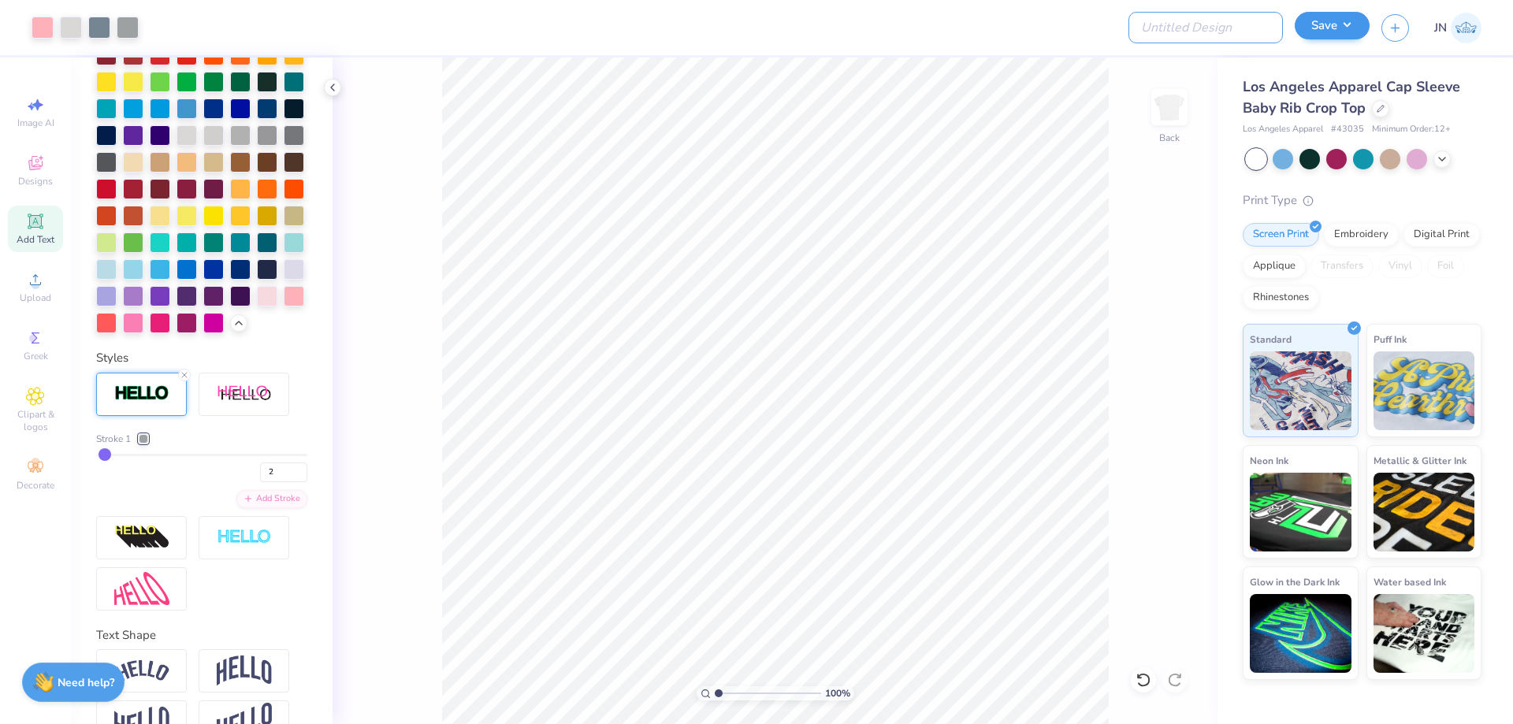
paste input "FPS239879"
type input "FPS239879"
click at [1320, 28] on button "Save" at bounding box center [1332, 26] width 75 height 28
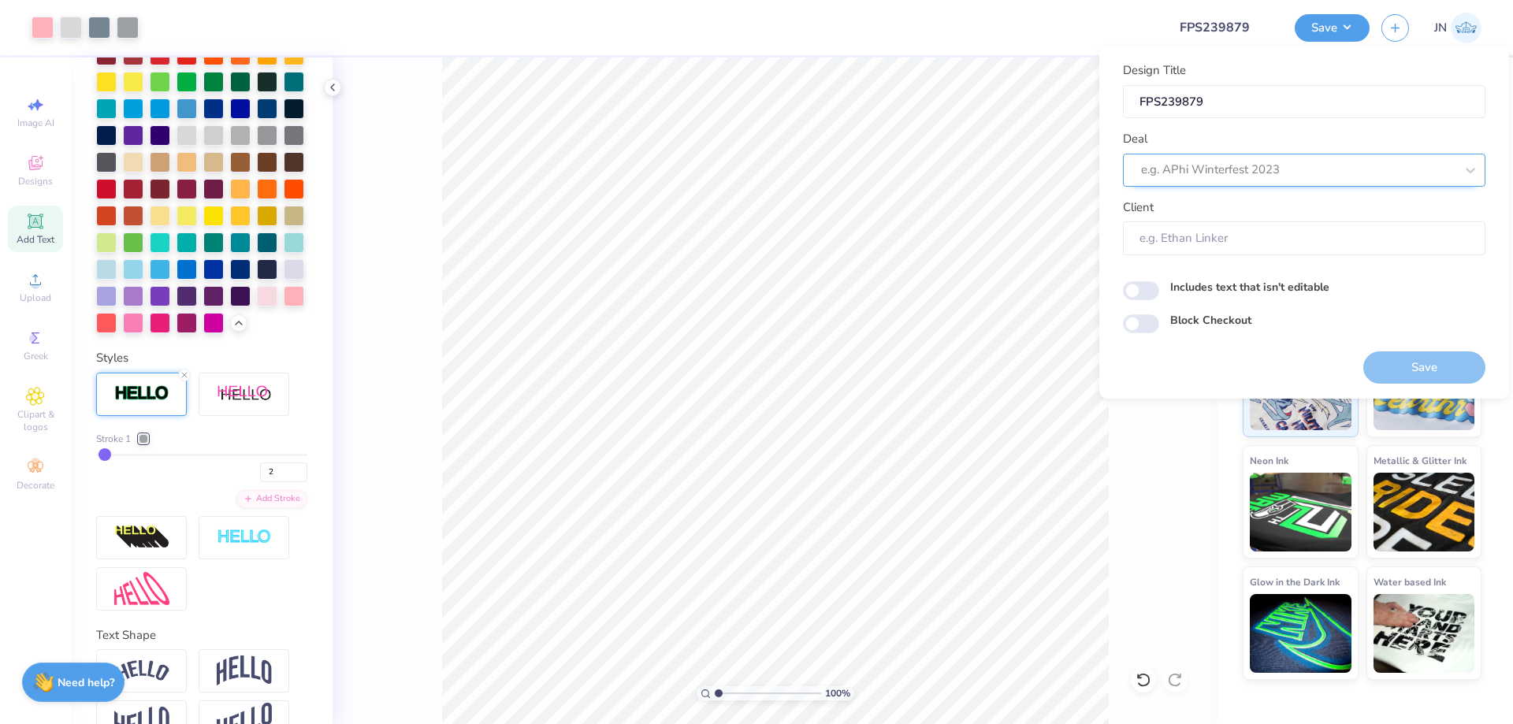
click at [1214, 173] on div at bounding box center [1298, 169] width 314 height 21
click at [1211, 218] on div "Design Tool Gallery" at bounding box center [1304, 212] width 350 height 26
type input "DESIGN TOOL GALLERY"
type input "Design Tool Gallery User"
click at [1401, 363] on button "Save" at bounding box center [1425, 368] width 122 height 32
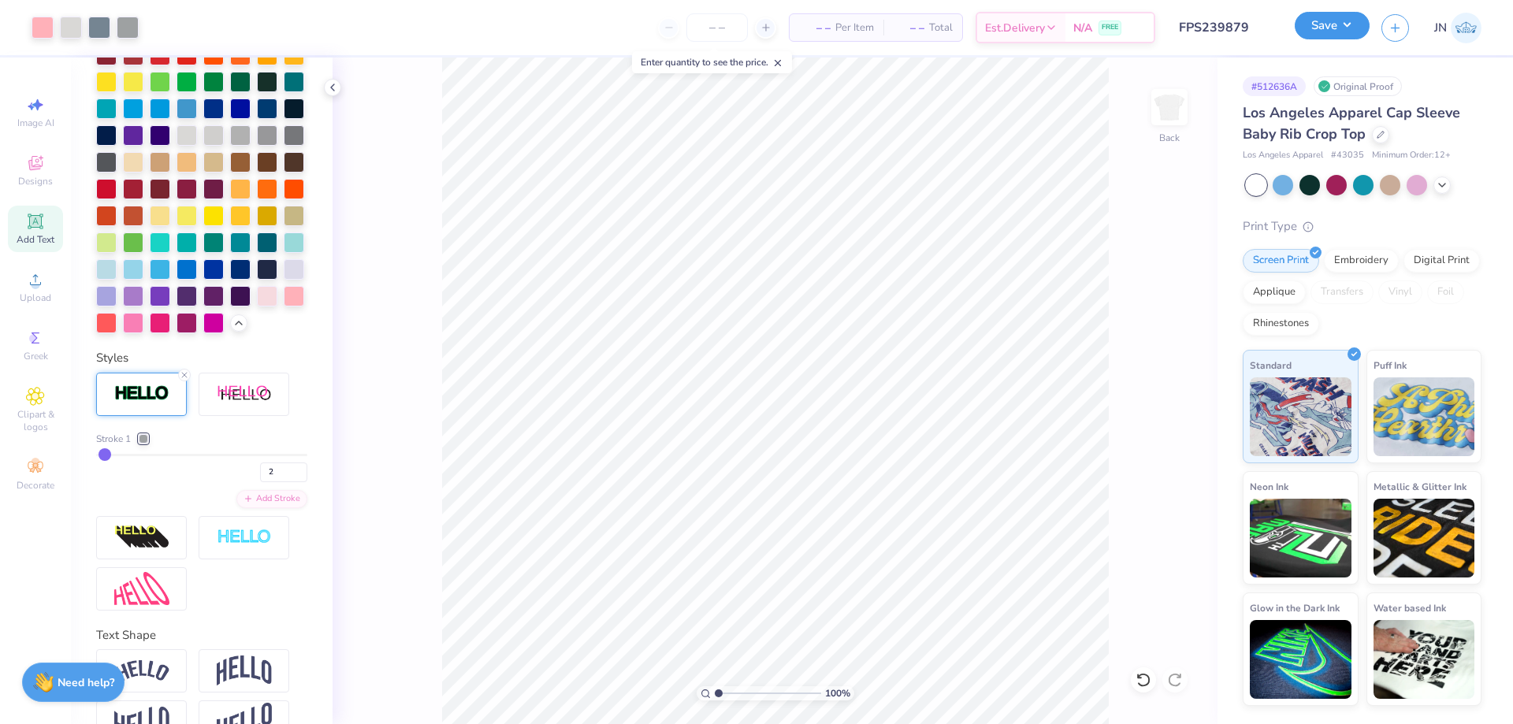
click at [1332, 31] on button "Save" at bounding box center [1332, 26] width 75 height 28
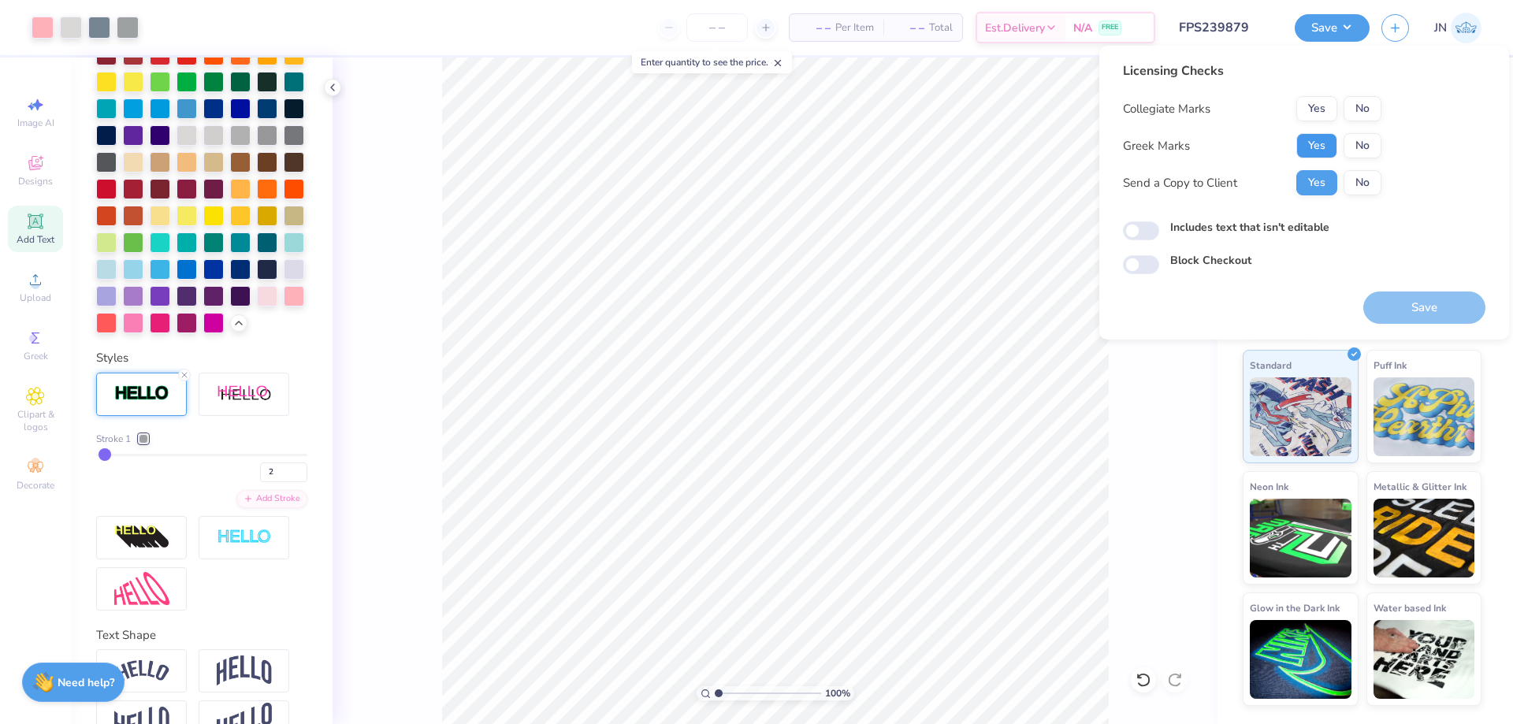
click at [1315, 158] on button "Yes" at bounding box center [1317, 145] width 41 height 25
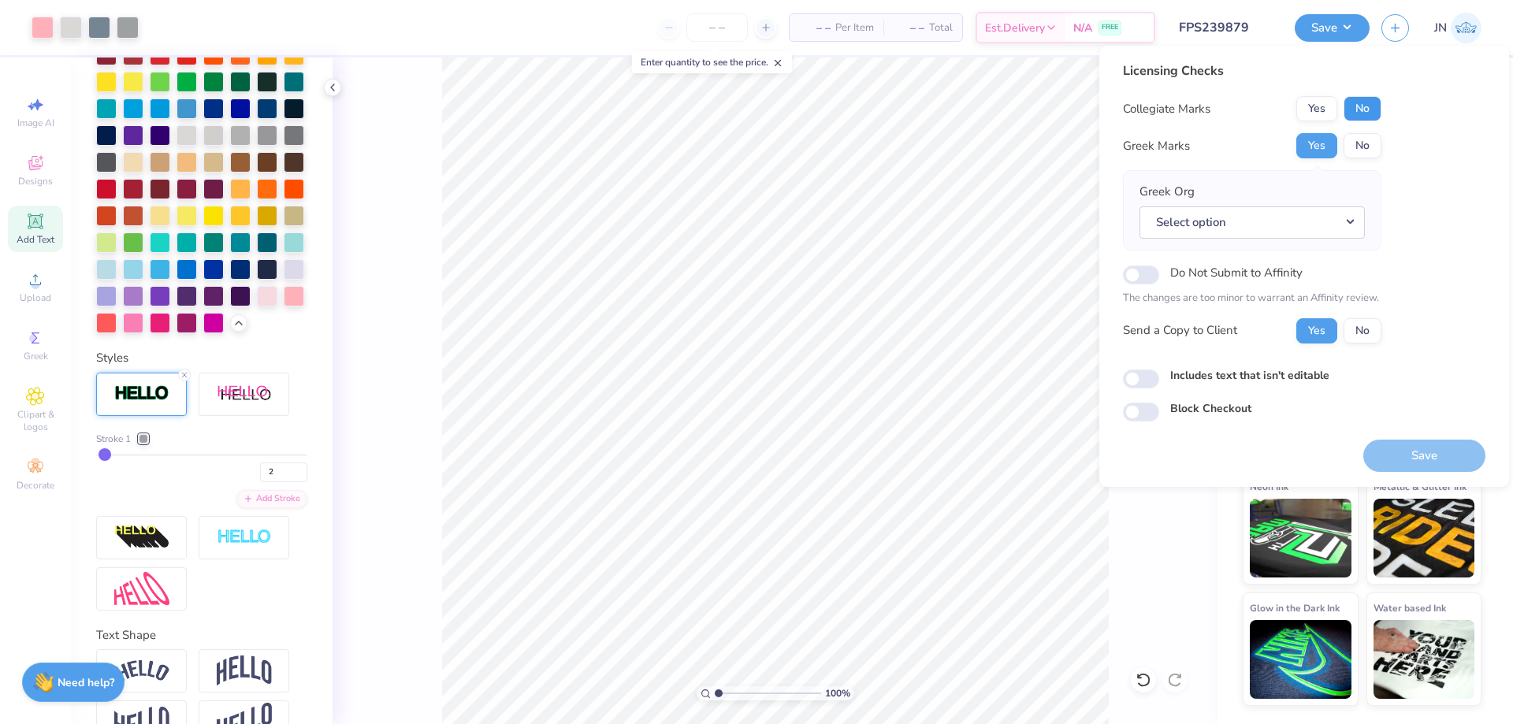
click at [1375, 107] on button "No" at bounding box center [1363, 108] width 38 height 25
click at [1293, 221] on button "Select option" at bounding box center [1252, 222] width 225 height 32
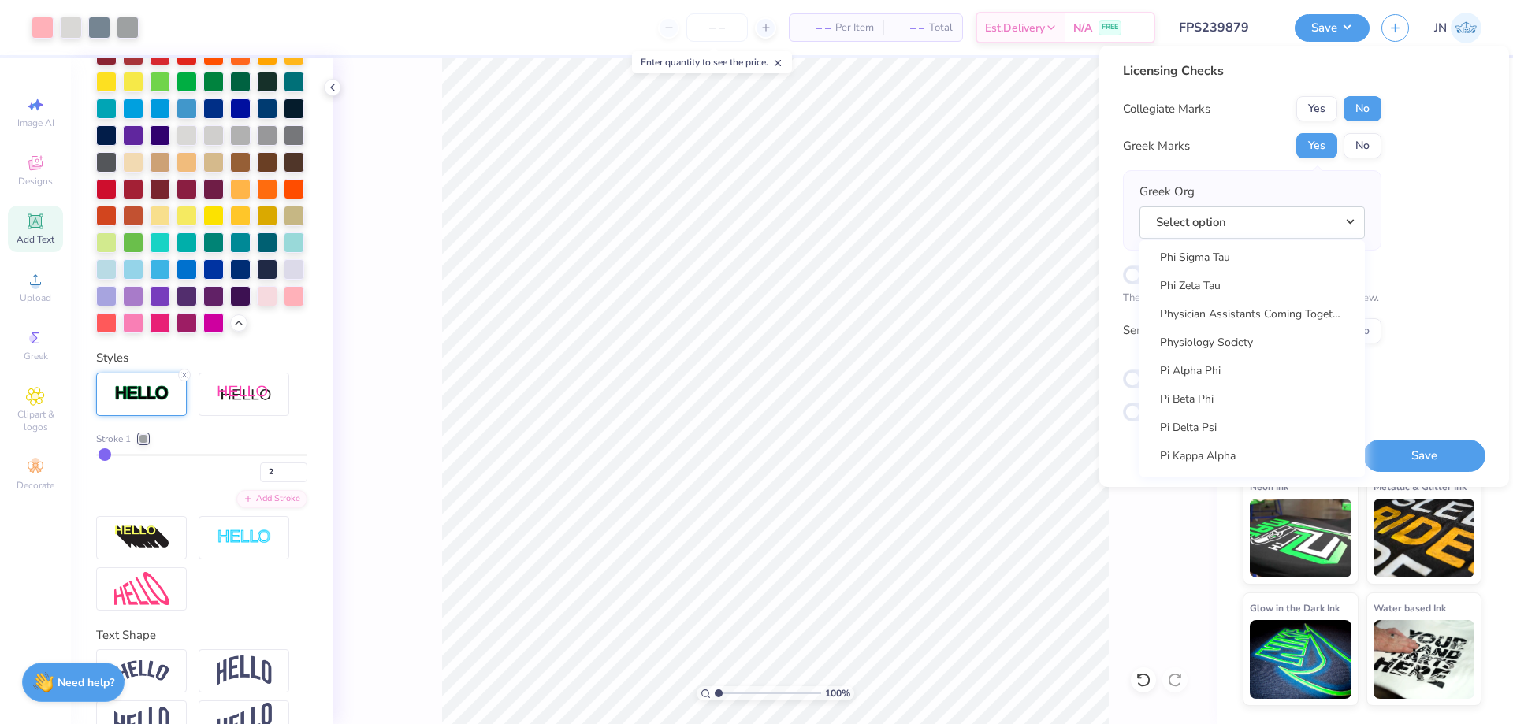
scroll to position [8906, 0]
click at [1205, 402] on link "Pi Beta Phi" at bounding box center [1252, 405] width 213 height 26
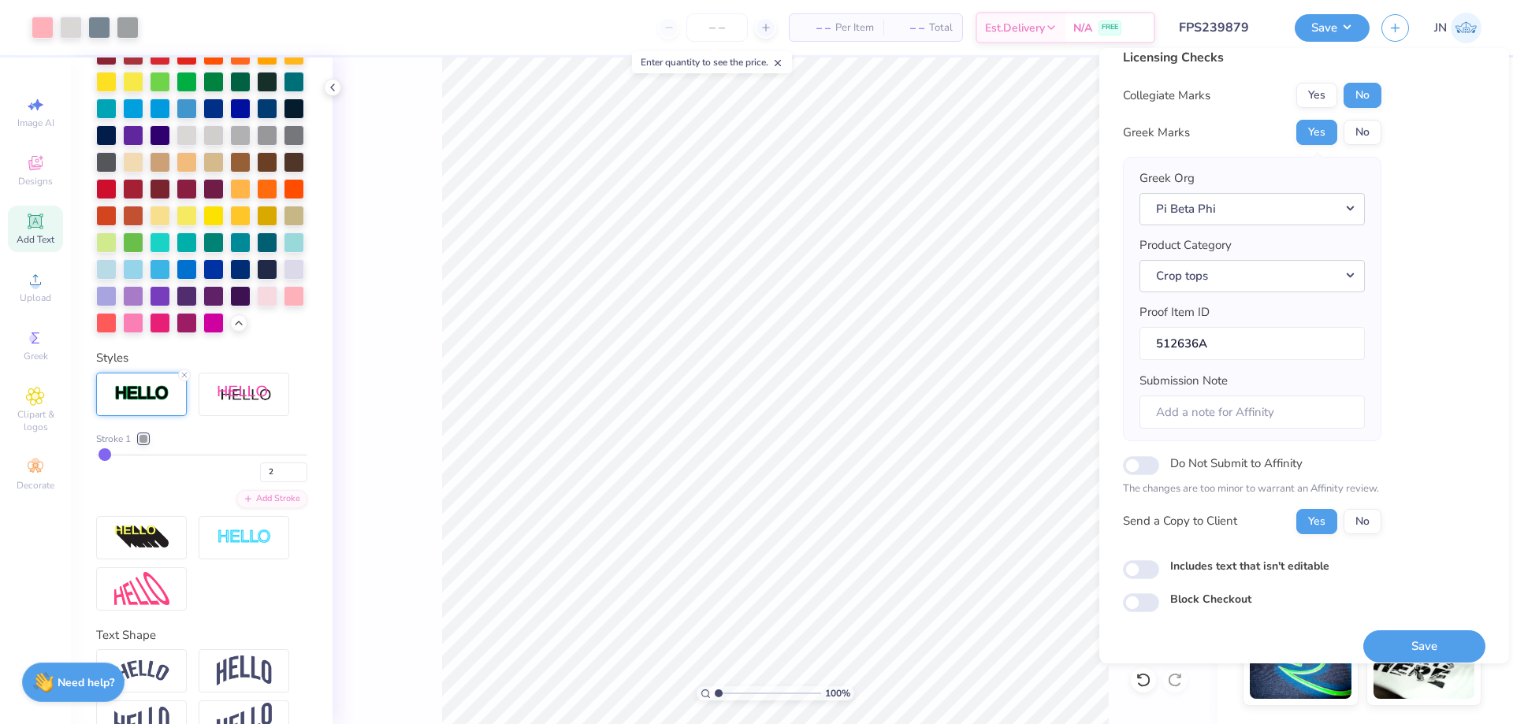
scroll to position [30, 0]
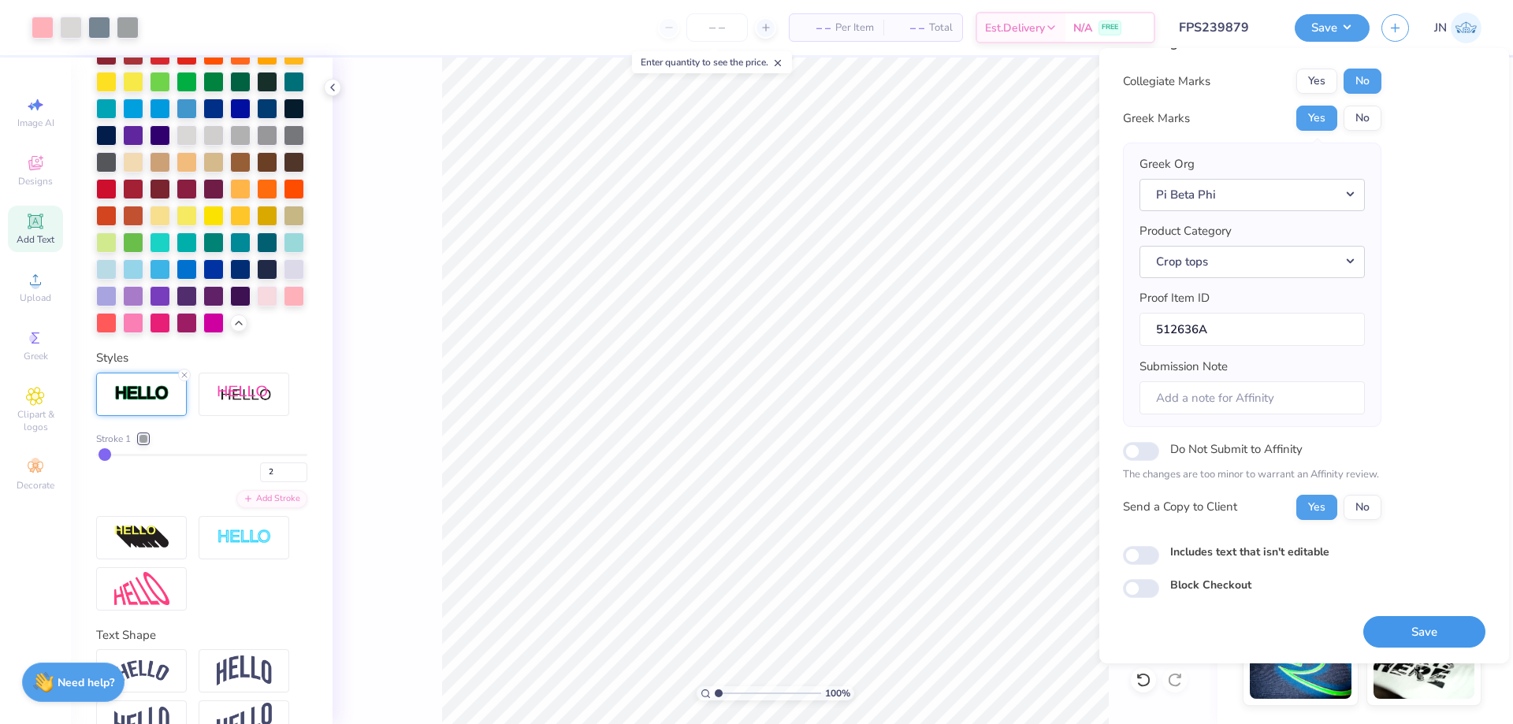
click at [1414, 633] on button "Save" at bounding box center [1425, 632] width 122 height 32
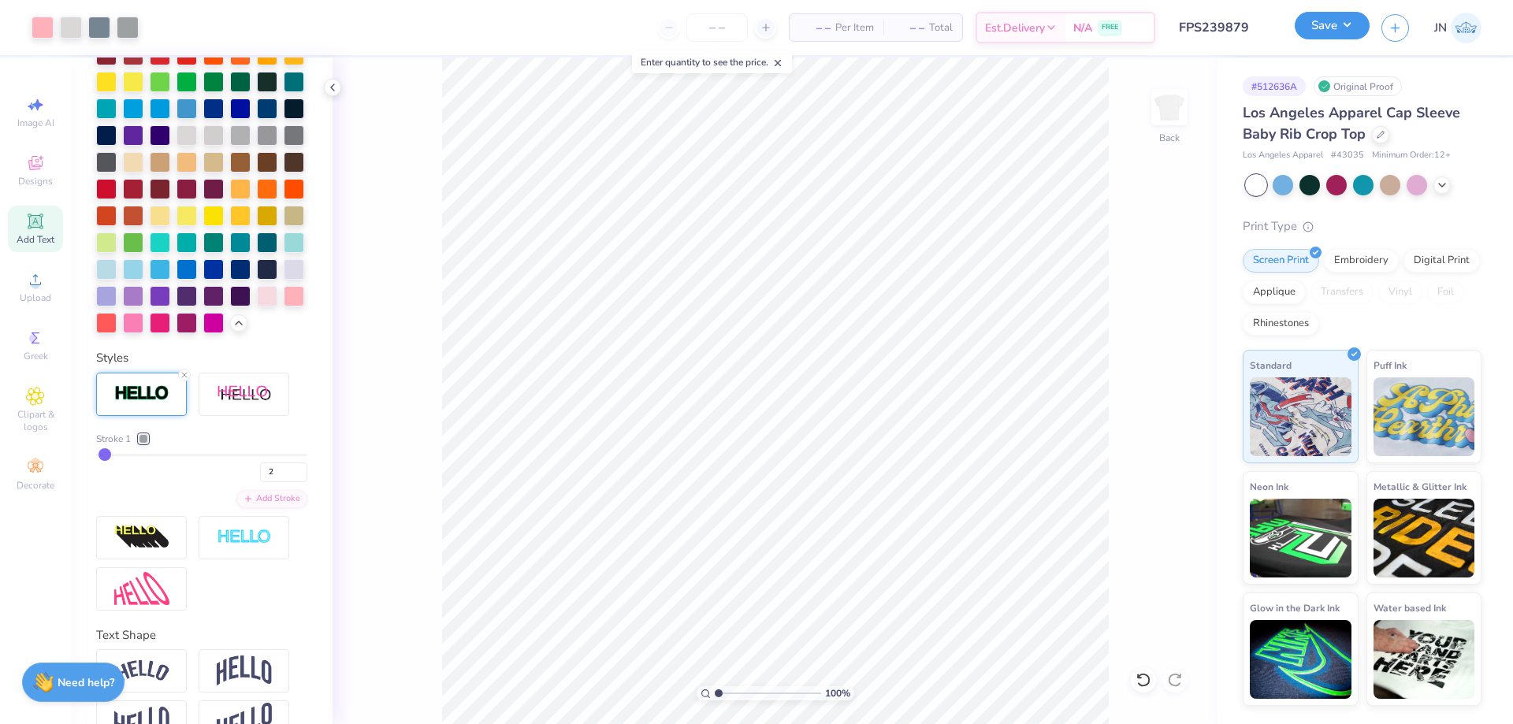
click at [1353, 34] on button "Save" at bounding box center [1332, 26] width 75 height 28
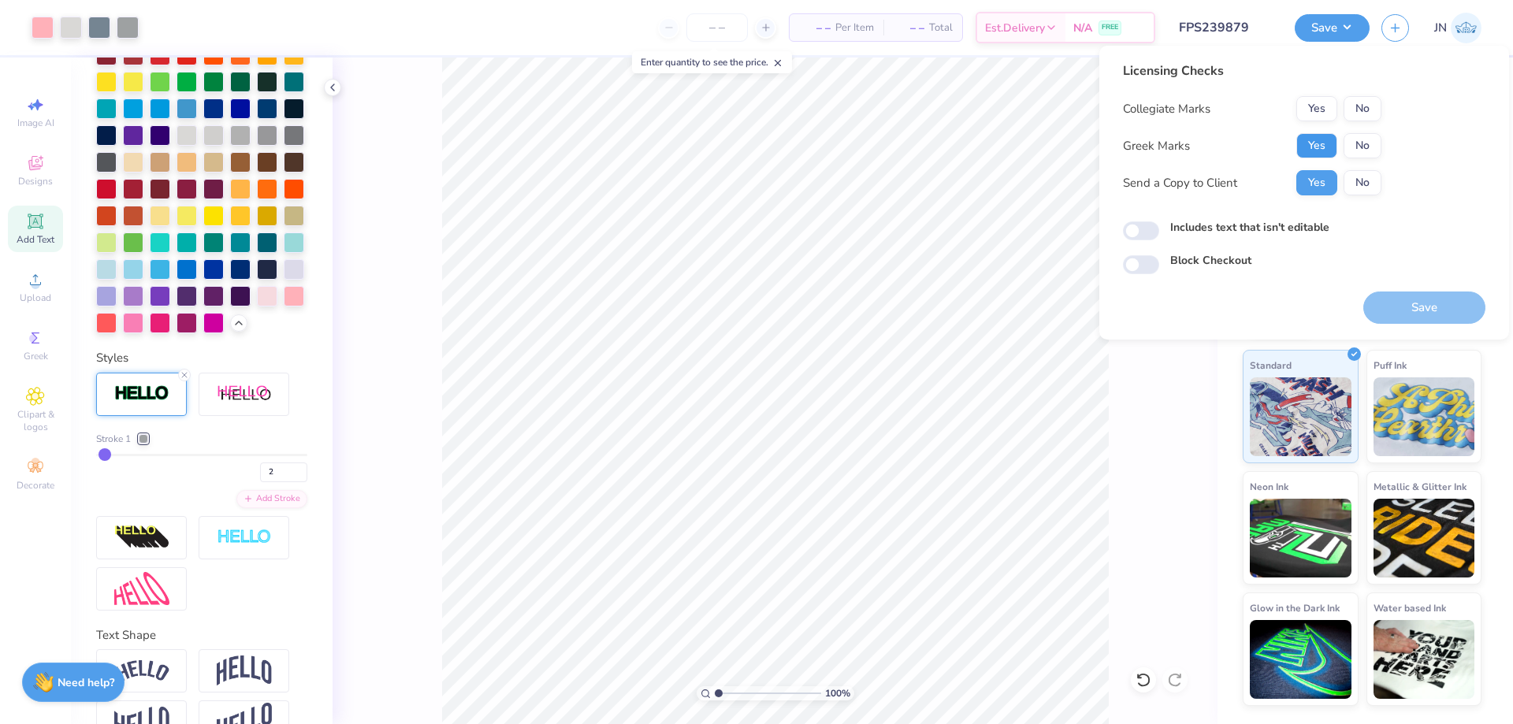
click at [1319, 149] on button "Yes" at bounding box center [1317, 145] width 41 height 25
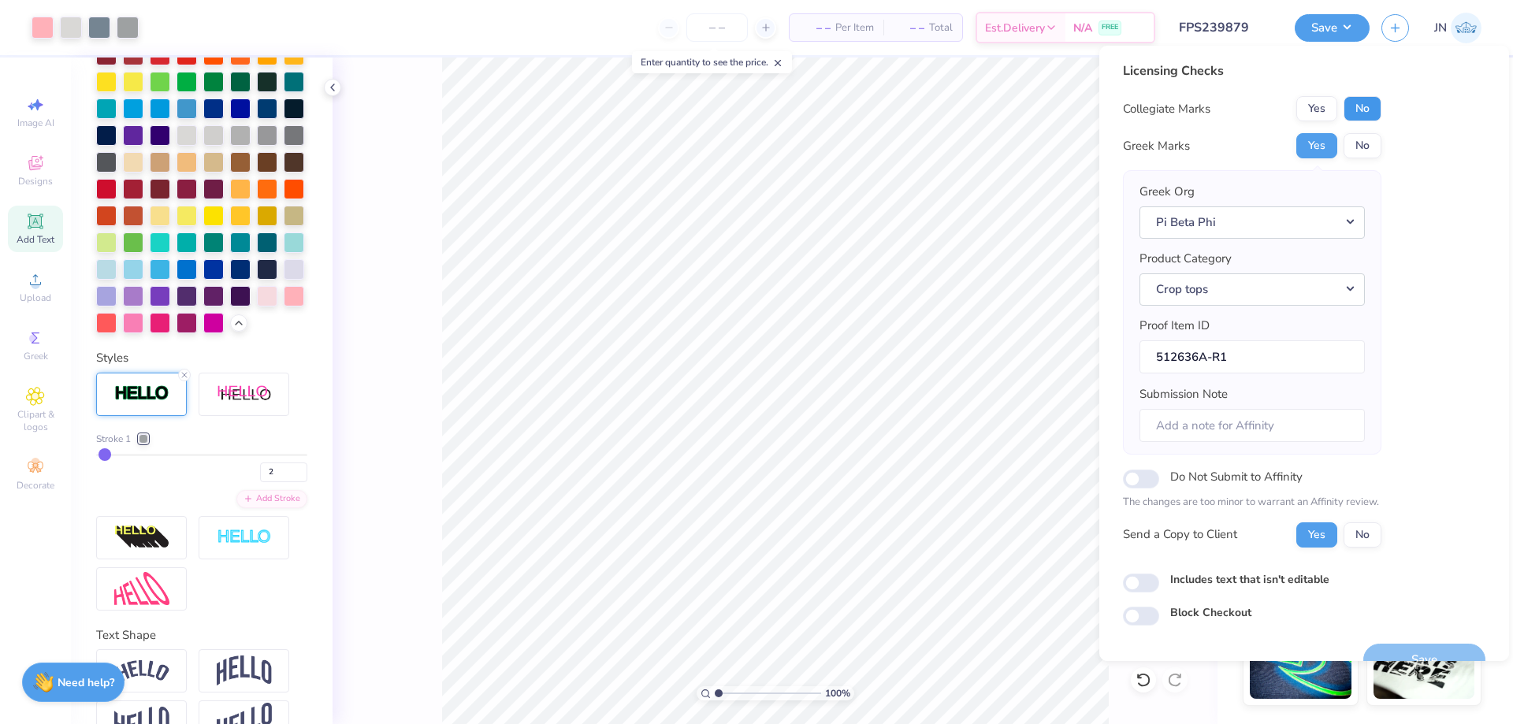
click at [1361, 110] on button "No" at bounding box center [1363, 108] width 38 height 25
click at [1240, 23] on input "FPS239879" at bounding box center [1206, 28] width 154 height 32
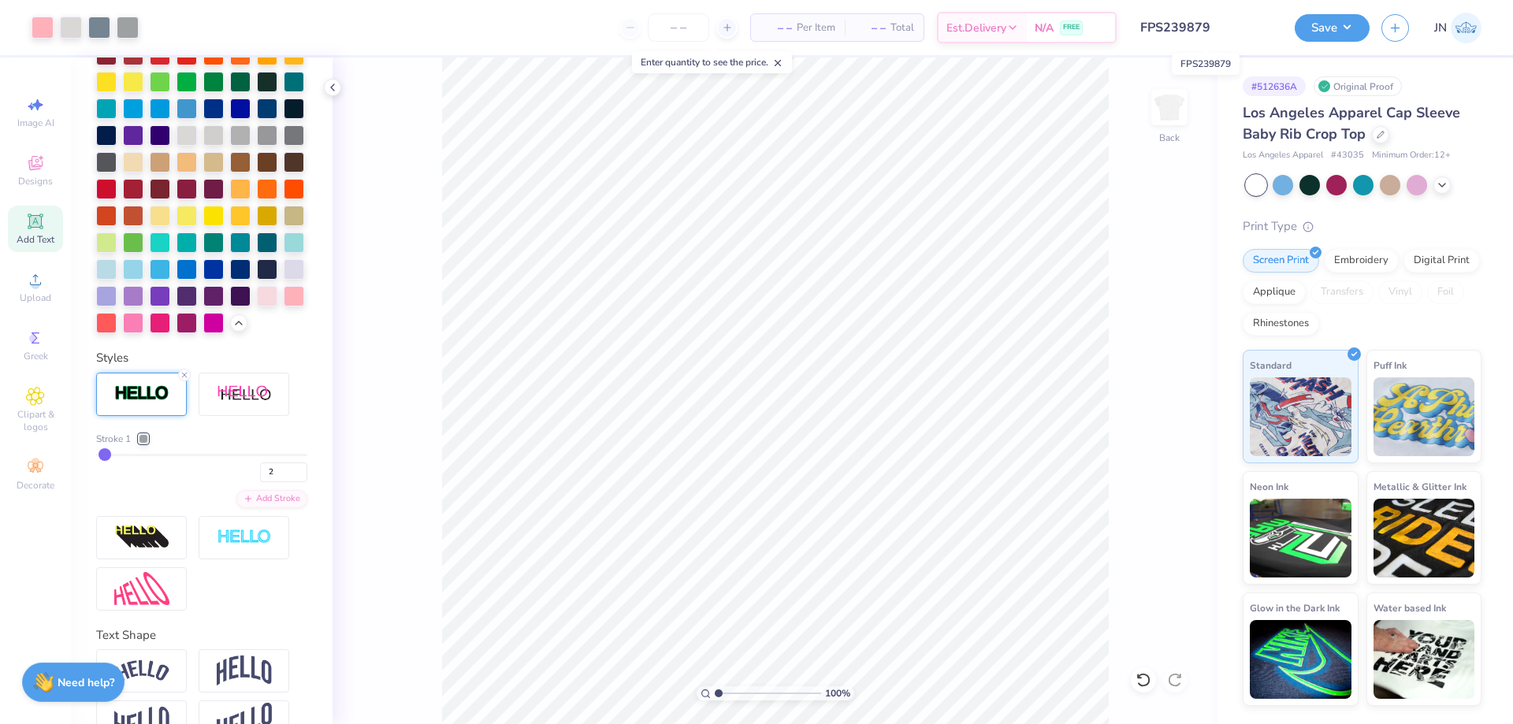
click at [1240, 23] on input "FPS239879" at bounding box center [1206, 28] width 154 height 32
click at [1178, 17] on input "FPS239879" at bounding box center [1206, 28] width 154 height 32
